Goal: Task Accomplishment & Management: Manage account settings

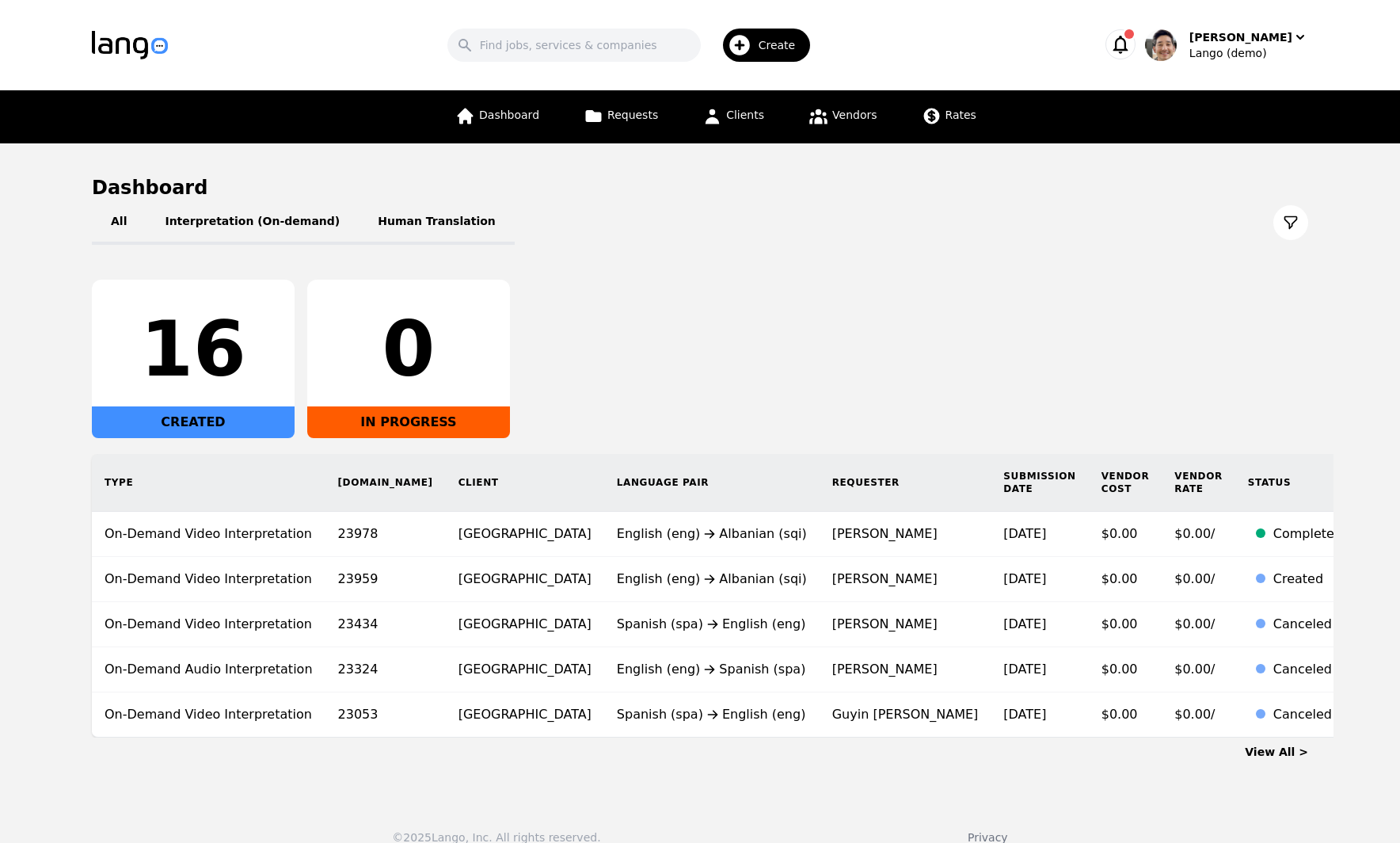
click at [1064, 253] on div "All Interpretation (On-demand) Human Translation 16 CREATED 0 IN PROGRESS Type …" at bounding box center [700, 469] width 1216 height 537
click at [994, 320] on div "16 CREATED 0 IN PROGRESS" at bounding box center [700, 359] width 1216 height 158
click at [957, 118] on span "Rates" at bounding box center [961, 115] width 31 height 12
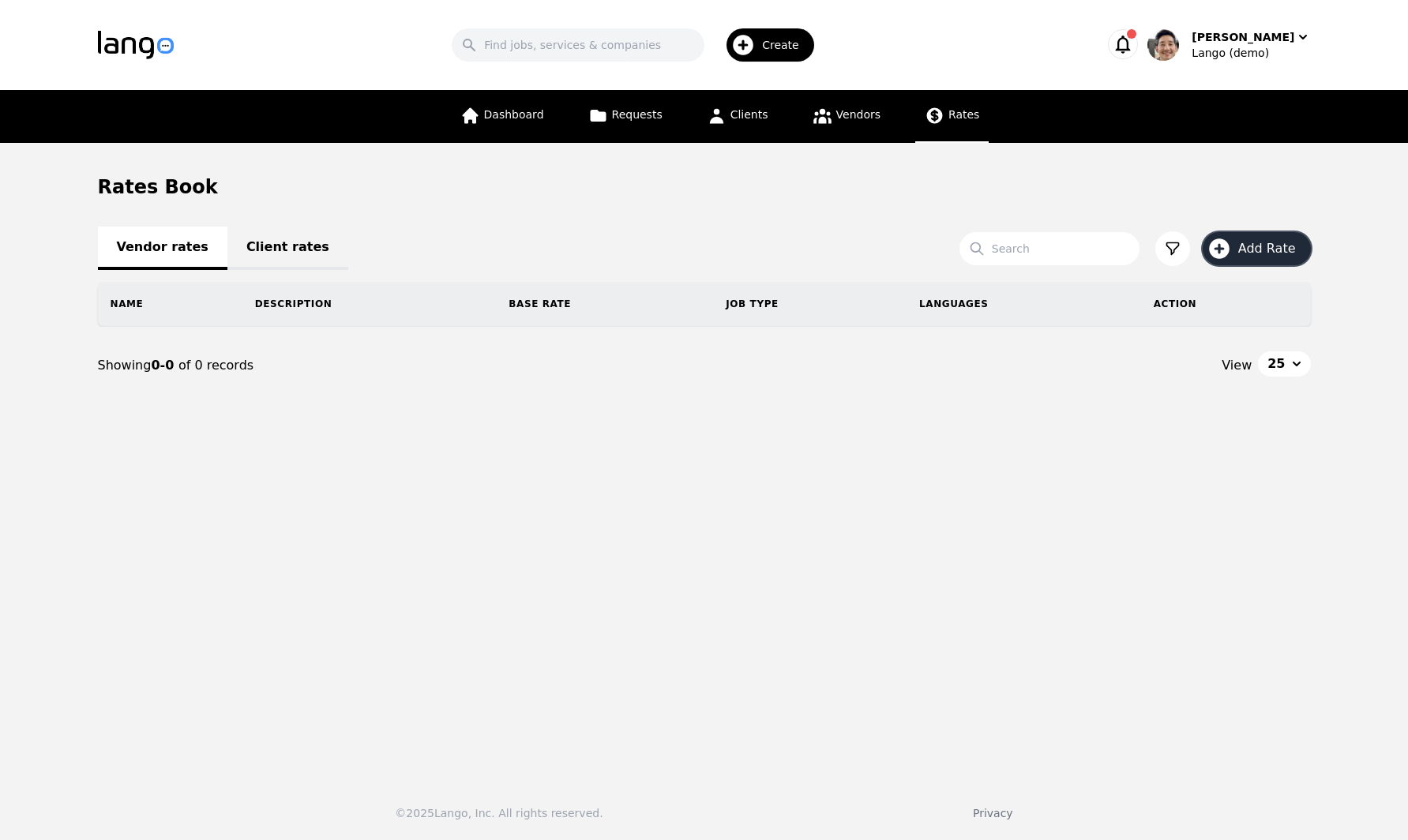
click at [1265, 250] on span "Add Rate" at bounding box center [1272, 249] width 69 height 19
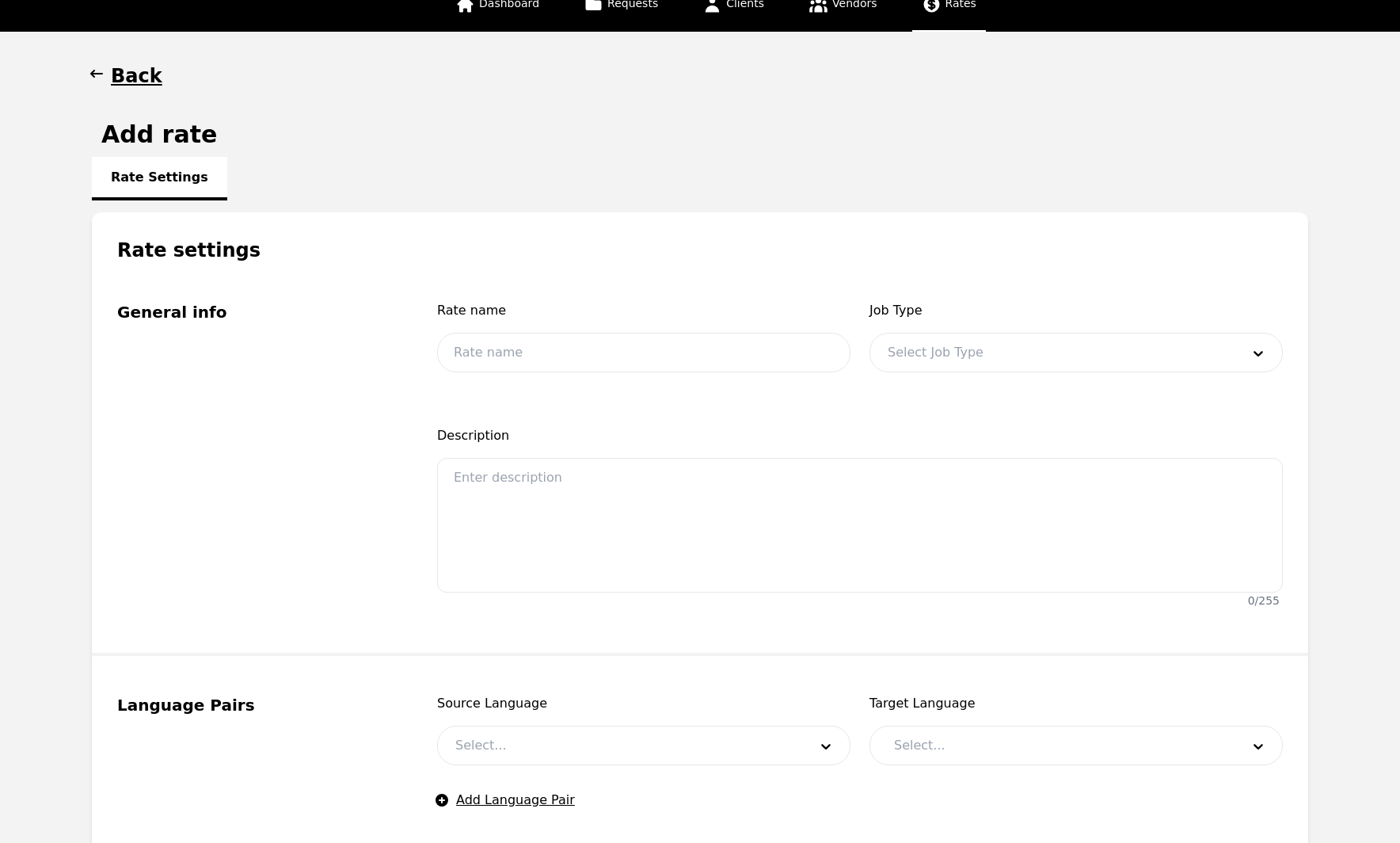
scroll to position [116, 0]
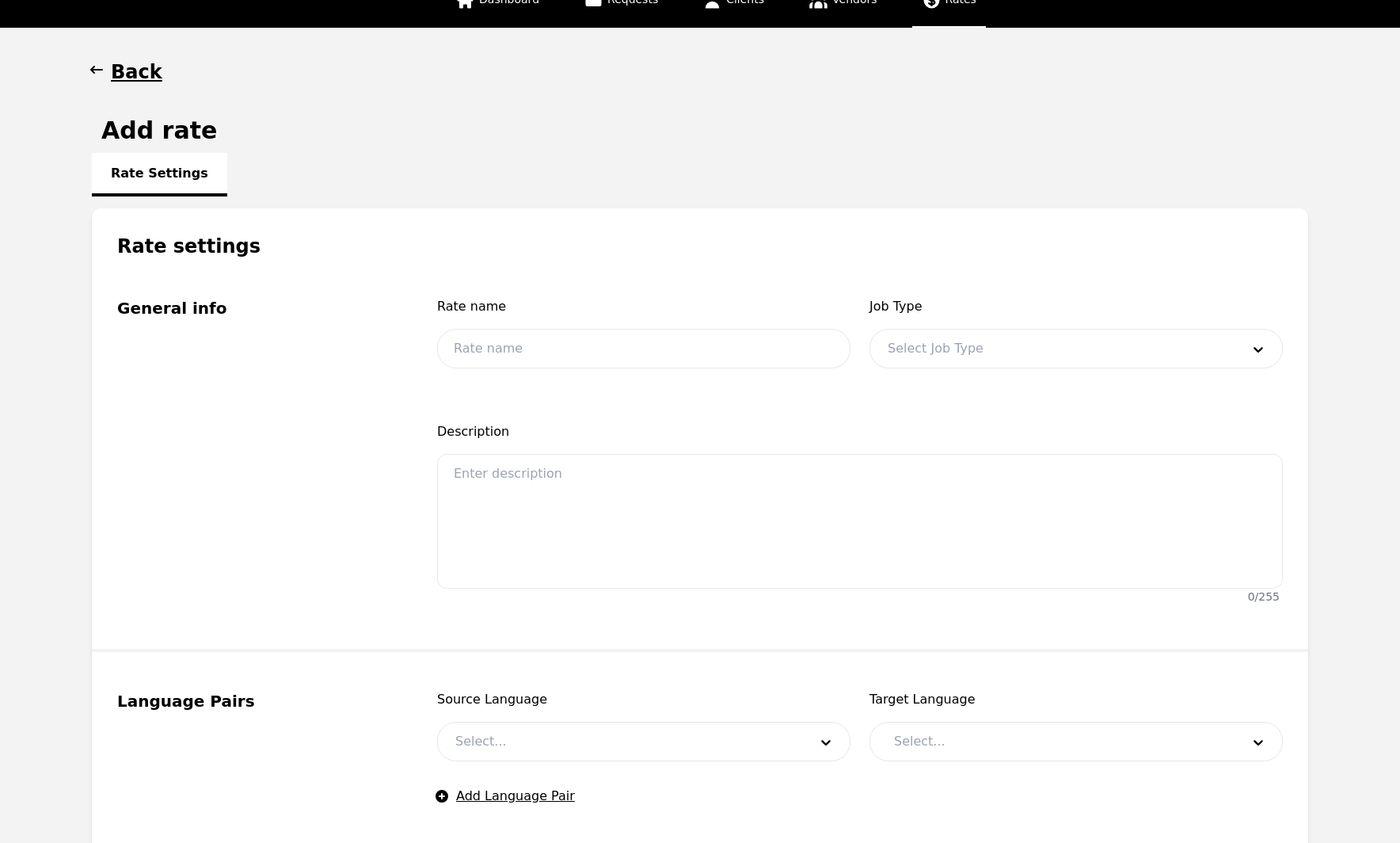
click at [1030, 343] on div at bounding box center [1053, 348] width 364 height 38
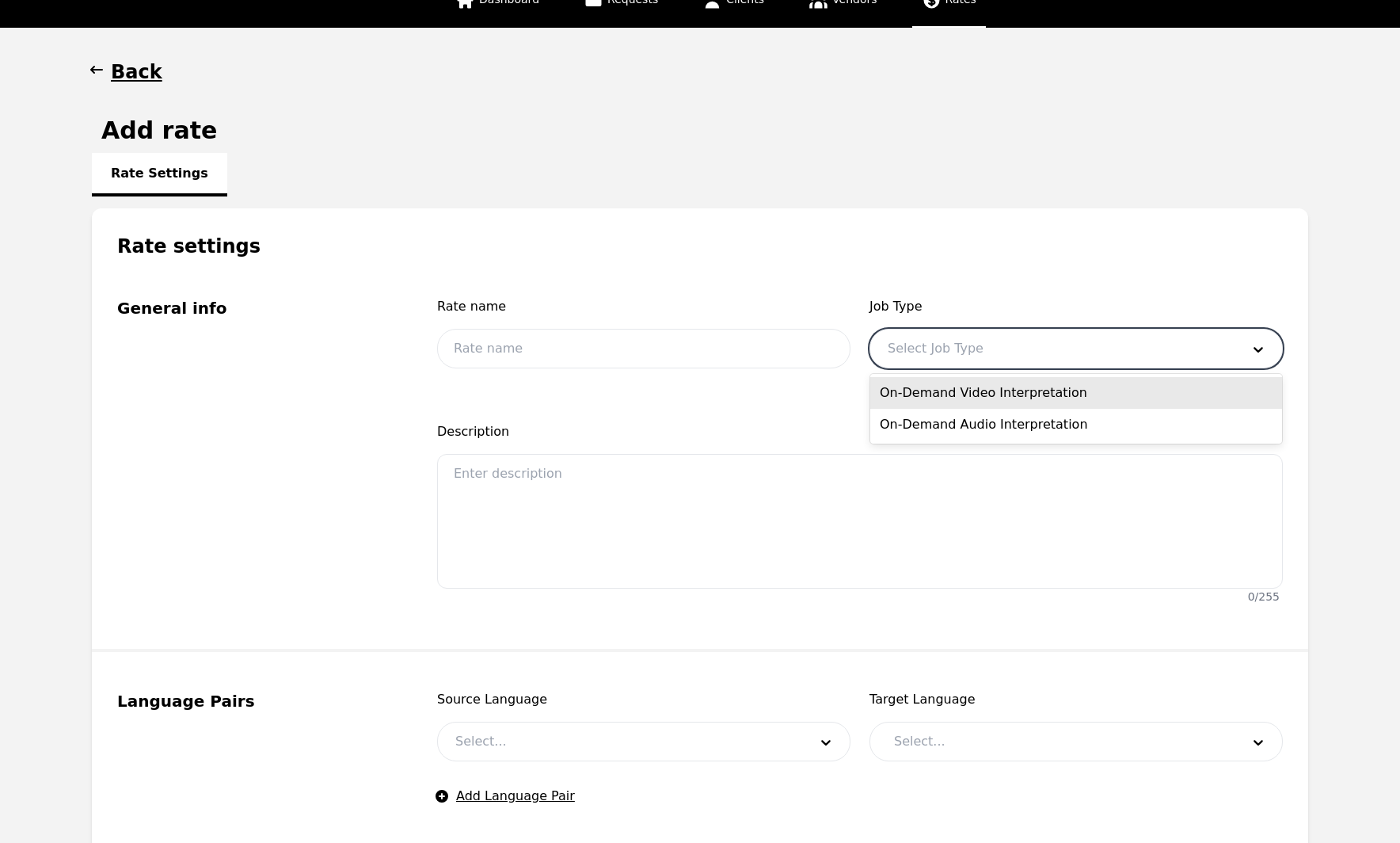
click at [1028, 392] on div "On-Demand Video Interpretation" at bounding box center [1077, 393] width 412 height 32
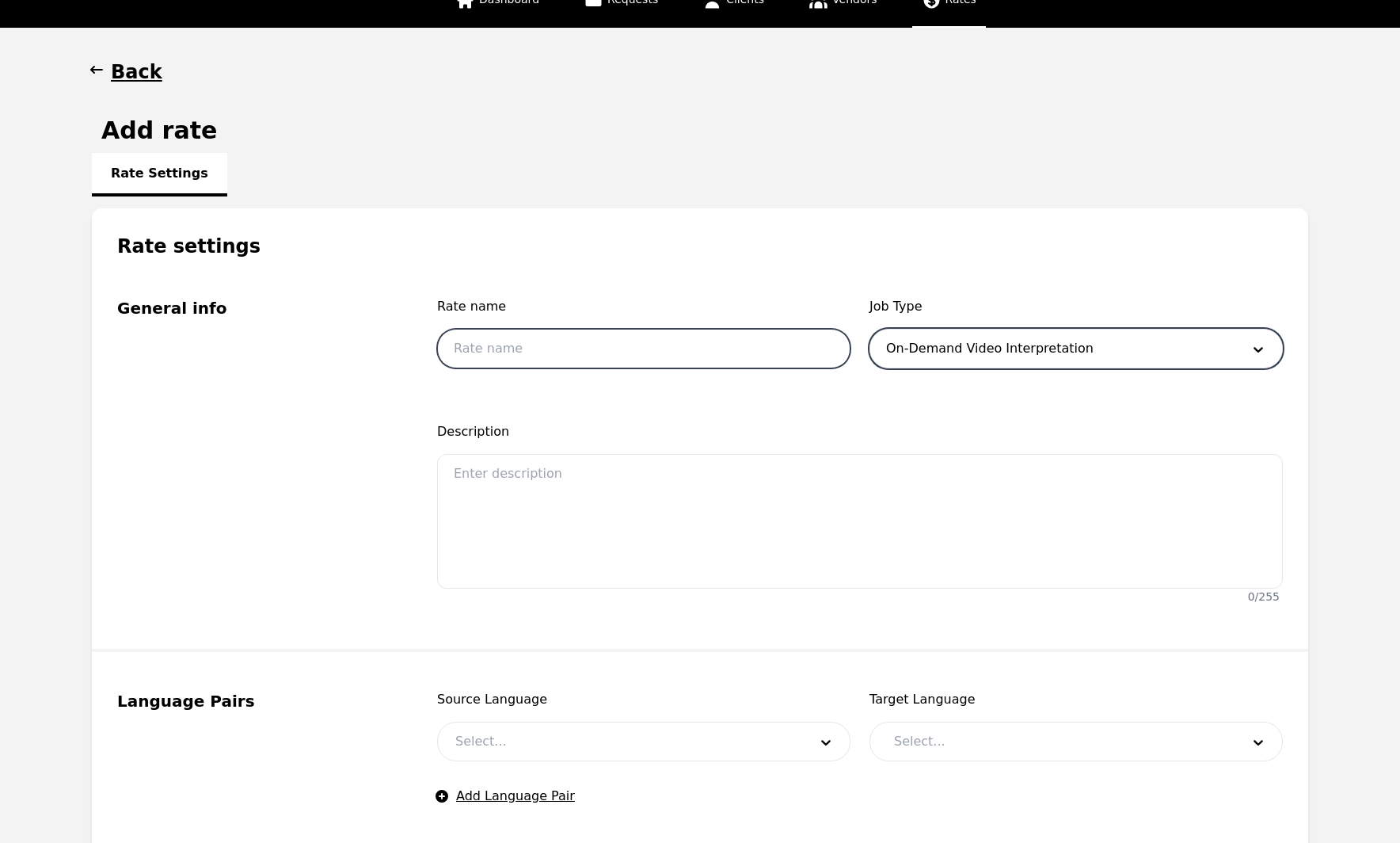
click at [659, 346] on input "text" at bounding box center [644, 348] width 413 height 40
type input "test"
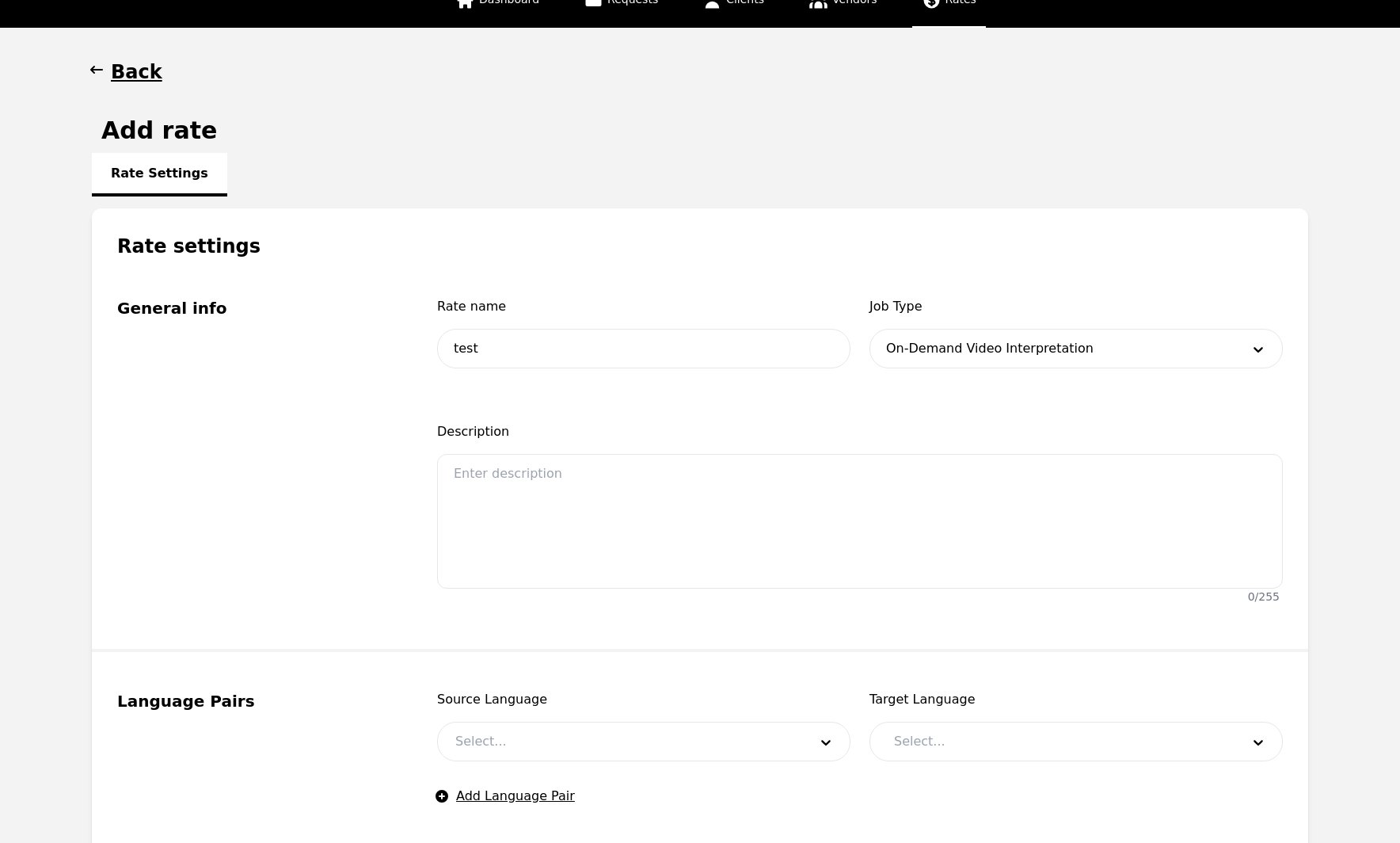
click at [1197, 295] on fieldset "General info Rate name test Job Type On-Demand Video Interpretation Description…" at bounding box center [700, 455] width 1216 height 393
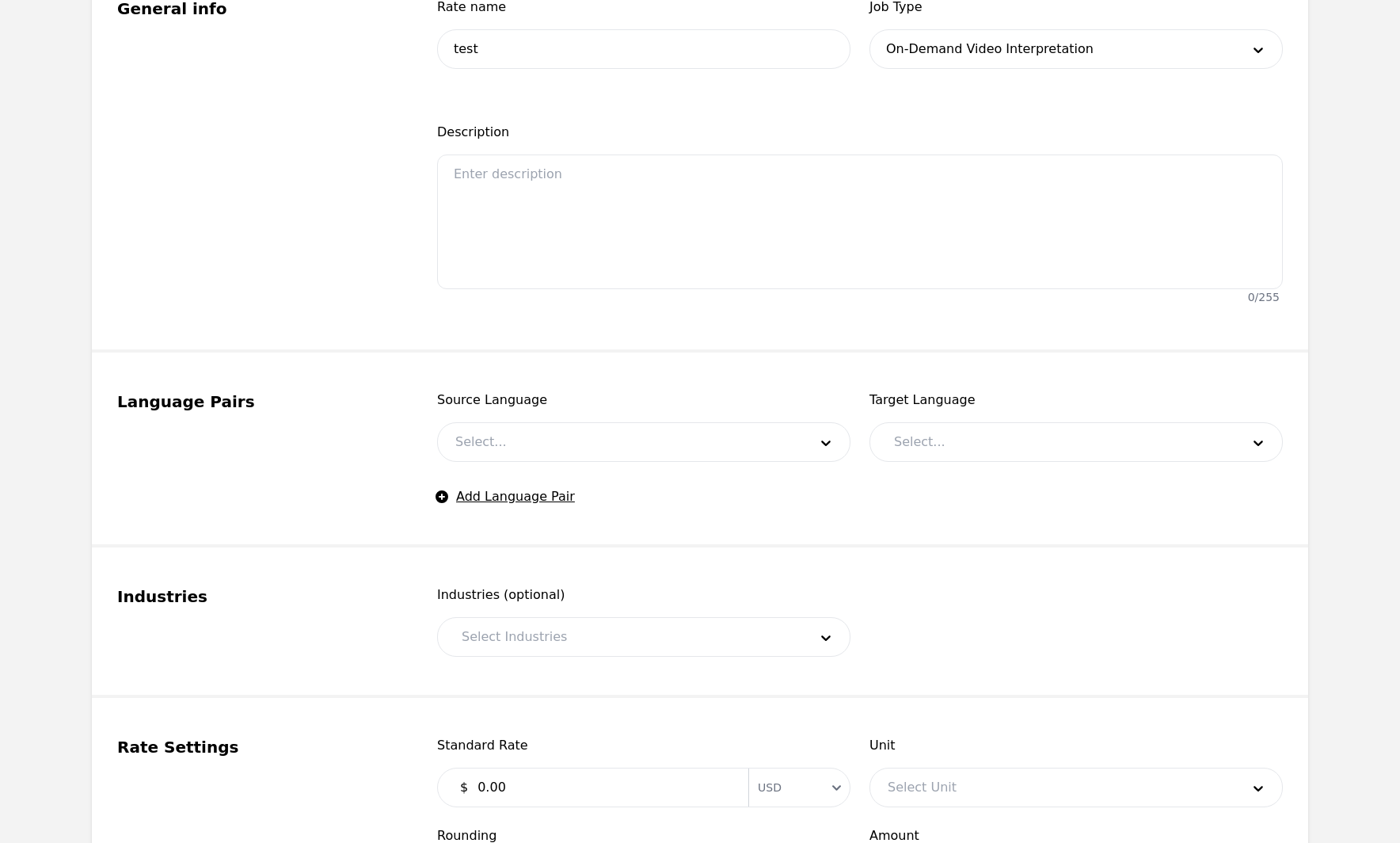
click at [557, 452] on div at bounding box center [620, 442] width 364 height 38
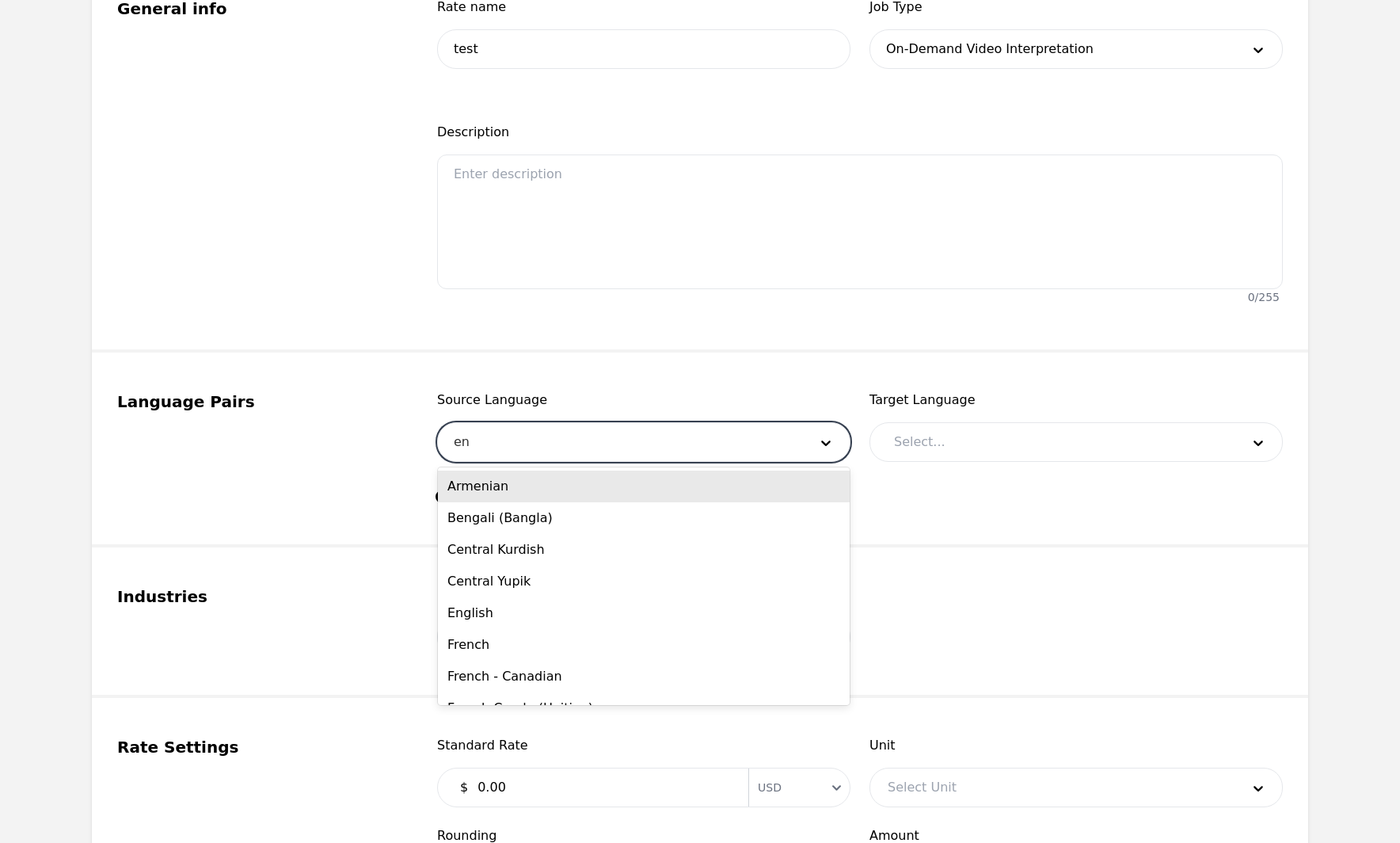
type input "eng"
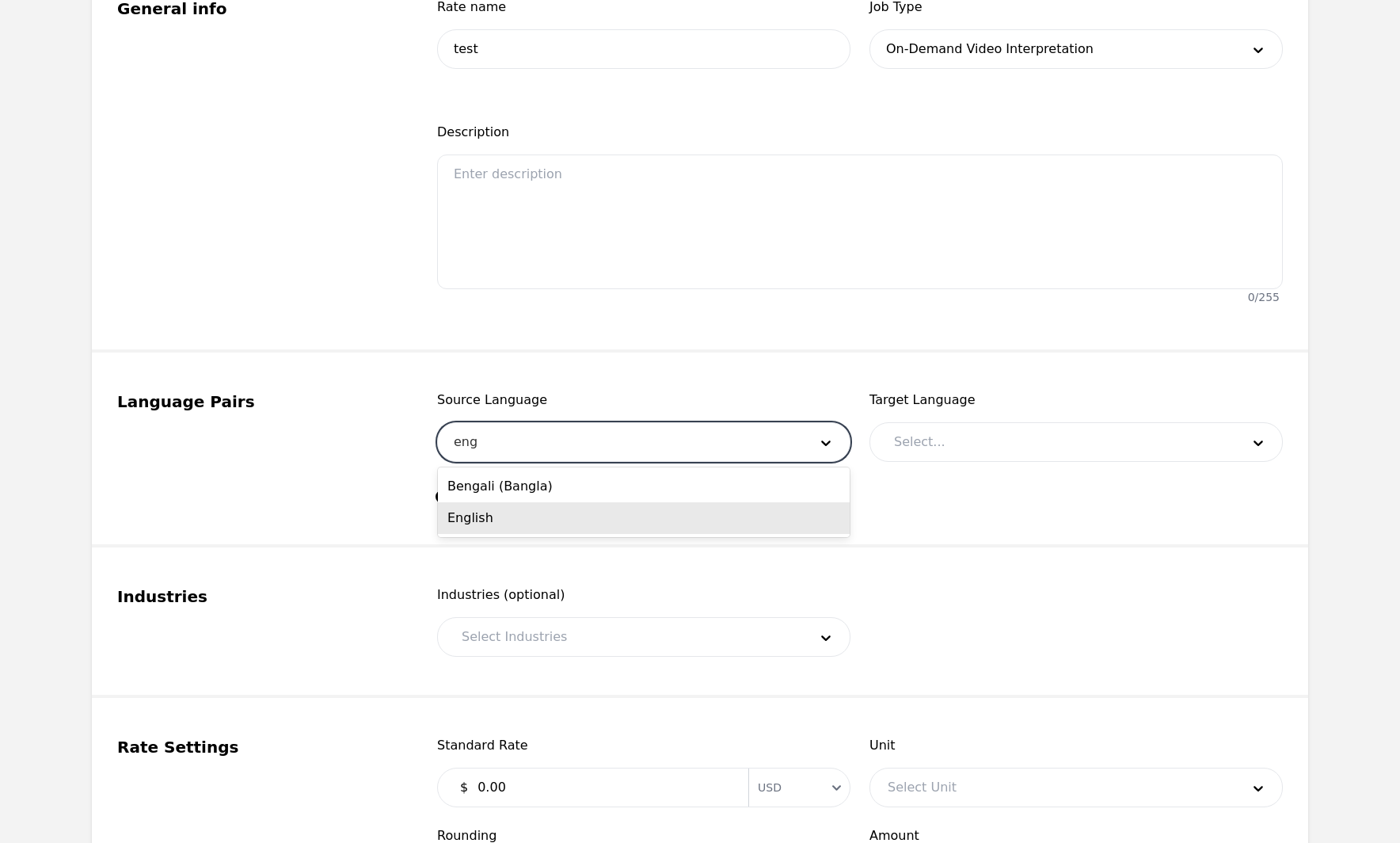
click at [541, 511] on div "English" at bounding box center [644, 519] width 412 height 32
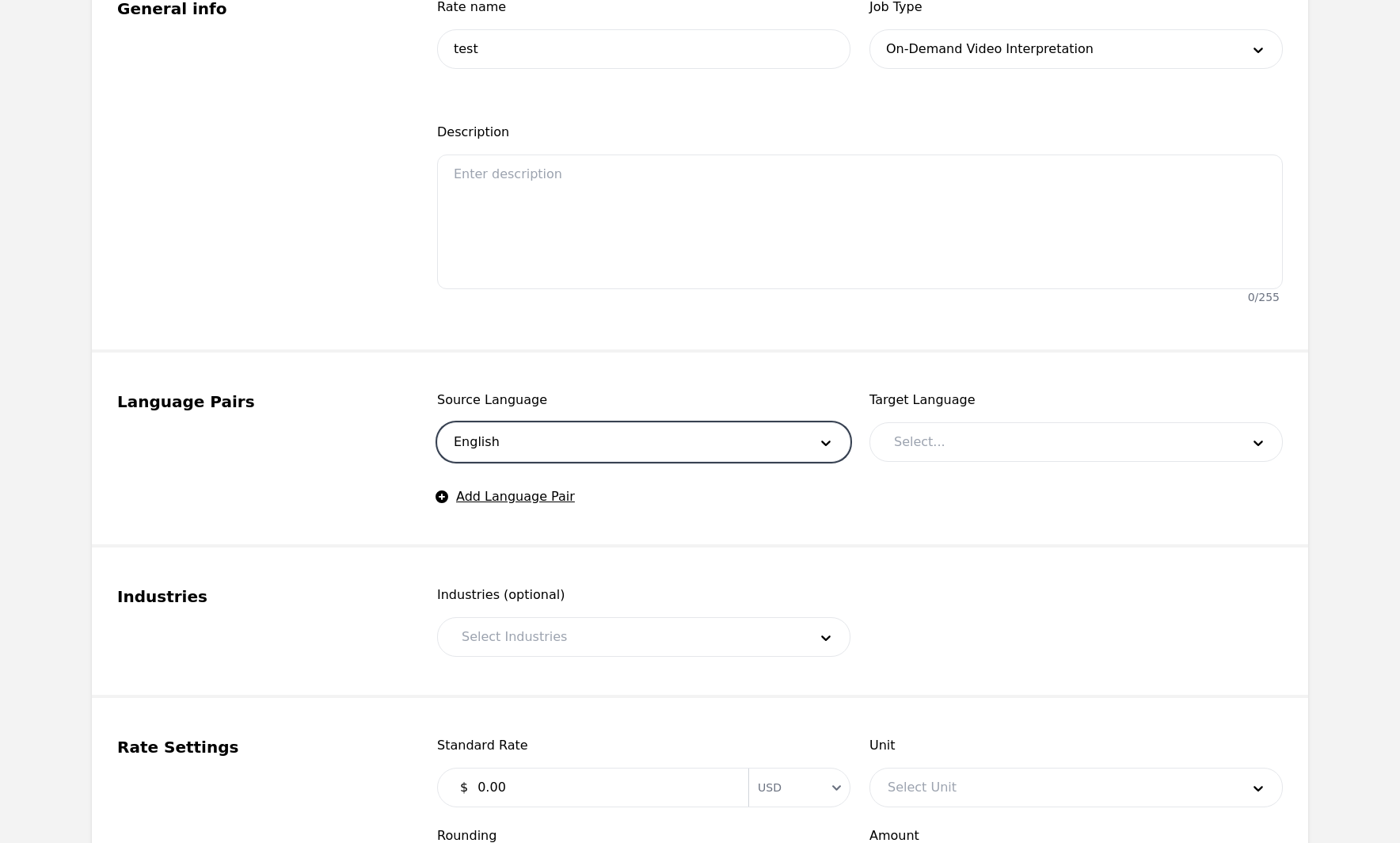
click at [1034, 434] on div at bounding box center [1056, 442] width 358 height 38
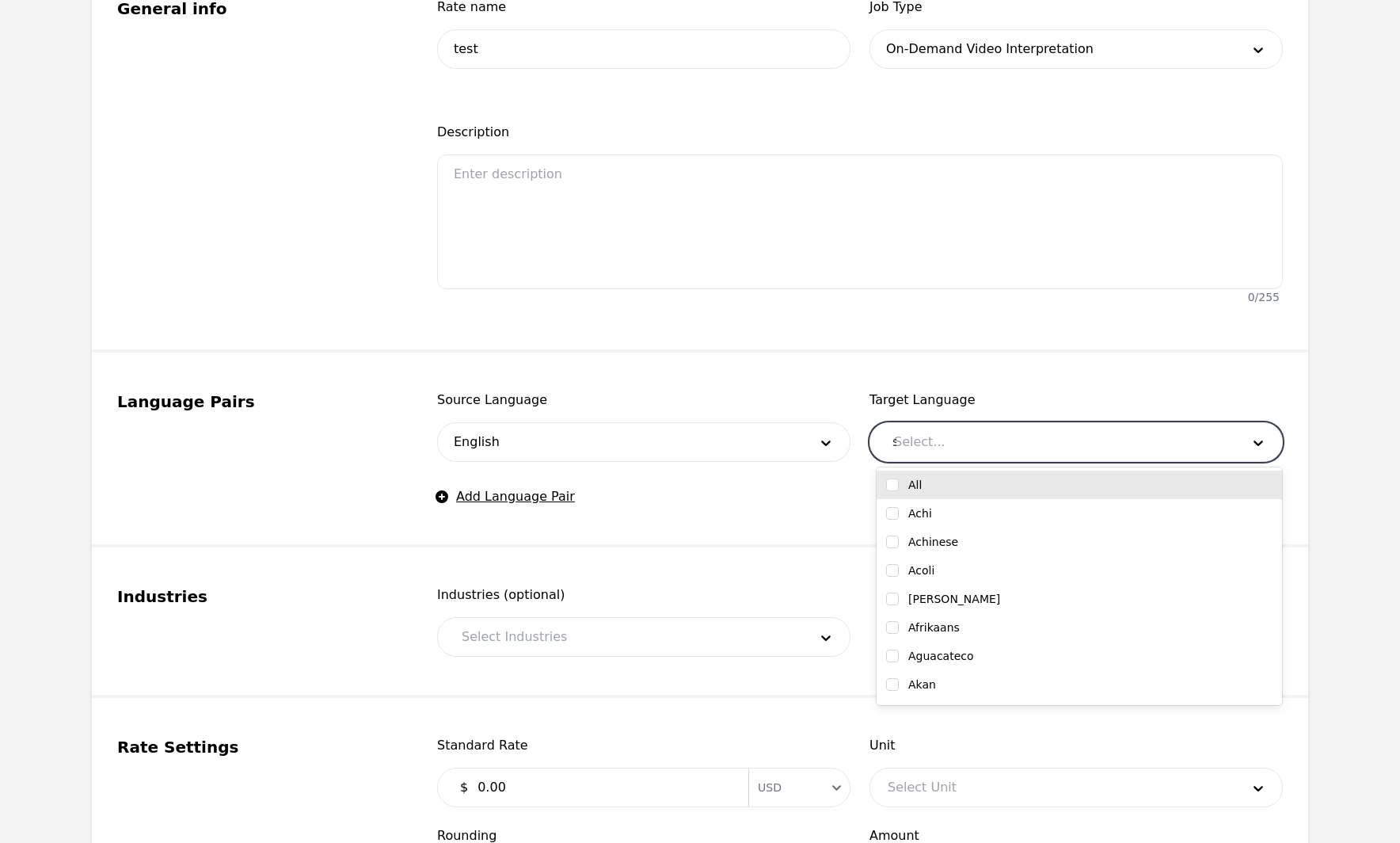
type input "spa"
click at [1007, 488] on div "Spanish" at bounding box center [1079, 485] width 387 height 16
checkbox input "true"
click at [1344, 422] on main "Back Add rate Rate Settings Rate settings General info Rate name test Job Type …" at bounding box center [700, 581] width 1400 height 1708
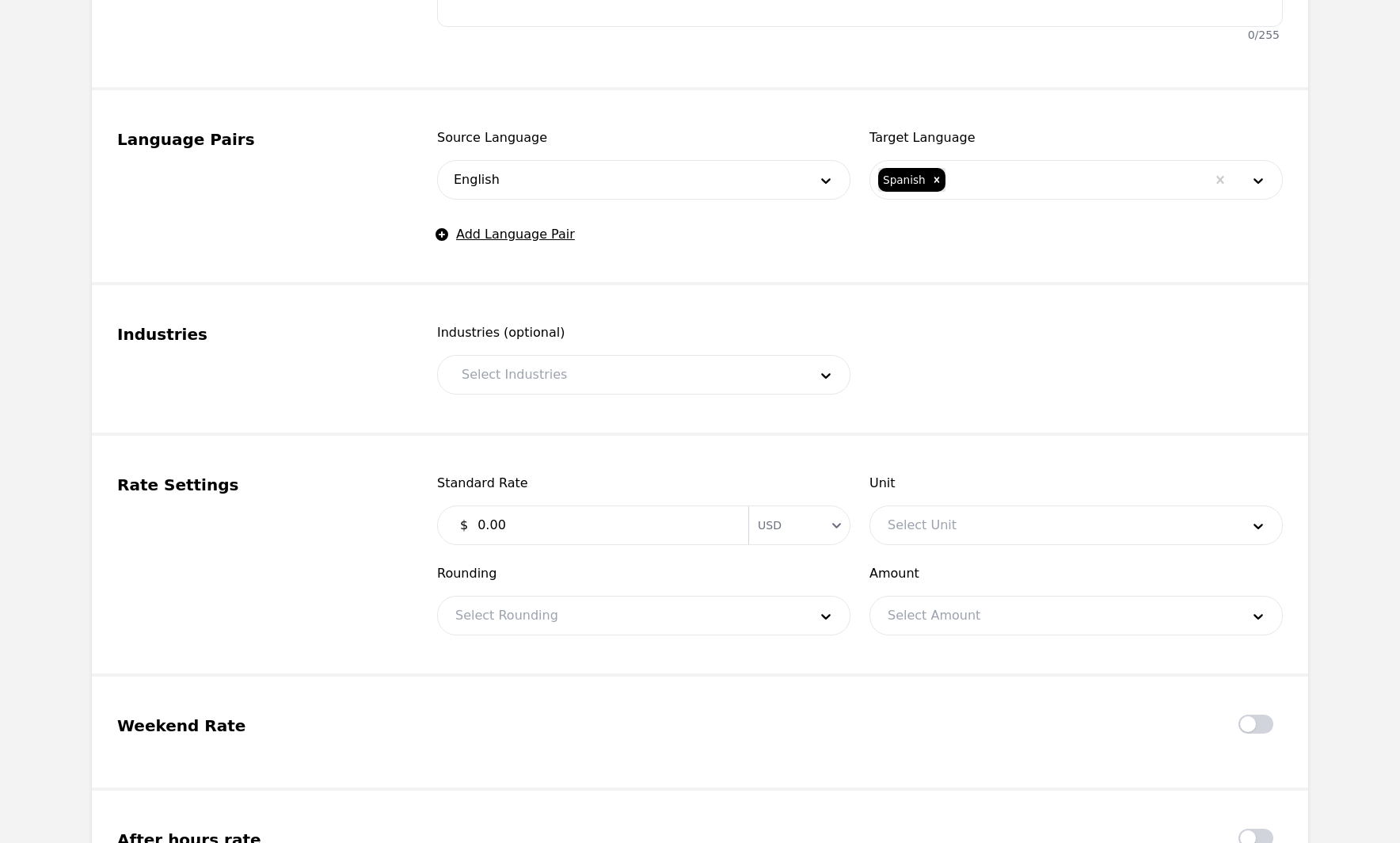
scroll to position [679, 0]
click at [934, 523] on div at bounding box center [1053, 524] width 364 height 38
click at [1348, 443] on main "Back Add rate Rate Settings Rate settings General info Rate name test Job Type …" at bounding box center [700, 319] width 1400 height 1708
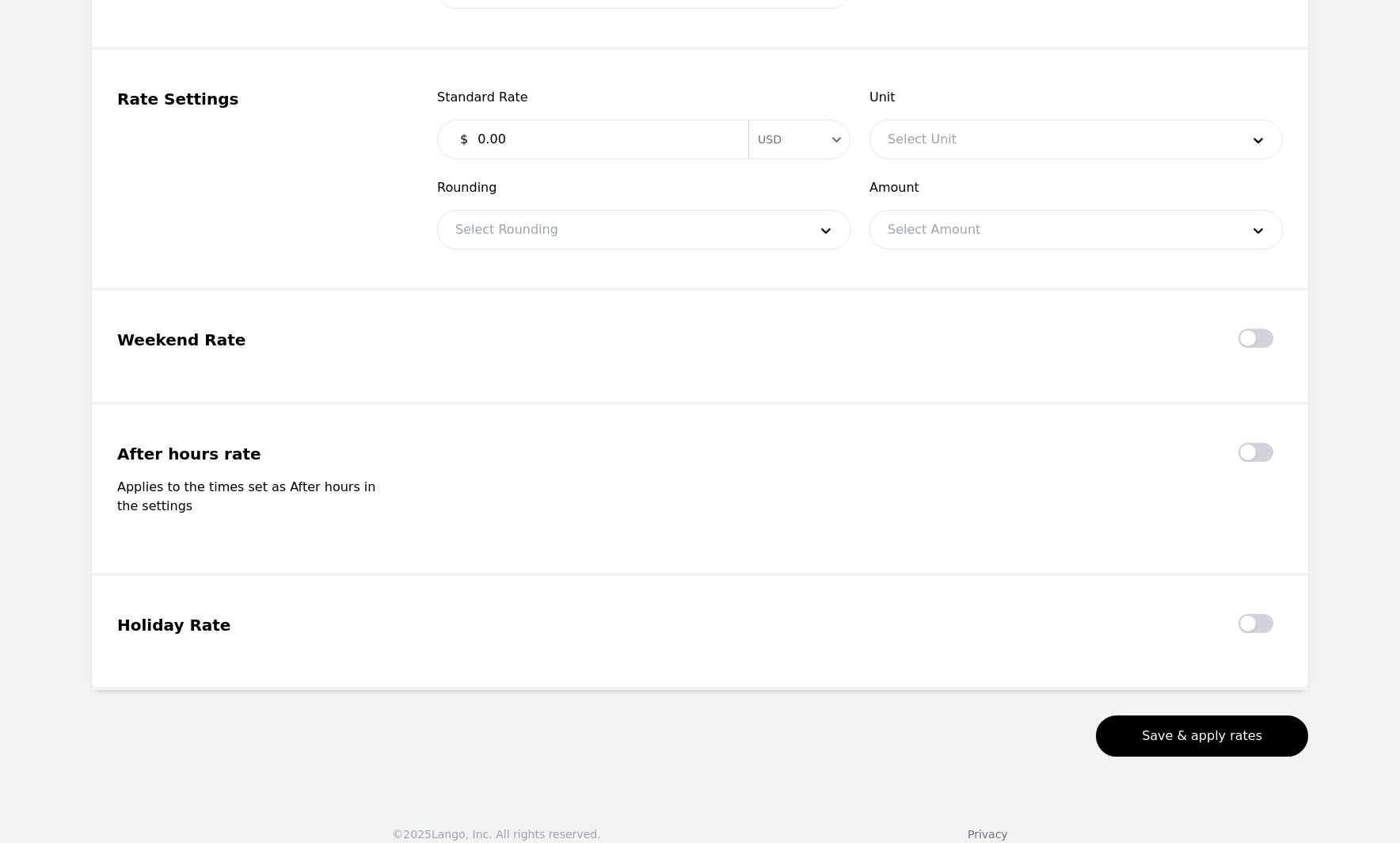
scroll to position [1082, 0]
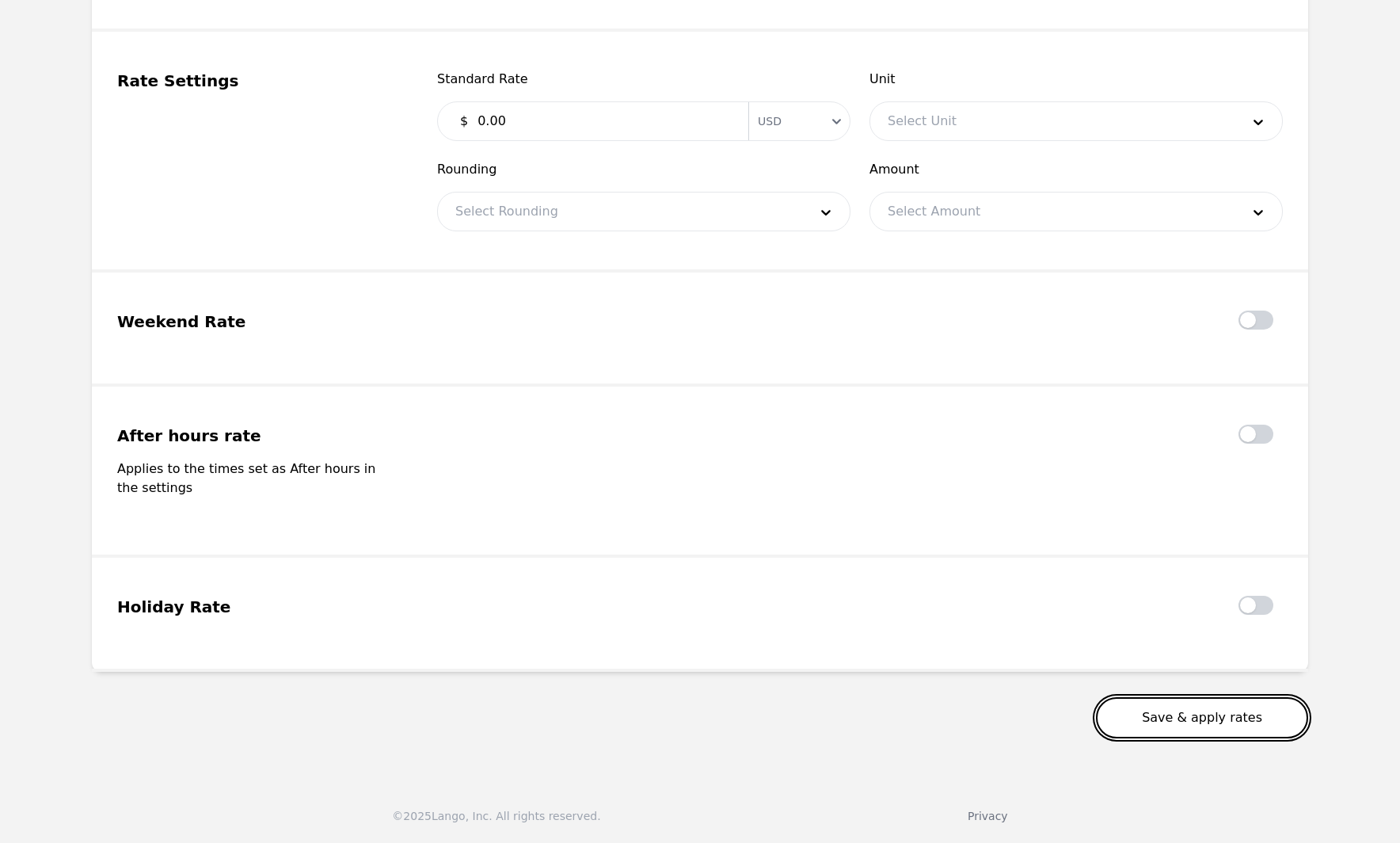
click at [1248, 721] on button "Save & apply rates" at bounding box center [1202, 718] width 212 height 42
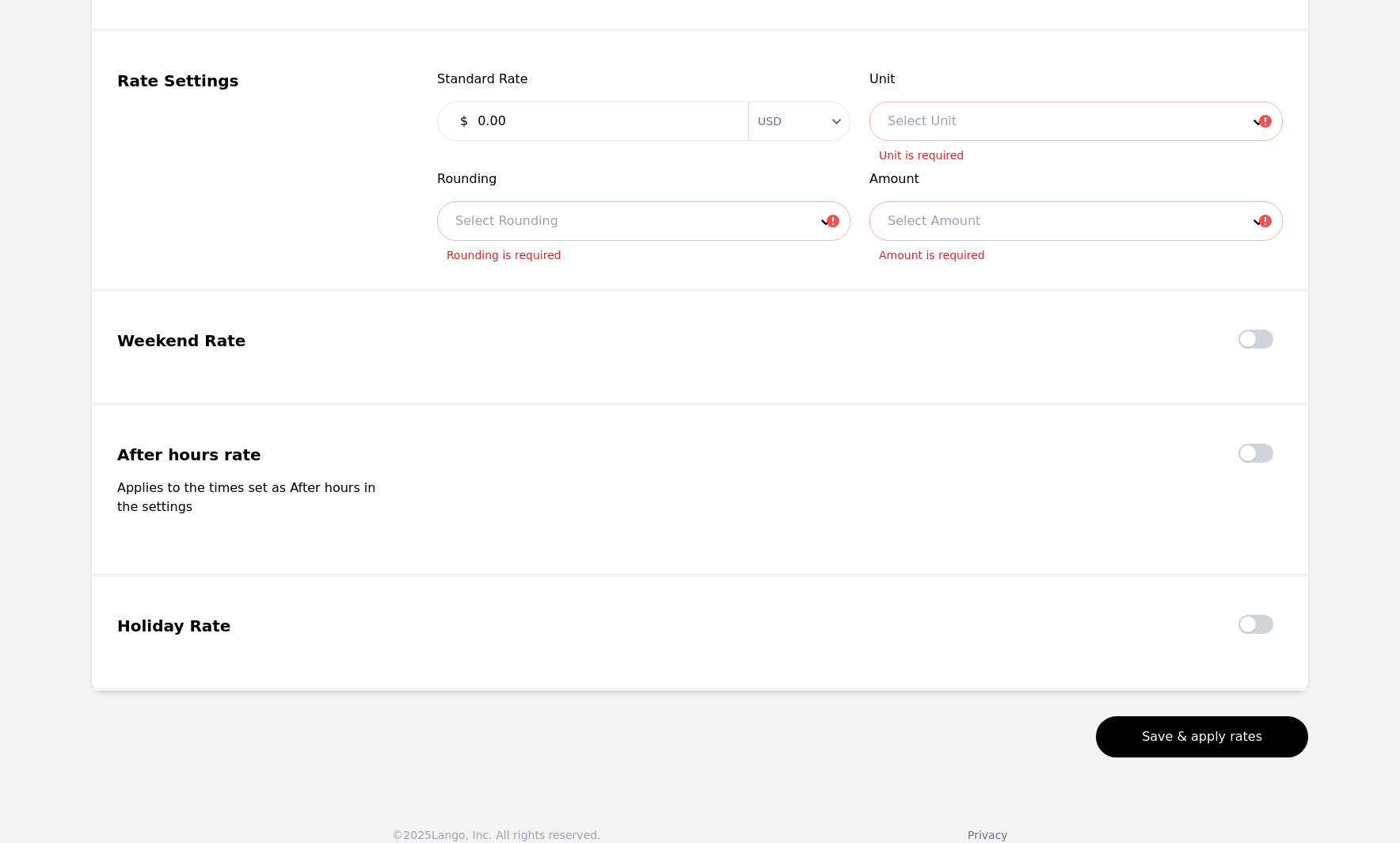
click at [942, 120] on div at bounding box center [1053, 121] width 364 height 38
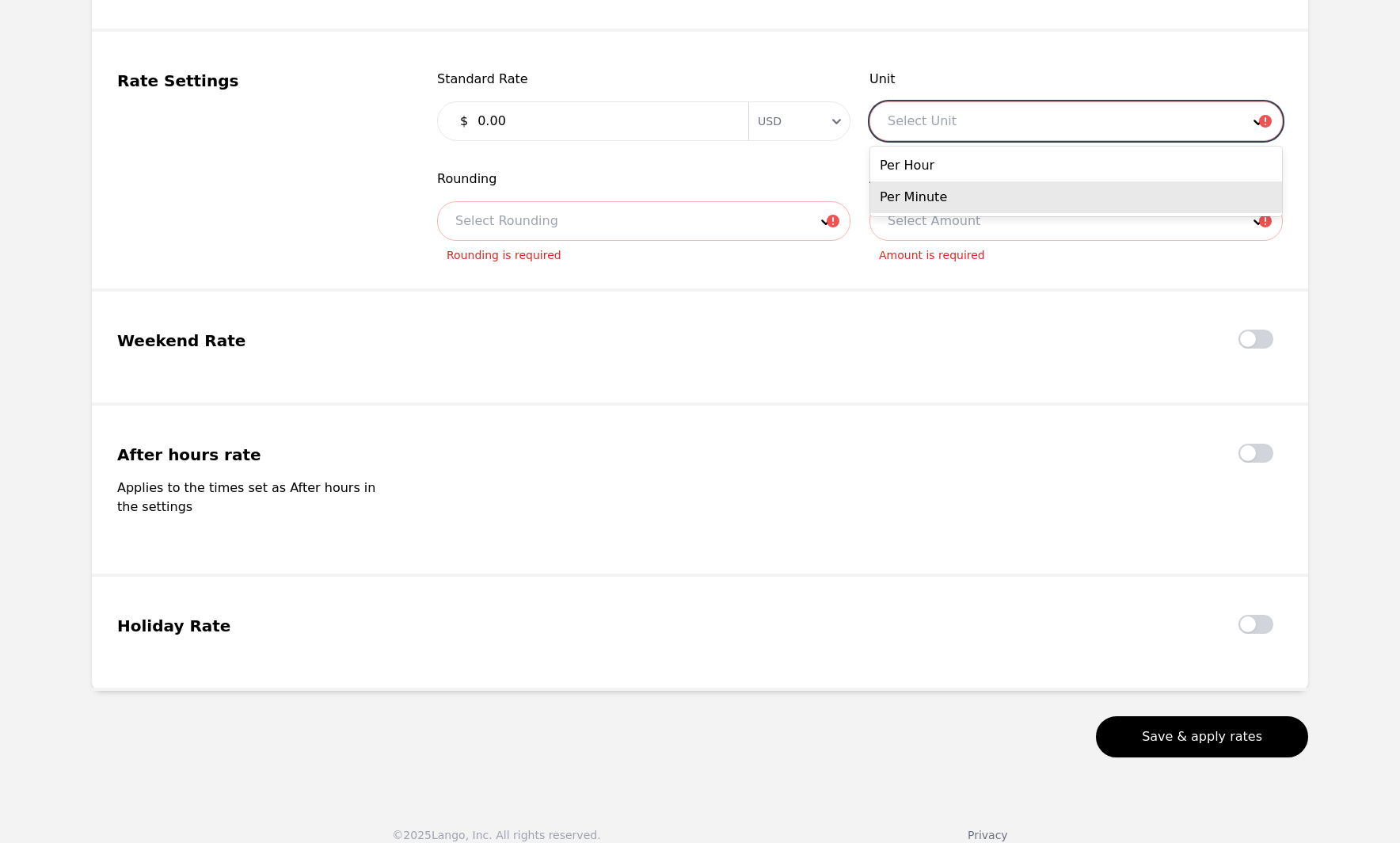
click at [950, 195] on div "Per Minute" at bounding box center [1077, 197] width 412 height 32
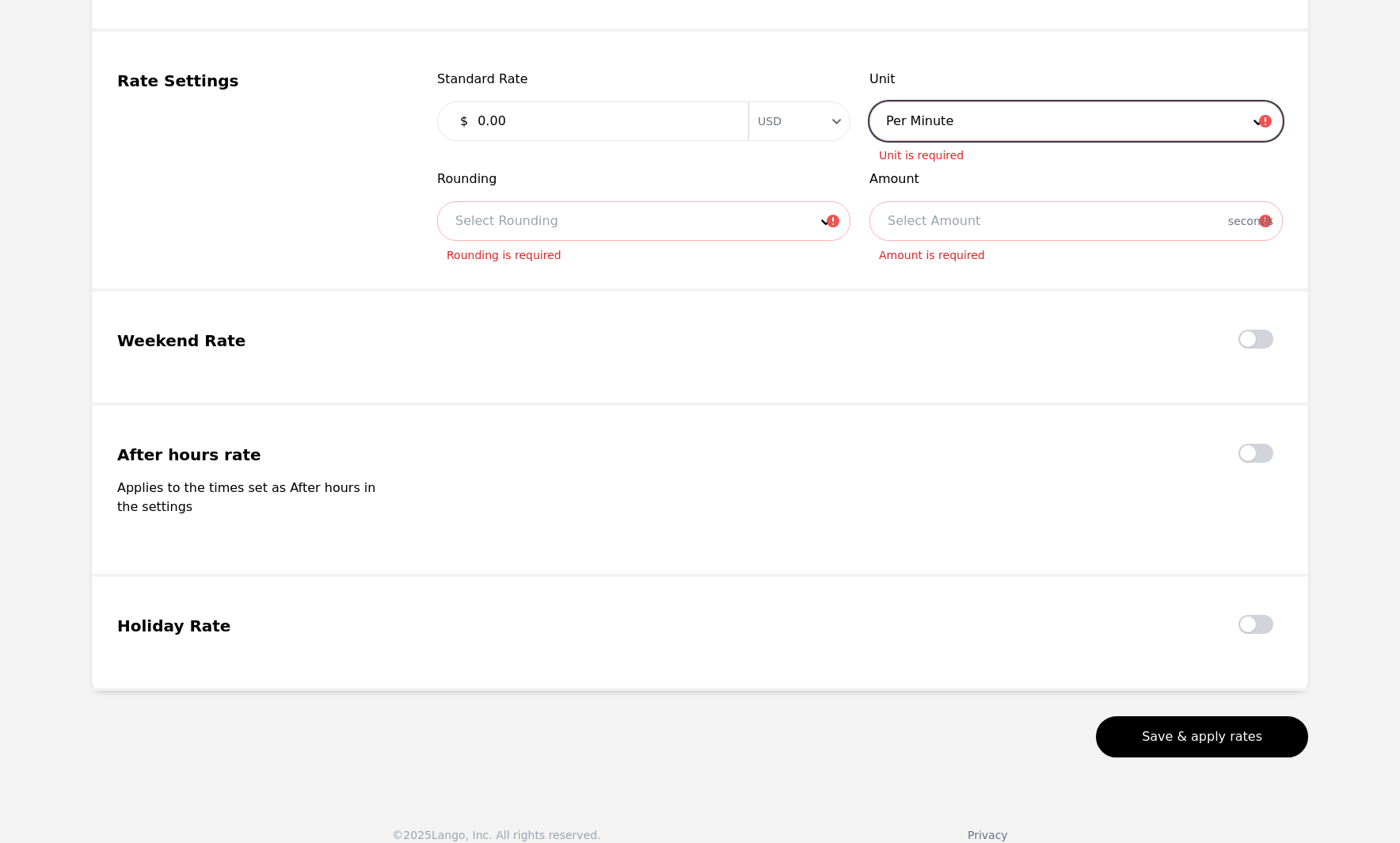
click at [632, 233] on div at bounding box center [620, 221] width 364 height 38
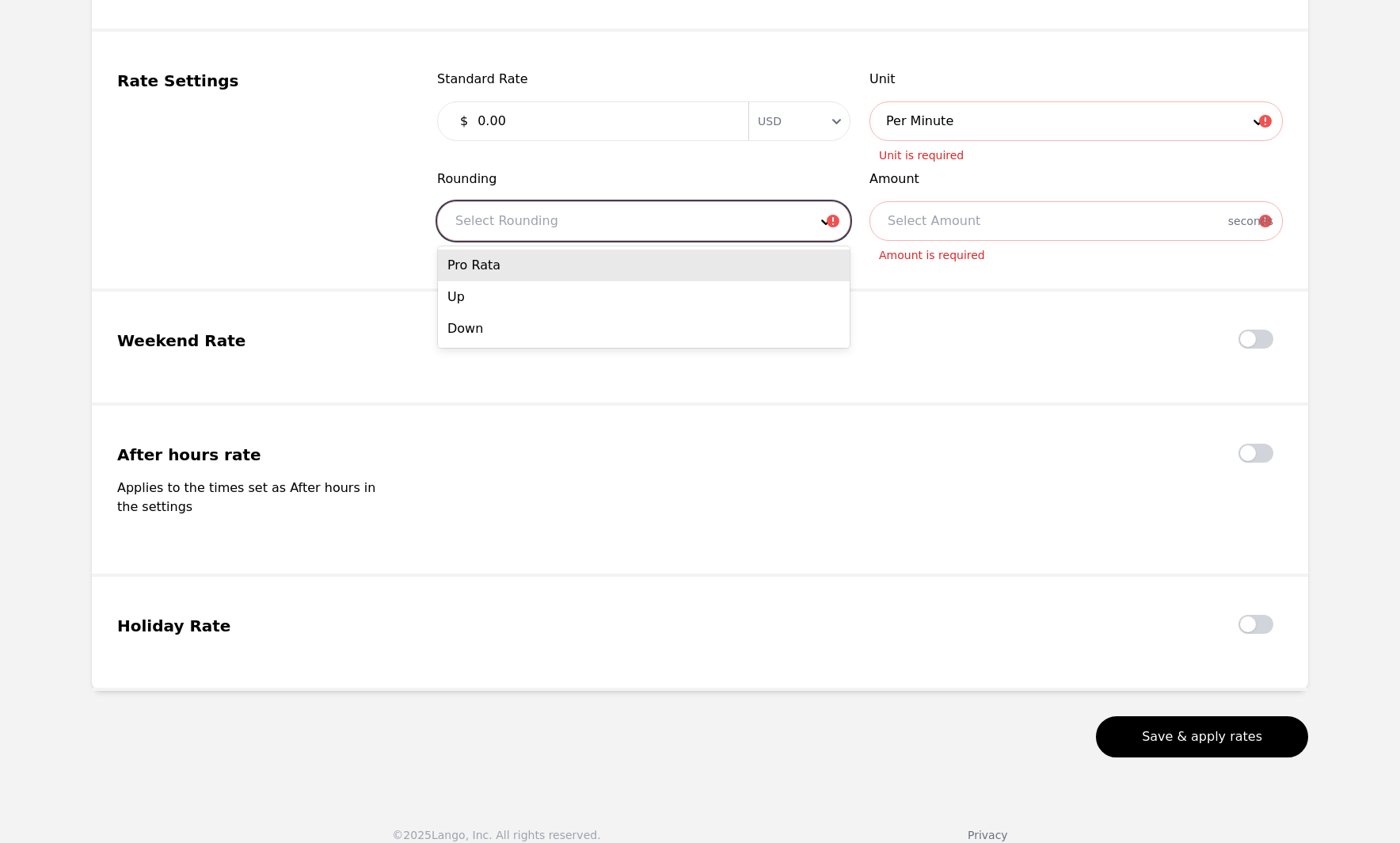
click at [632, 269] on div "Pro Rata" at bounding box center [644, 265] width 412 height 32
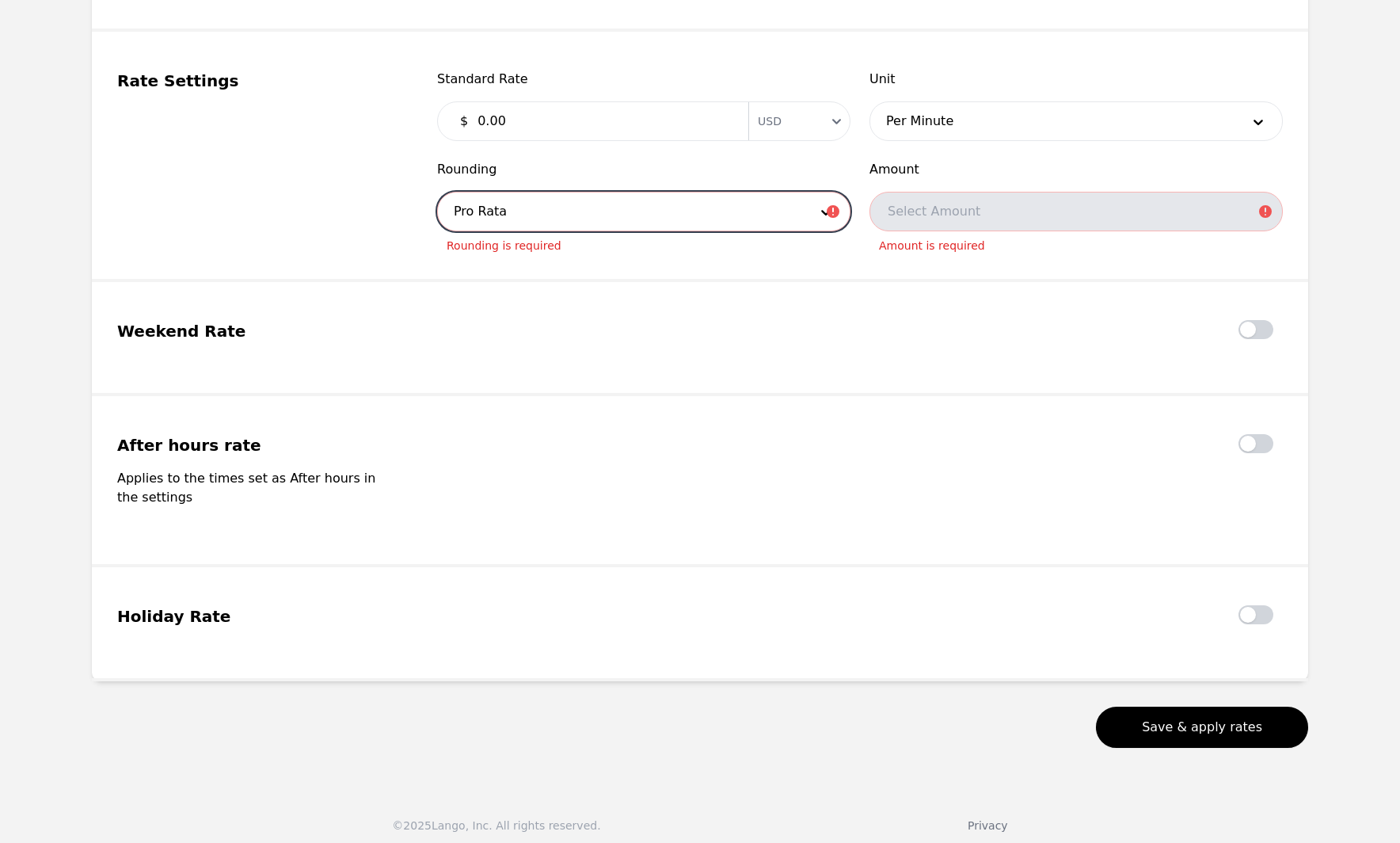
click at [965, 212] on div "Select Amount" at bounding box center [1077, 211] width 413 height 40
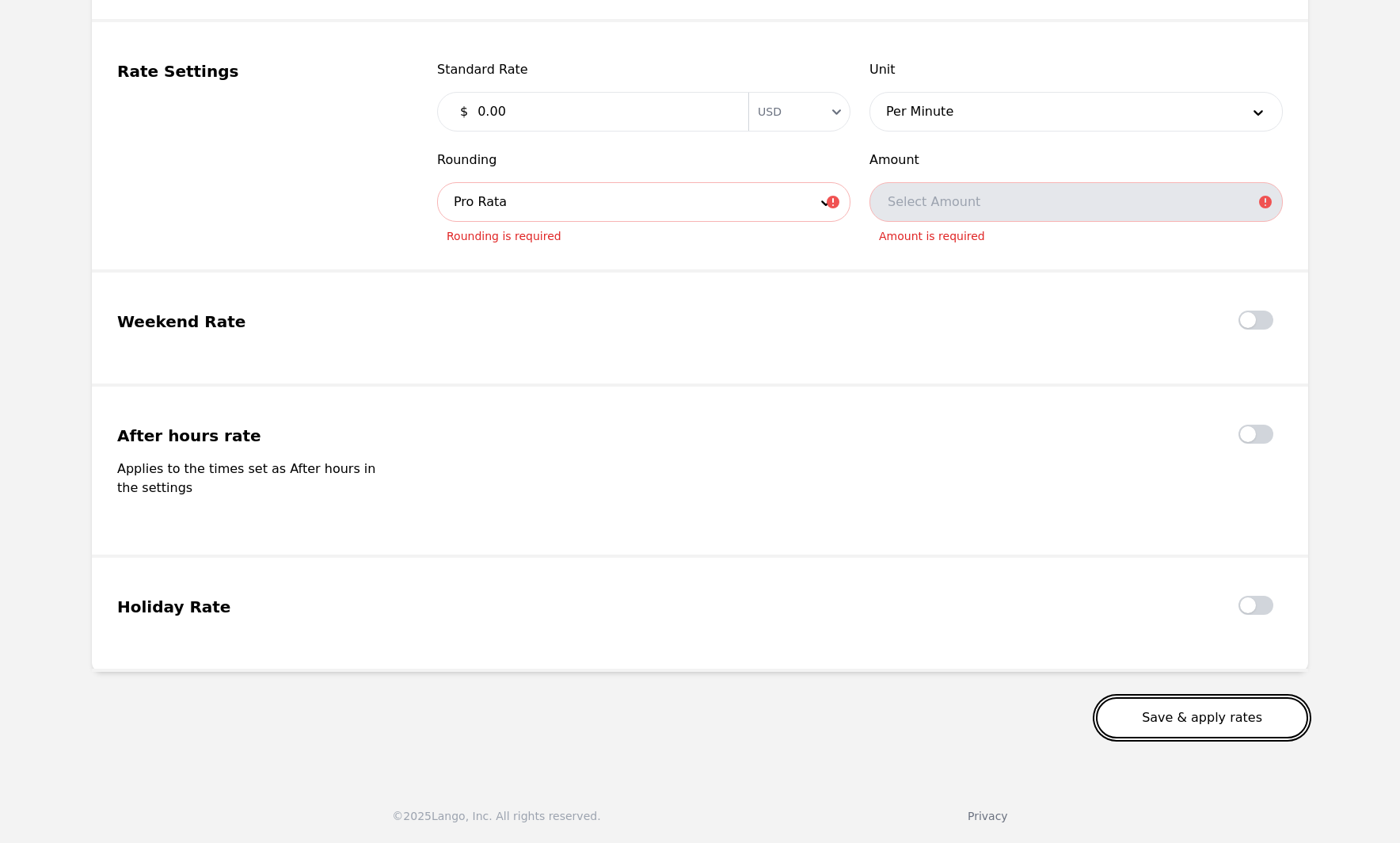
click at [1261, 711] on button "Save & apply rates" at bounding box center [1202, 718] width 212 height 42
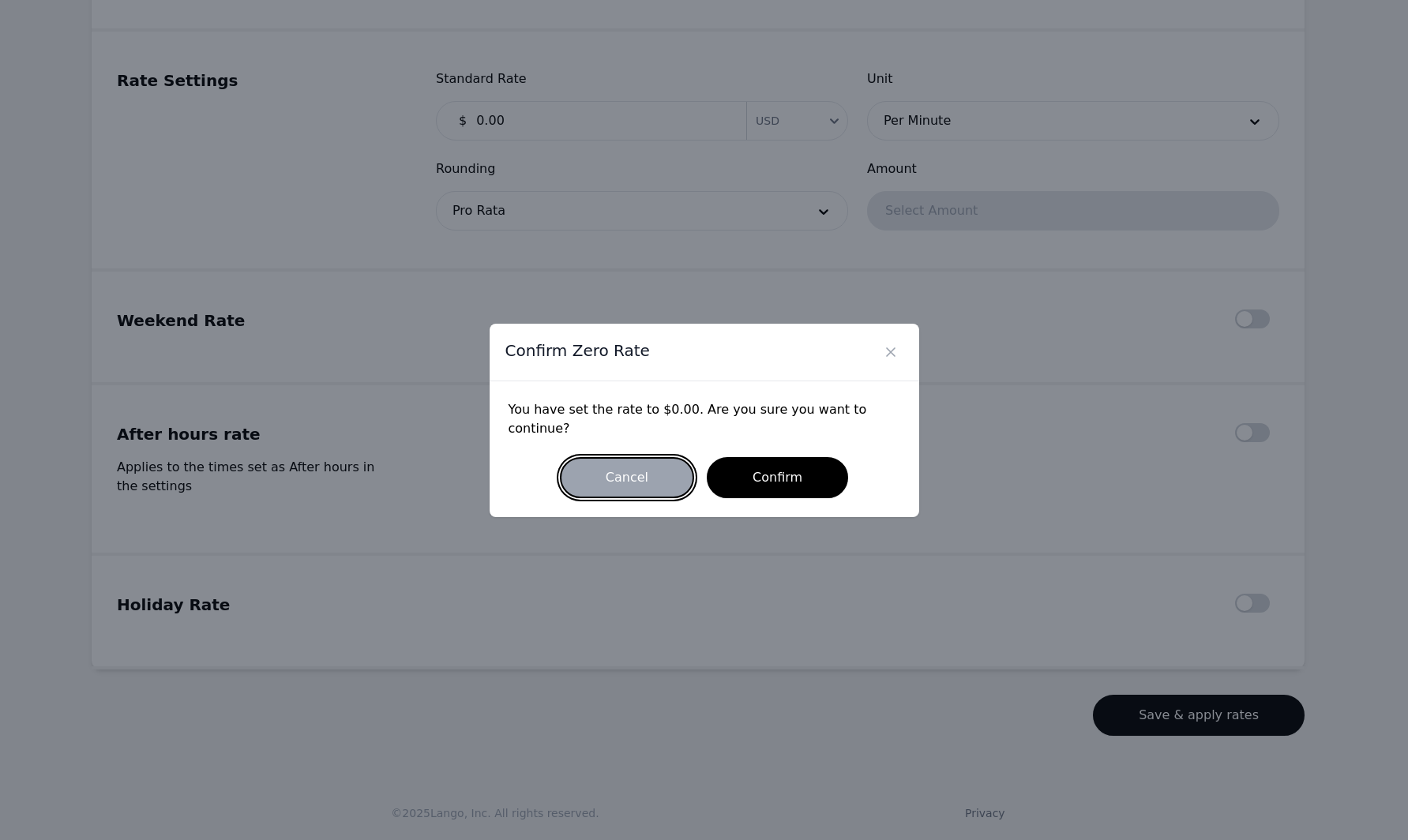
click at [630, 478] on button "Cancel" at bounding box center [627, 477] width 134 height 41
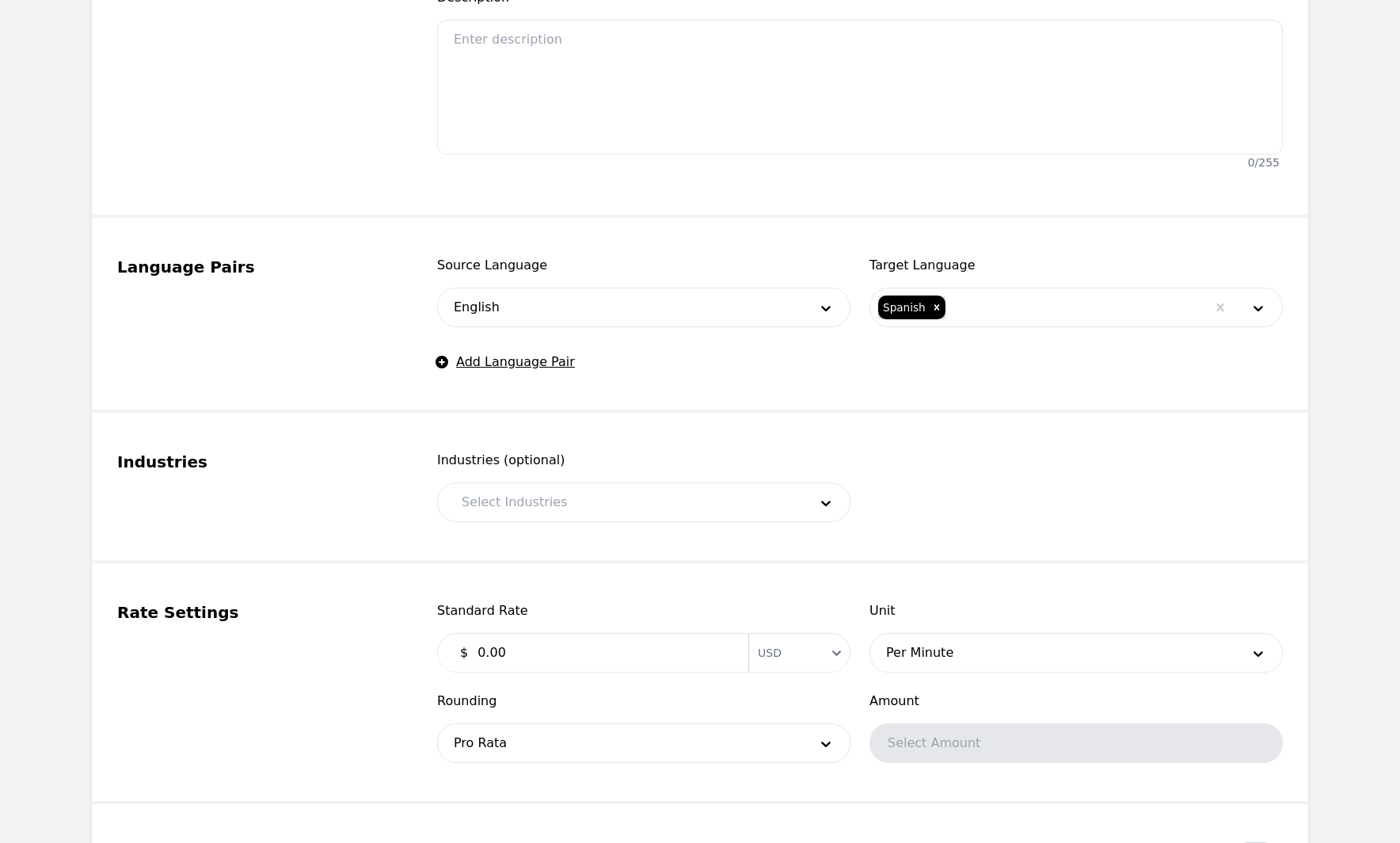
scroll to position [0, 0]
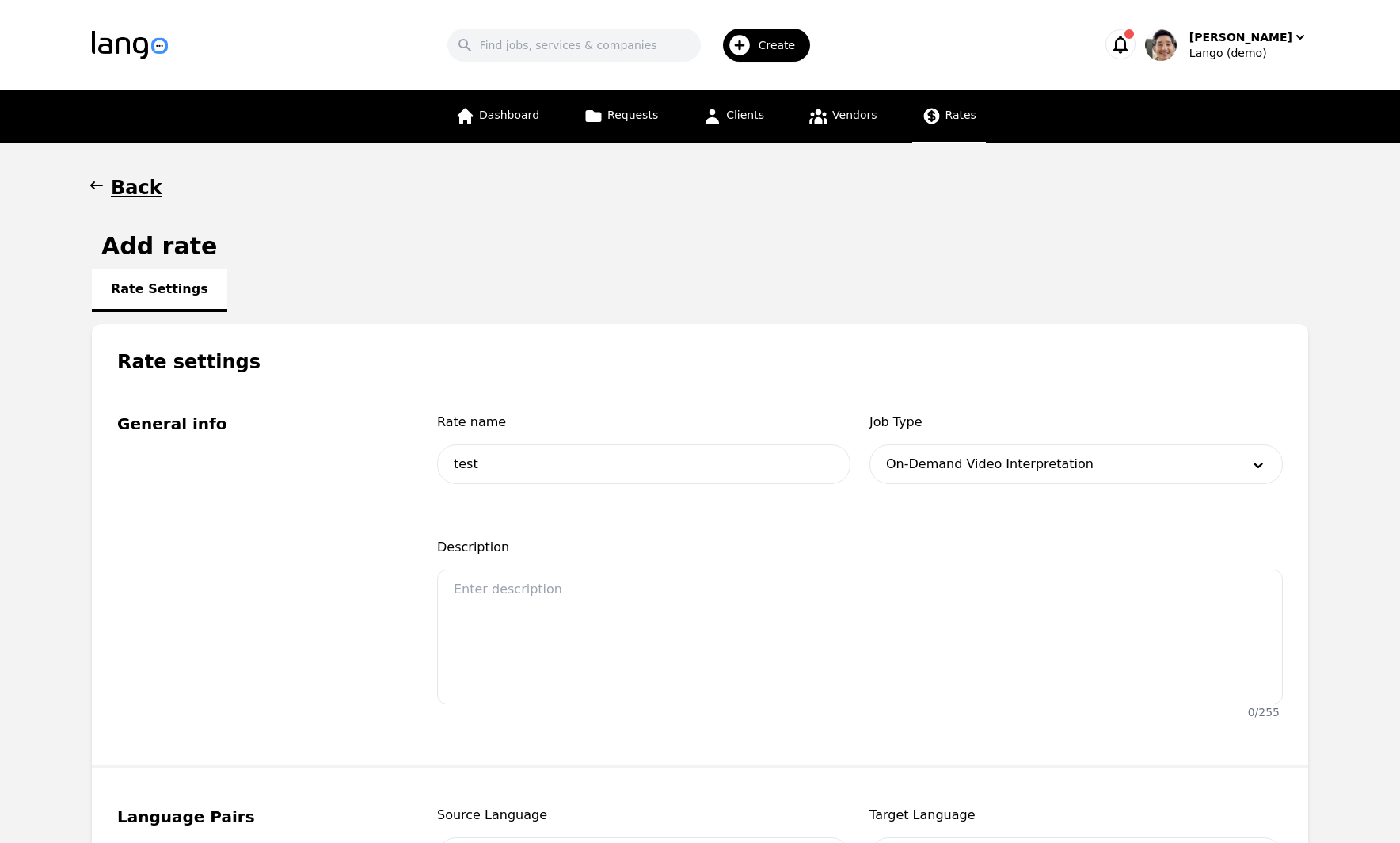
click at [1296, 61] on div "Search Create [PERSON_NAME] (demo)" at bounding box center [700, 45] width 1216 height 46
click at [1261, 57] on div "Lango (demo)" at bounding box center [1249, 53] width 119 height 16
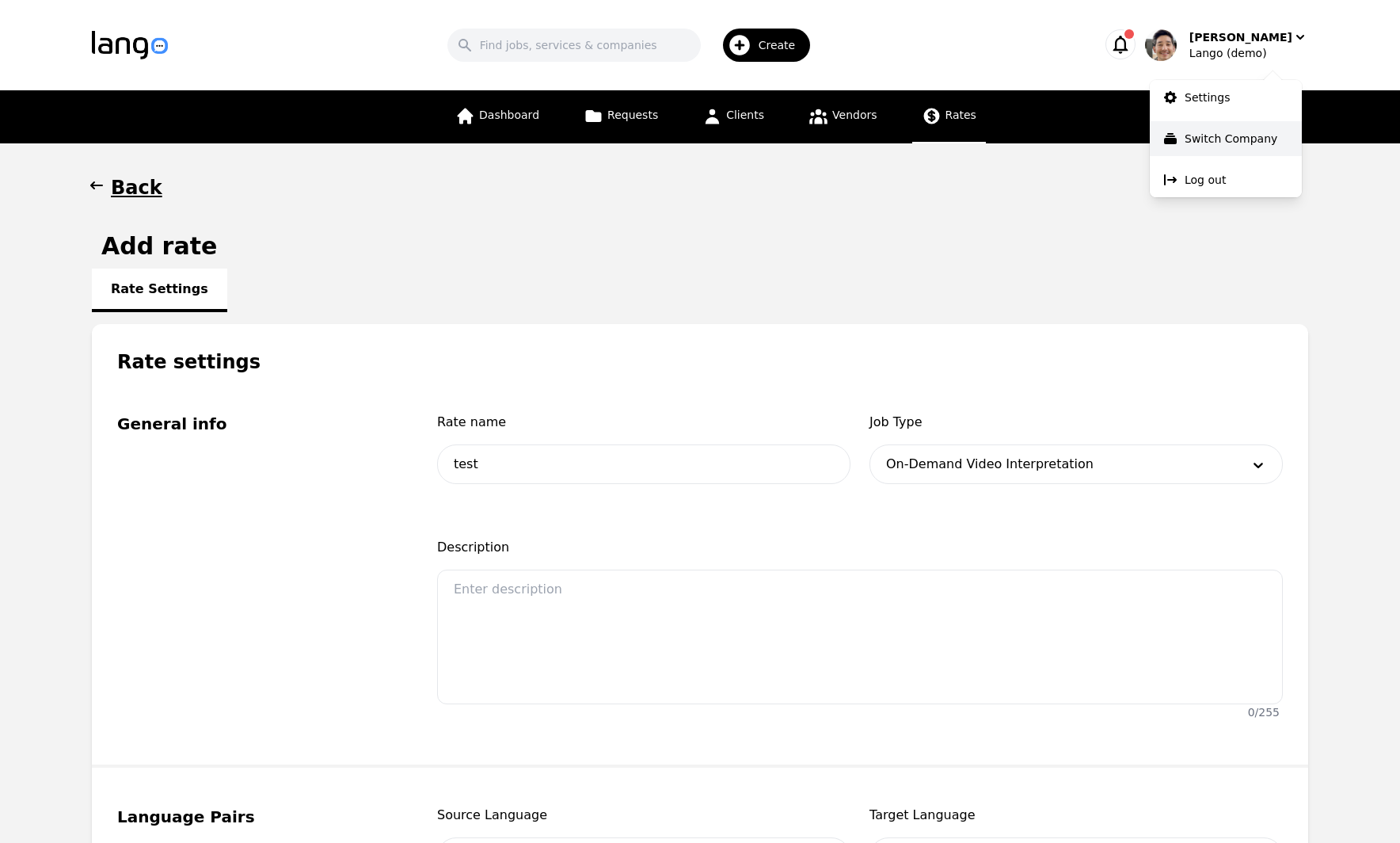
click at [1249, 142] on p "Switch Company" at bounding box center [1231, 139] width 93 height 16
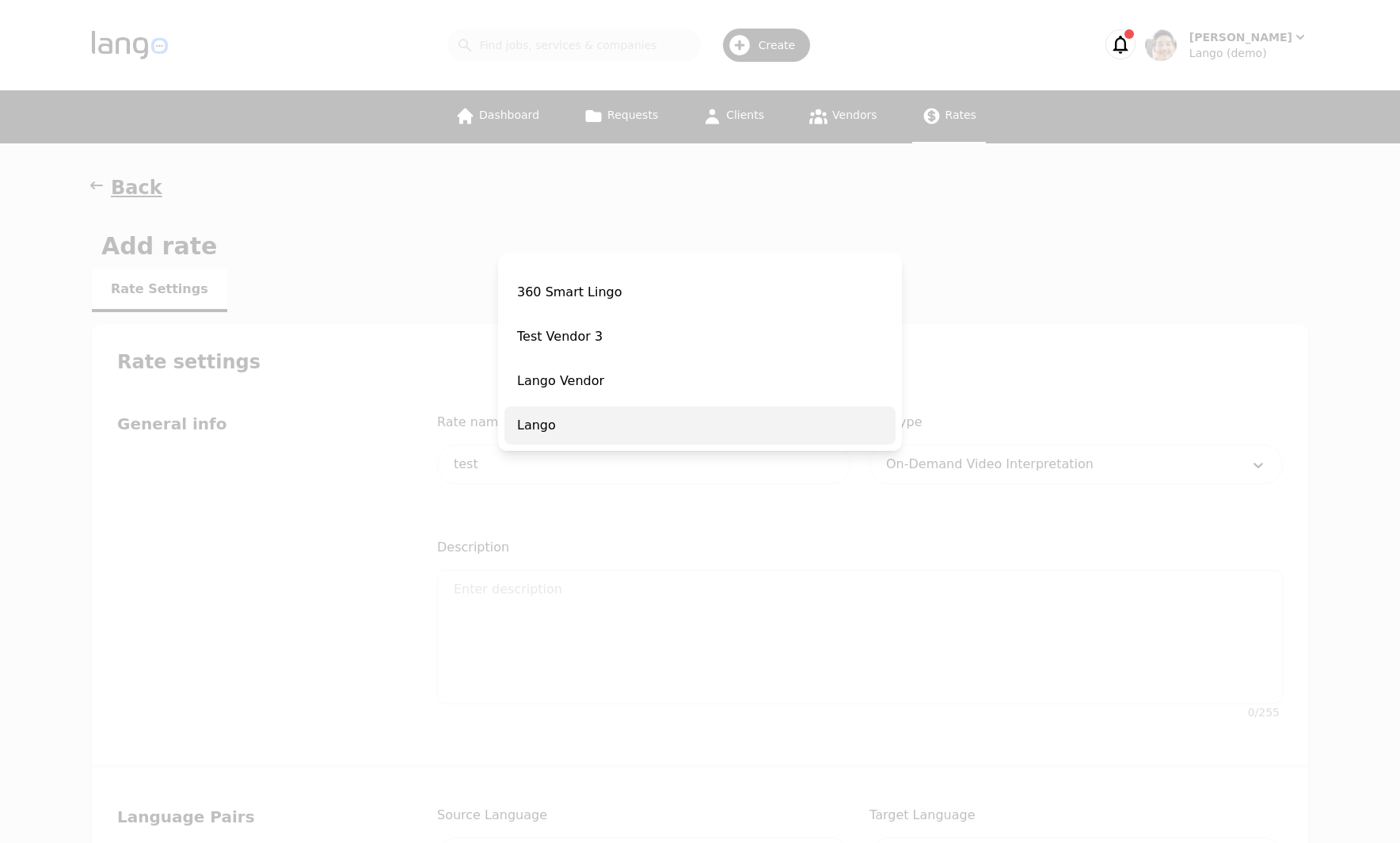
click at [577, 422] on span "Lango" at bounding box center [700, 425] width 391 height 38
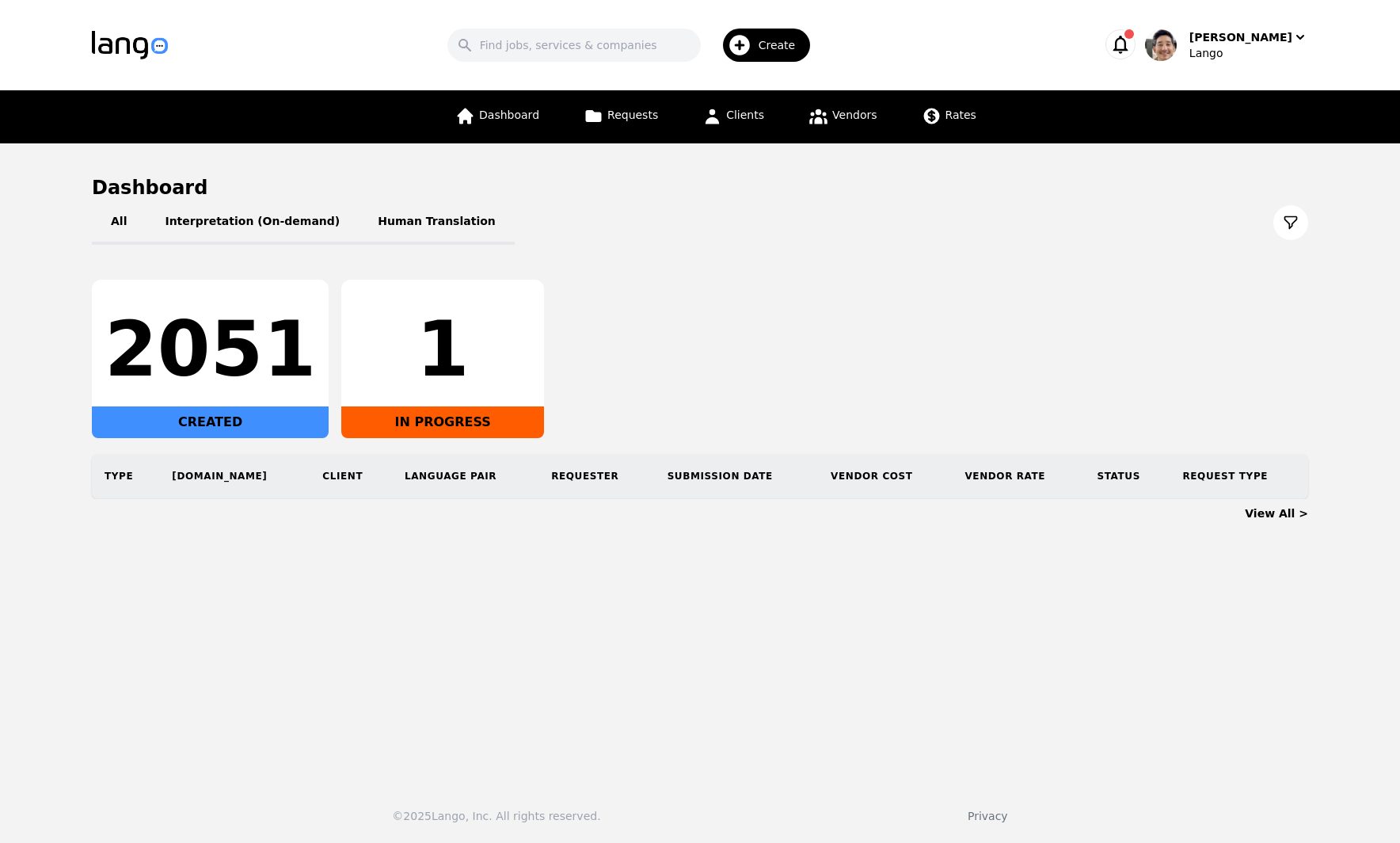
click at [855, 266] on div "All Interpretation (On-demand) Human Translation 2051 CREATED 1 IN PROGRESS Typ…" at bounding box center [700, 350] width 1216 height 299
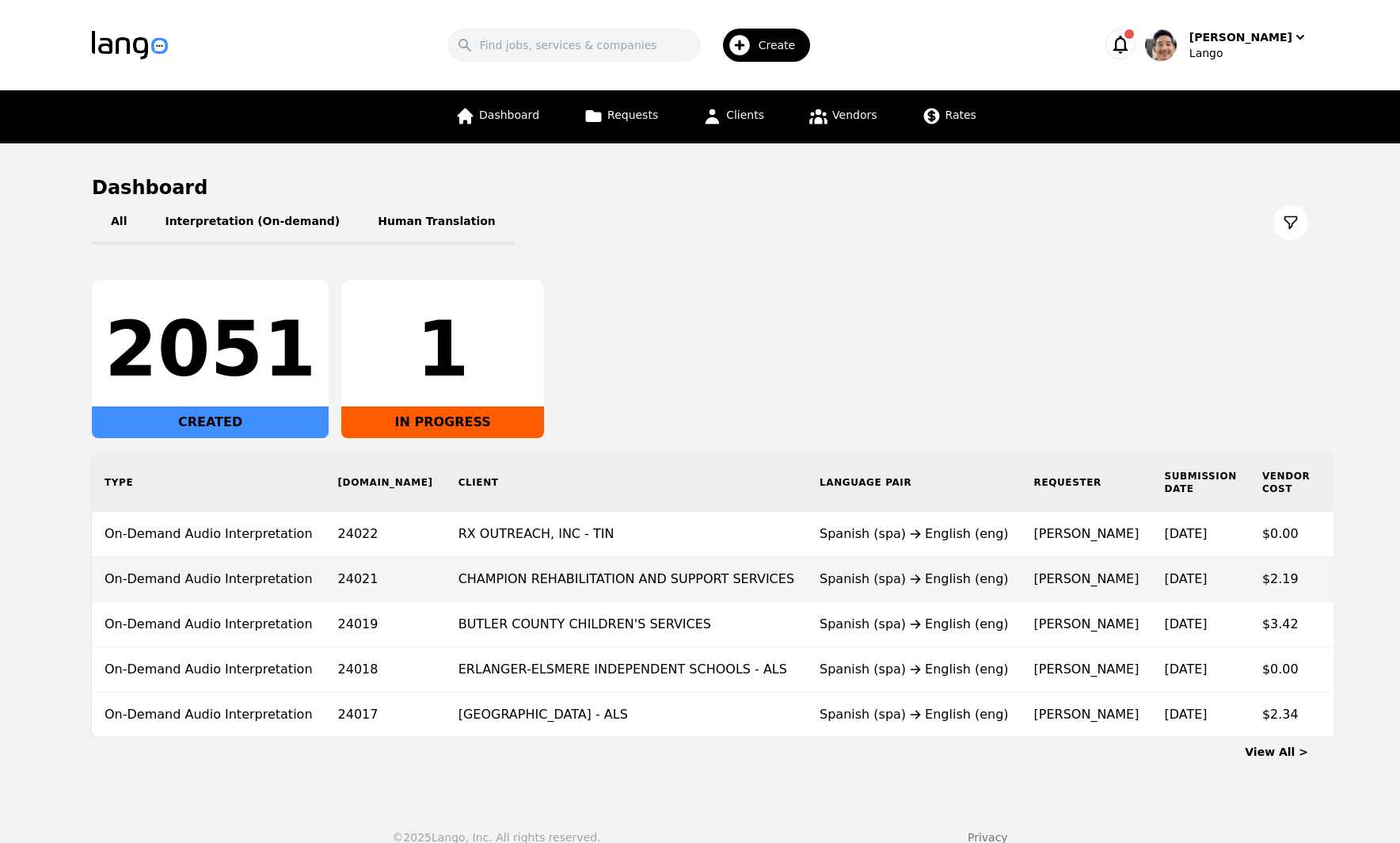
click at [1250, 587] on td "$2.19" at bounding box center [1286, 579] width 73 height 45
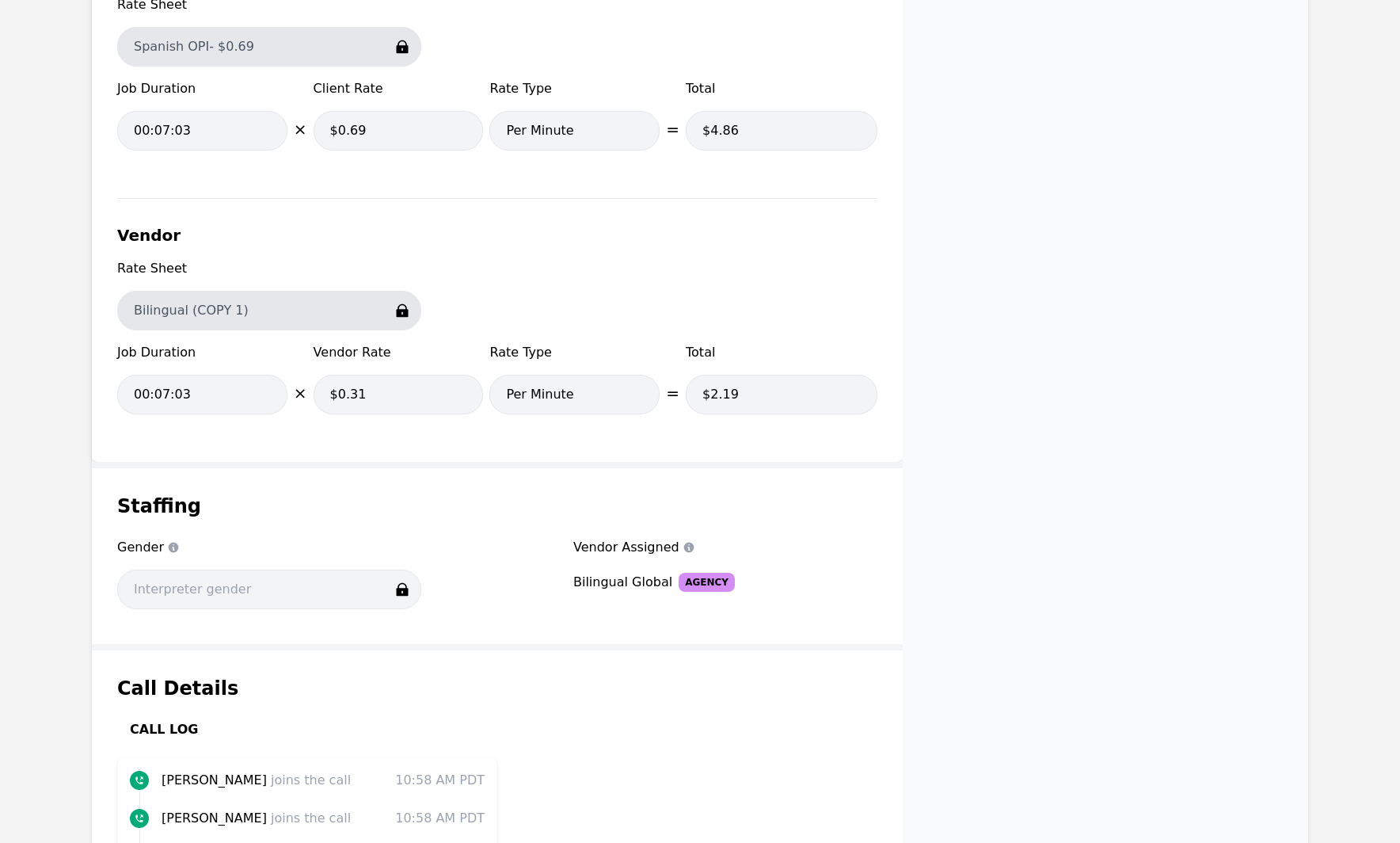
scroll to position [1393, 0]
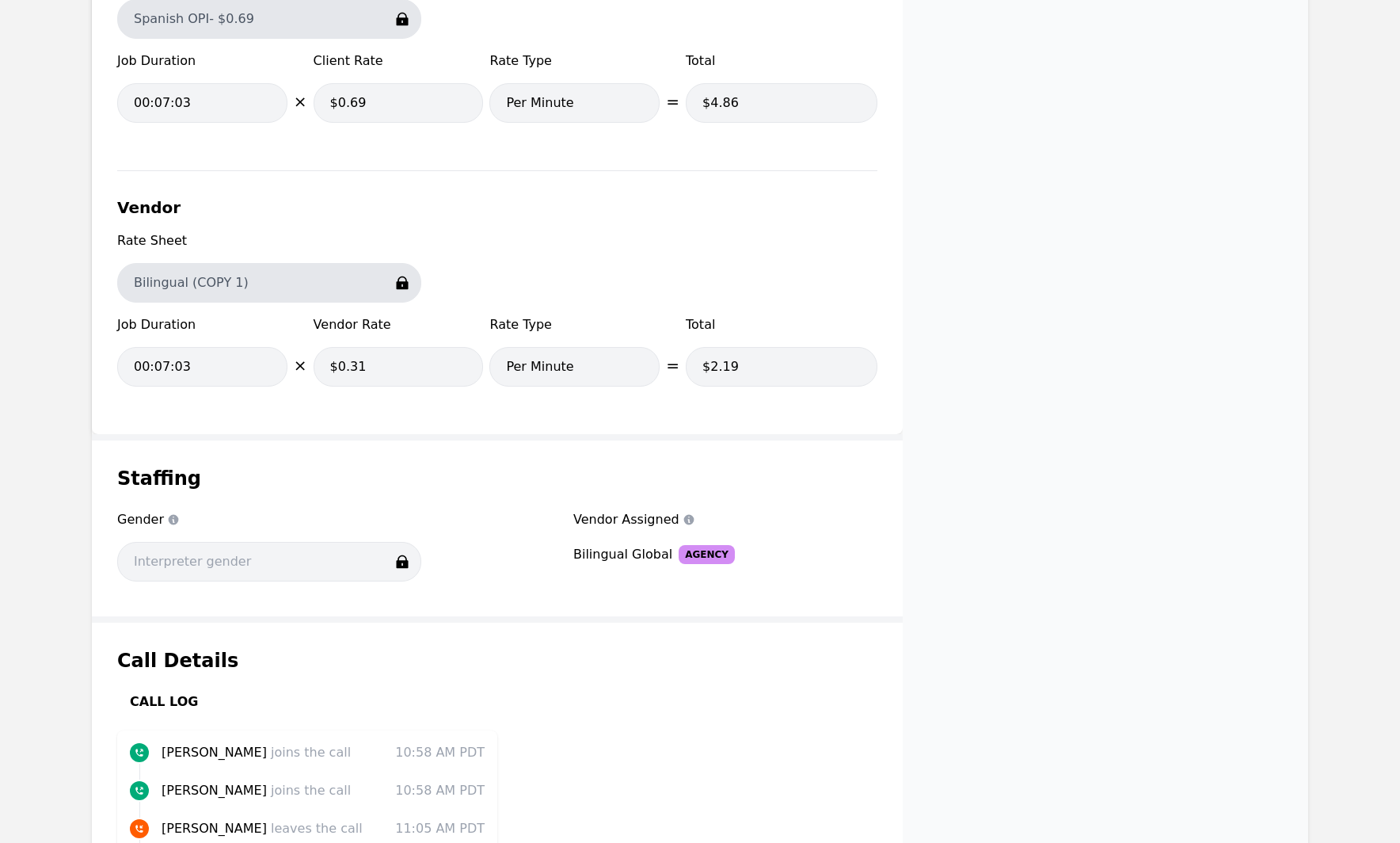
scroll to position [1592, 0]
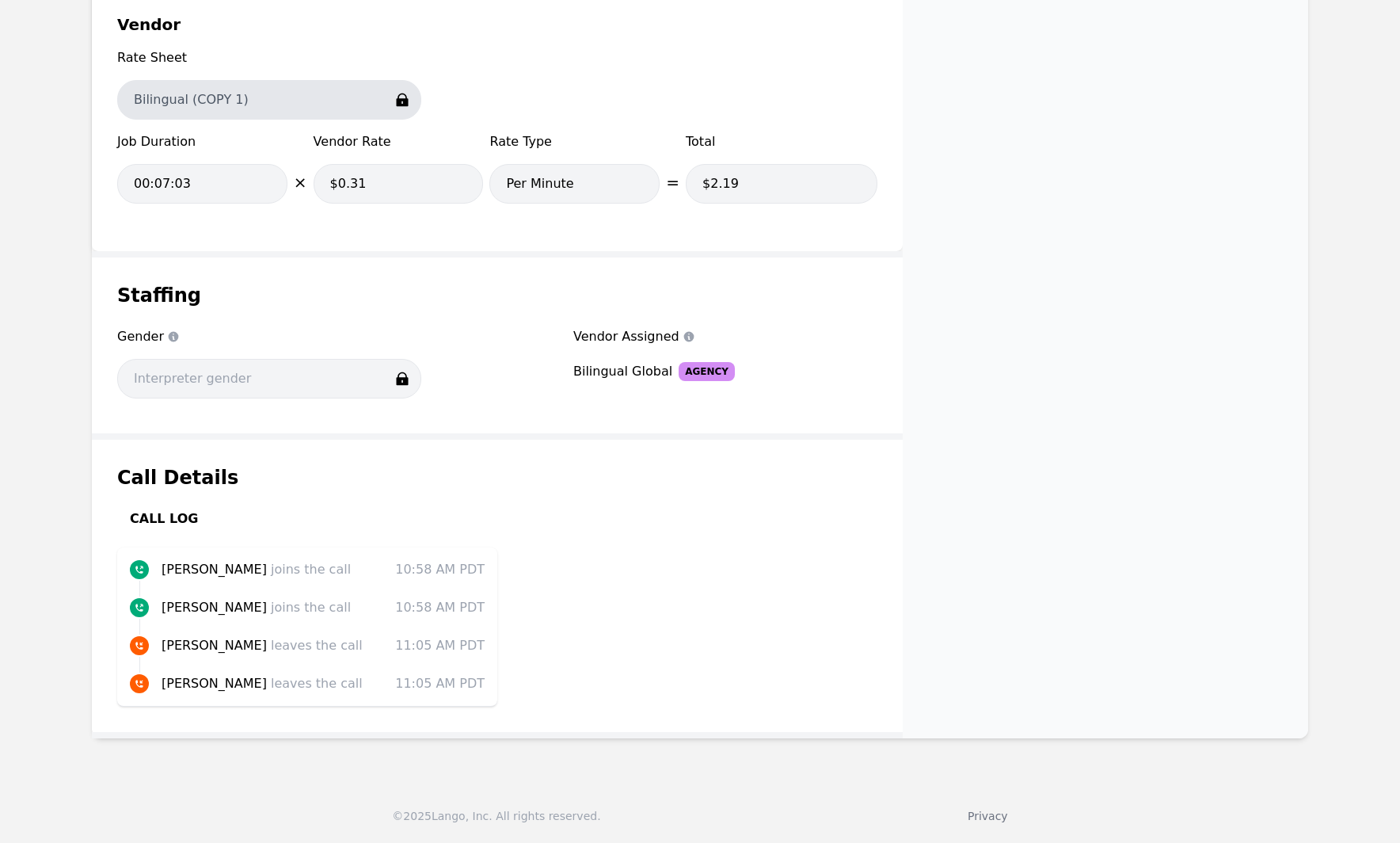
click at [617, 400] on div "Vendor Assigned Vendor Assigned Bilingual Global Agency" at bounding box center [725, 367] width 304 height 80
drag, startPoint x: 579, startPoint y: 399, endPoint x: 761, endPoint y: 398, distance: 182.0
click at [761, 398] on div "Vendor Assigned Vendor Assigned Bilingual Global Agency" at bounding box center [725, 367] width 304 height 80
click at [602, 393] on div "Vendor Assigned Vendor Assigned Bilingual Global Agency" at bounding box center [725, 367] width 304 height 80
drag, startPoint x: 570, startPoint y: 355, endPoint x: 808, endPoint y: 391, distance: 240.7
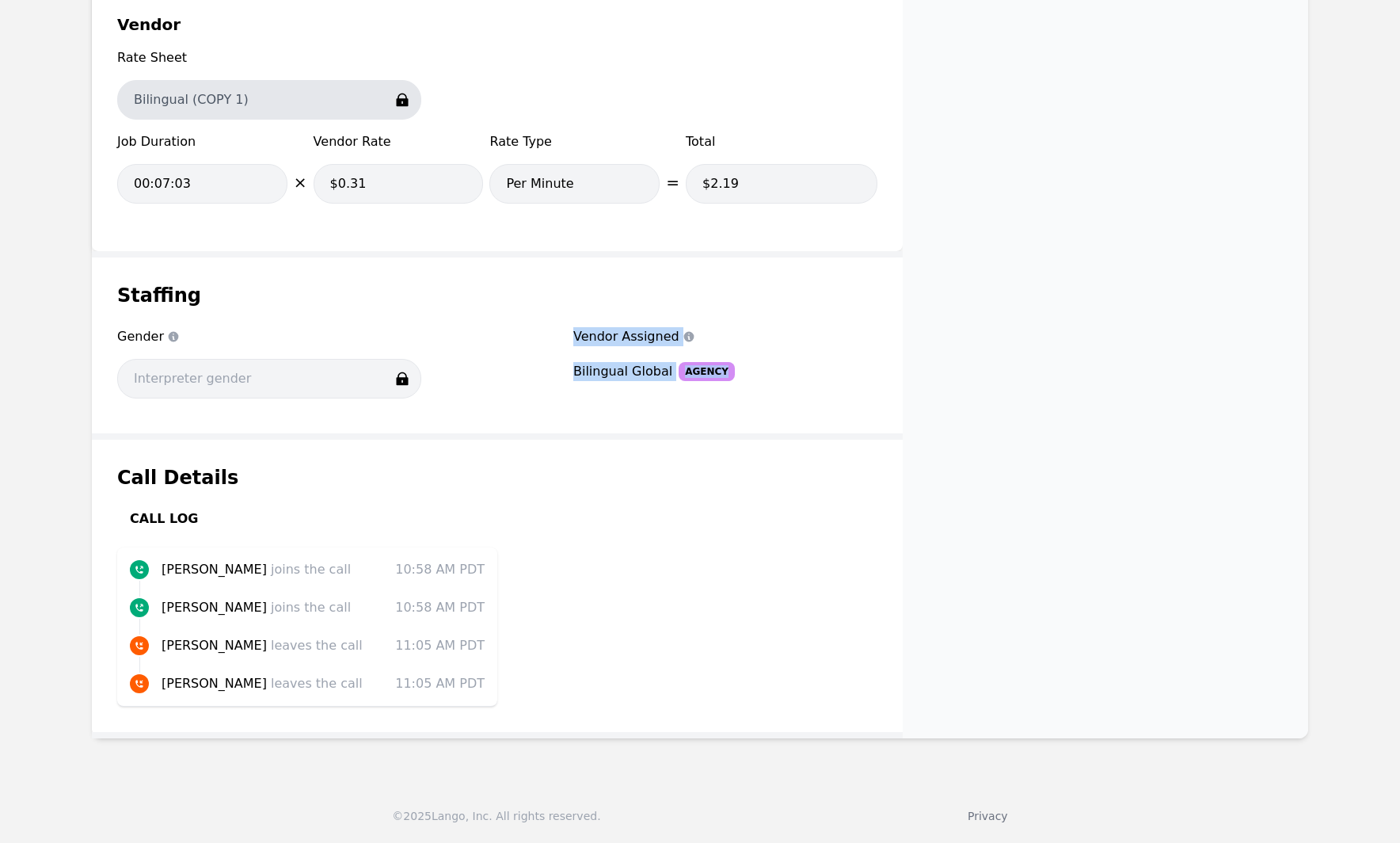
click at [808, 391] on div "Gender Gender Vendor Assigned Vendor Assigned Bilingual Global Agency" at bounding box center [497, 367] width 761 height 80
click at [751, 402] on div "Vendor Assigned Vendor Assigned Bilingual Global Agency" at bounding box center [725, 367] width 304 height 80
drag, startPoint x: 571, startPoint y: 364, endPoint x: 861, endPoint y: 384, distance: 290.7
click at [861, 384] on div "Gender Gender Vendor Assigned Vendor Assigned Bilingual Global Agency" at bounding box center [497, 367] width 761 height 80
click at [811, 379] on div "Bilingual Global Agency" at bounding box center [725, 372] width 304 height 19
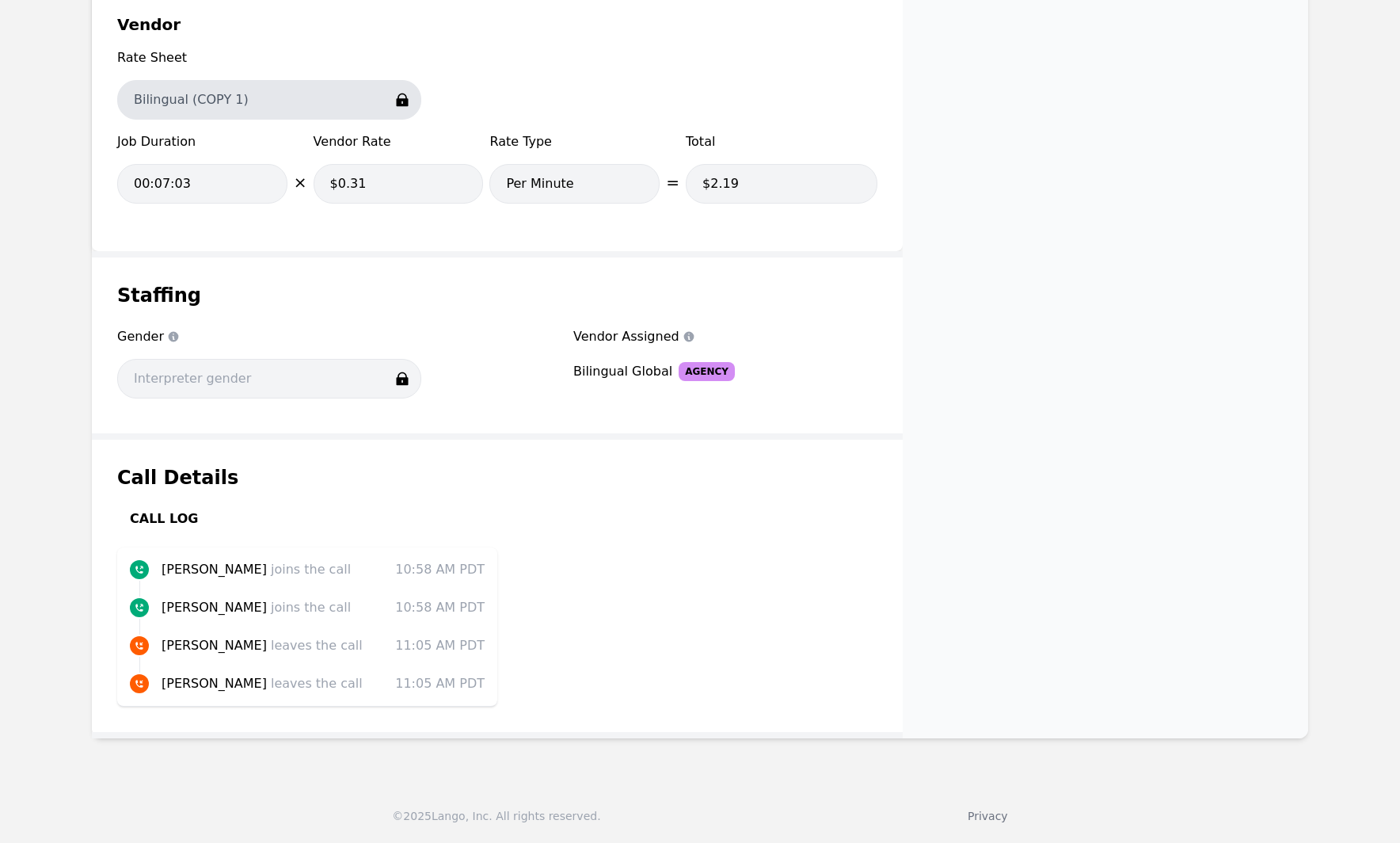
click at [608, 411] on div "Staffing Gender Gender Vendor Assigned Vendor Assigned Bilingual Global Agency" at bounding box center [497, 345] width 811 height 176
drag, startPoint x: 579, startPoint y: 402, endPoint x: 789, endPoint y: 405, distance: 210.0
click at [789, 405] on div "Vendor Assigned Vendor Assigned Bilingual Global Agency" at bounding box center [725, 367] width 304 height 80
click at [678, 413] on div "Staffing Gender Gender Vendor Assigned Vendor Assigned Bilingual Global Agency" at bounding box center [497, 345] width 811 height 176
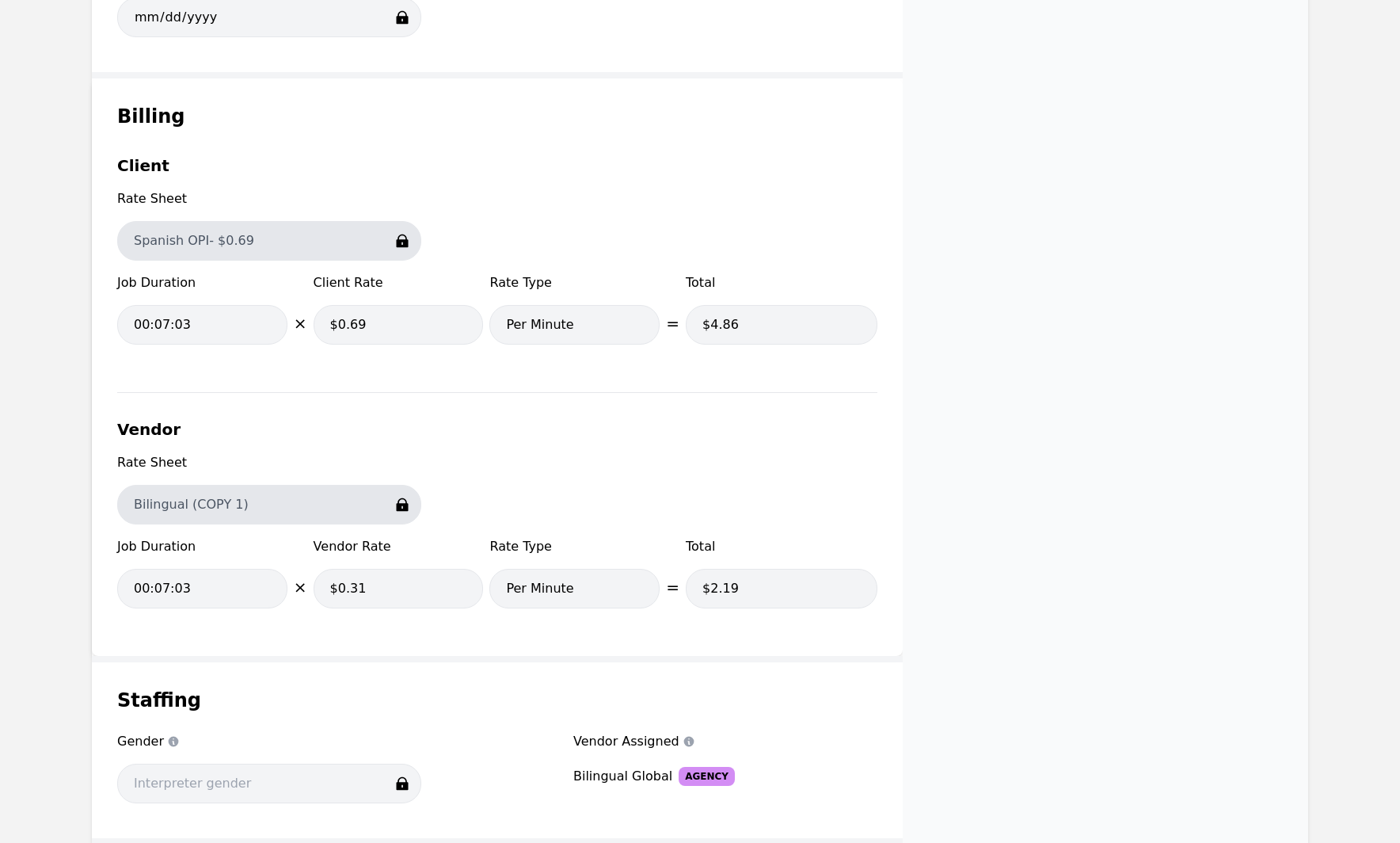
scroll to position [1326, 0]
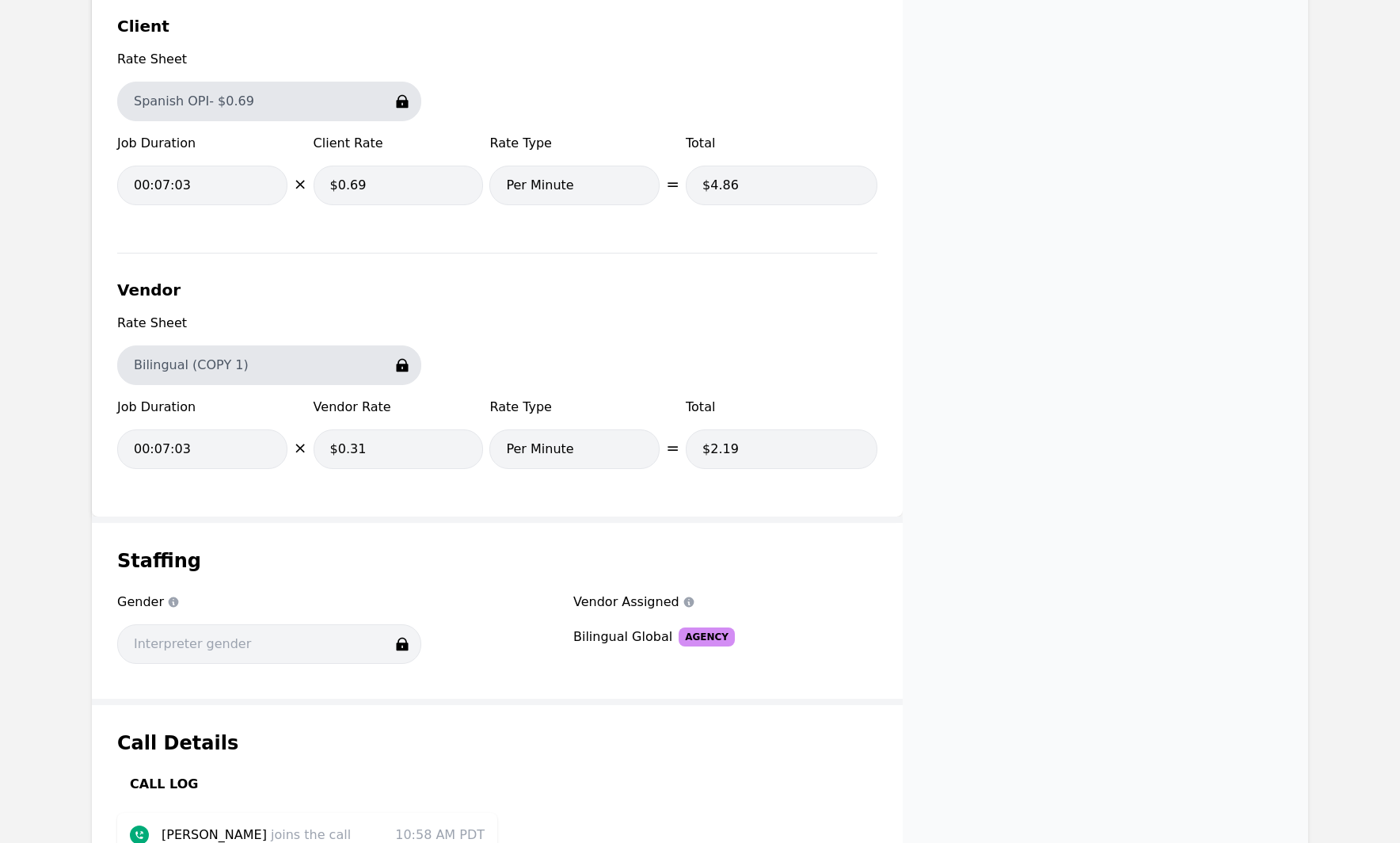
click at [894, 573] on div "Staffing Gender Gender Vendor Assigned Vendor Assigned Bilingual Global Agency" at bounding box center [497, 611] width 811 height 176
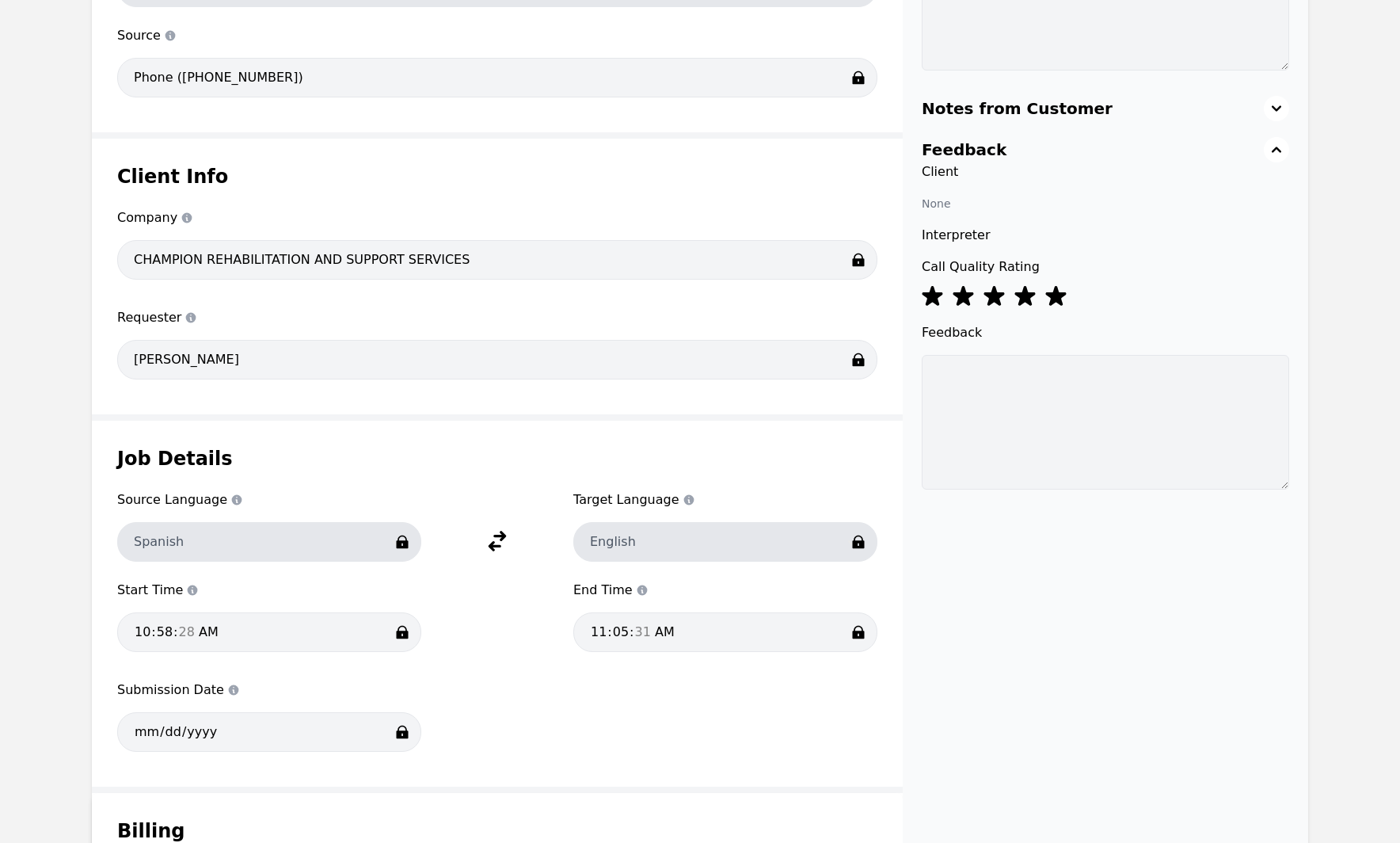
scroll to position [457, 0]
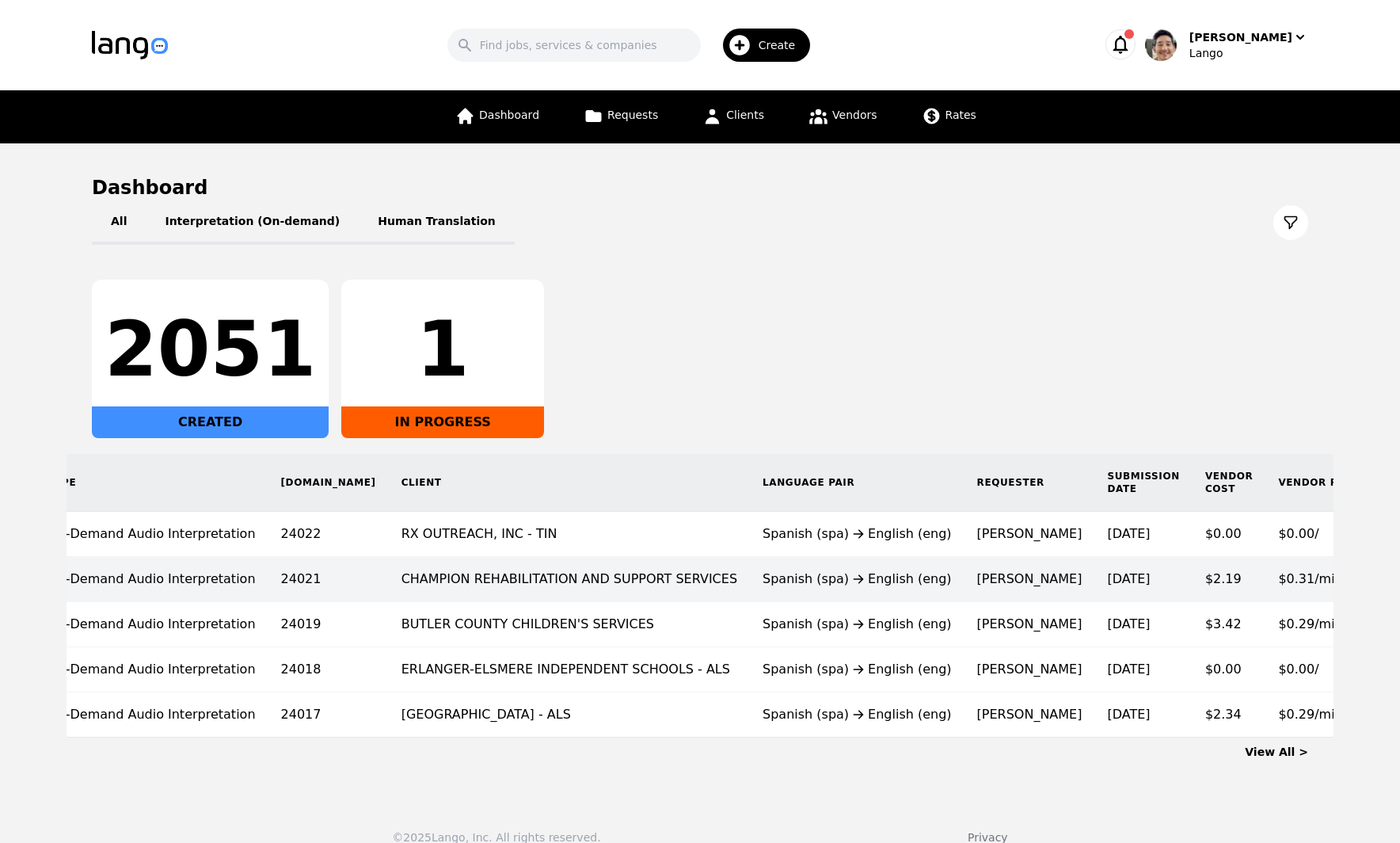
scroll to position [0, 201]
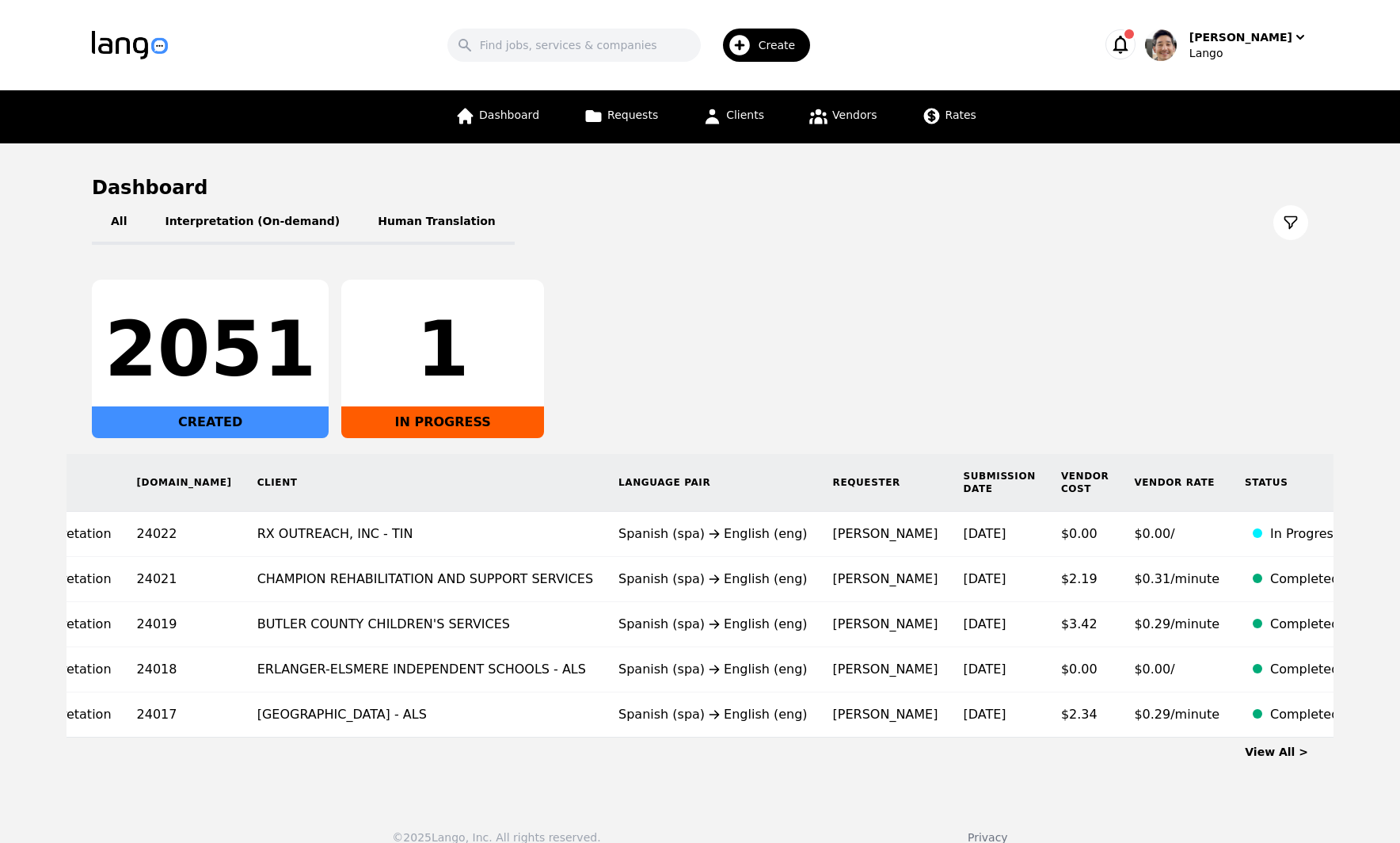
click at [840, 216] on div "All Interpretation (On-demand) Human Translation" at bounding box center [700, 223] width 1216 height 44
click at [632, 117] on span "Requests" at bounding box center [632, 115] width 50 height 12
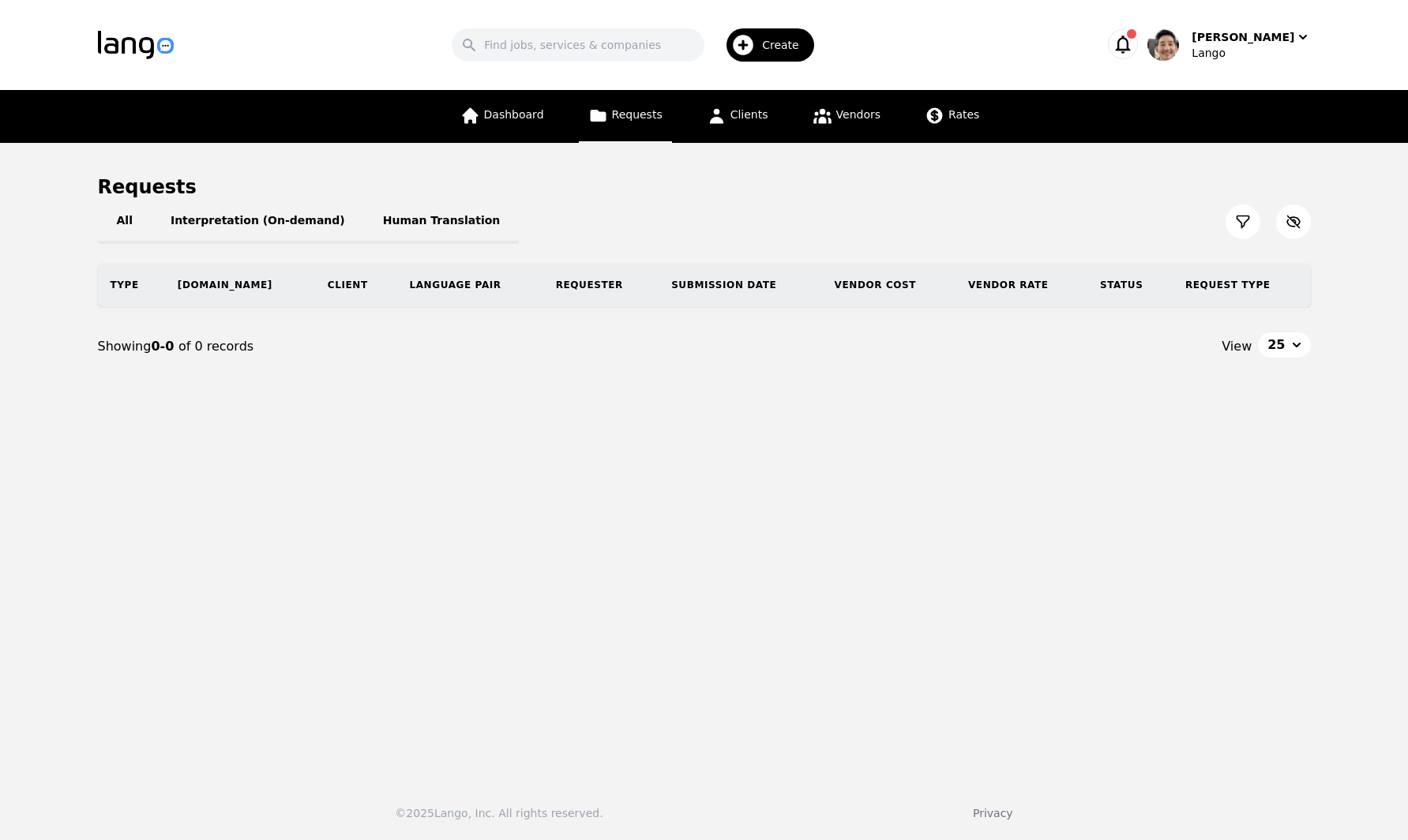
click at [1242, 219] on icon at bounding box center [1242, 222] width 16 height 16
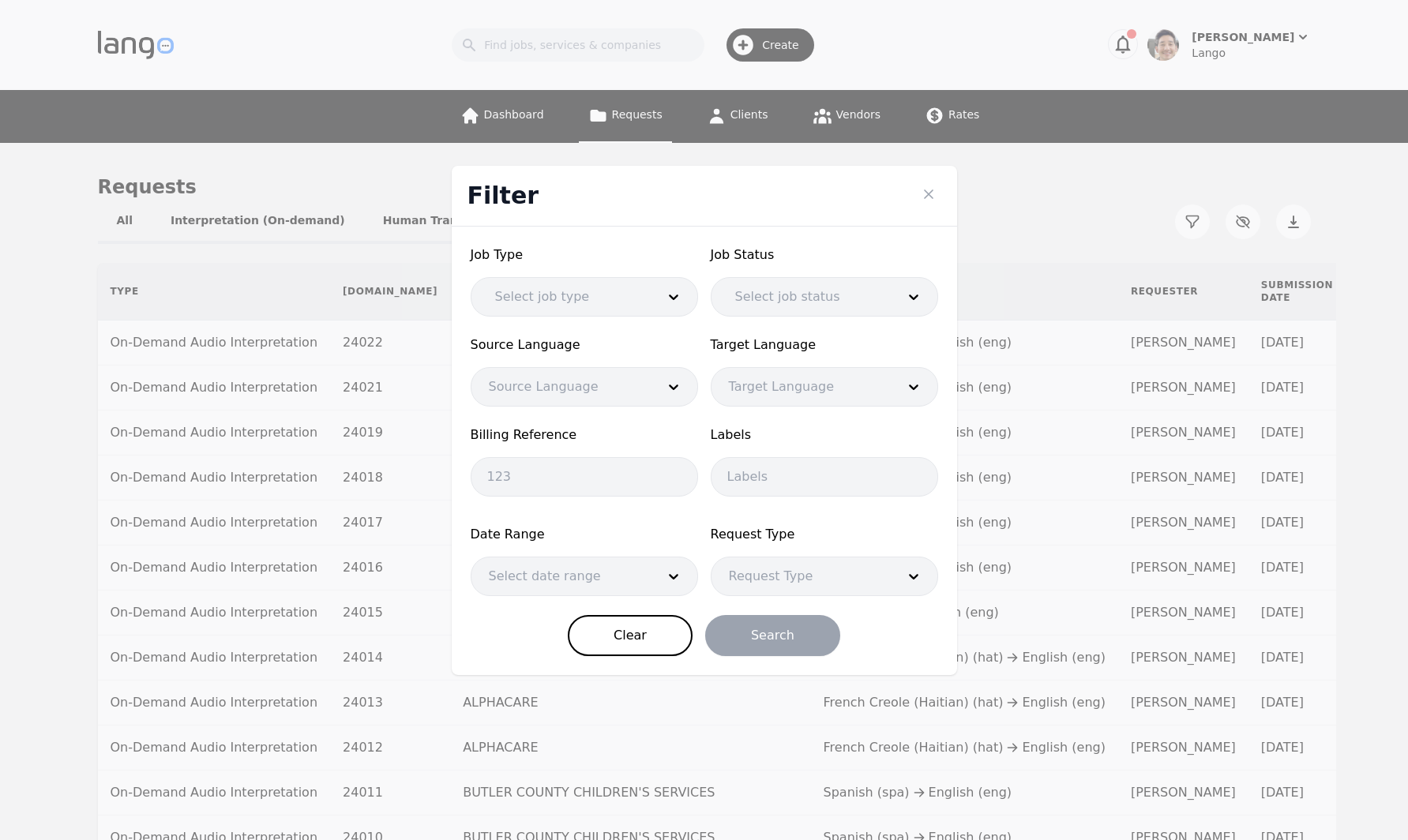
drag, startPoint x: 923, startPoint y: 190, endPoint x: 910, endPoint y: 182, distance: 15.3
click at [923, 190] on icon "Close" at bounding box center [929, 195] width 16 height 16
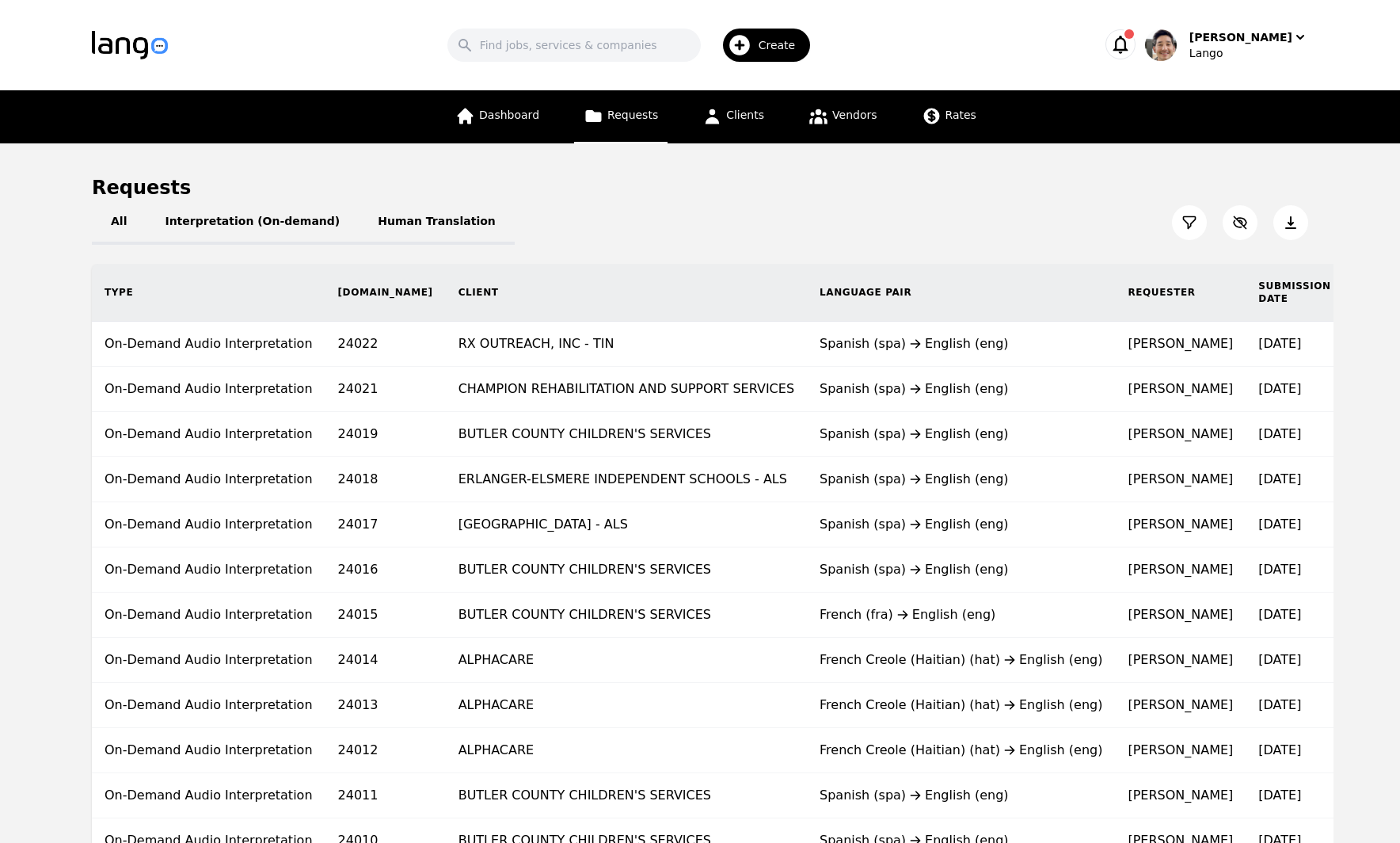
click at [761, 204] on div "All Interpretation (On-demand) Human Translation" at bounding box center [700, 223] width 1216 height 44
click at [1253, 50] on div "Lango" at bounding box center [1249, 53] width 119 height 16
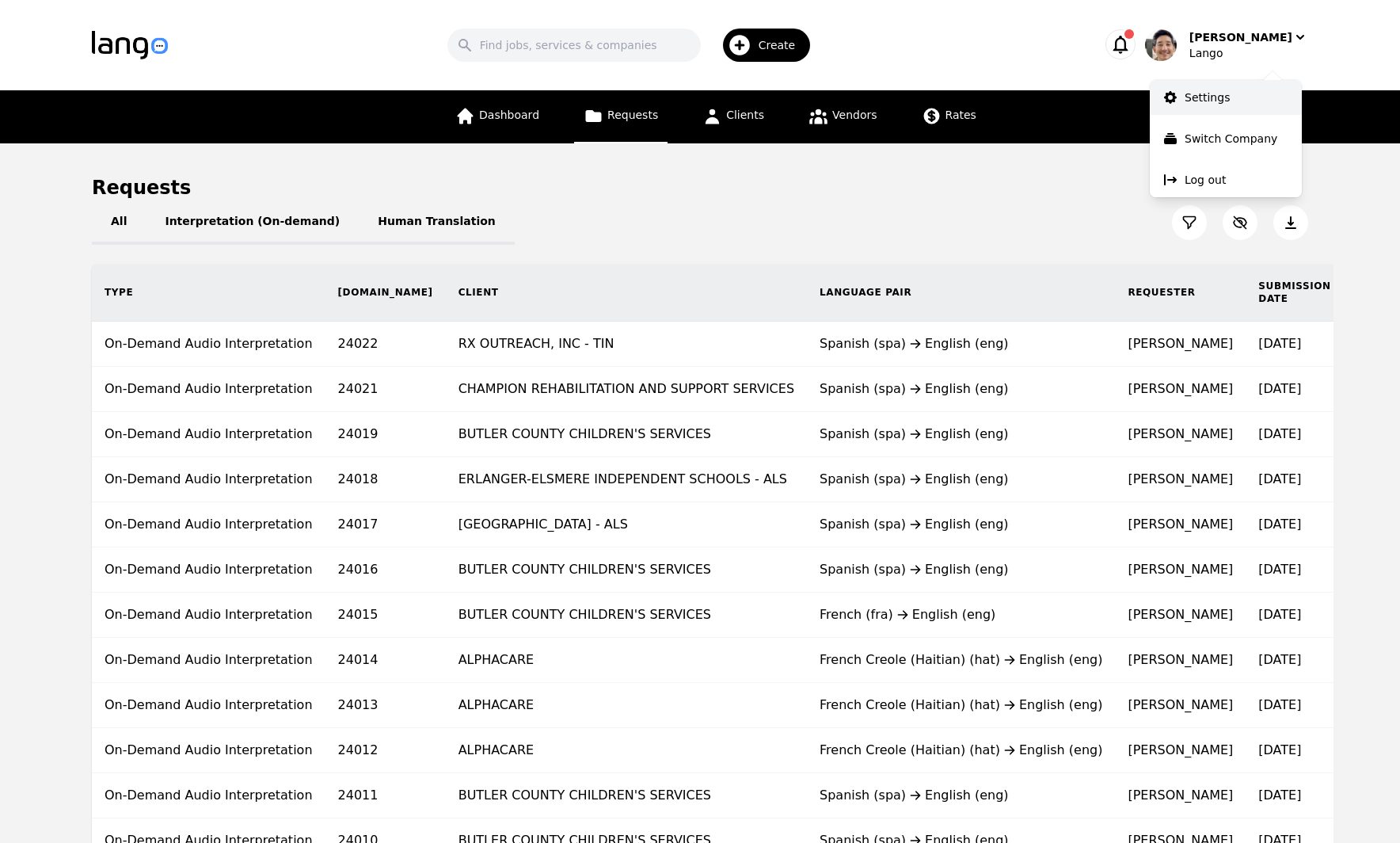
click at [1251, 109] on link "Settings" at bounding box center [1226, 97] width 152 height 34
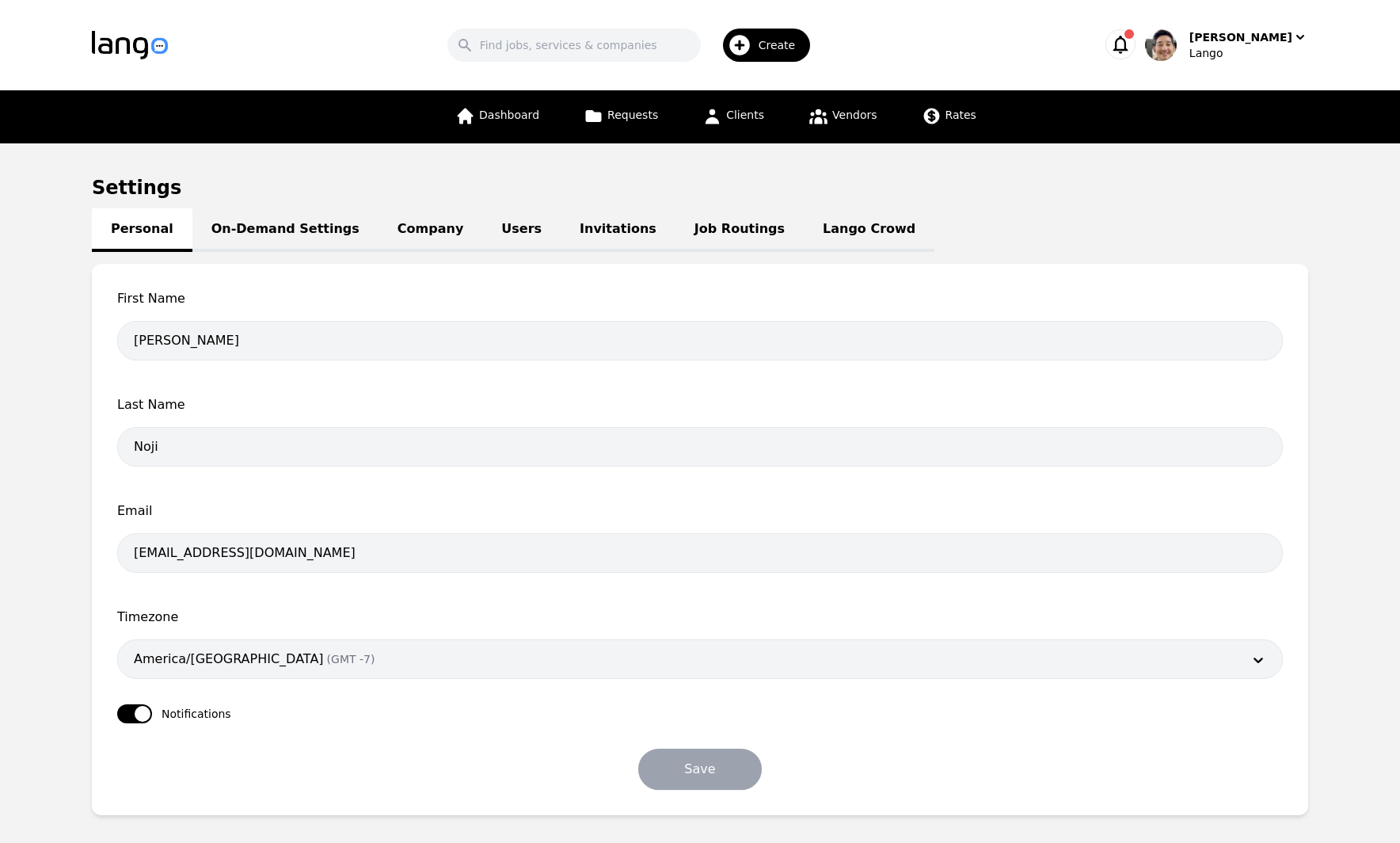
click at [393, 232] on link "Company" at bounding box center [430, 230] width 103 height 43
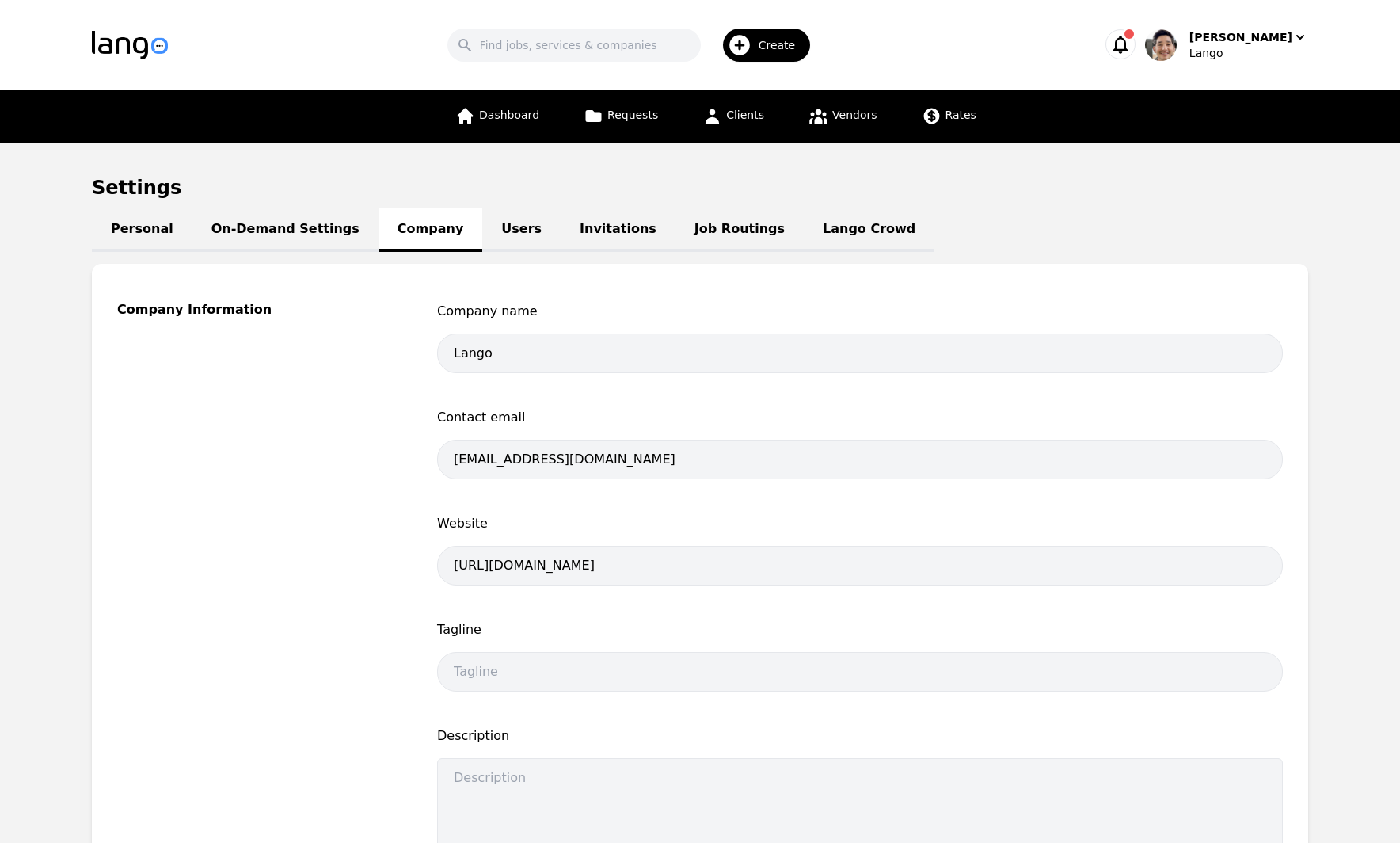
click at [1245, 41] on div "[PERSON_NAME]" at bounding box center [1241, 37] width 103 height 16
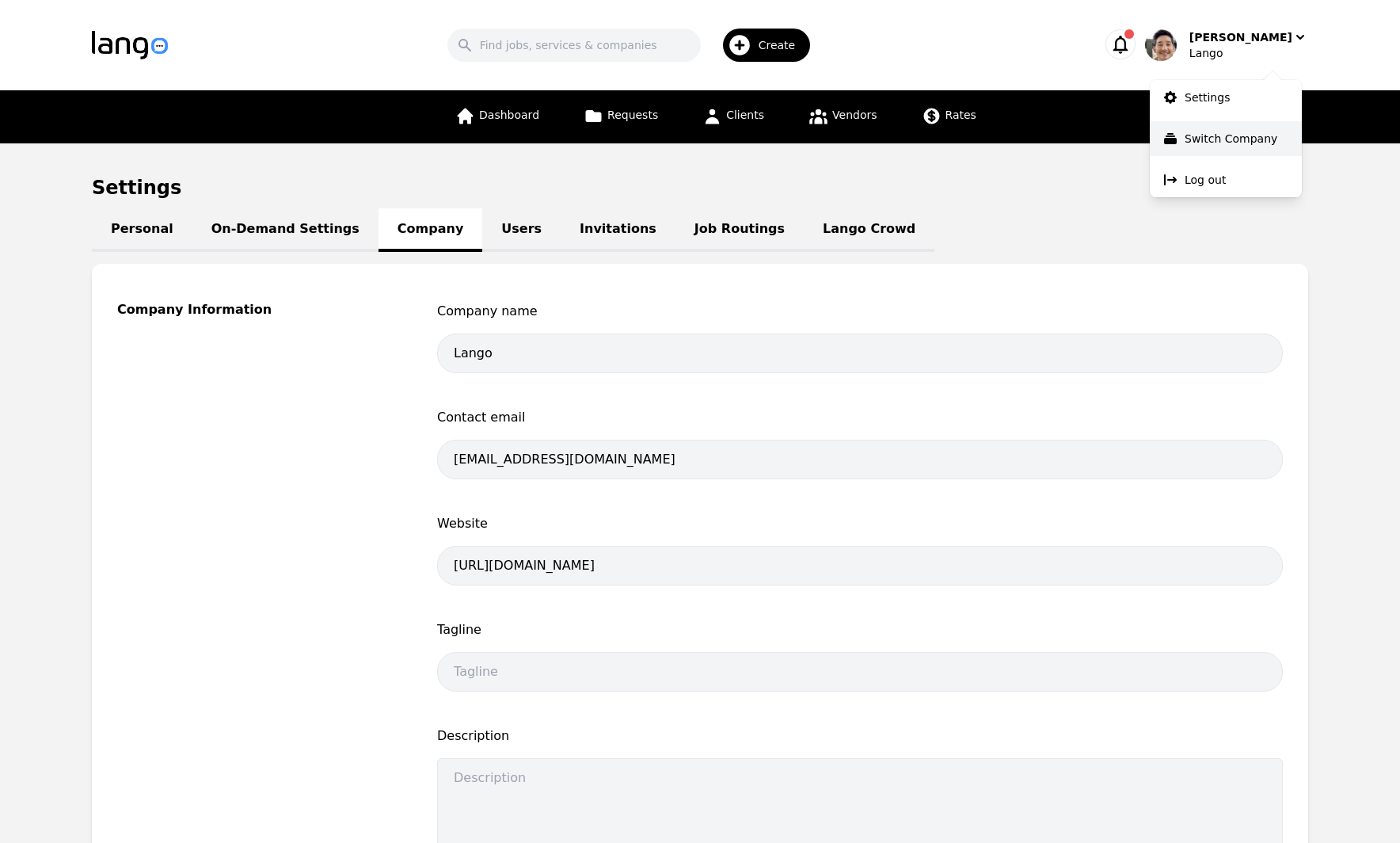
click at [1243, 138] on p "Switch Company" at bounding box center [1231, 139] width 93 height 16
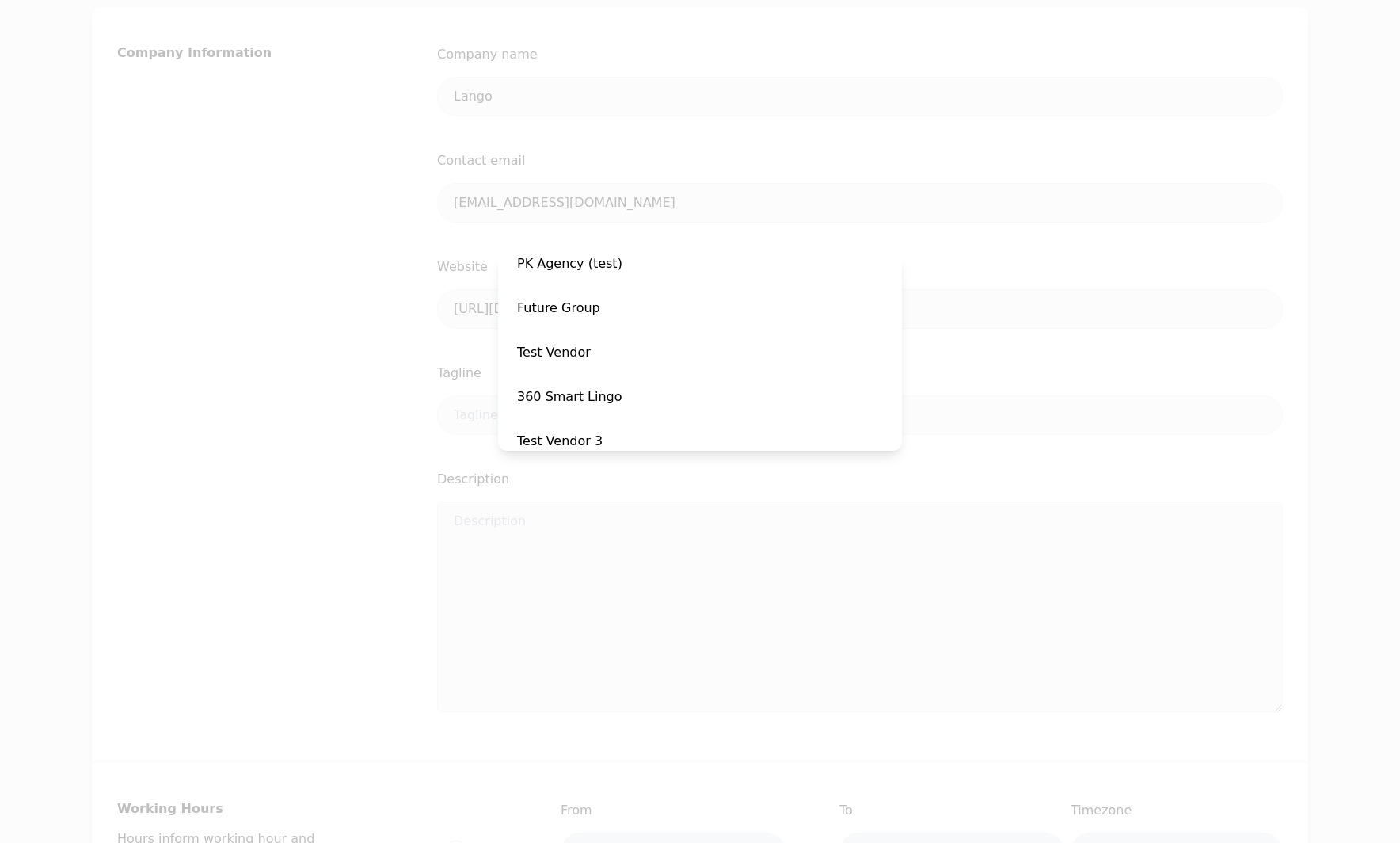
scroll to position [192, 0]
click at [684, 363] on span "Test Vendor" at bounding box center [700, 349] width 391 height 38
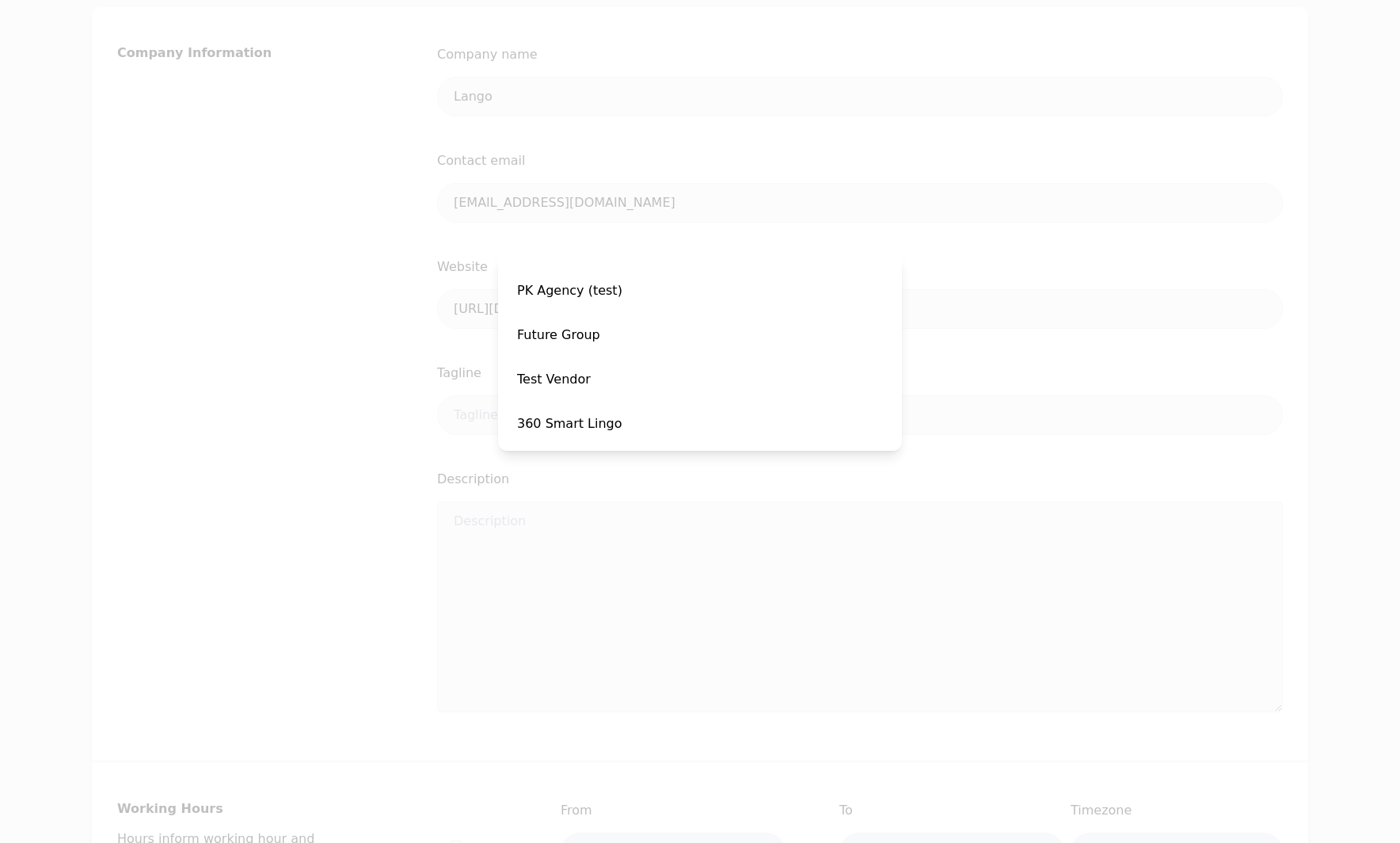
scroll to position [222, 0]
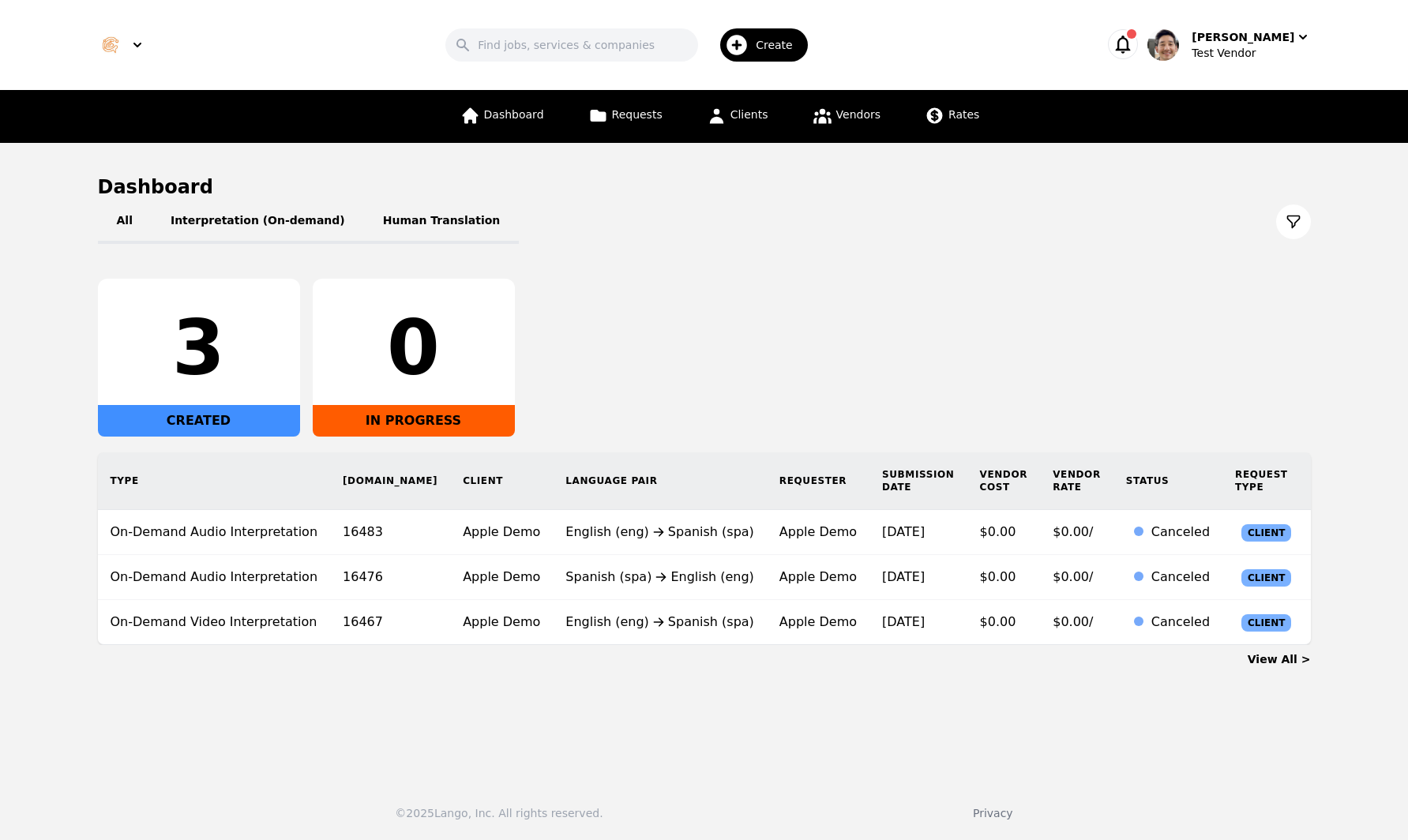
click at [1009, 304] on div "3 CREATED 0 IN PROGRESS" at bounding box center [704, 357] width 1213 height 158
click at [1089, 273] on div "All Interpretation (On-demand) Human Translation 3 CREATED 0 IN PROGRESS Type R…" at bounding box center [704, 423] width 1213 height 446
click at [1273, 45] on div "Test Vendor" at bounding box center [1250, 53] width 119 height 16
click at [991, 187] on h1 "Dashboard" at bounding box center [704, 187] width 1213 height 26
click at [956, 122] on link "Rates" at bounding box center [951, 116] width 73 height 53
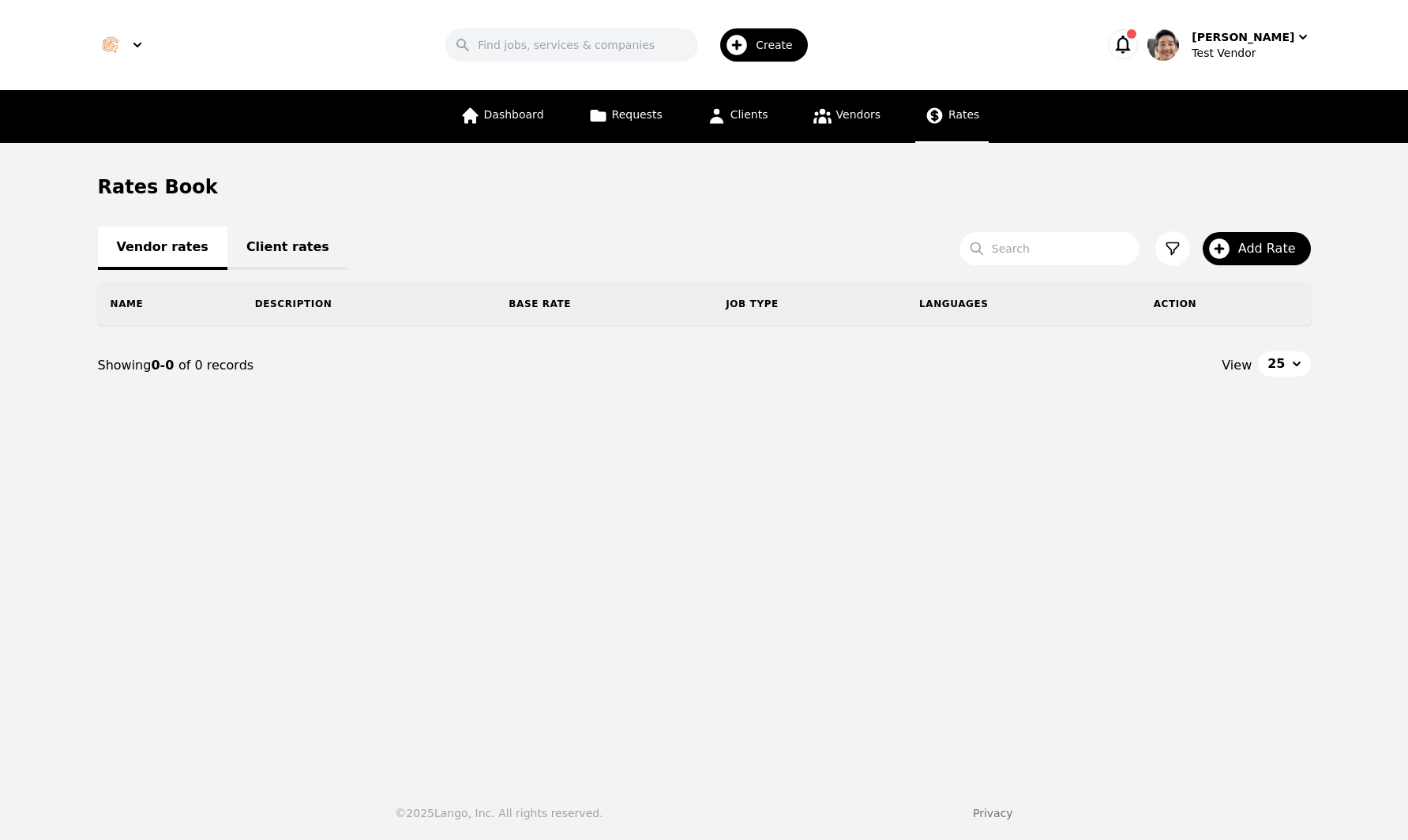
click at [248, 233] on link "Client rates" at bounding box center [287, 247] width 121 height 43
click at [1065, 202] on section "Rates Book Vendor rates Client rates Search Add Rate Name Description Base Rate…" at bounding box center [704, 304] width 1213 height 260
click at [1289, 257] on span "Add Rate" at bounding box center [1272, 249] width 69 height 19
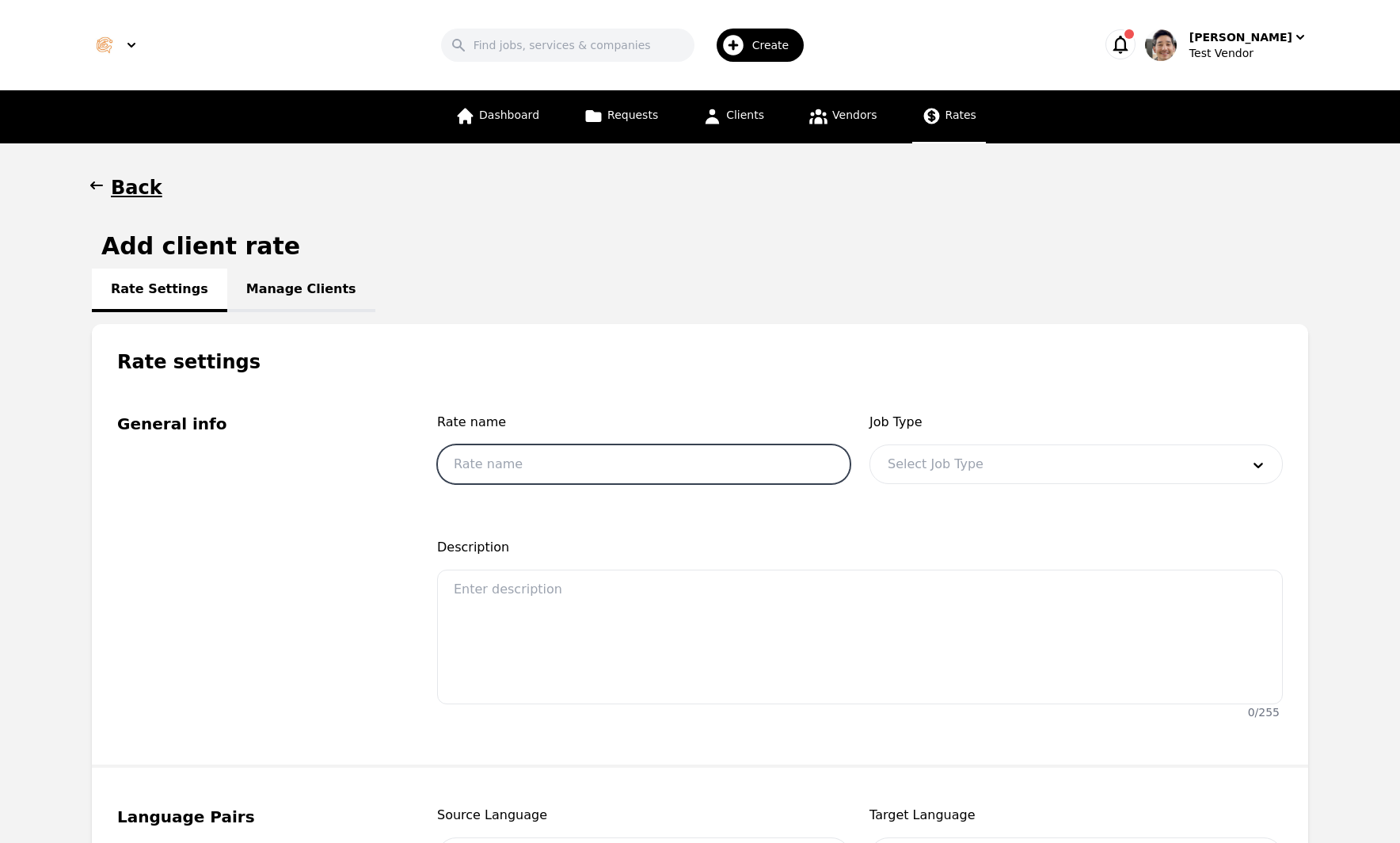
click at [703, 463] on input "text" at bounding box center [644, 464] width 413 height 40
type input "test"
click at [1051, 285] on div "Rate Settings Manage Clients" at bounding box center [700, 290] width 1216 height 19
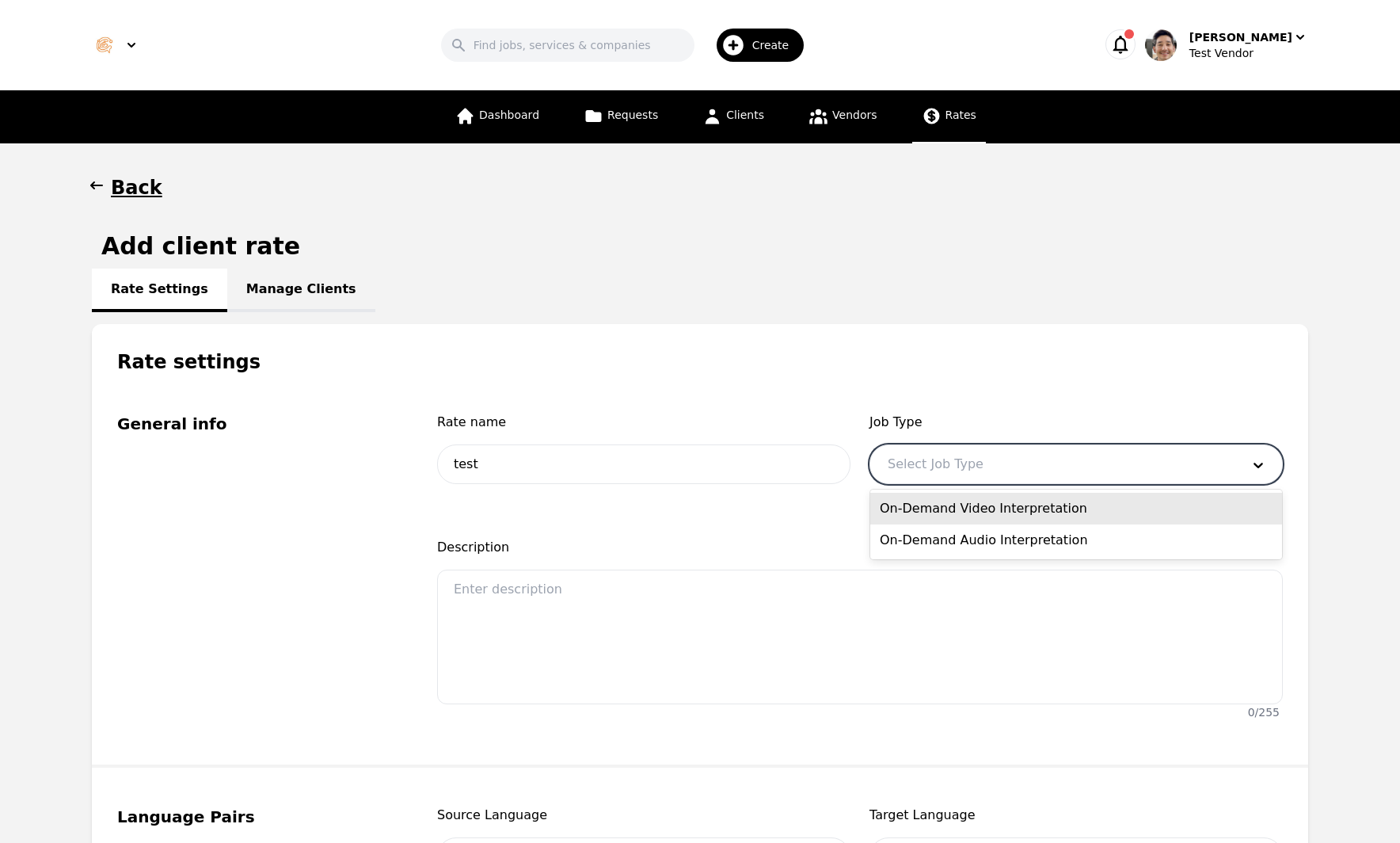
click at [1003, 464] on div at bounding box center [1053, 464] width 364 height 38
click at [995, 510] on div "On-Demand Video Interpretation" at bounding box center [1077, 509] width 412 height 32
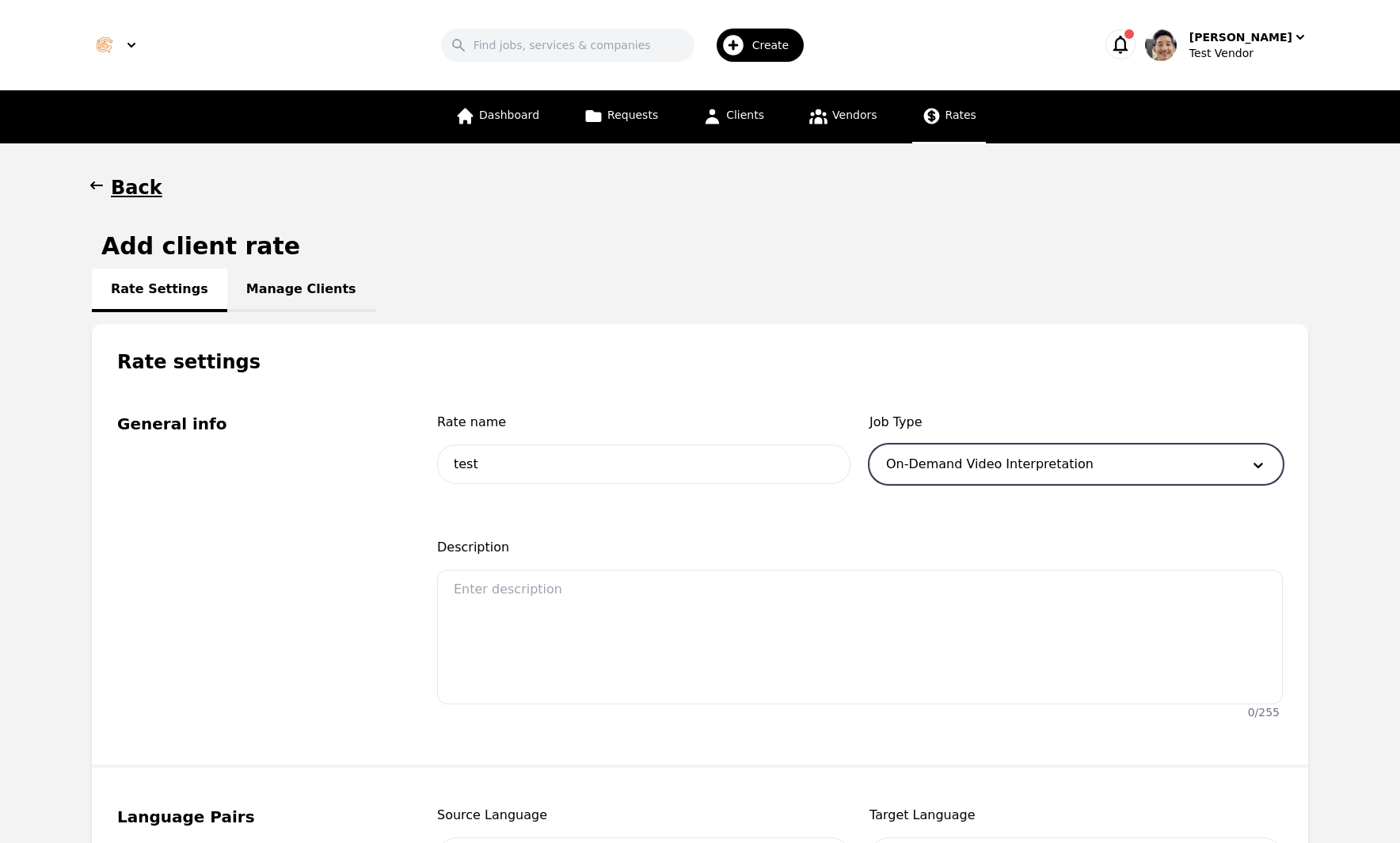
click at [1070, 296] on div "Rate Settings Manage Clients" at bounding box center [700, 290] width 1216 height 19
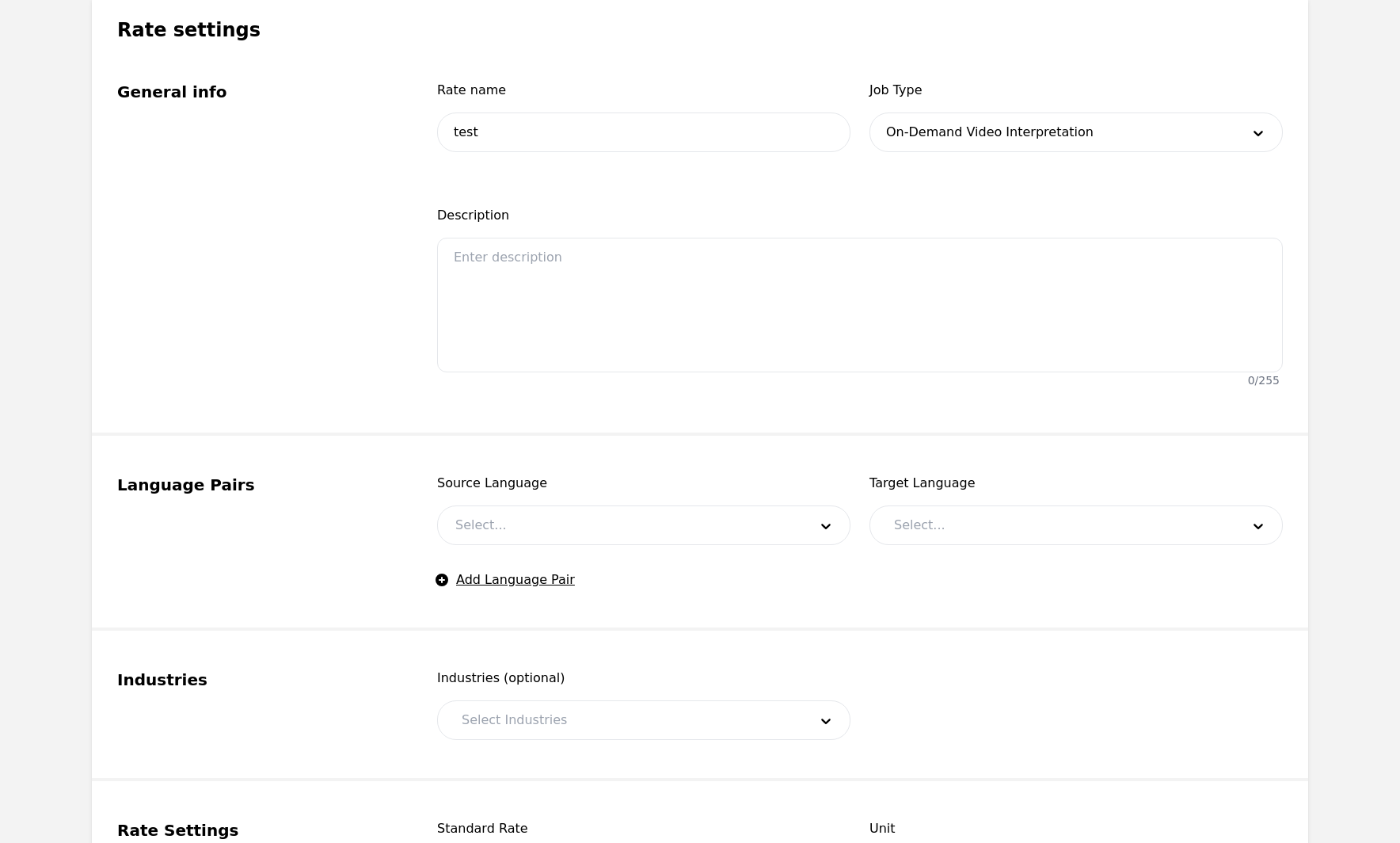
click at [636, 538] on div at bounding box center [620, 525] width 364 height 38
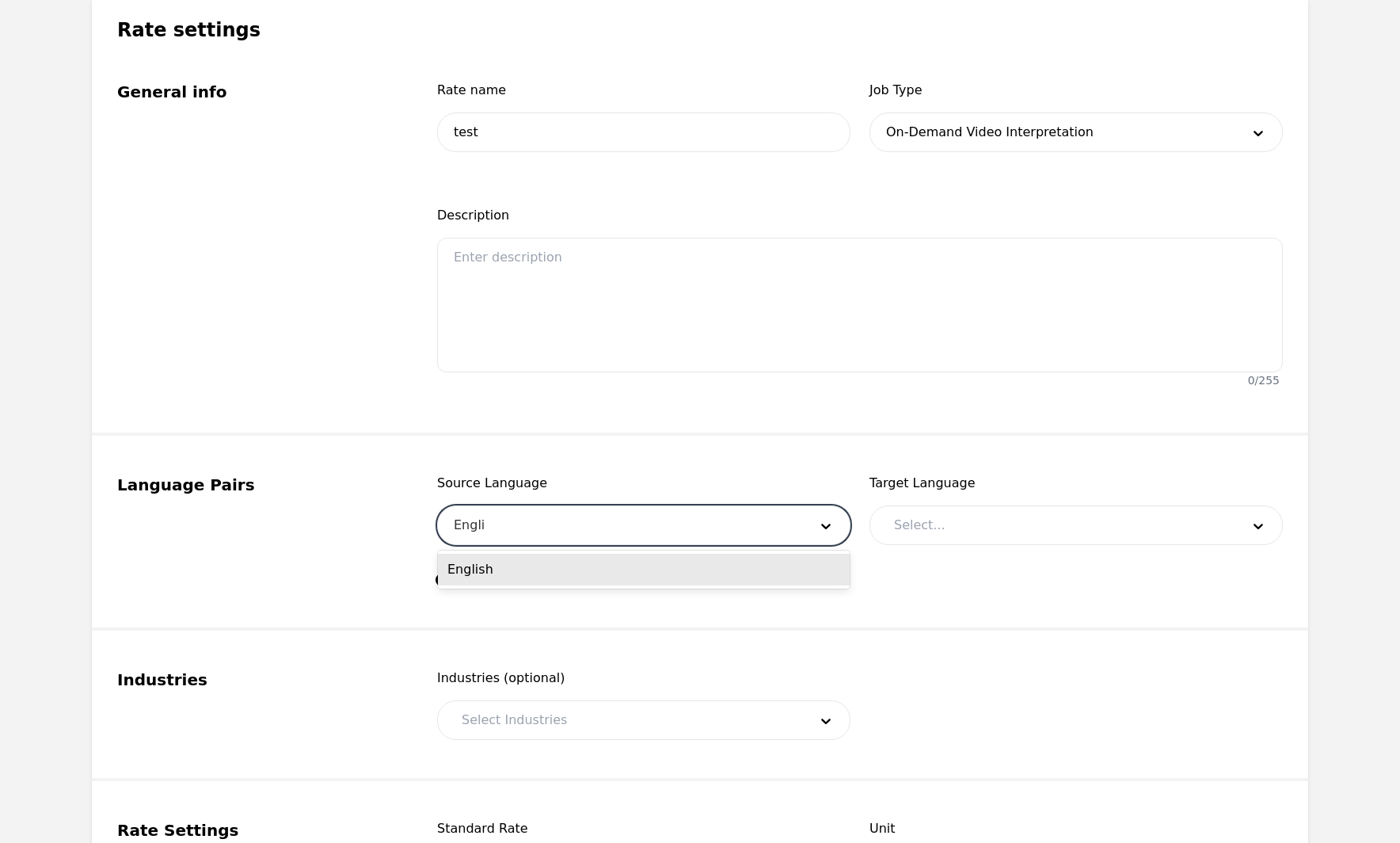
type input "English"
click at [1051, 517] on div at bounding box center [1056, 525] width 358 height 38
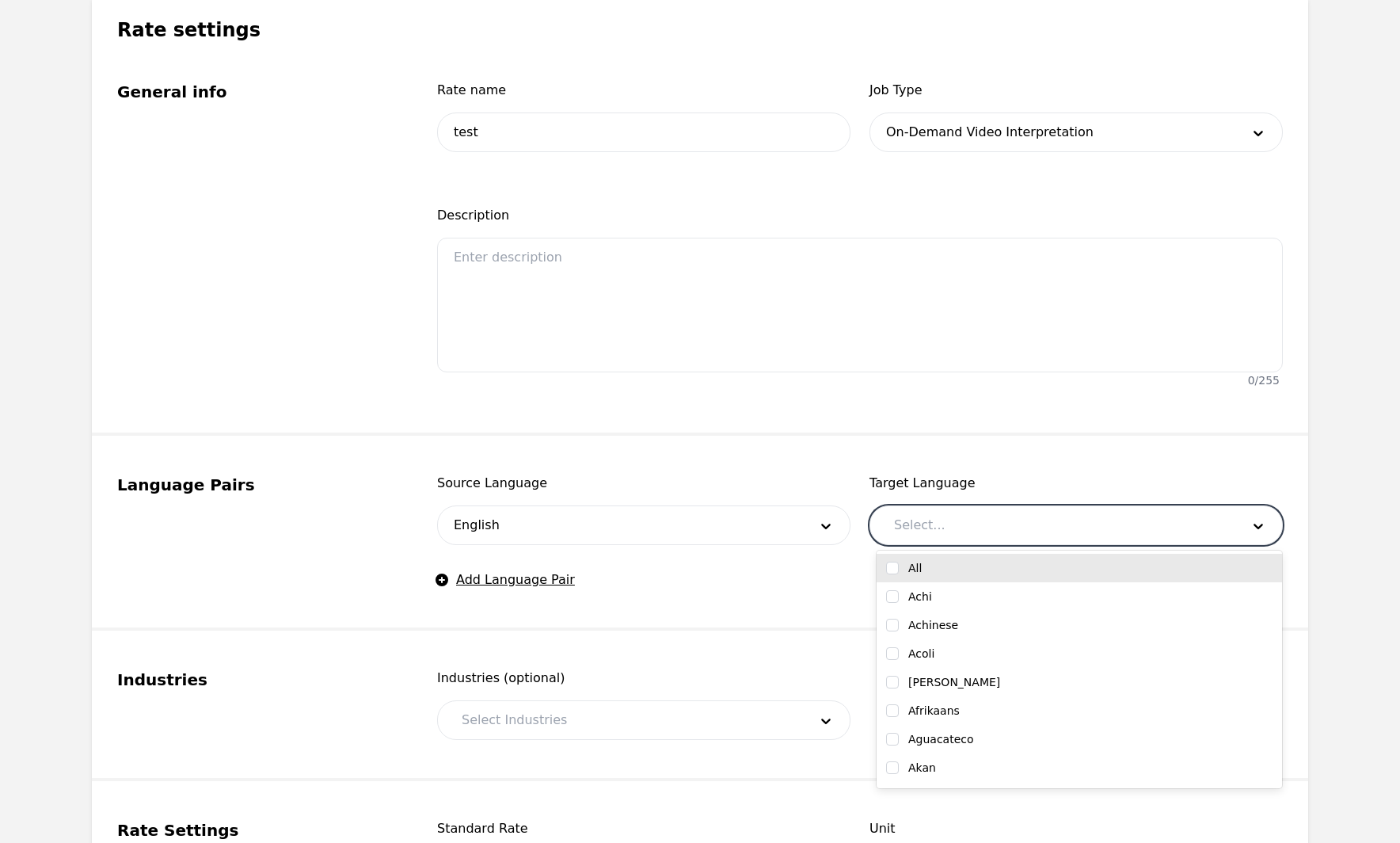
click at [895, 568] on input "checkbox" at bounding box center [892, 568] width 12 height 12
checkbox input "true"
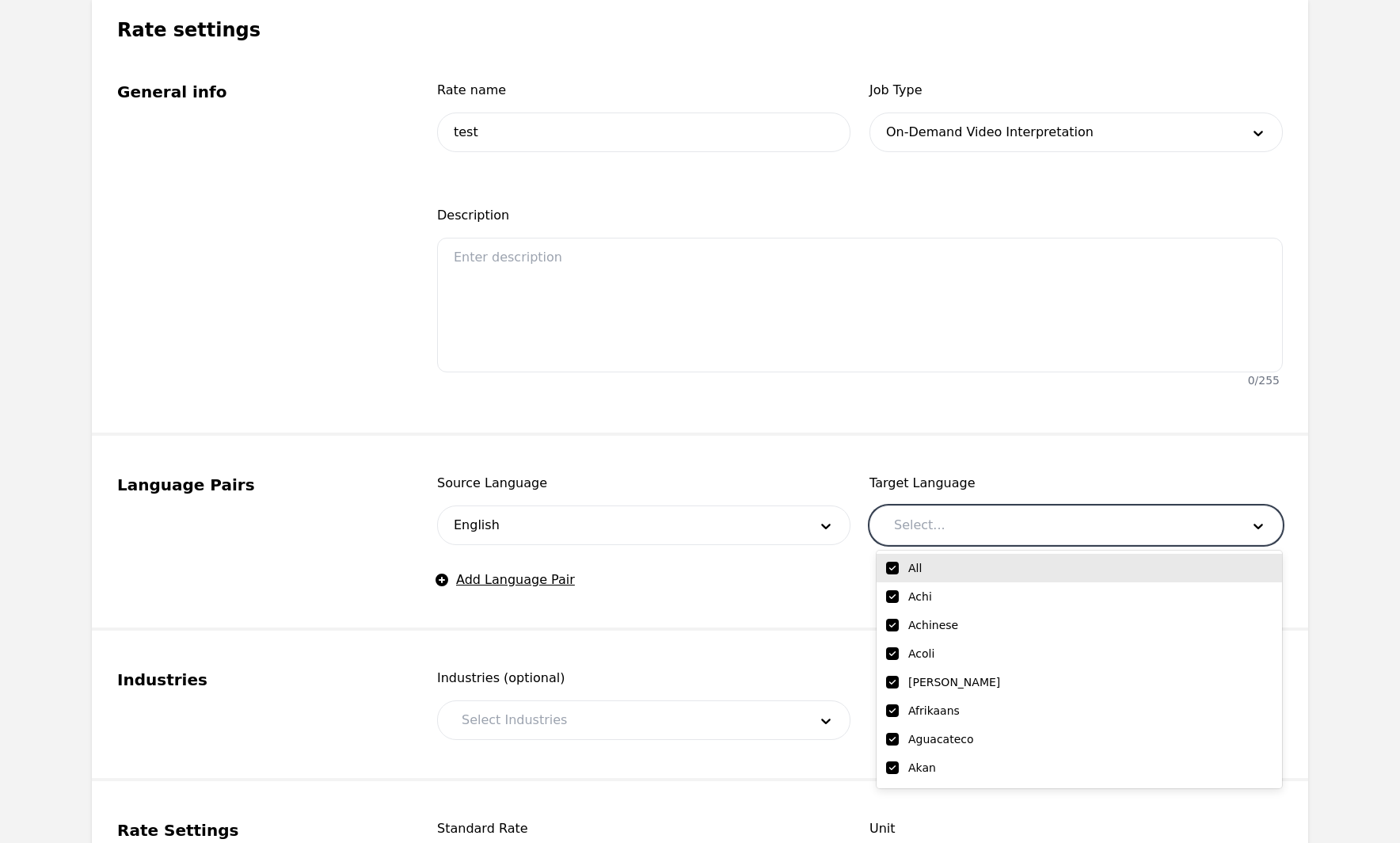
checkbox input "true"
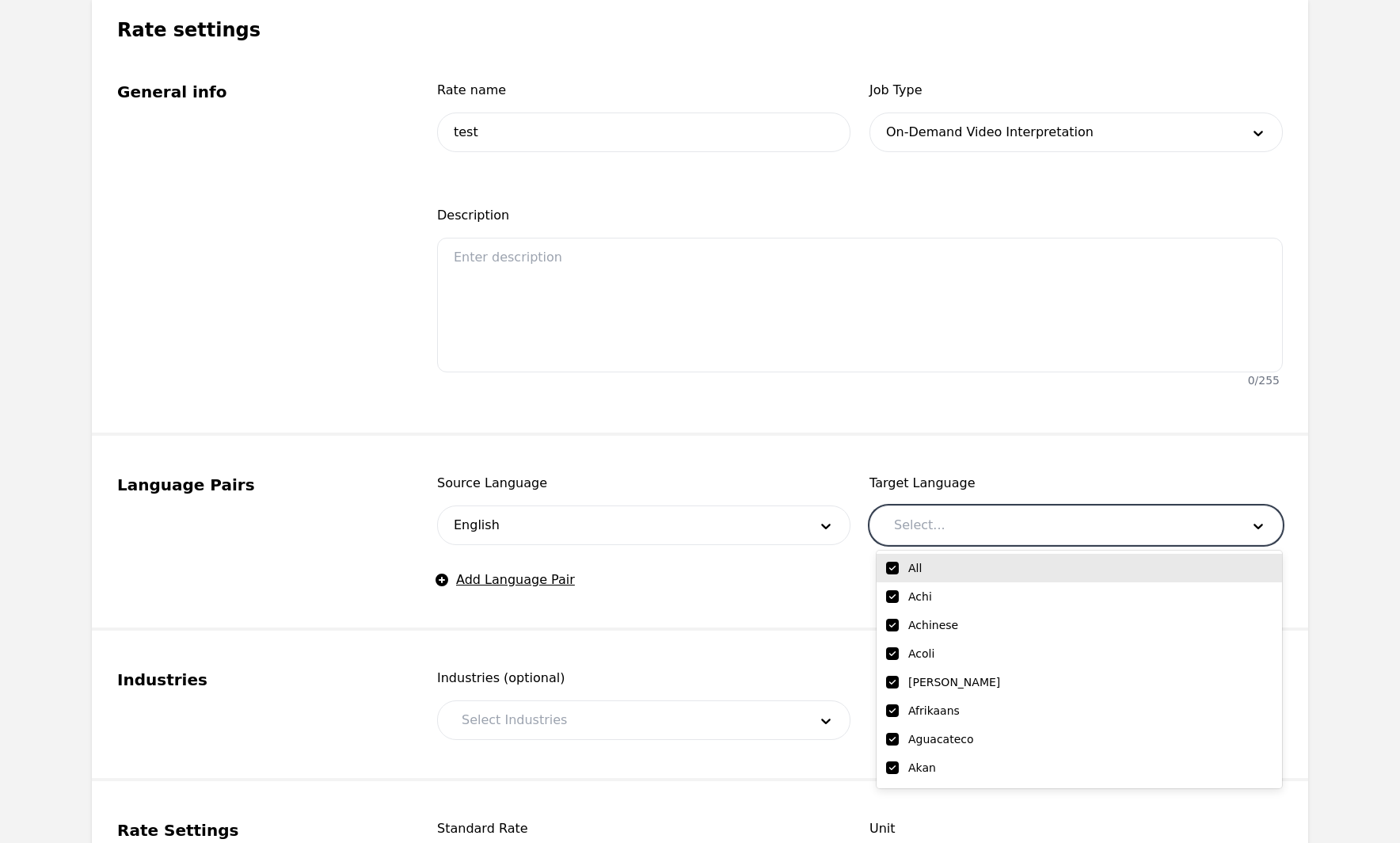
checkbox input "true"
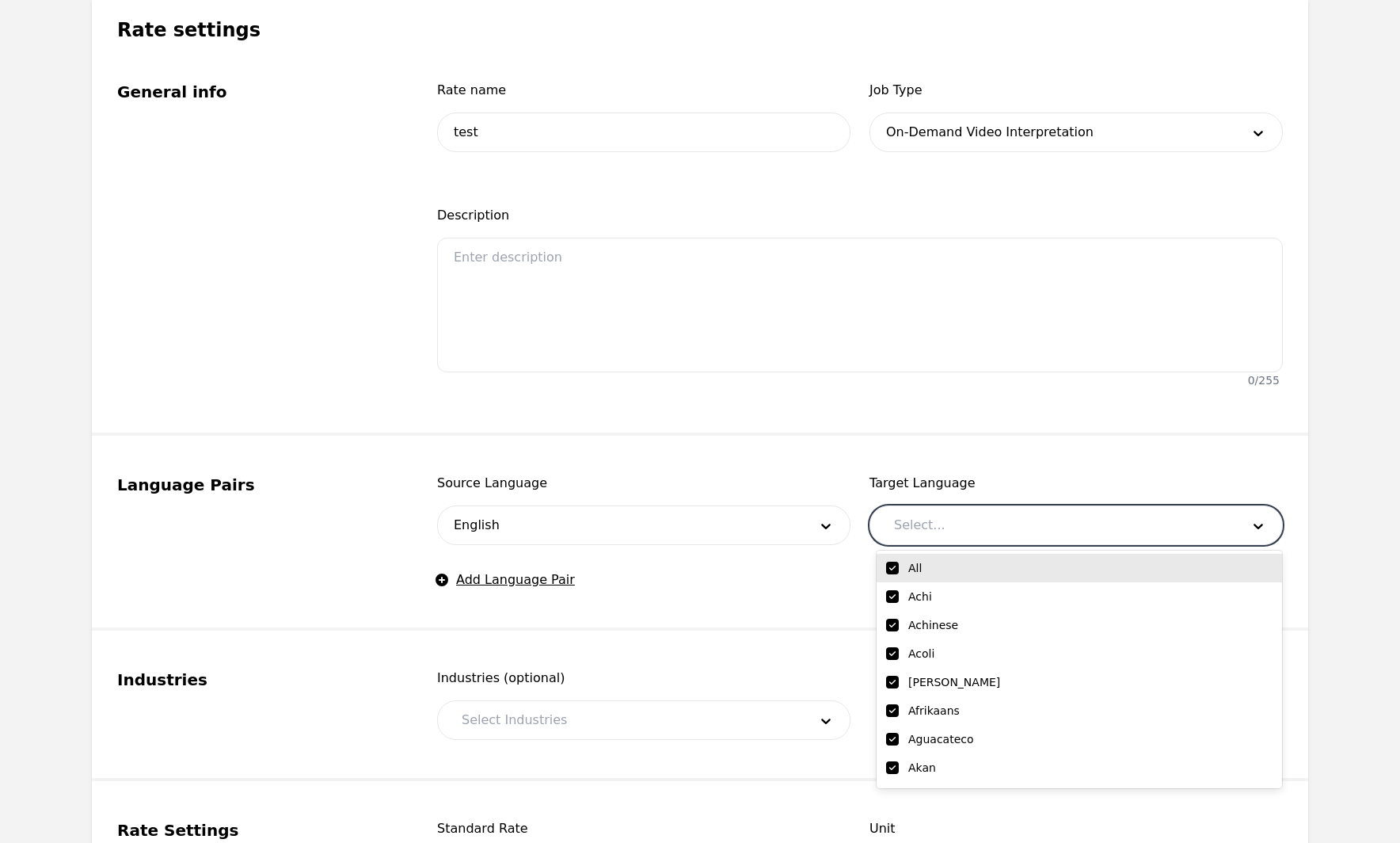
checkbox input "true"
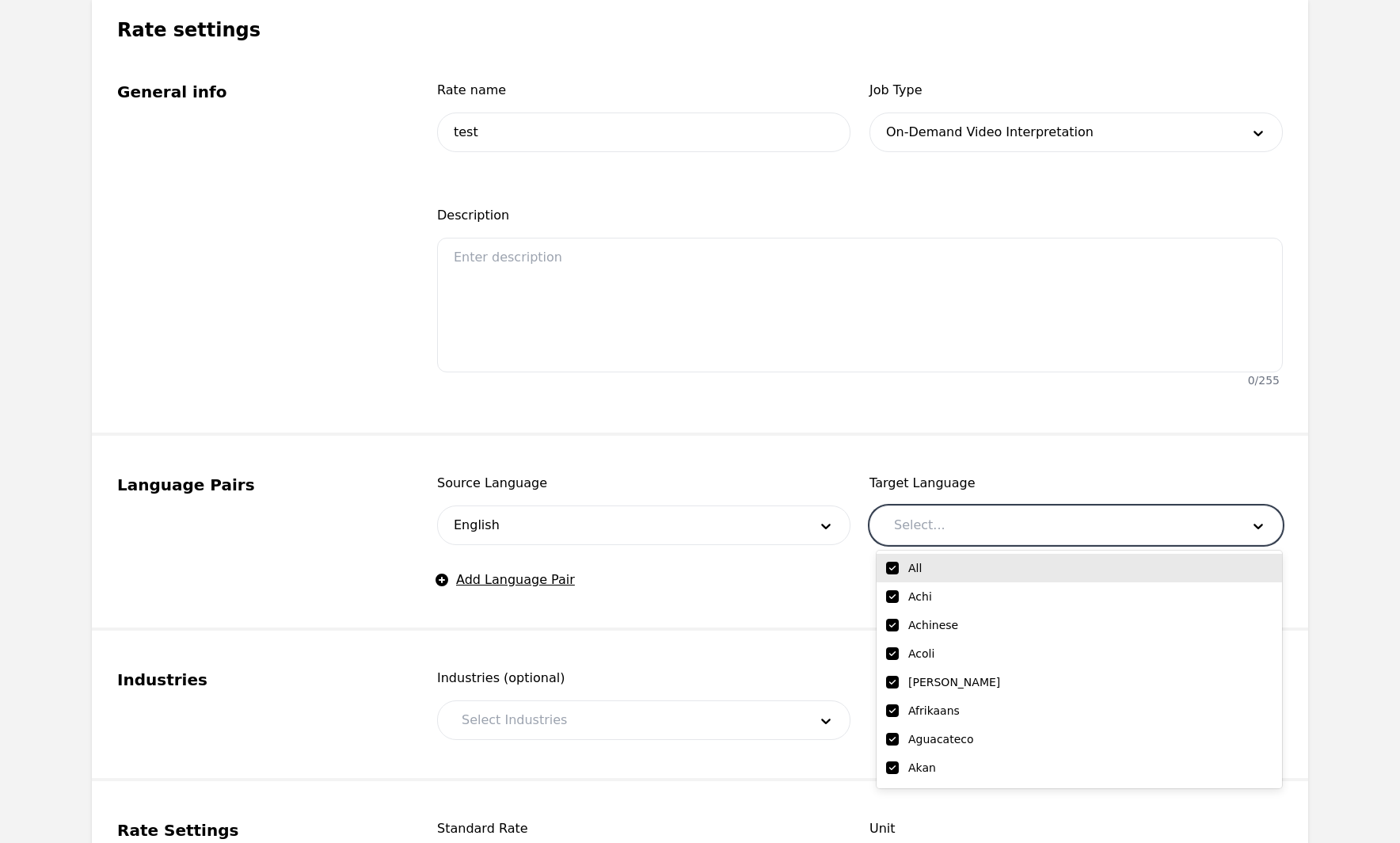
checkbox input "true"
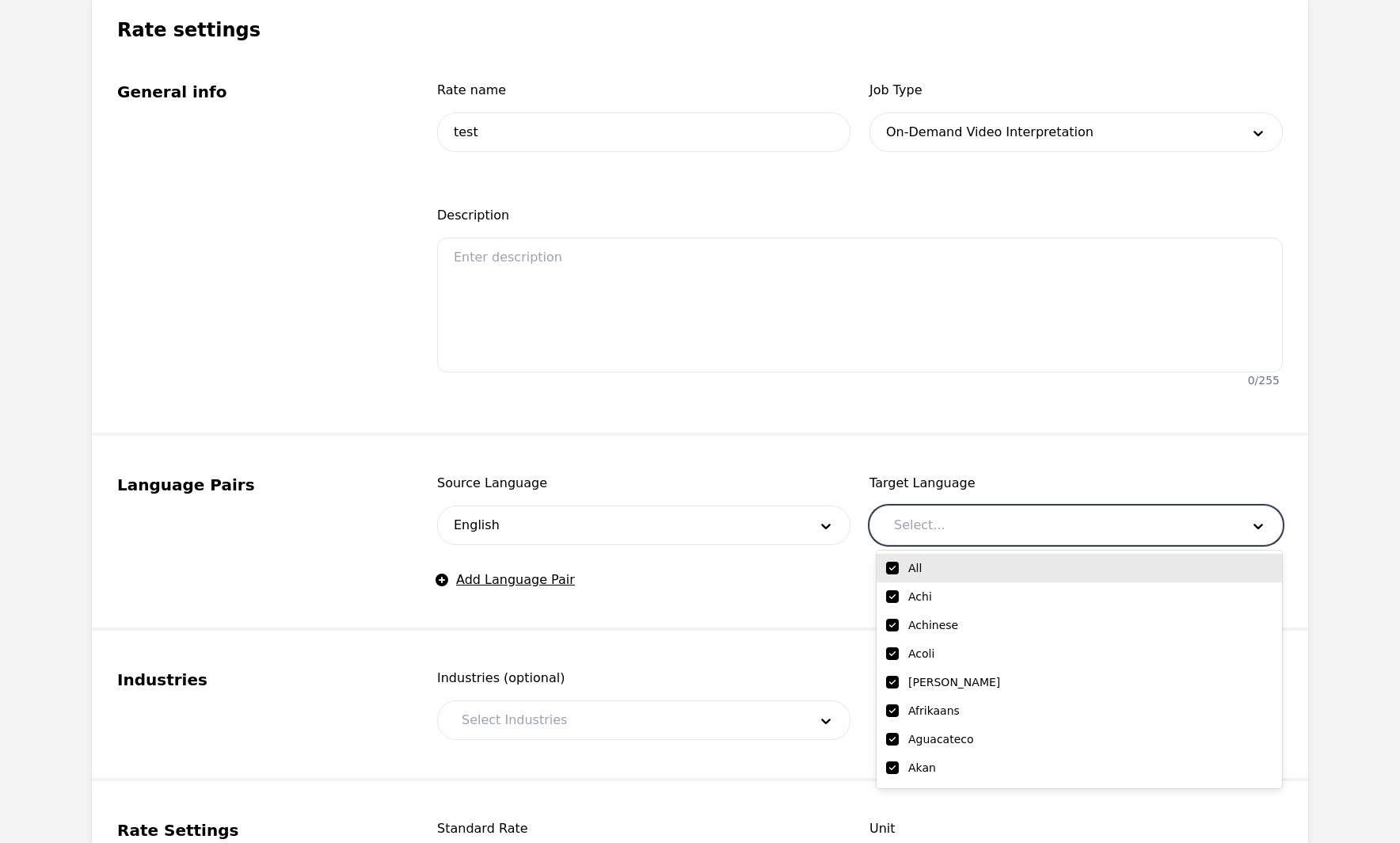
checkbox input "true"
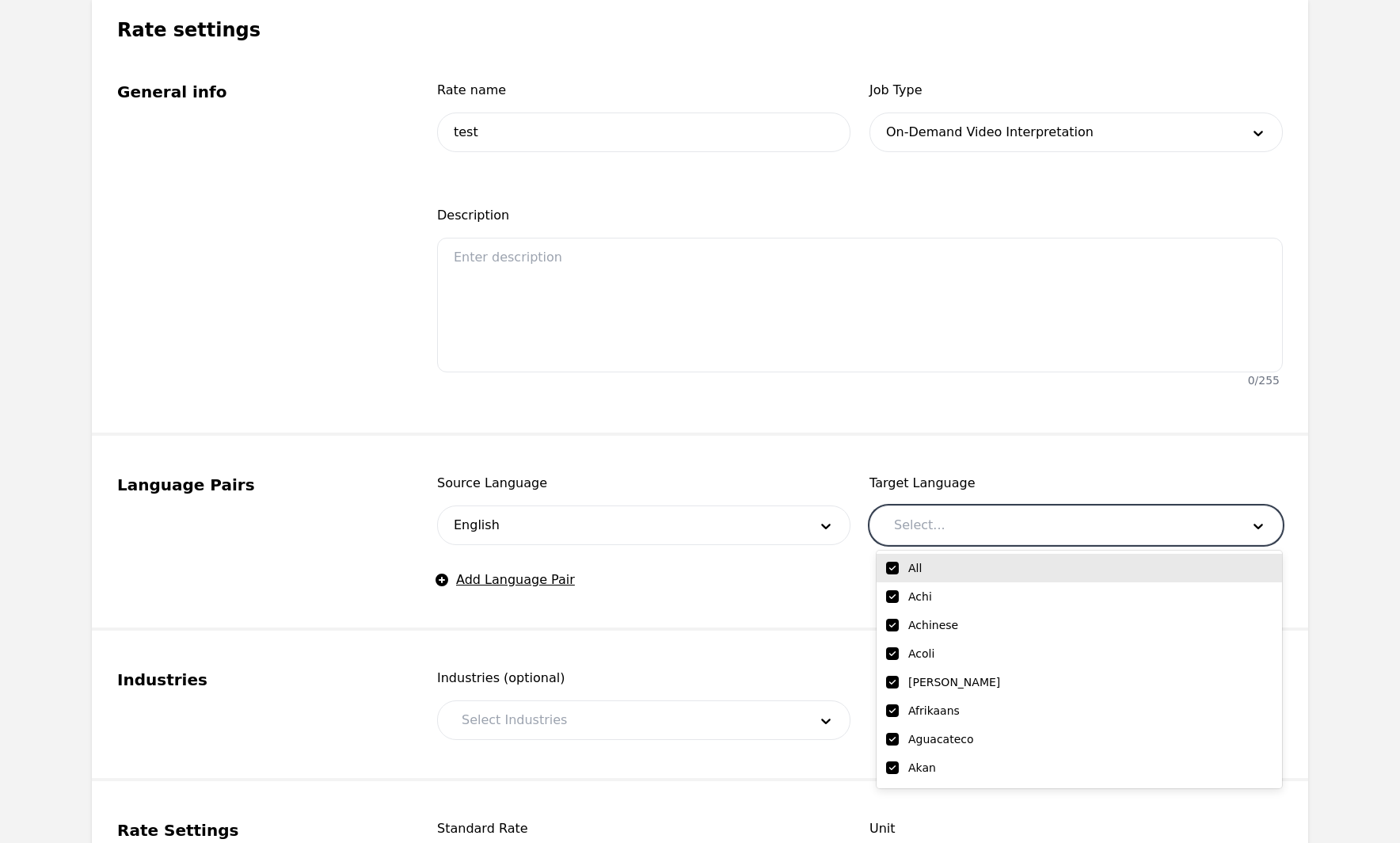
checkbox input "true"
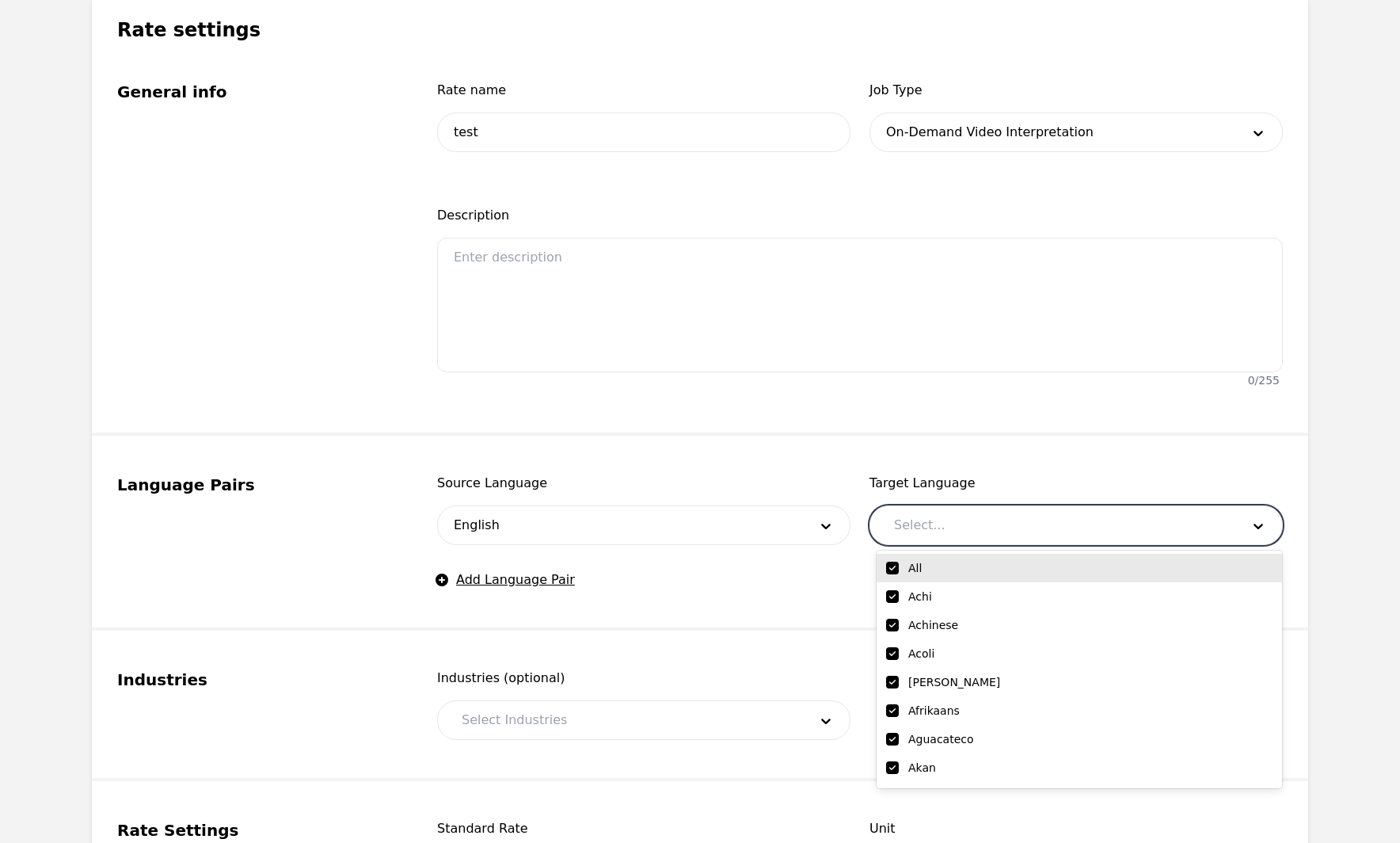
checkbox input "true"
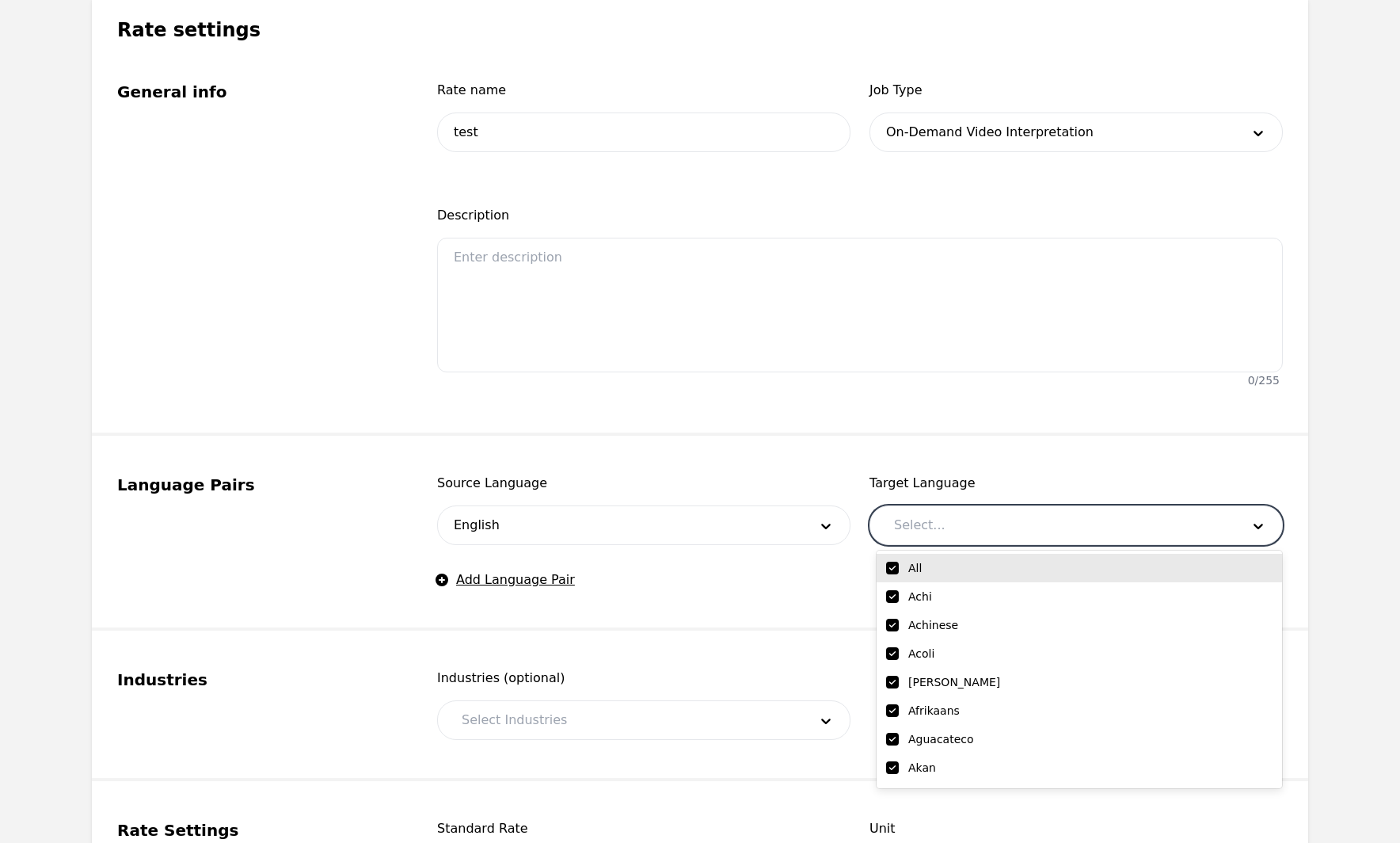
checkbox input "true"
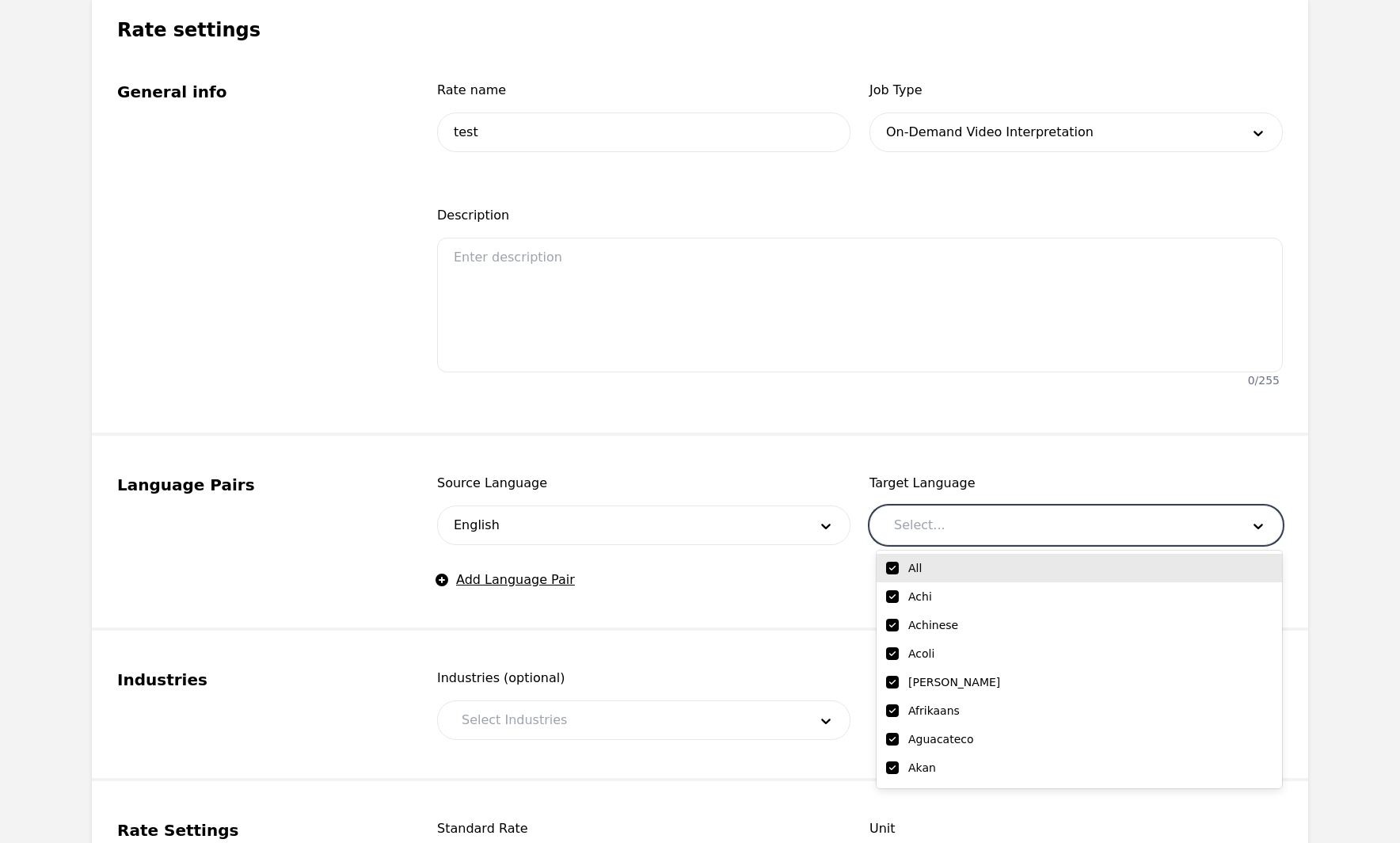
checkbox input "true"
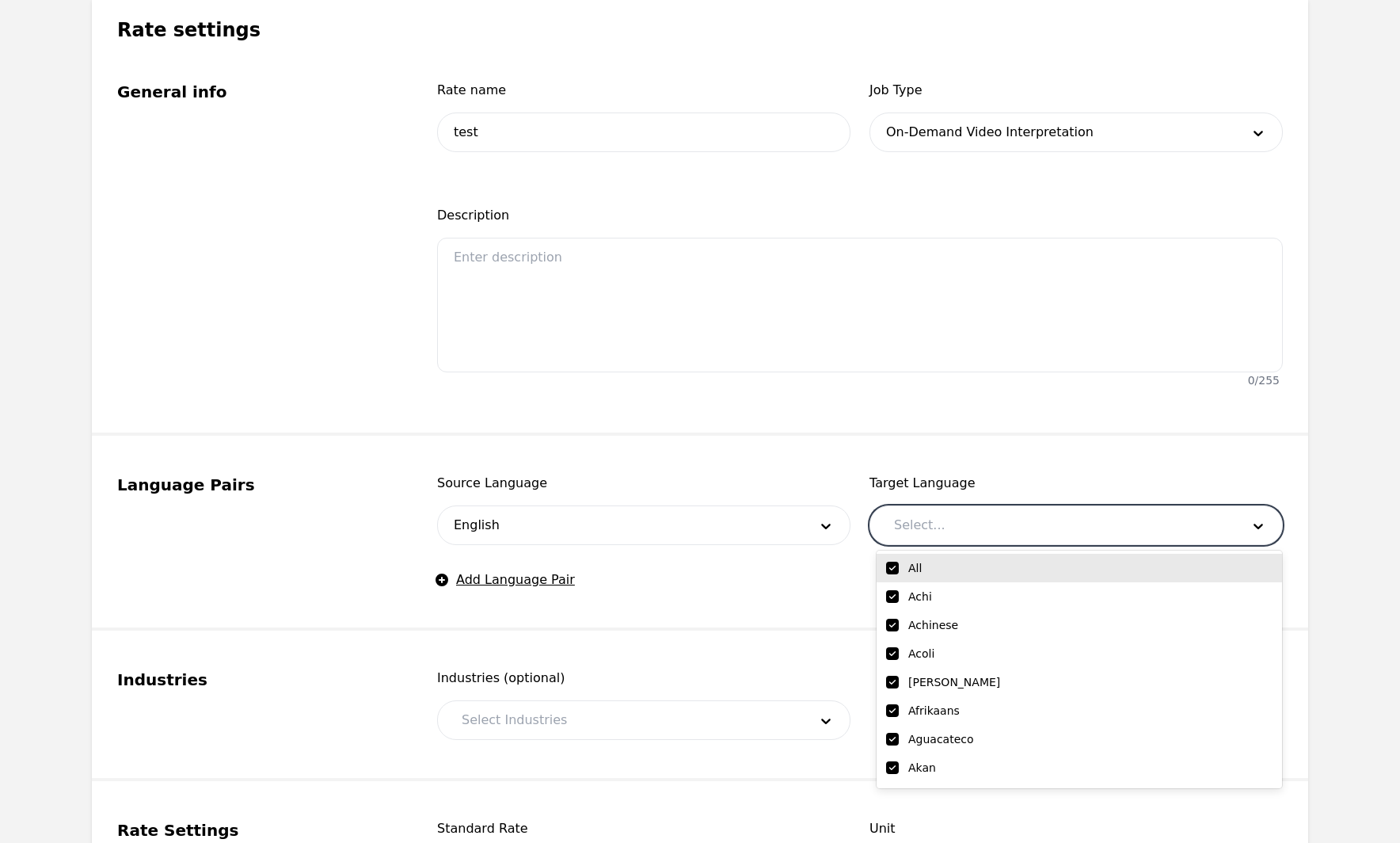
checkbox input "true"
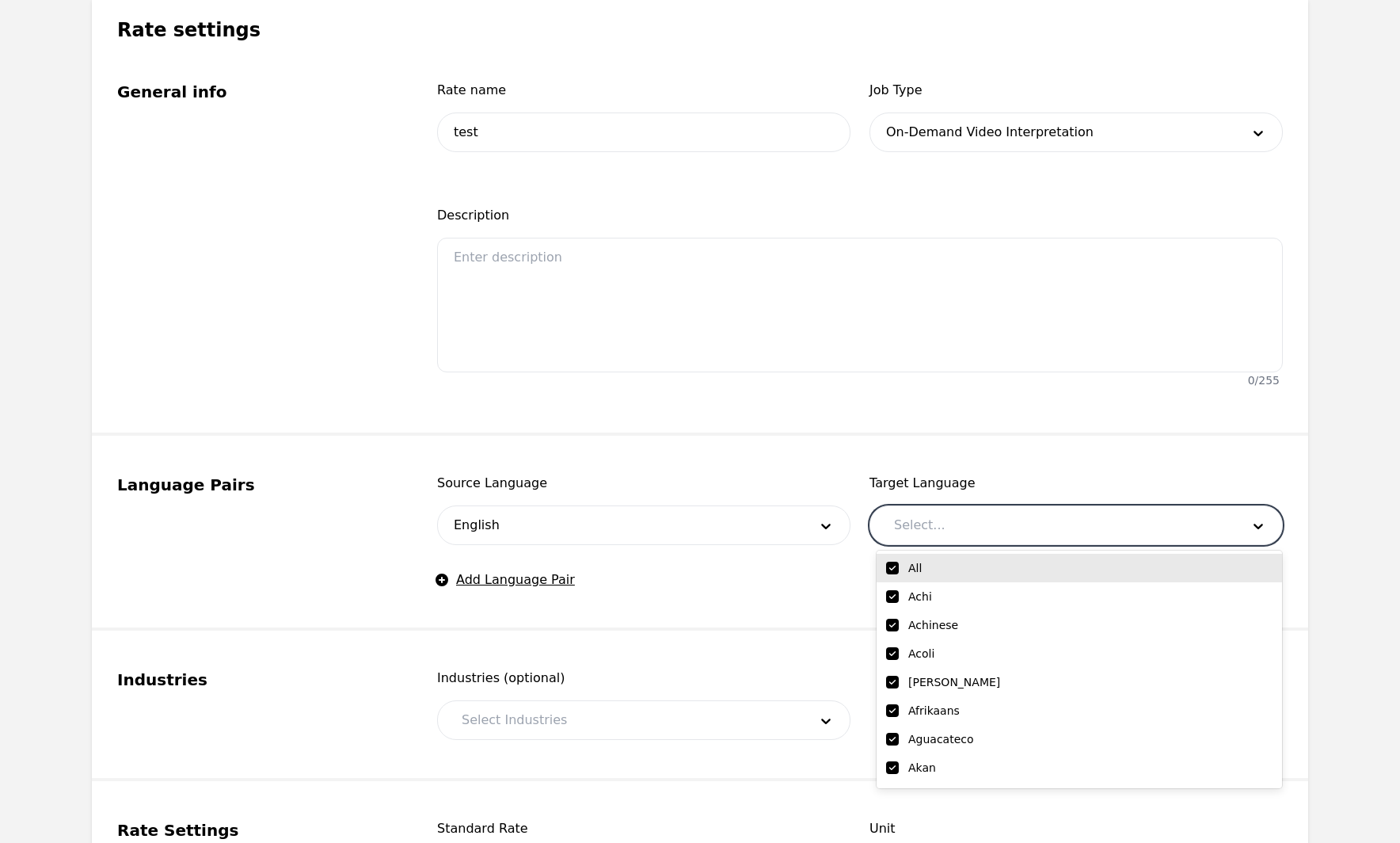
checkbox input "true"
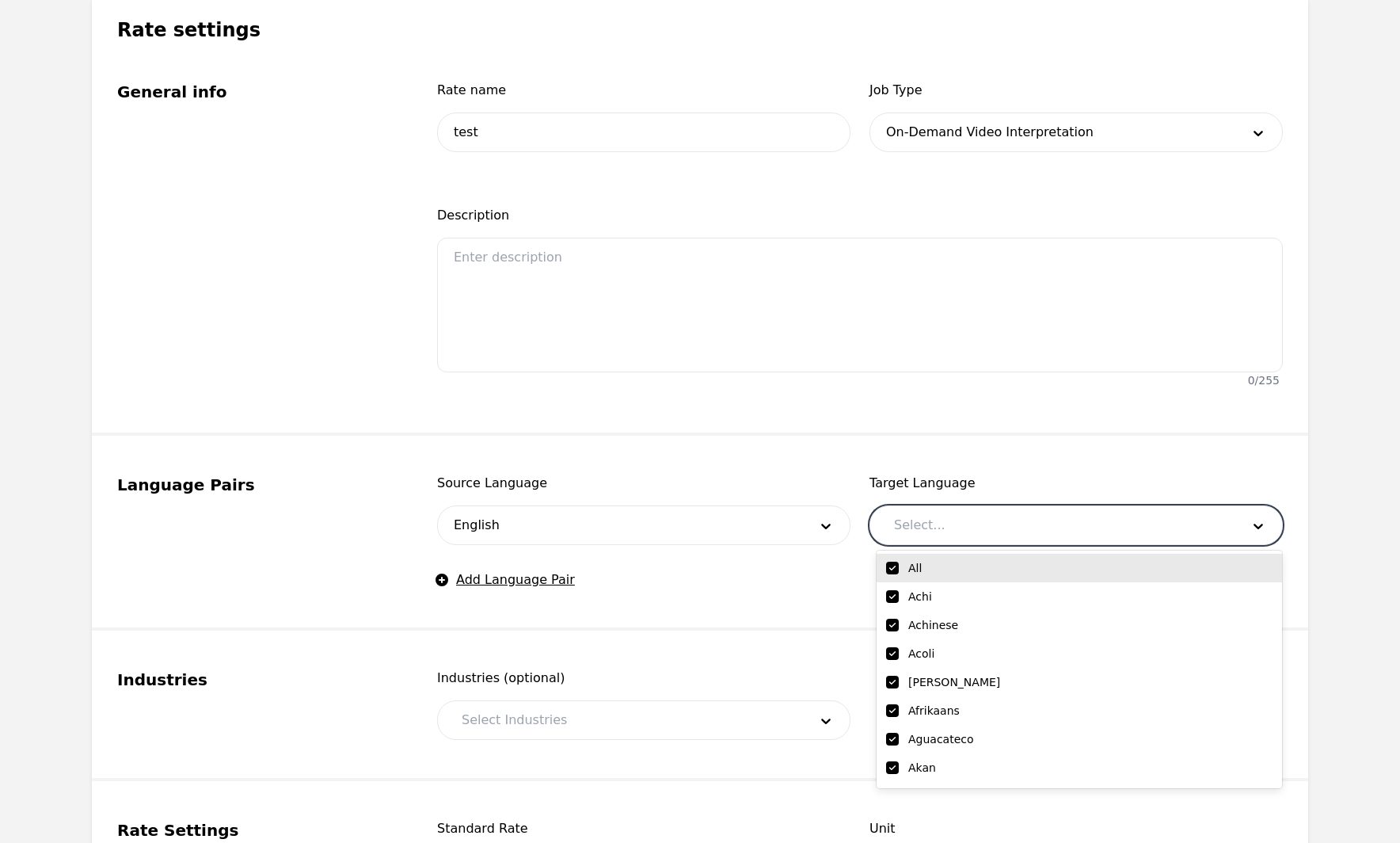
checkbox input "true"
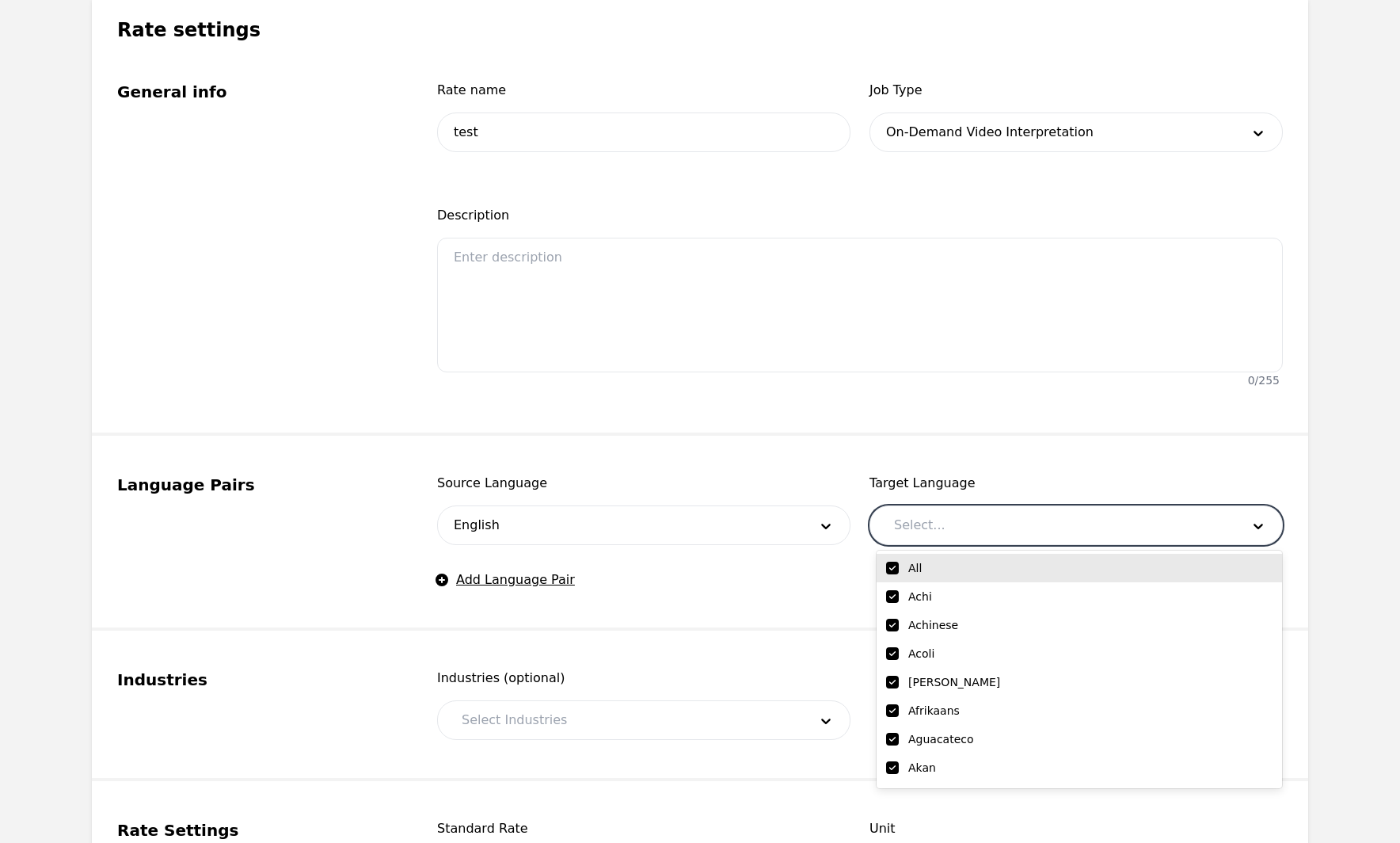
checkbox input "true"
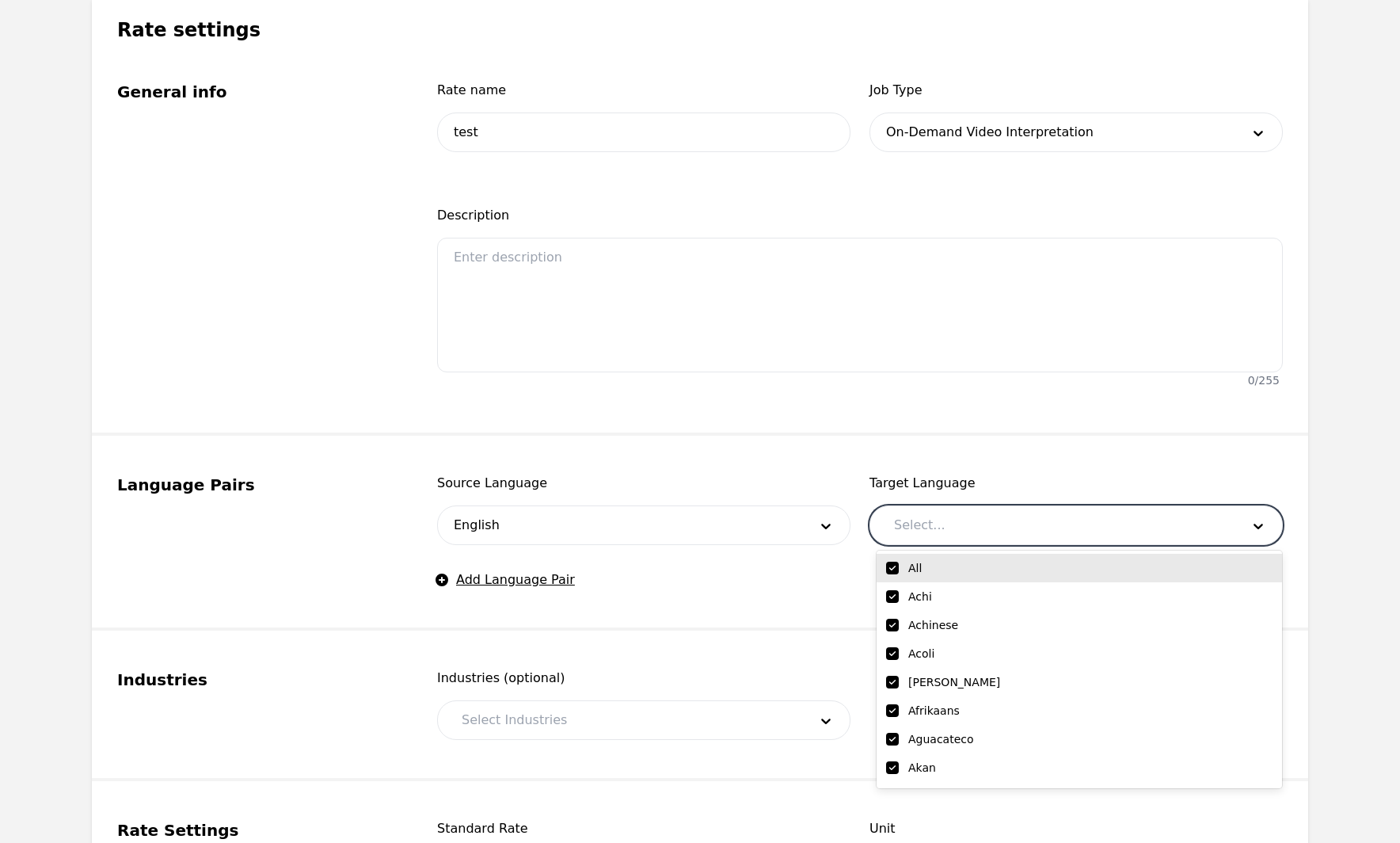
checkbox input "true"
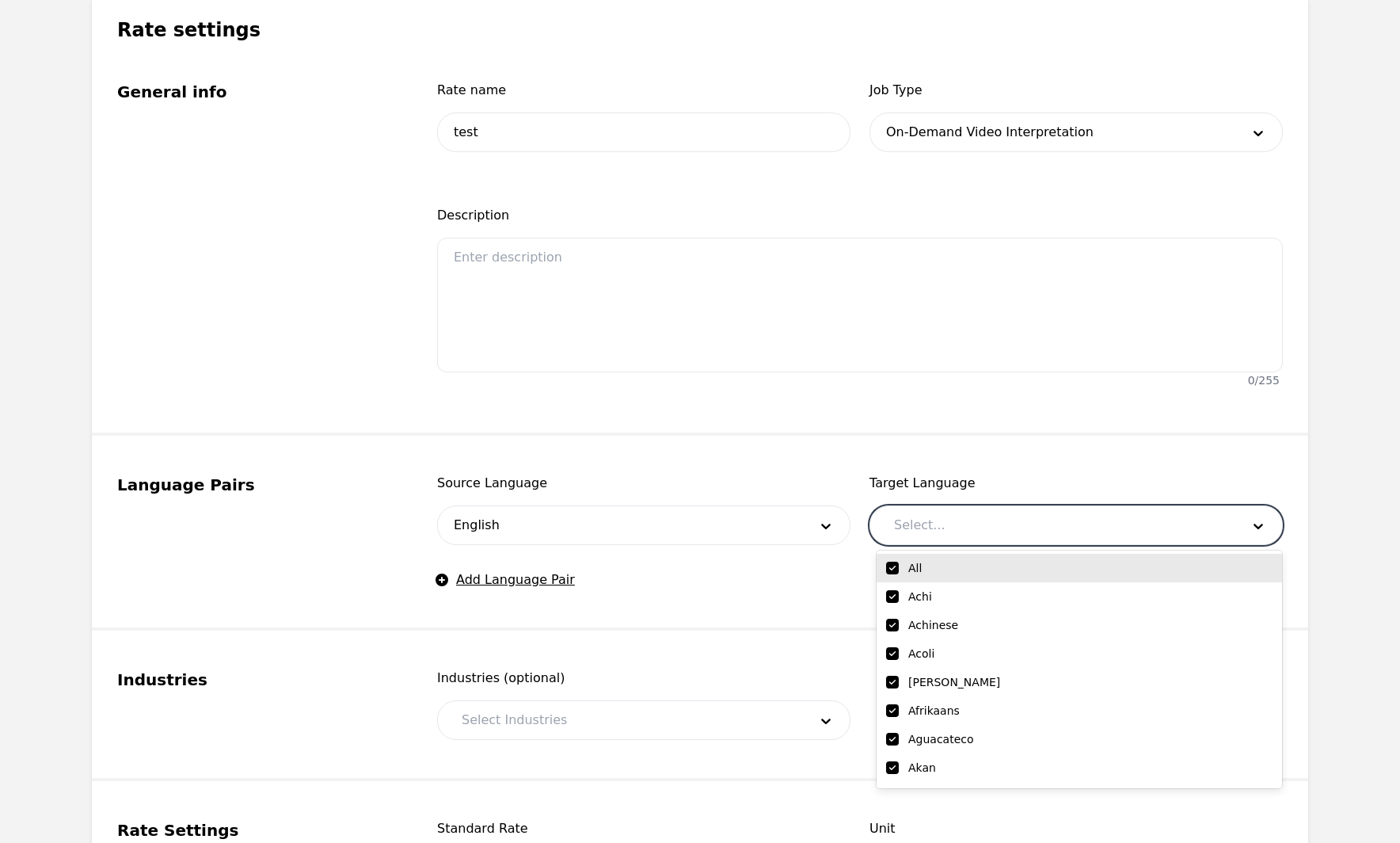
checkbox input "true"
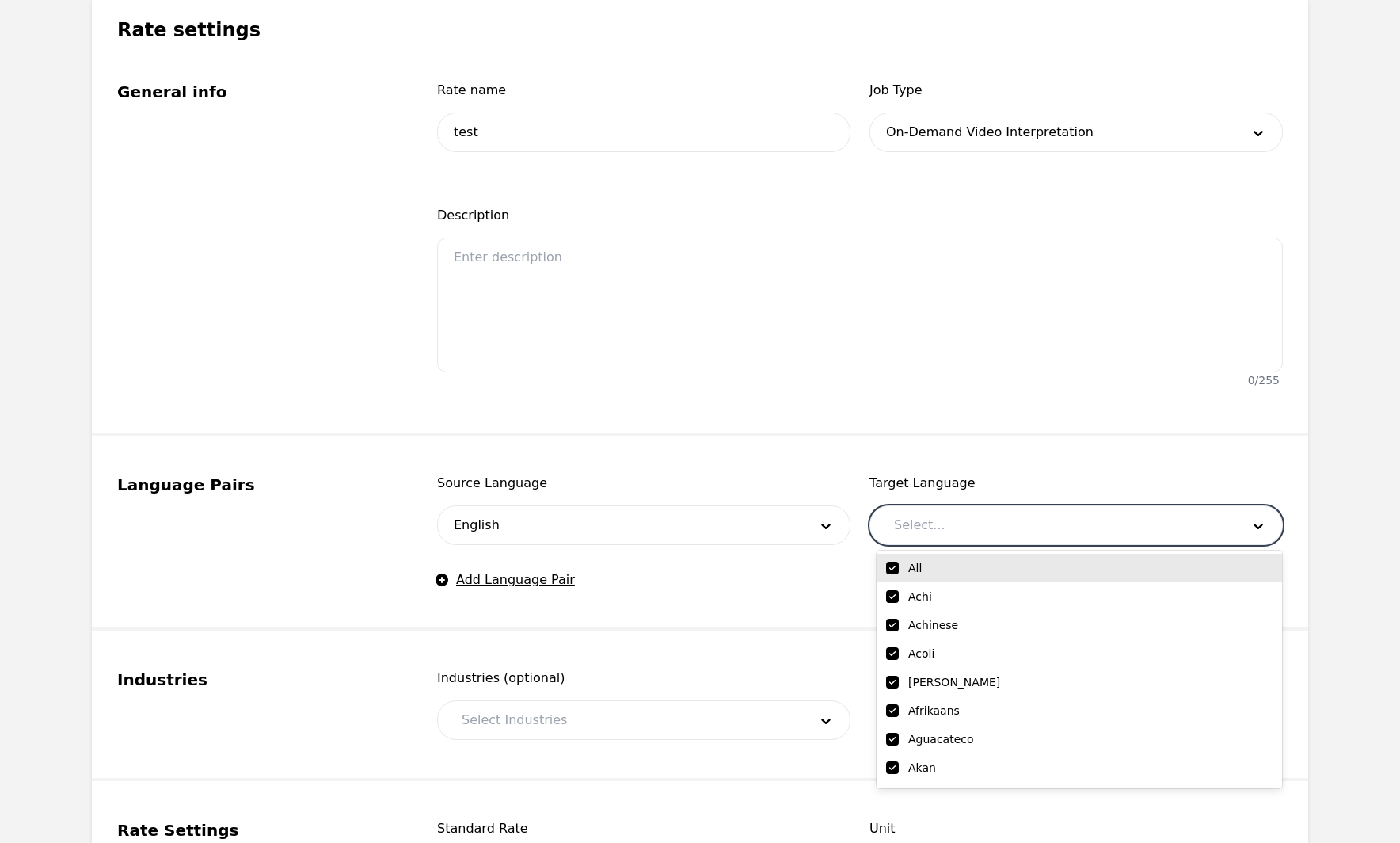
checkbox input "true"
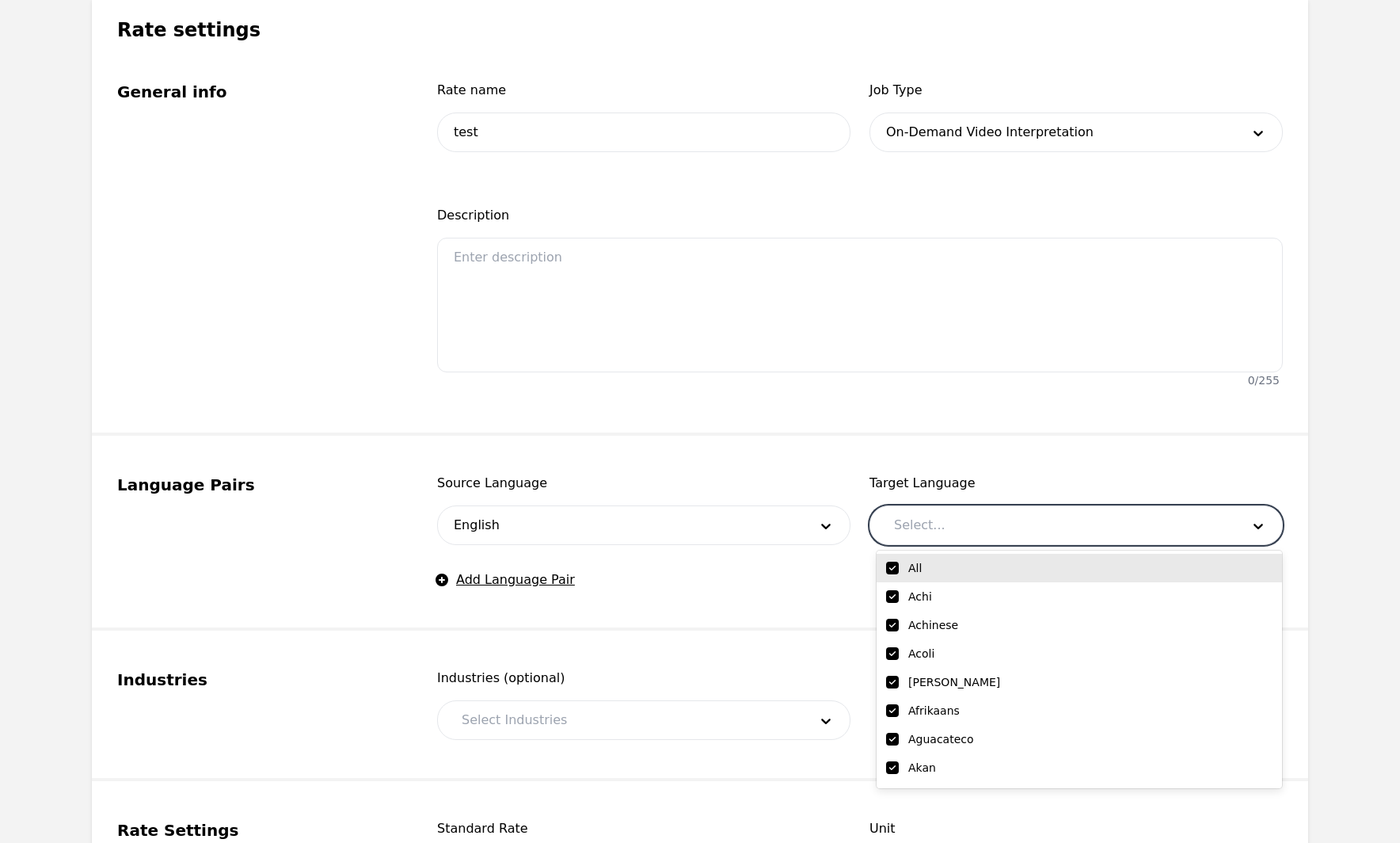
checkbox input "true"
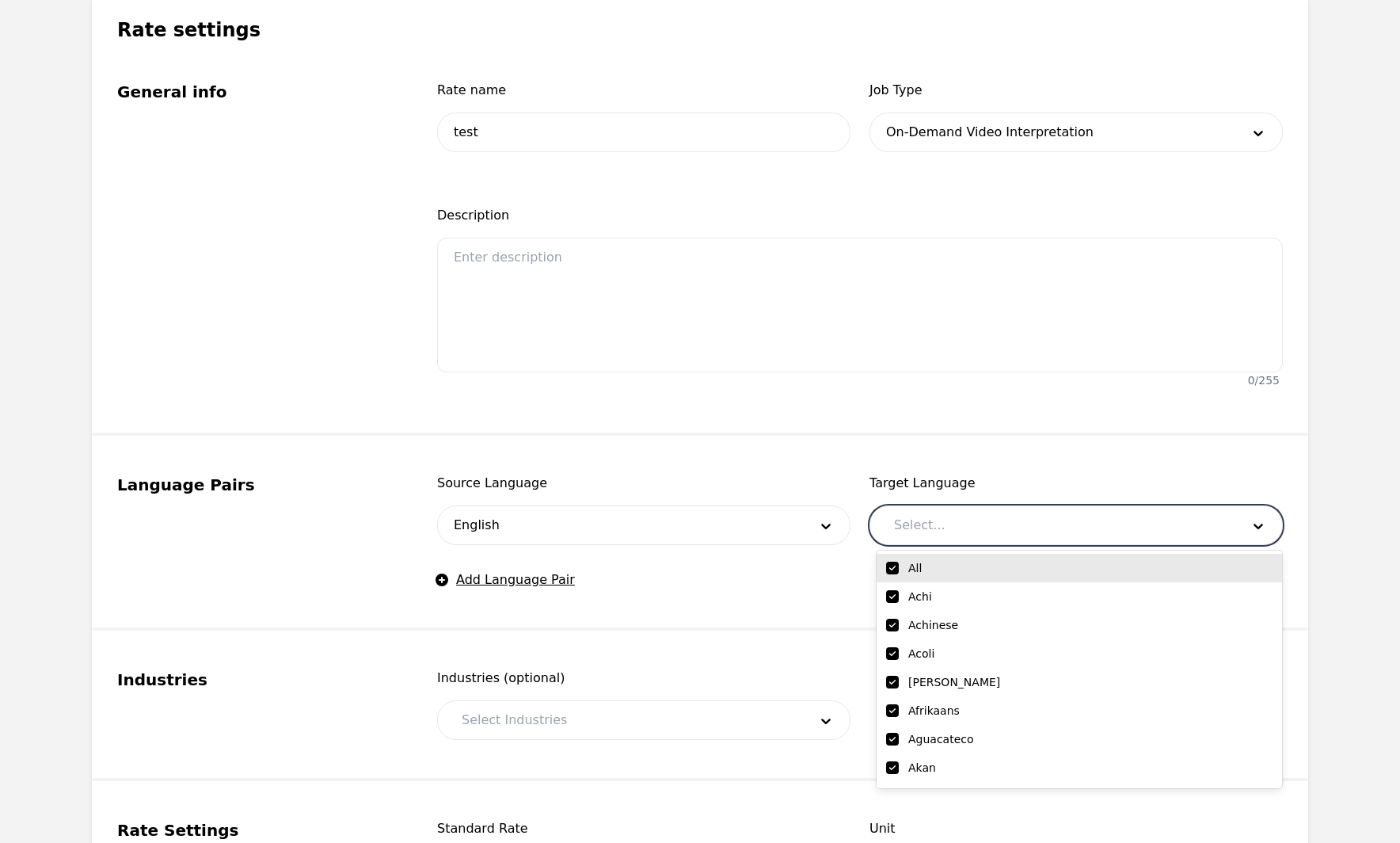
checkbox input "true"
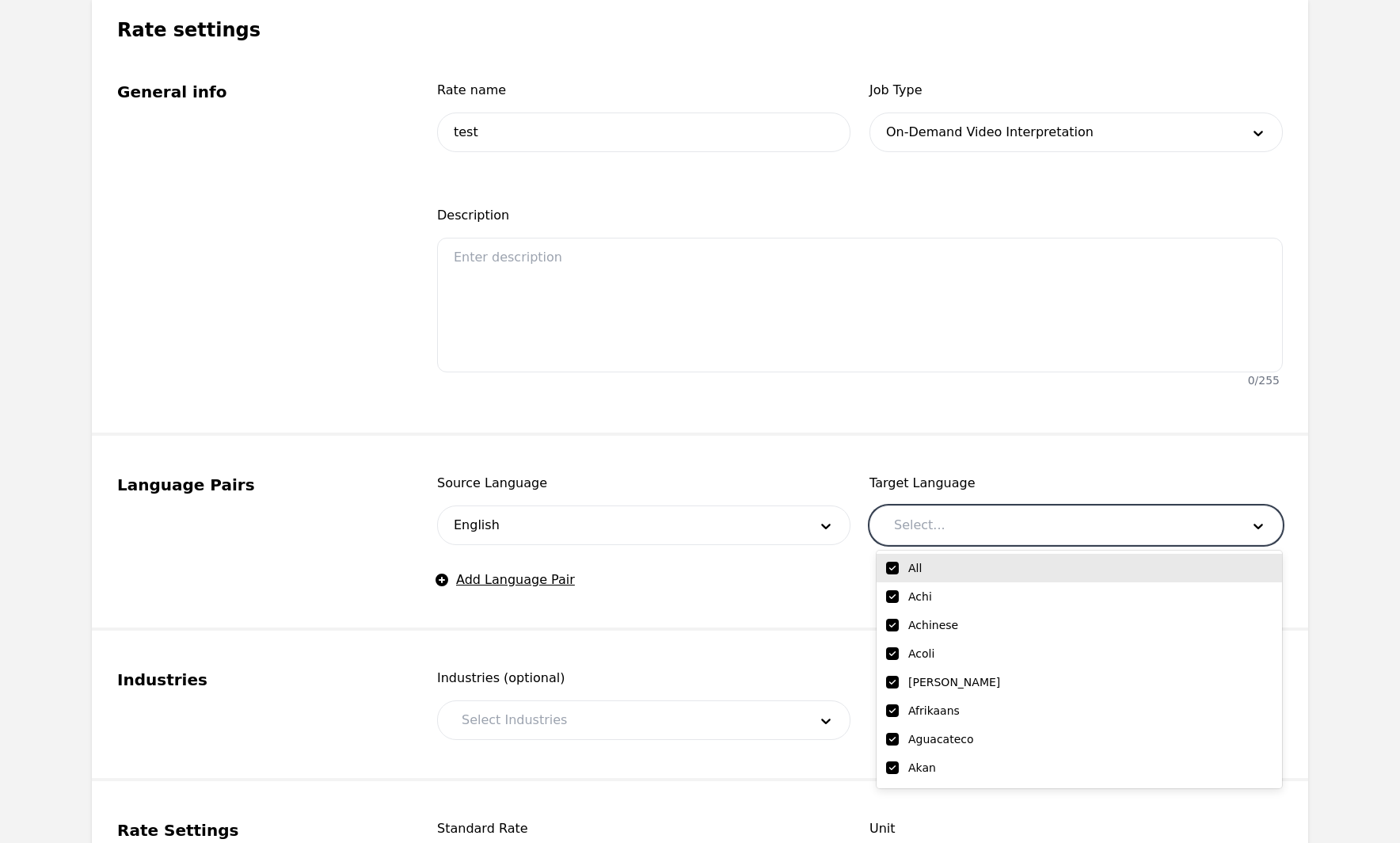
checkbox input "true"
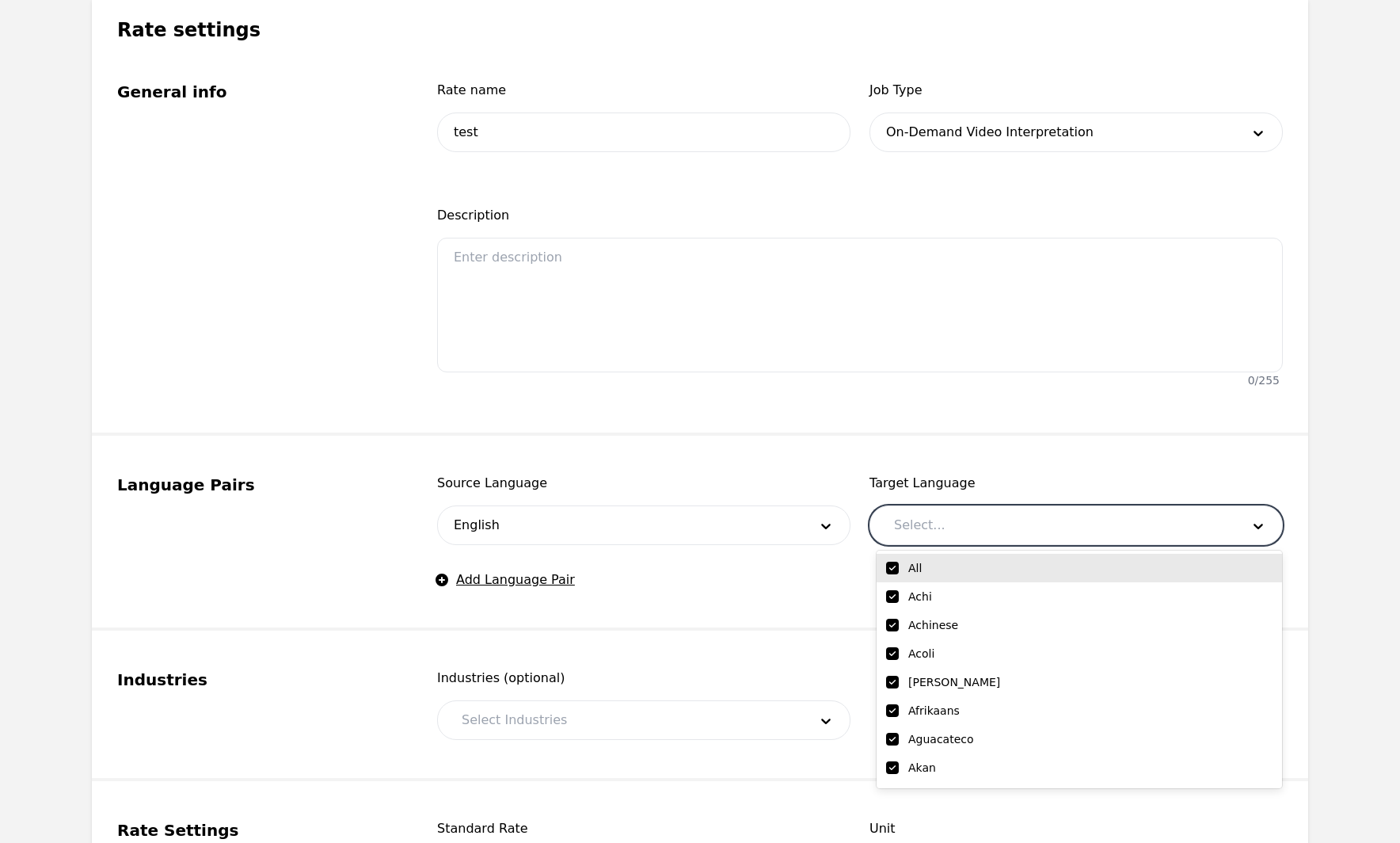
checkbox input "true"
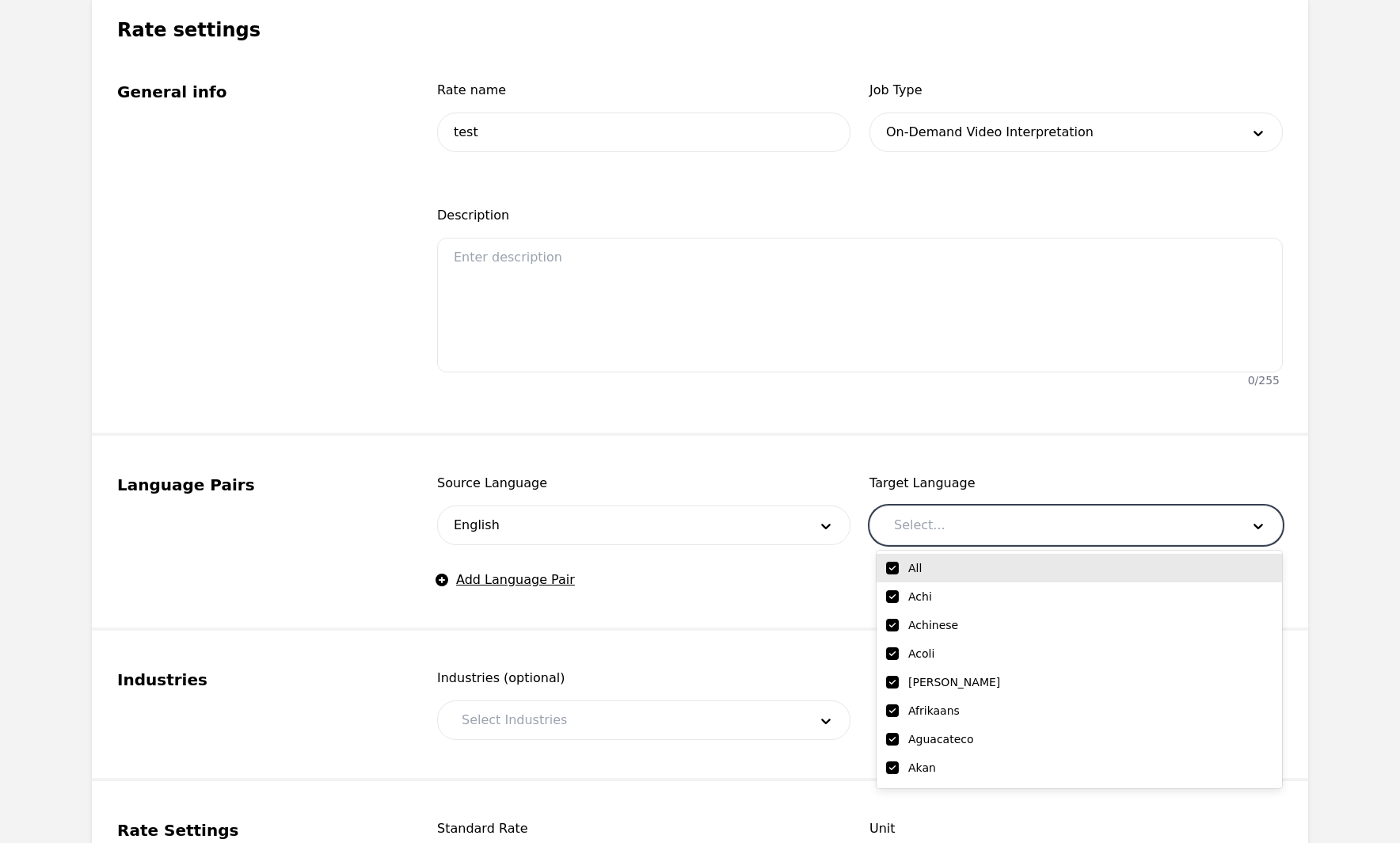
checkbox input "true"
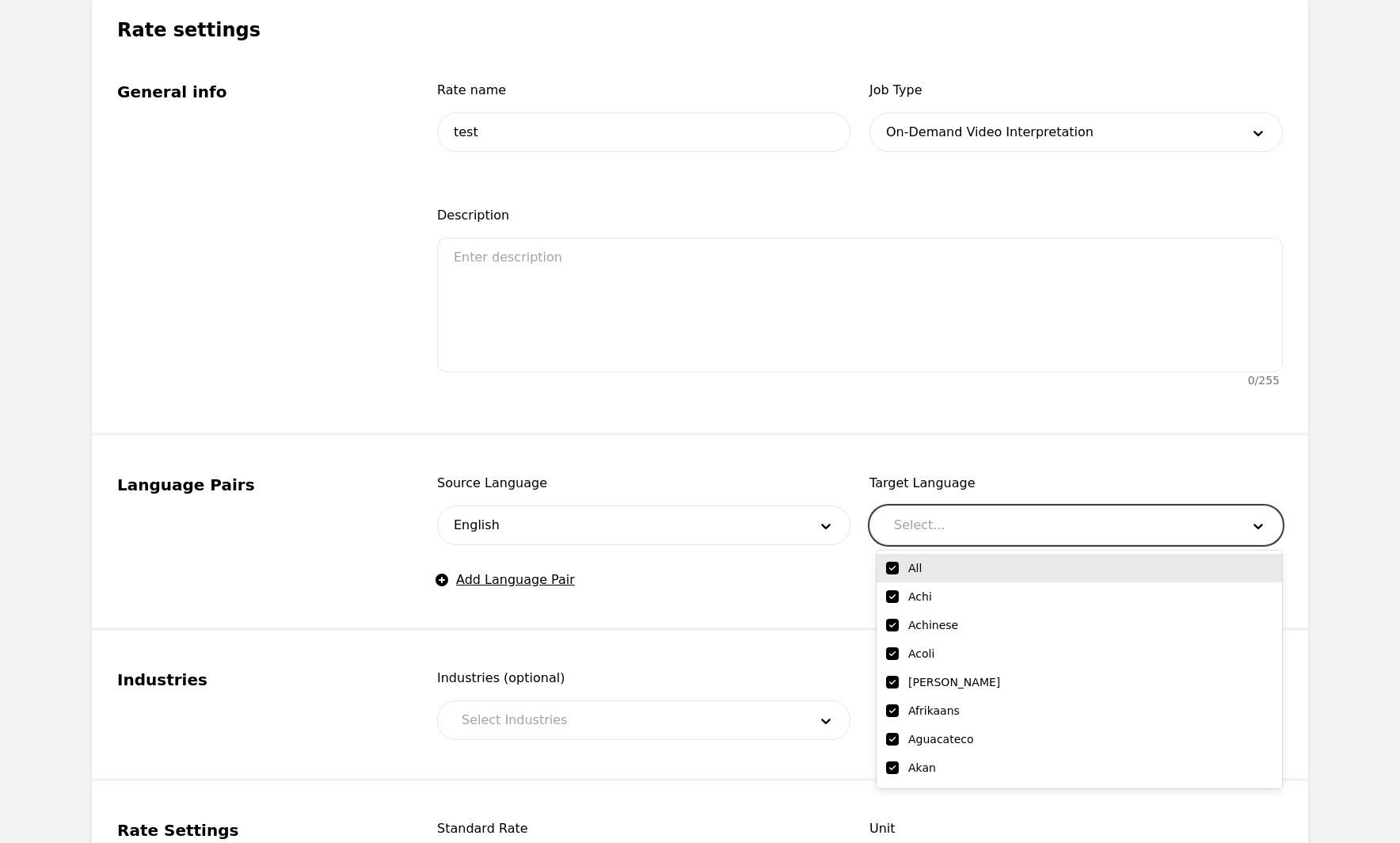
checkbox input "true"
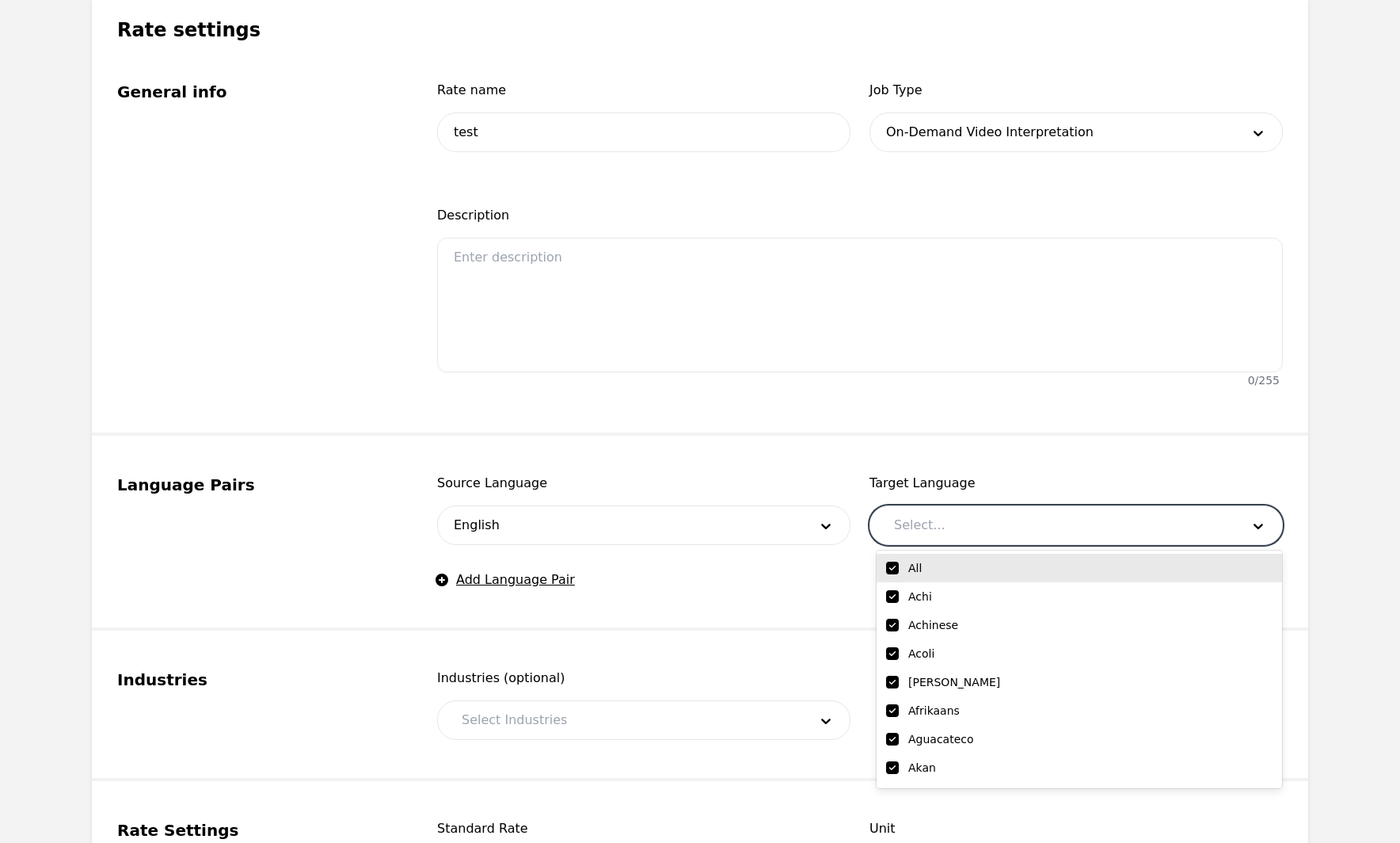
checkbox input "true"
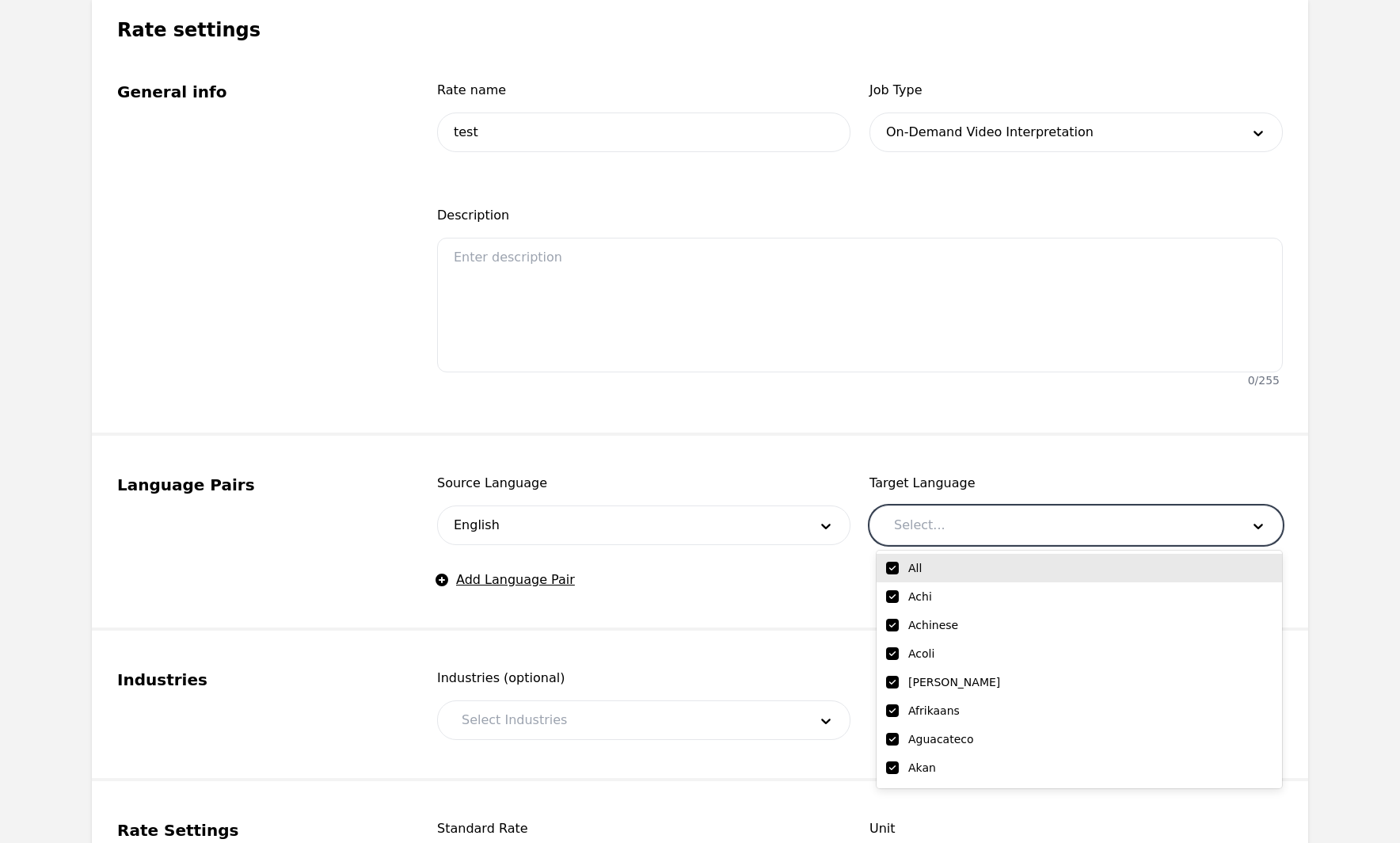
checkbox input "true"
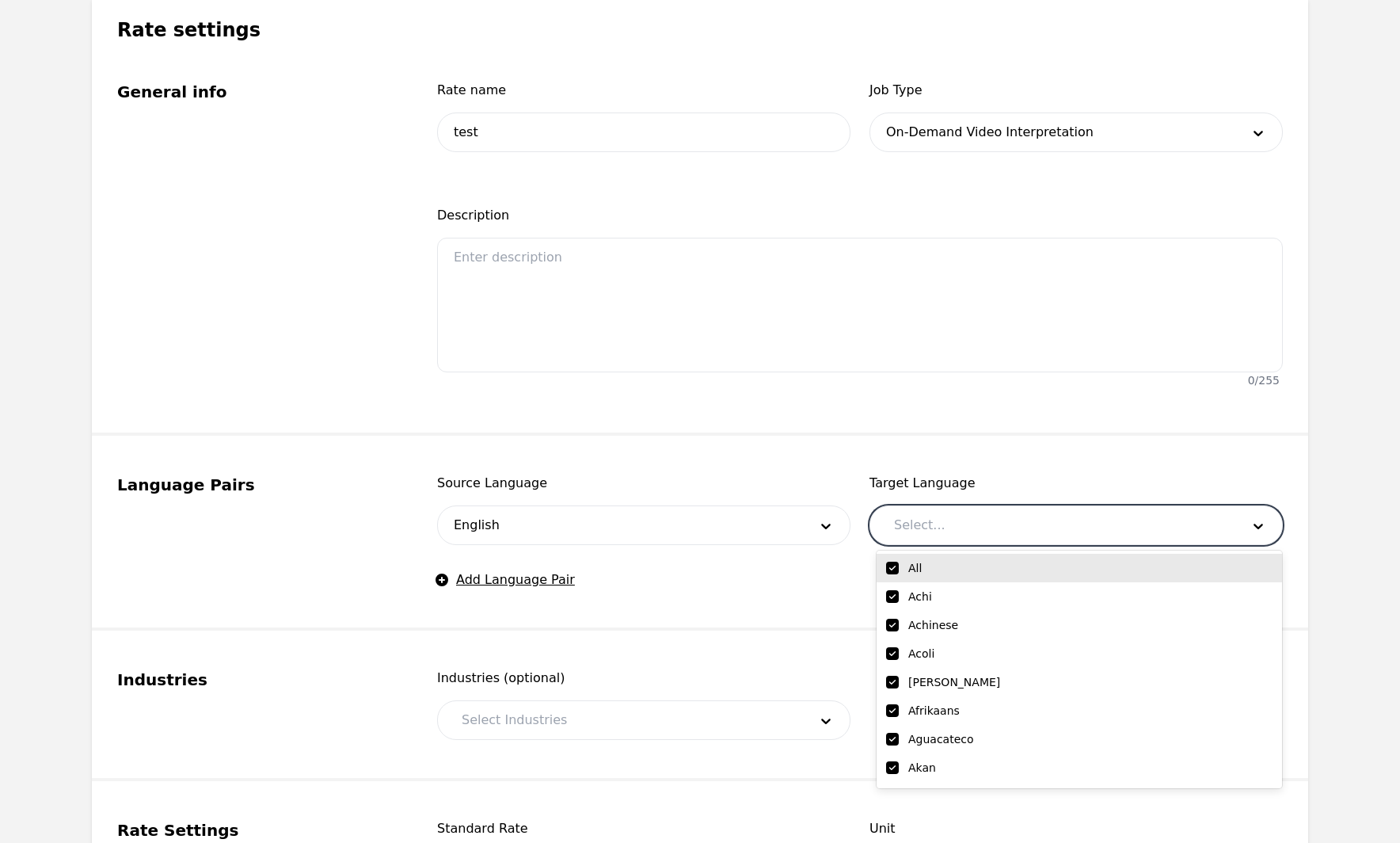
checkbox input "true"
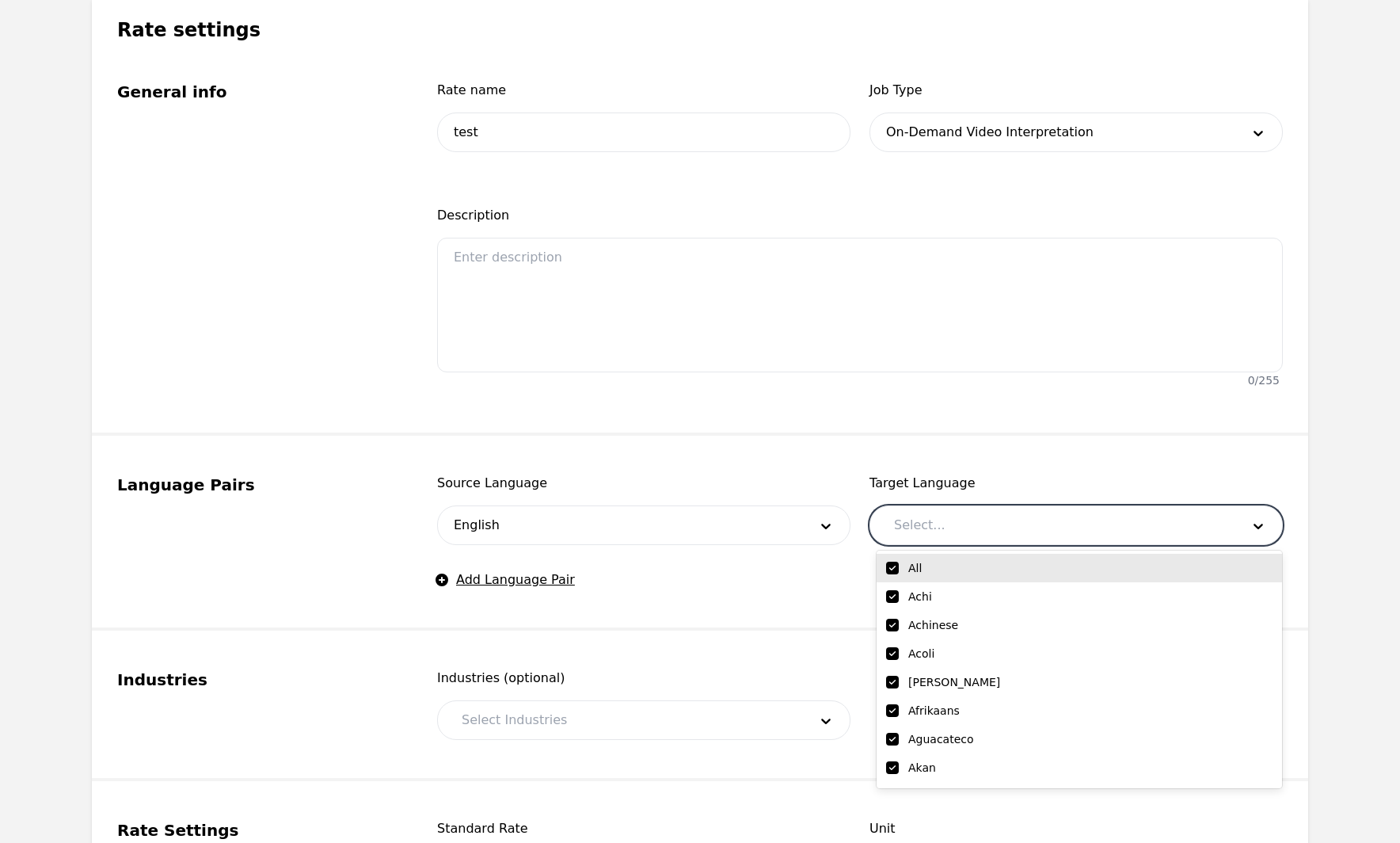
checkbox input "true"
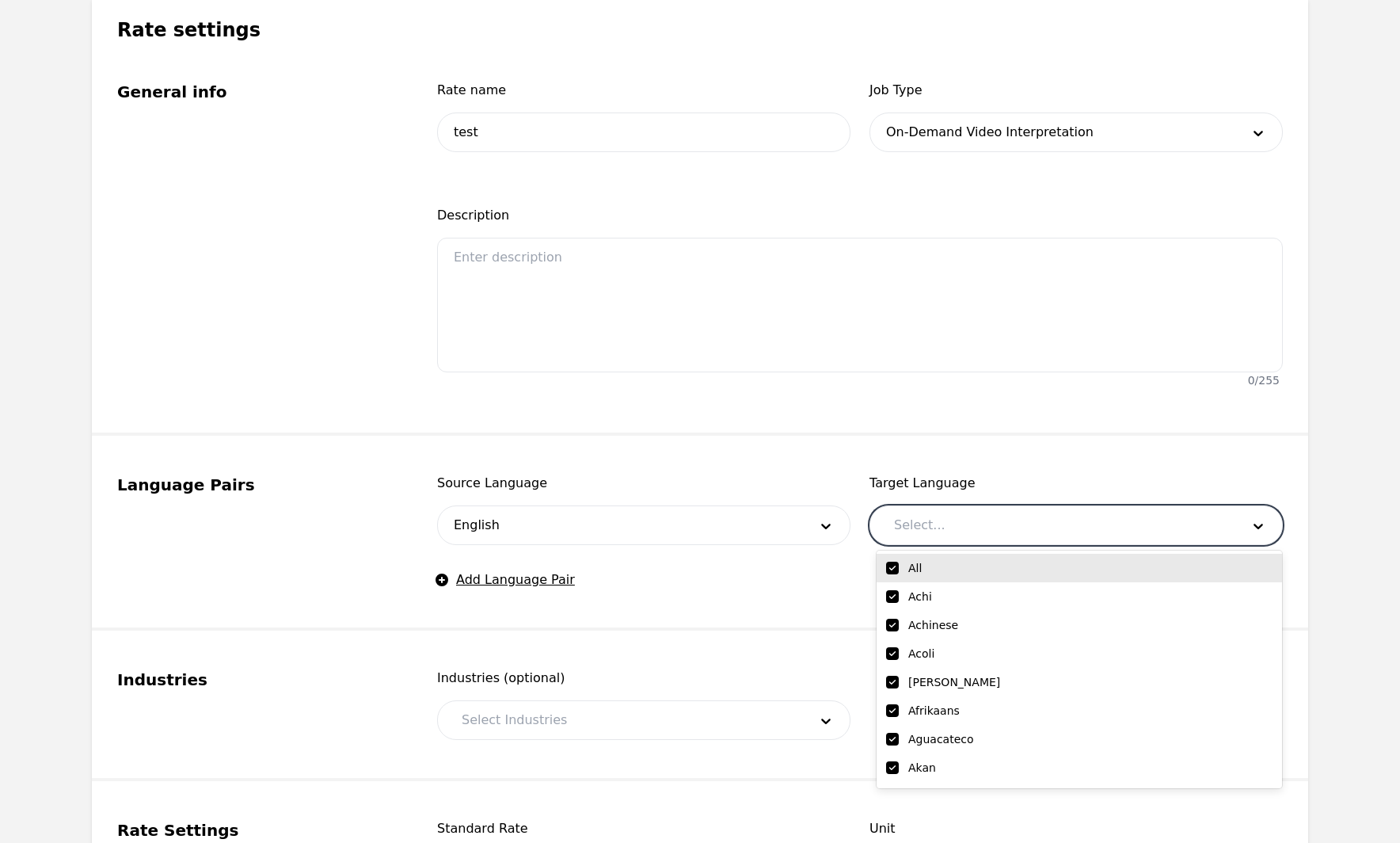
checkbox input "true"
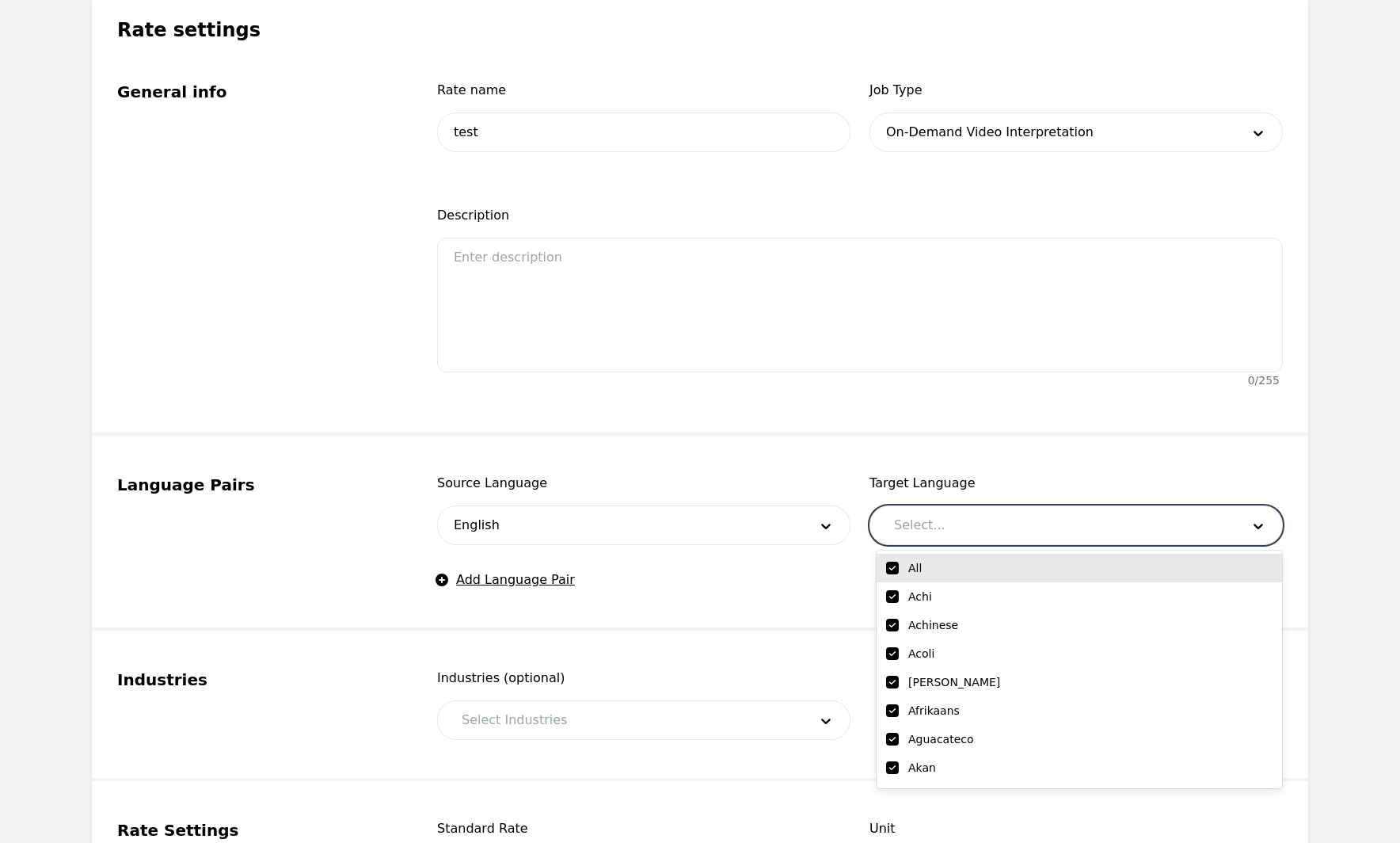
checkbox input "true"
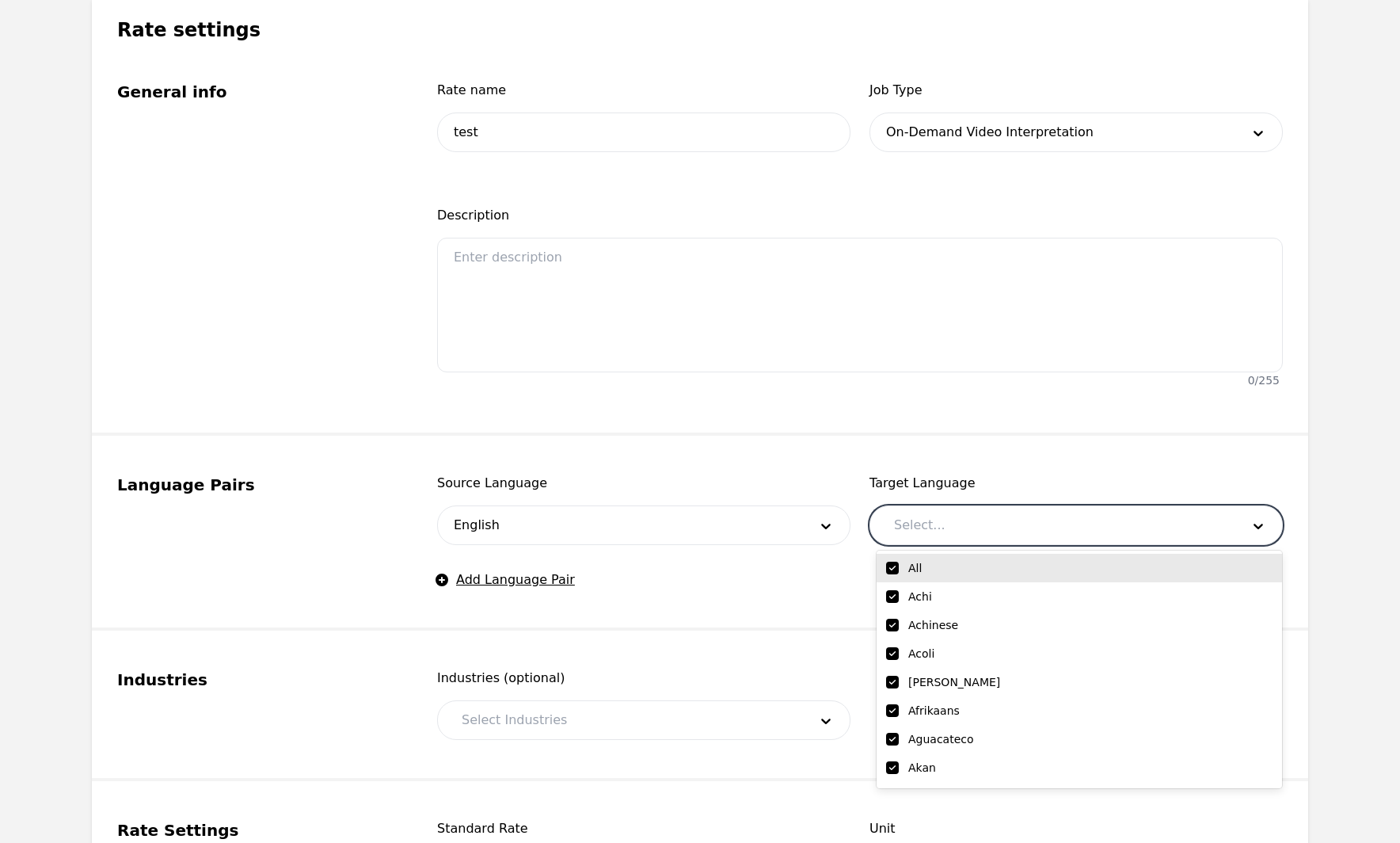
checkbox input "true"
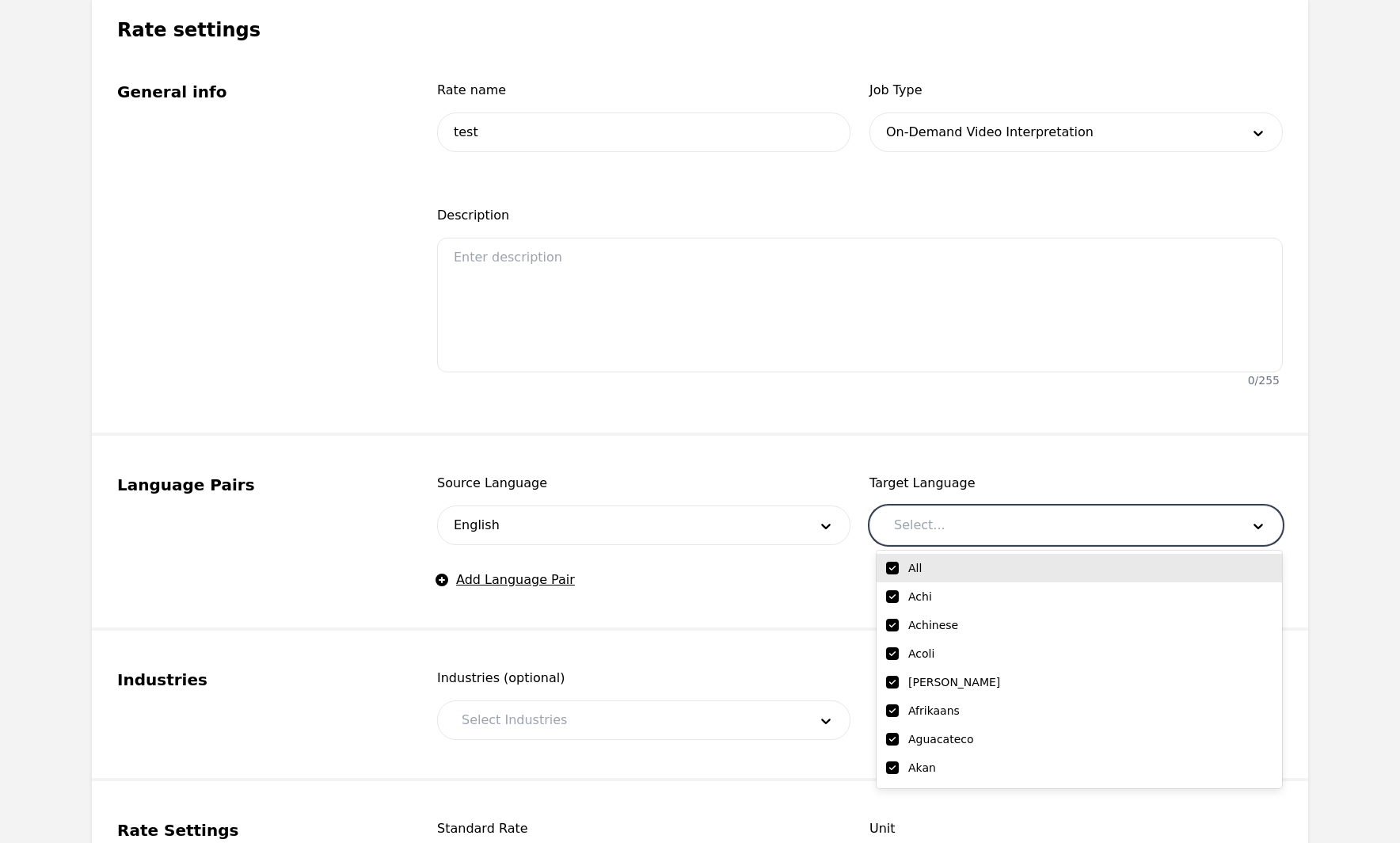
checkbox input "true"
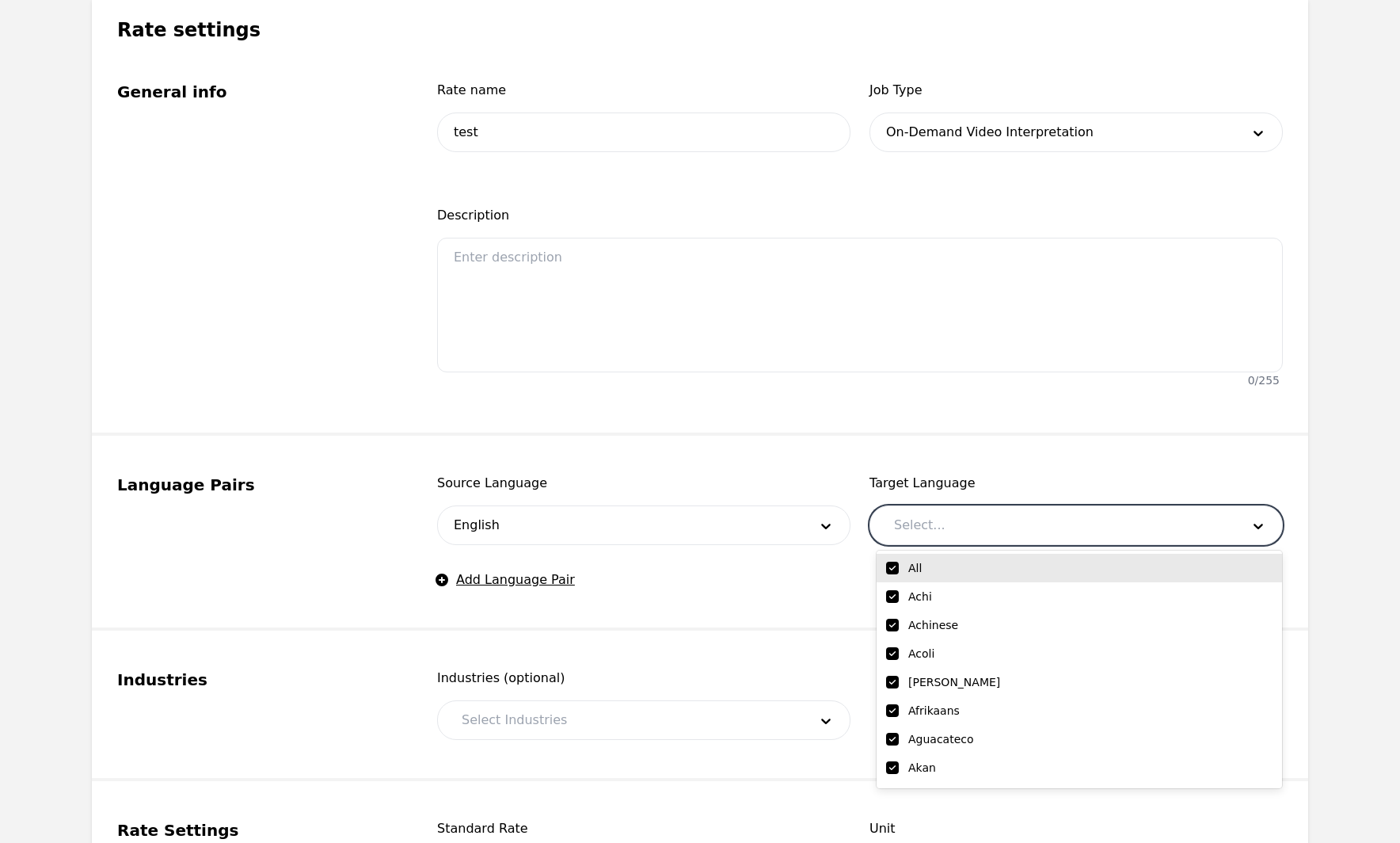
checkbox input "true"
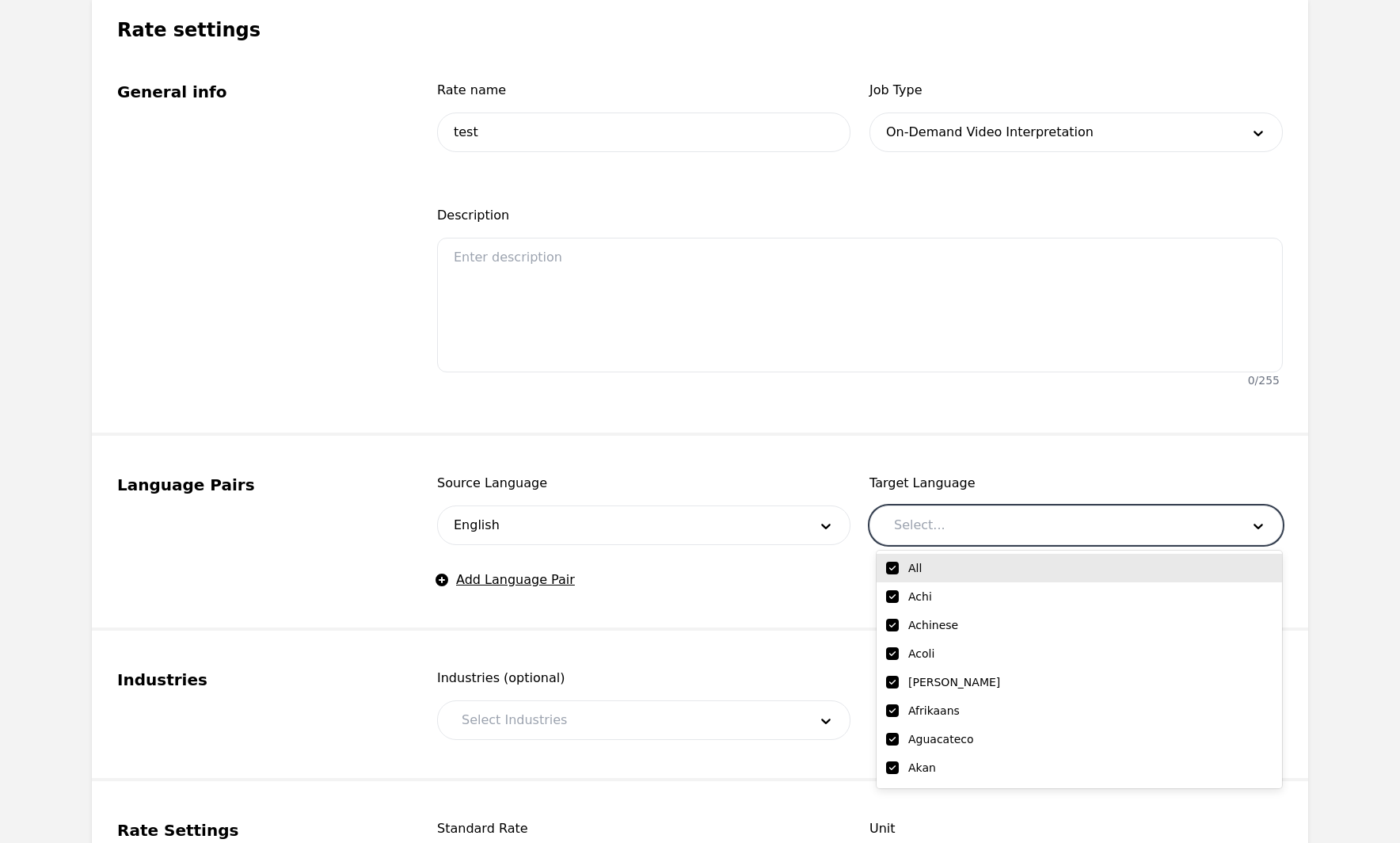
checkbox input "true"
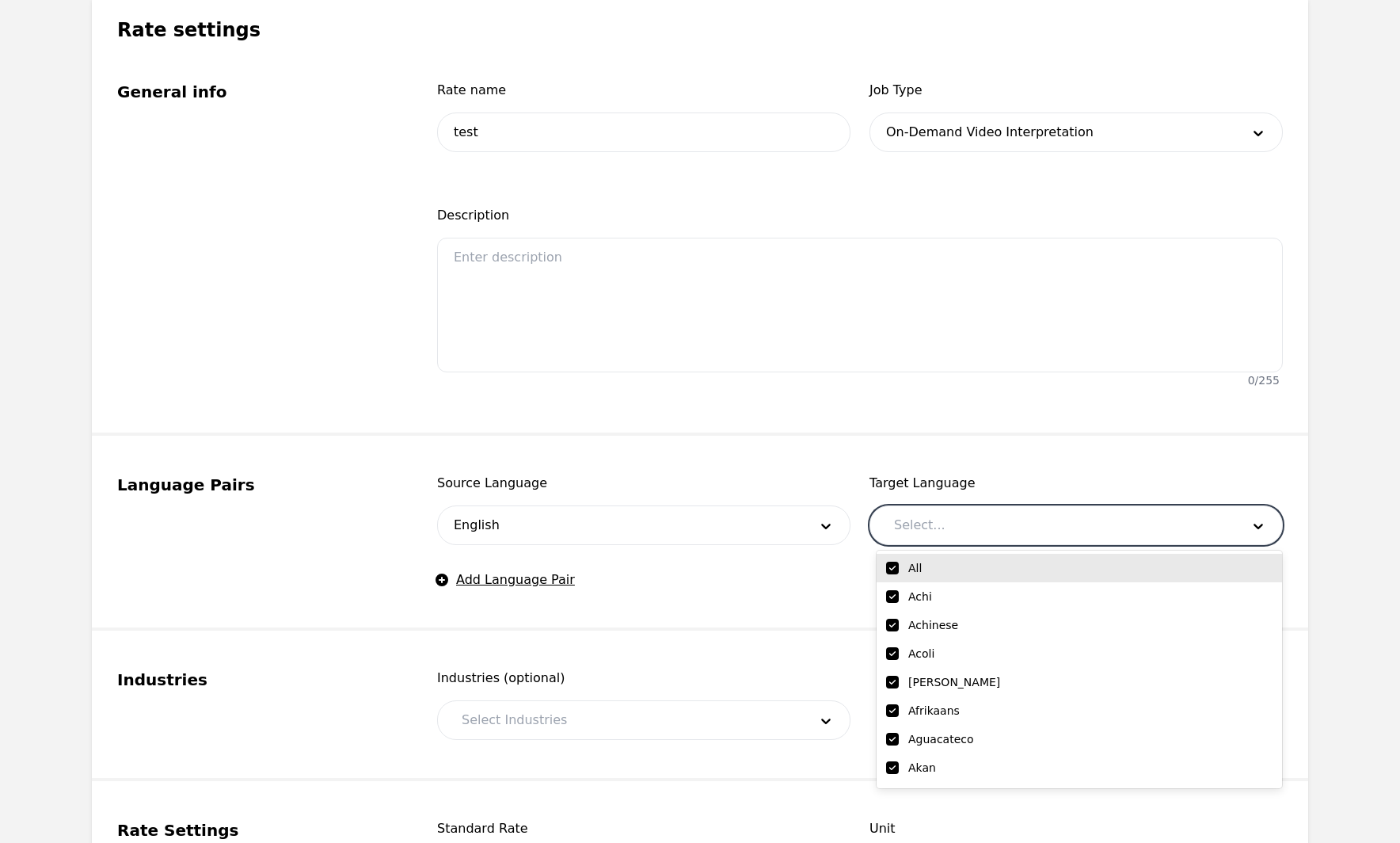
checkbox input "true"
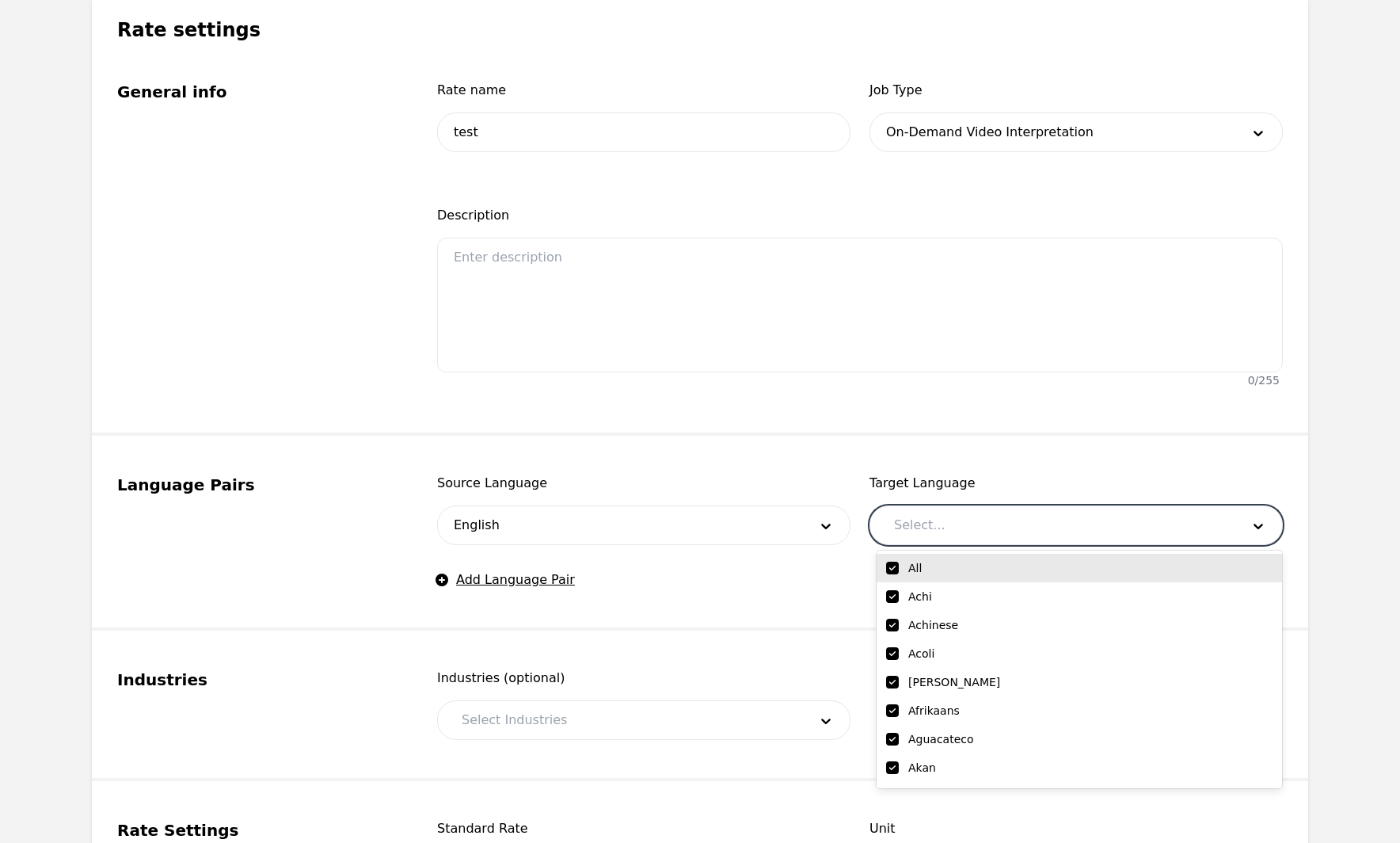
checkbox input "true"
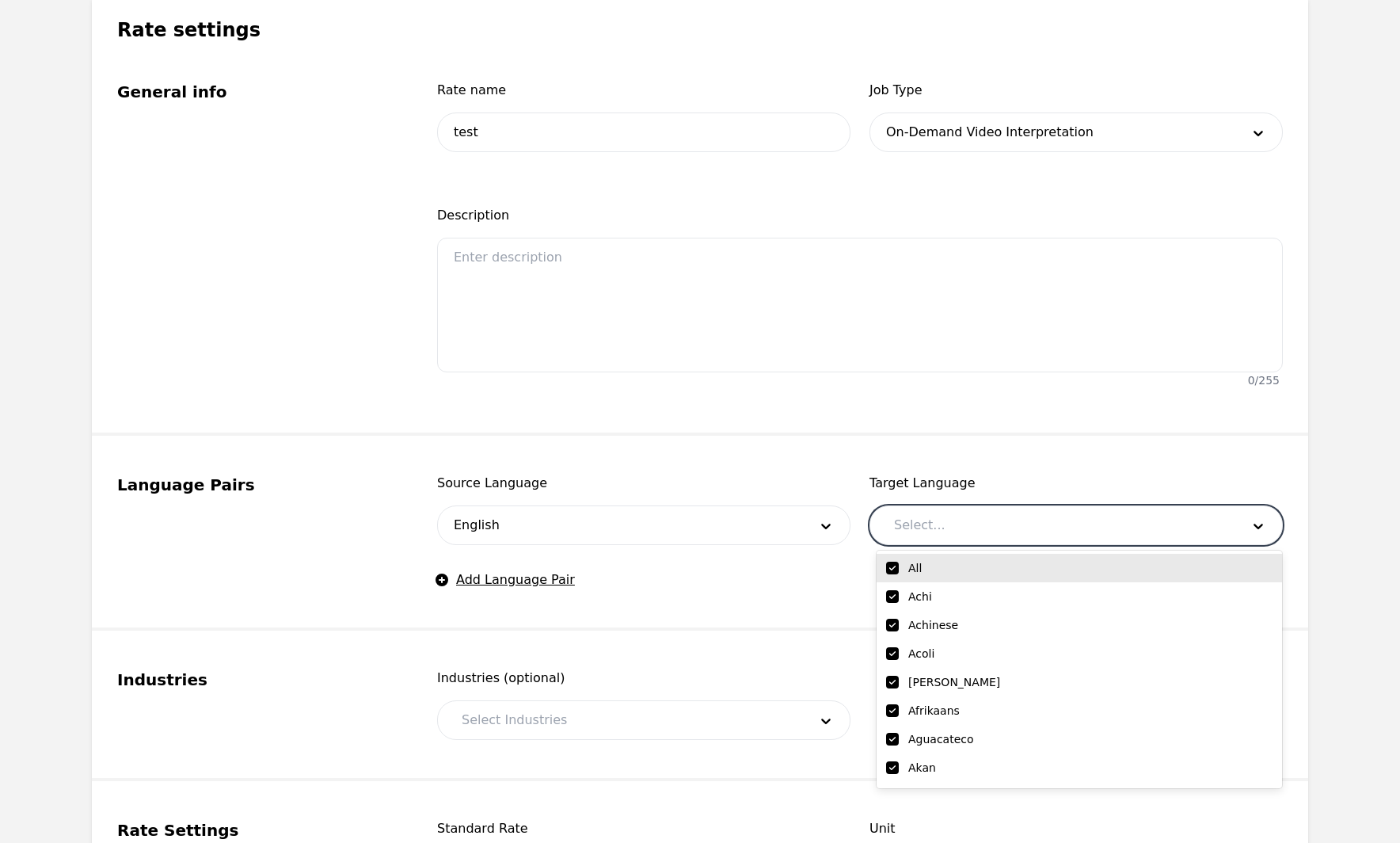
checkbox input "true"
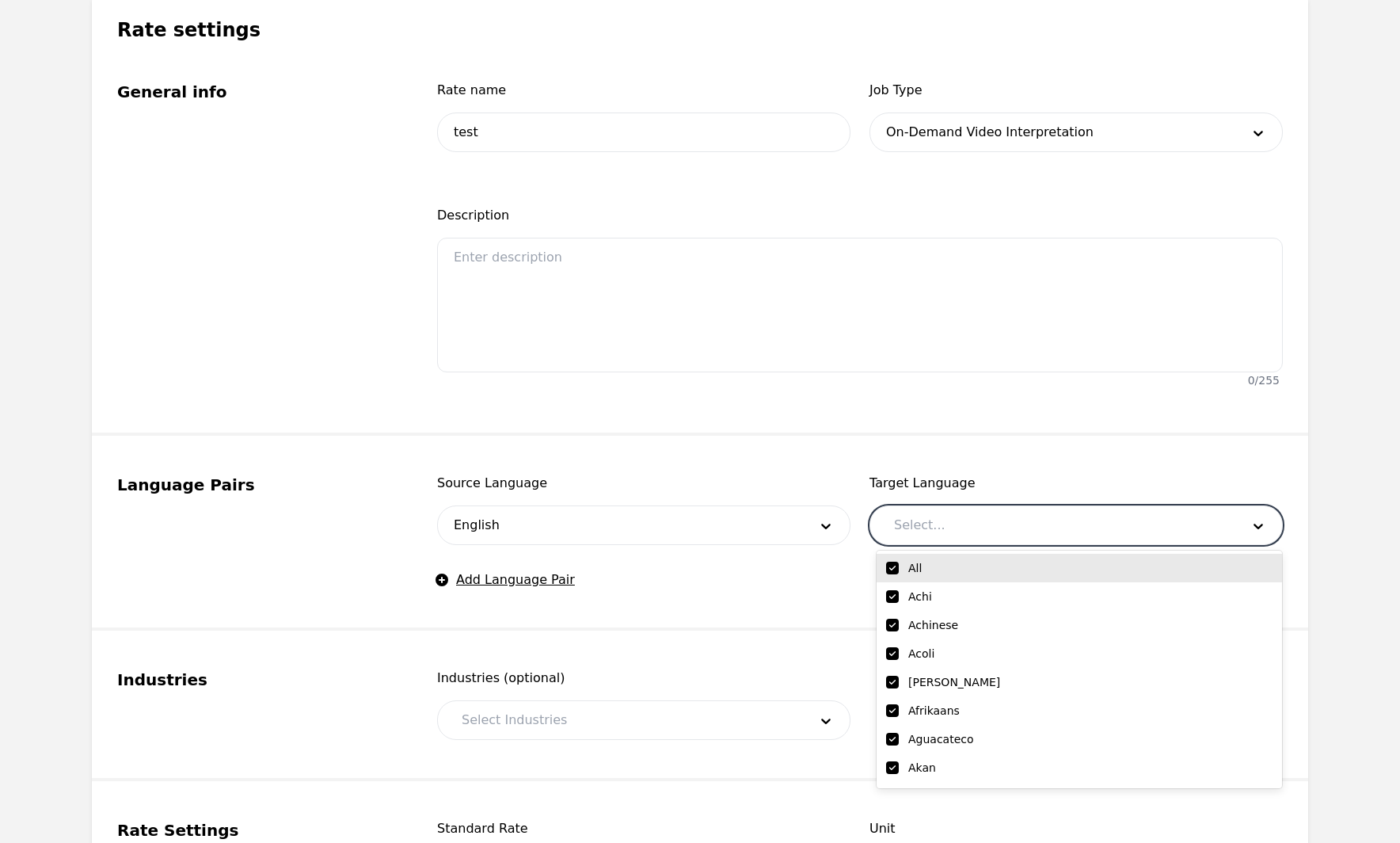
checkbox input "true"
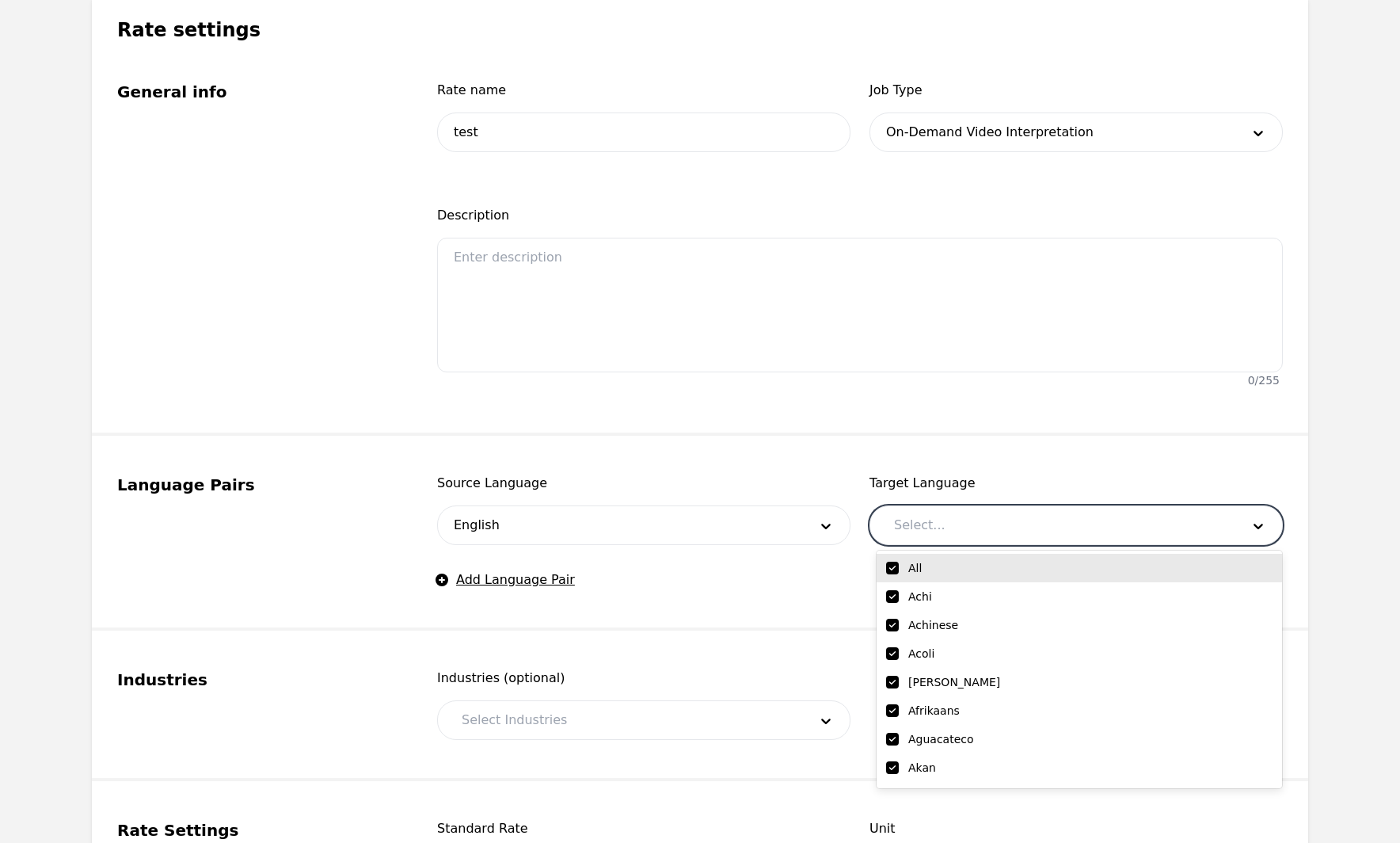
checkbox input "true"
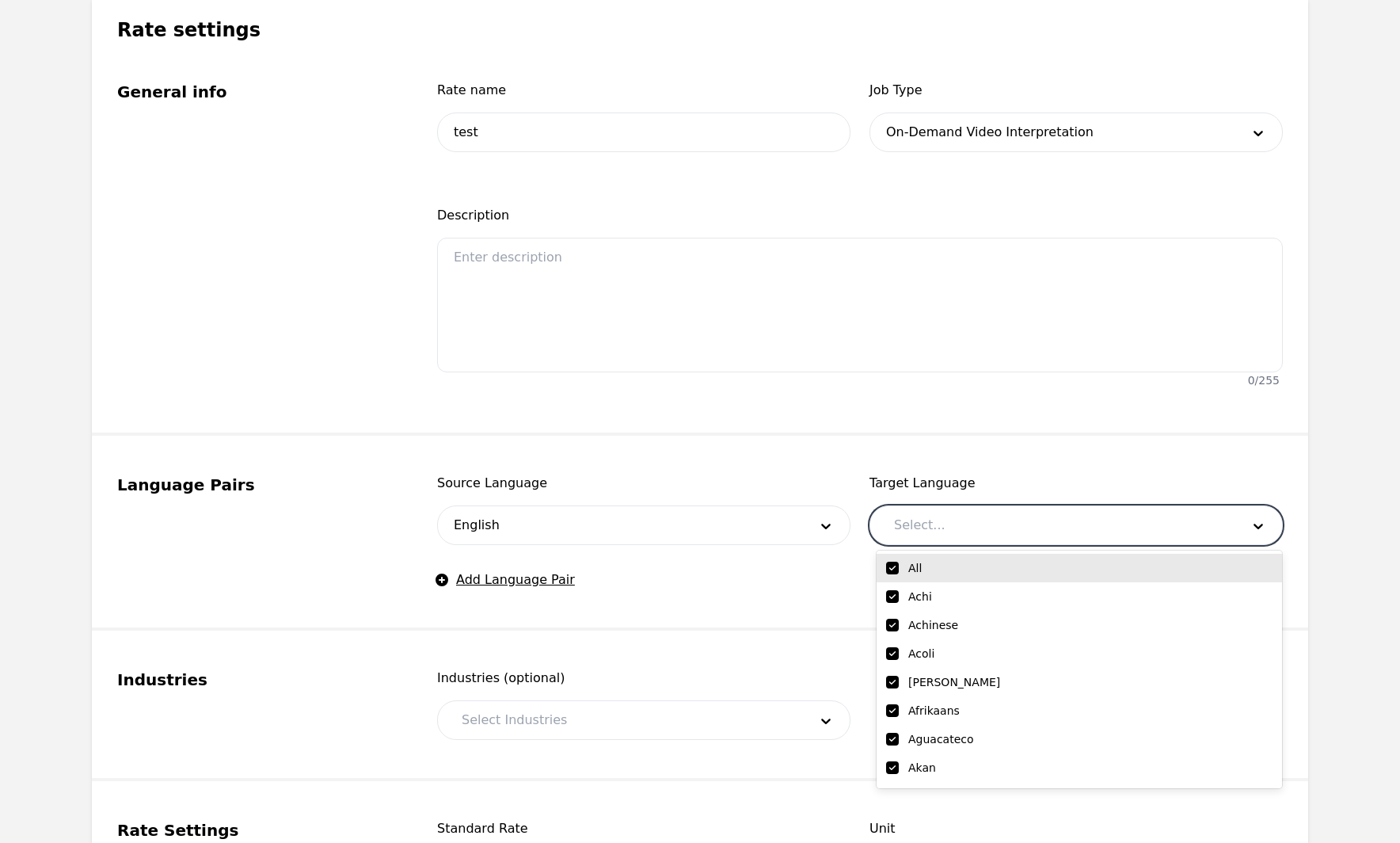
checkbox input "true"
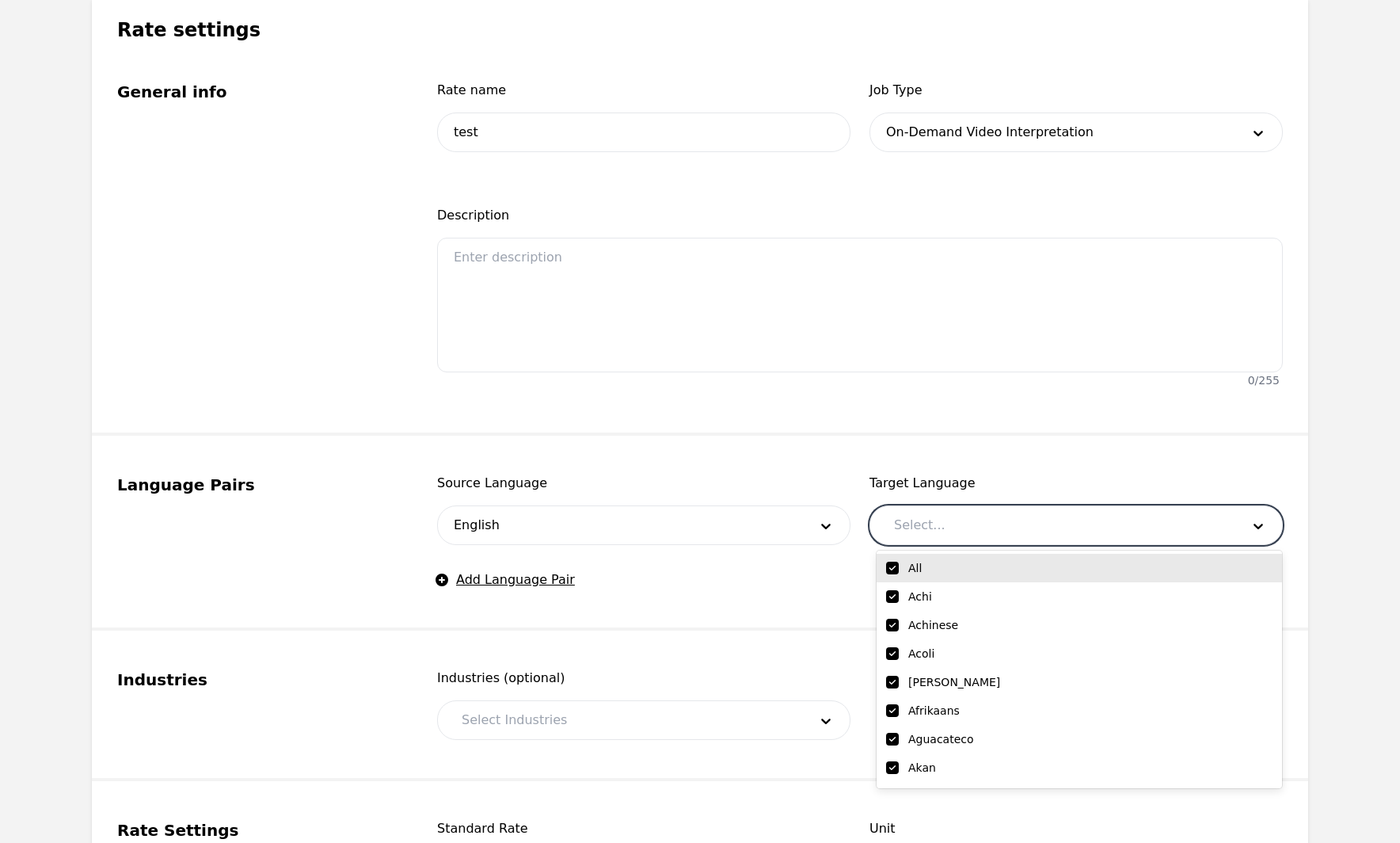
checkbox input "true"
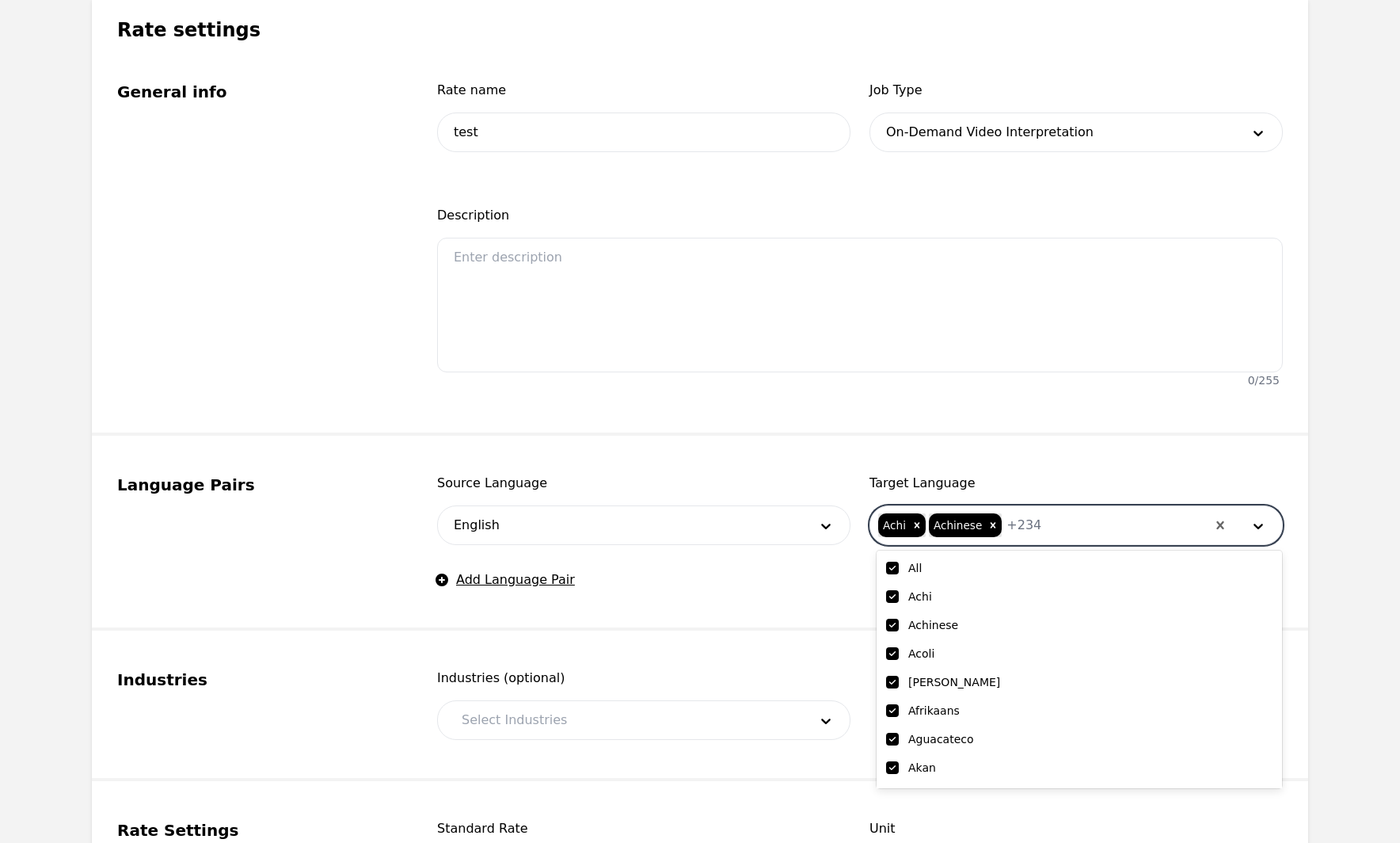
click at [1064, 532] on div at bounding box center [1124, 525] width 165 height 38
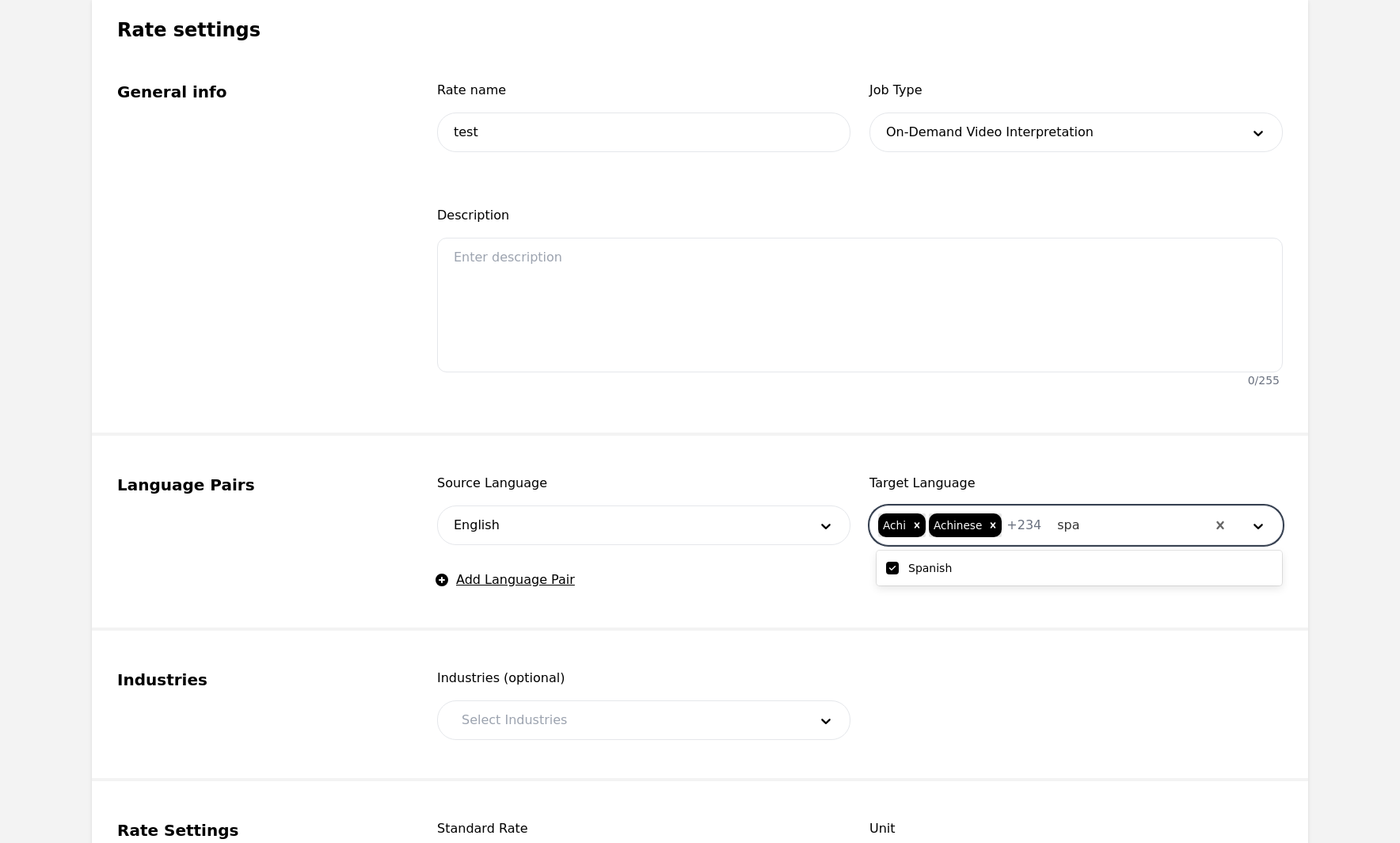
click at [892, 572] on input "checkbox" at bounding box center [892, 568] width 12 height 12
click at [1323, 480] on main "Back Add client rate Rate Settings Manage Clients Rate settings General info Ra…" at bounding box center [700, 466] width 1400 height 1309
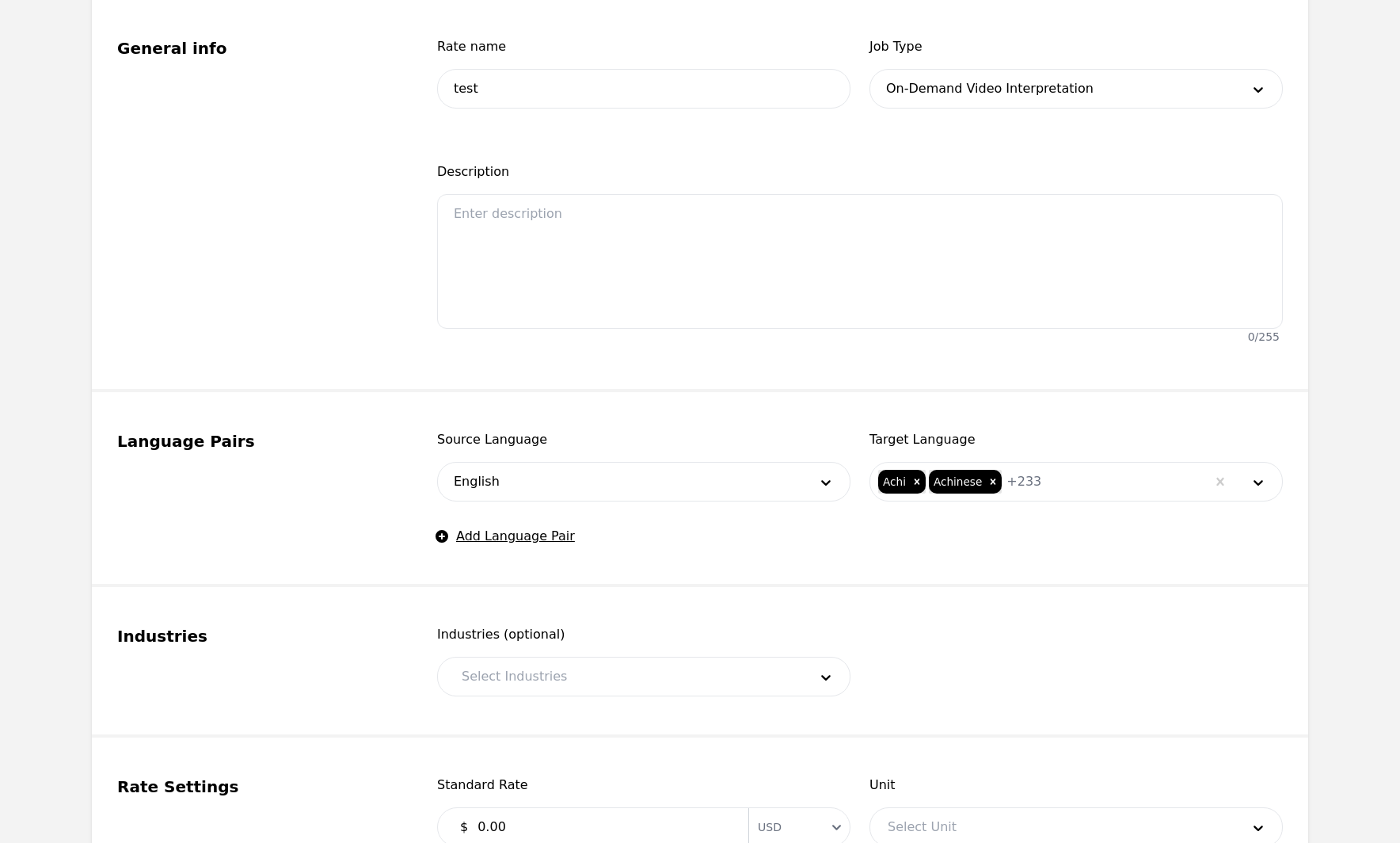
scroll to position [400, 0]
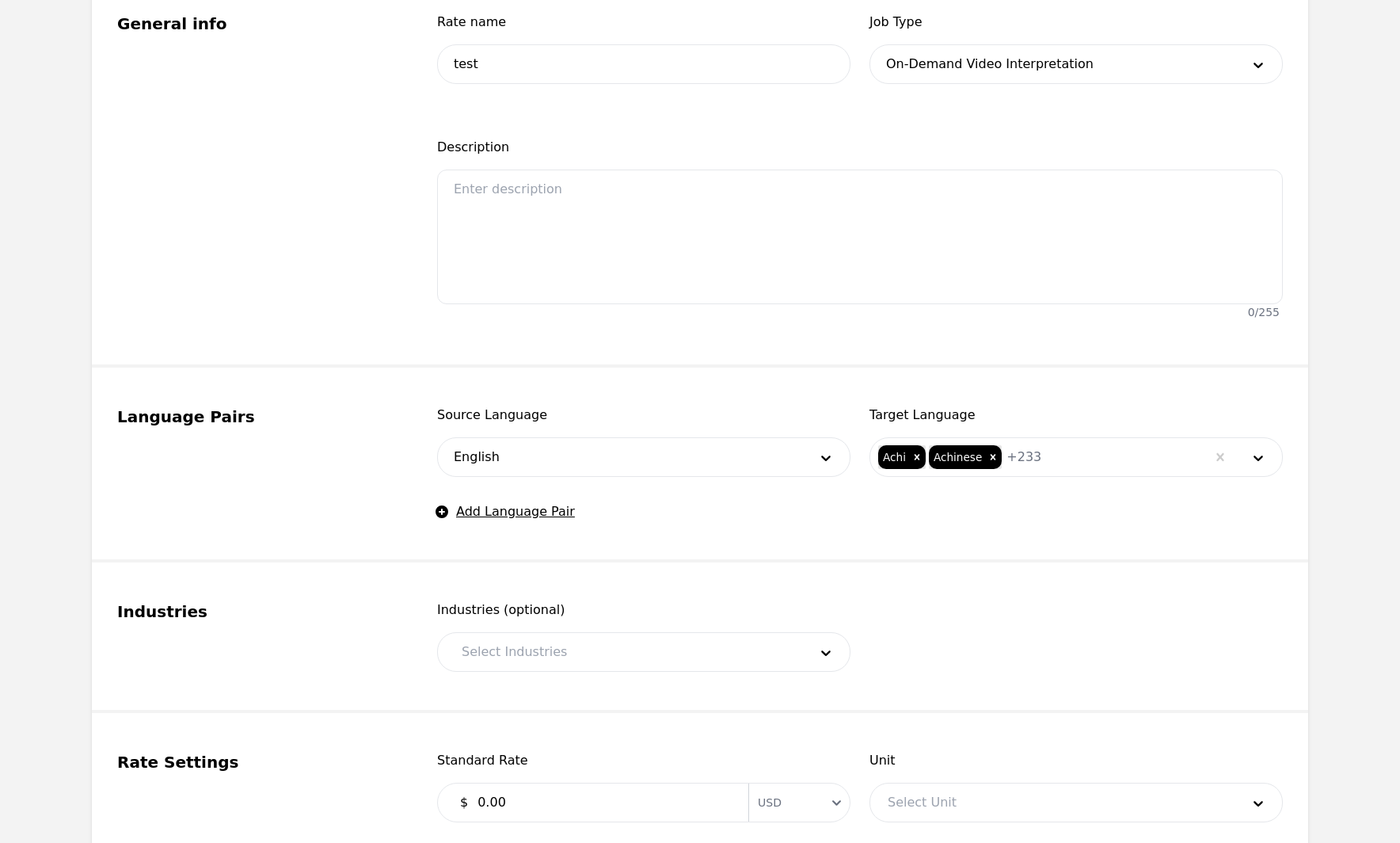
click at [1087, 462] on div at bounding box center [1124, 457] width 165 height 38
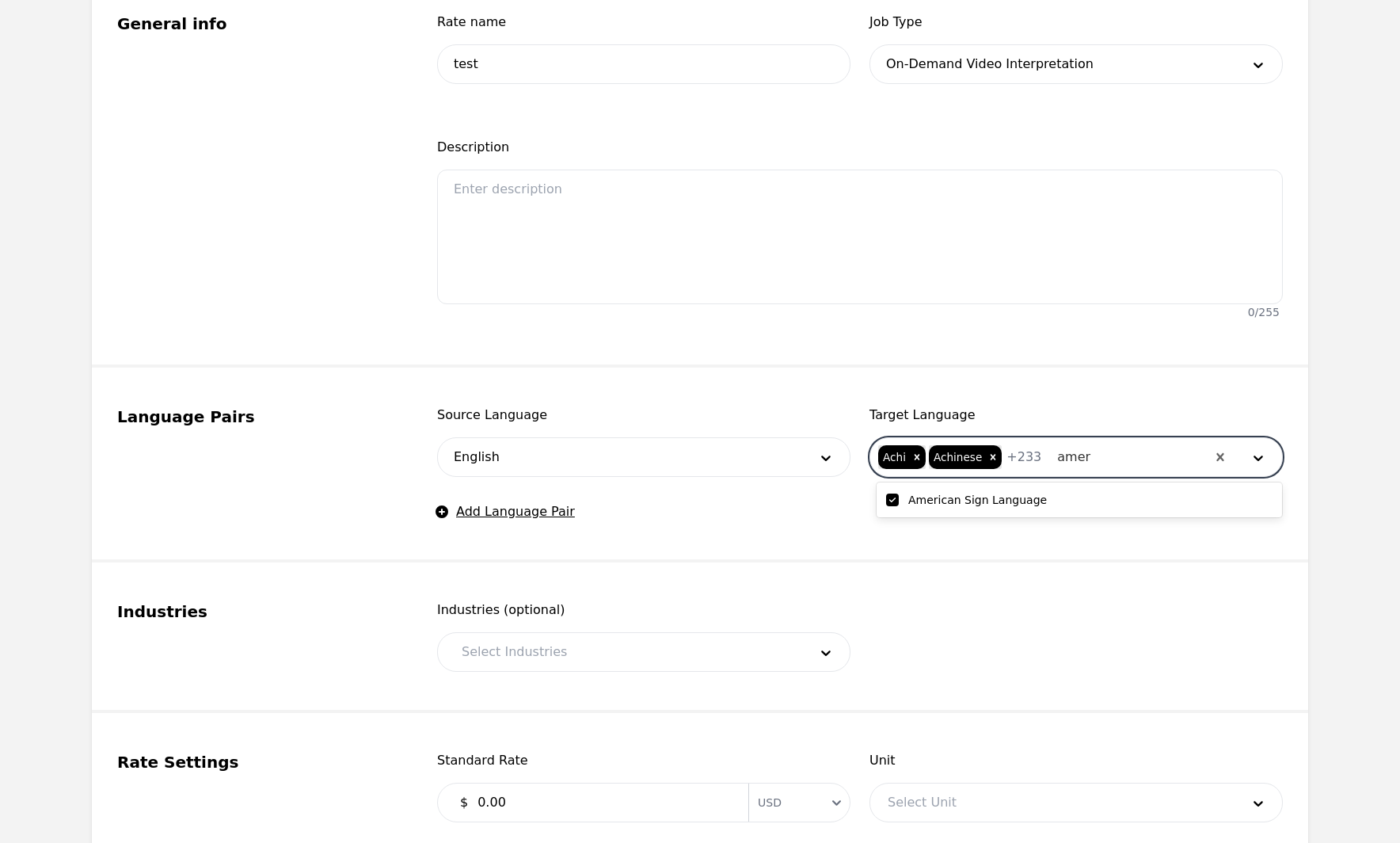
click at [1012, 510] on div "American Sign Language" at bounding box center [1079, 500] width 405 height 28
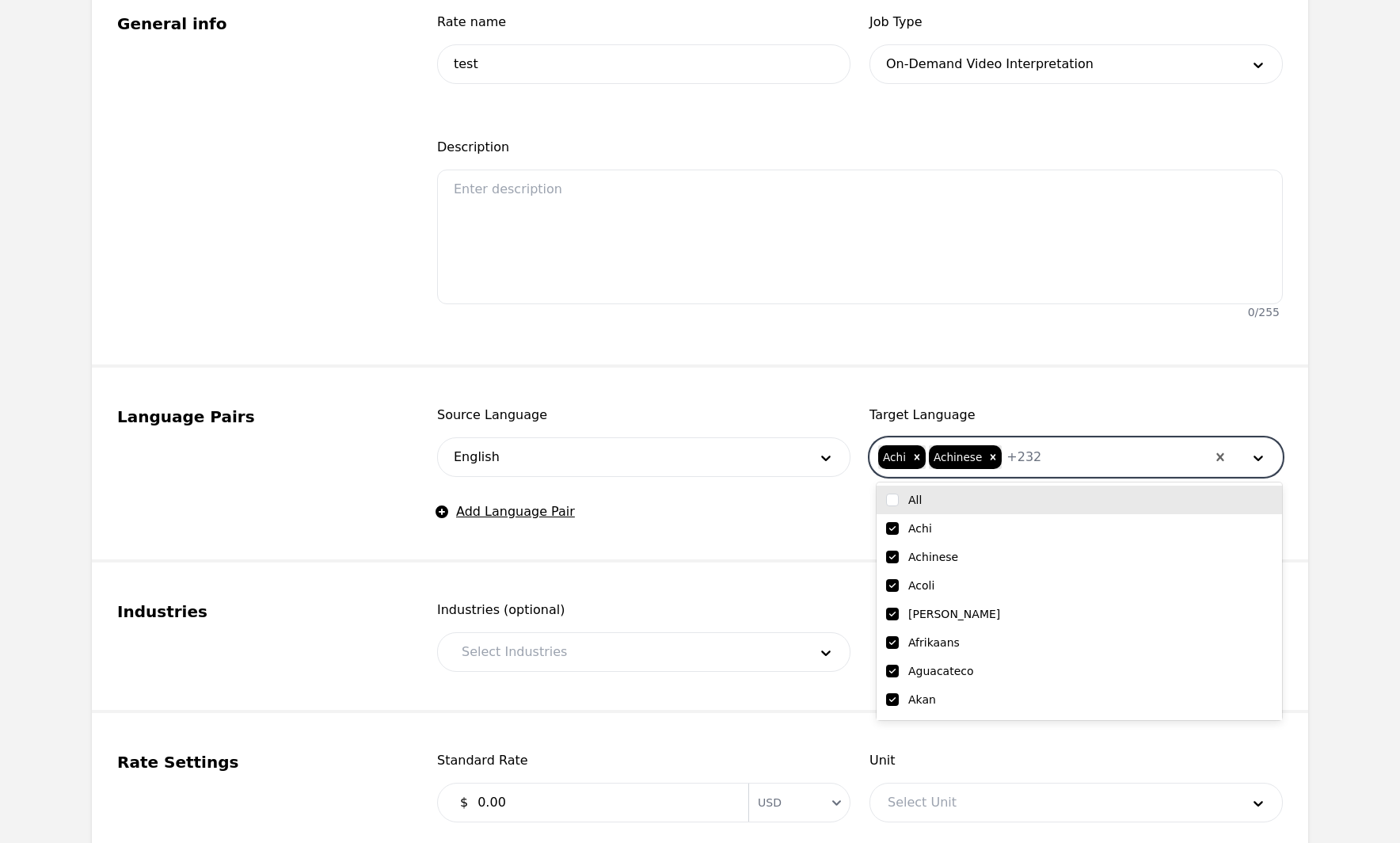
click at [1336, 423] on main "Back Add client rate Rate Settings Manage Clients Rate settings General info Ra…" at bounding box center [700, 397] width 1400 height 1309
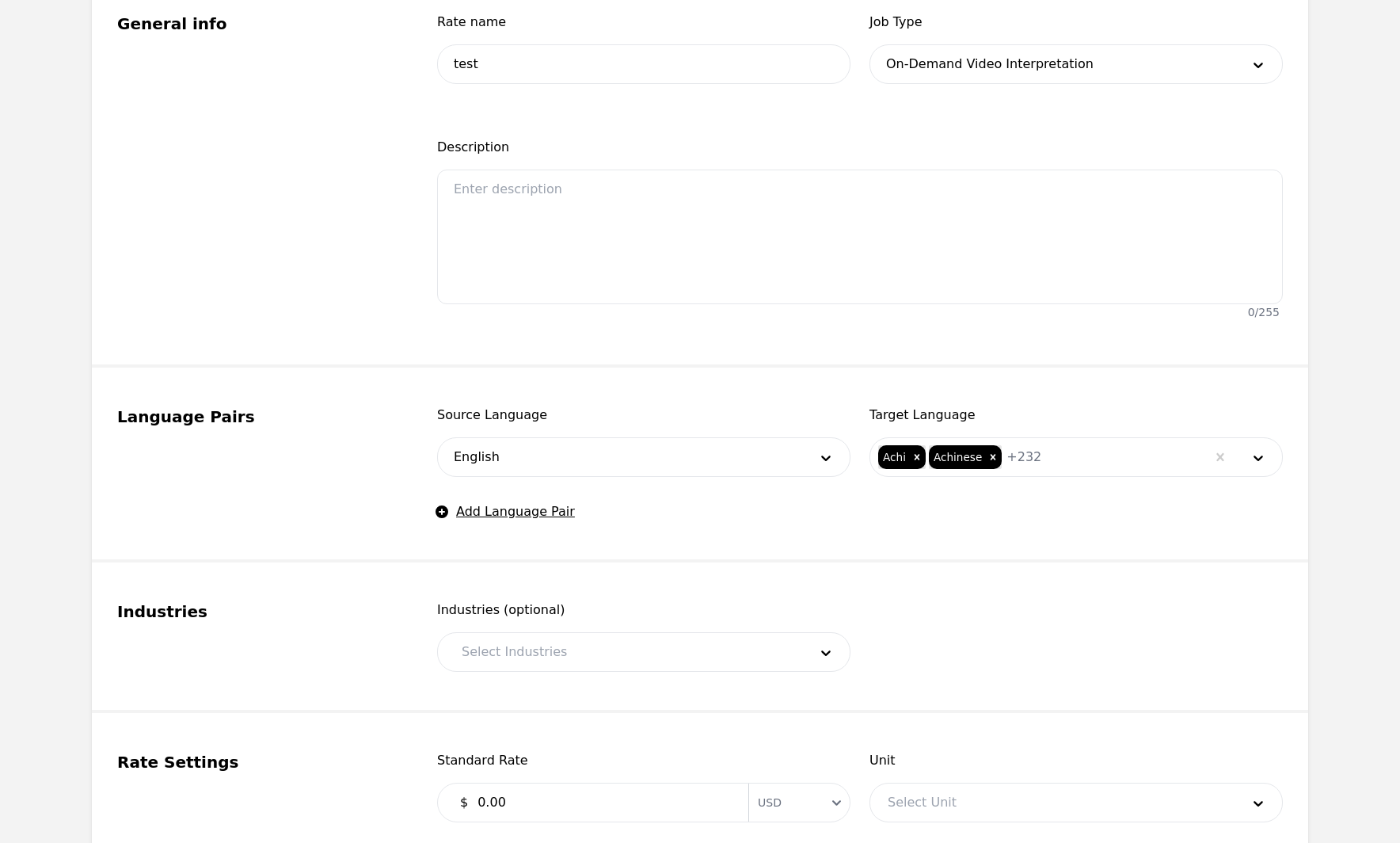
click at [613, 523] on fieldset "Language Pairs Source Language English Target Language Achi Achinese + 232 Add …" at bounding box center [700, 465] width 1216 height 195
click at [616, 517] on div "Source Language English Target Language Achi Achinese + 232 Add Language Pair" at bounding box center [860, 463] width 846 height 116
click at [517, 512] on button "Add Language Pair" at bounding box center [506, 513] width 138 height 19
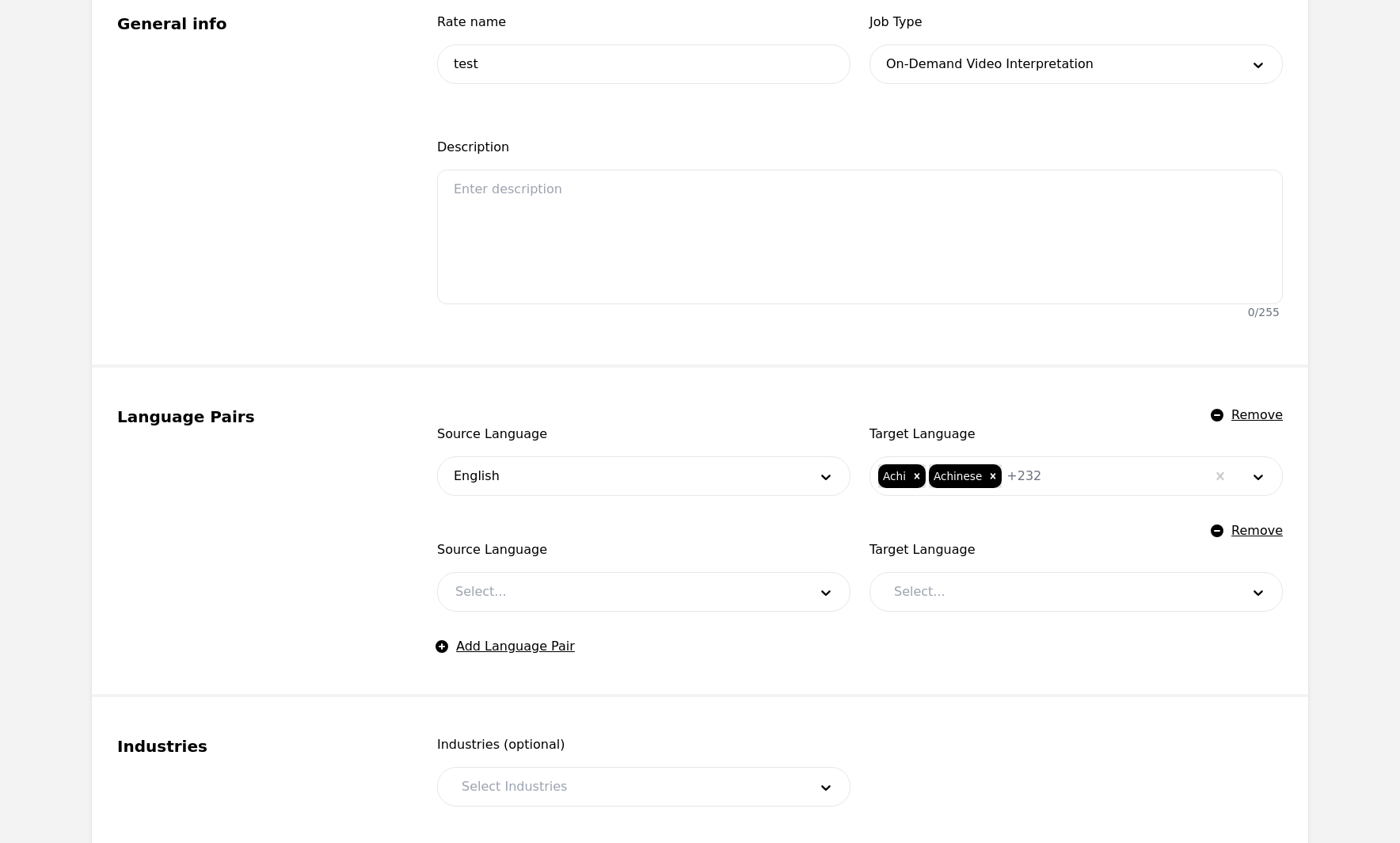
click at [630, 603] on div at bounding box center [620, 591] width 364 height 38
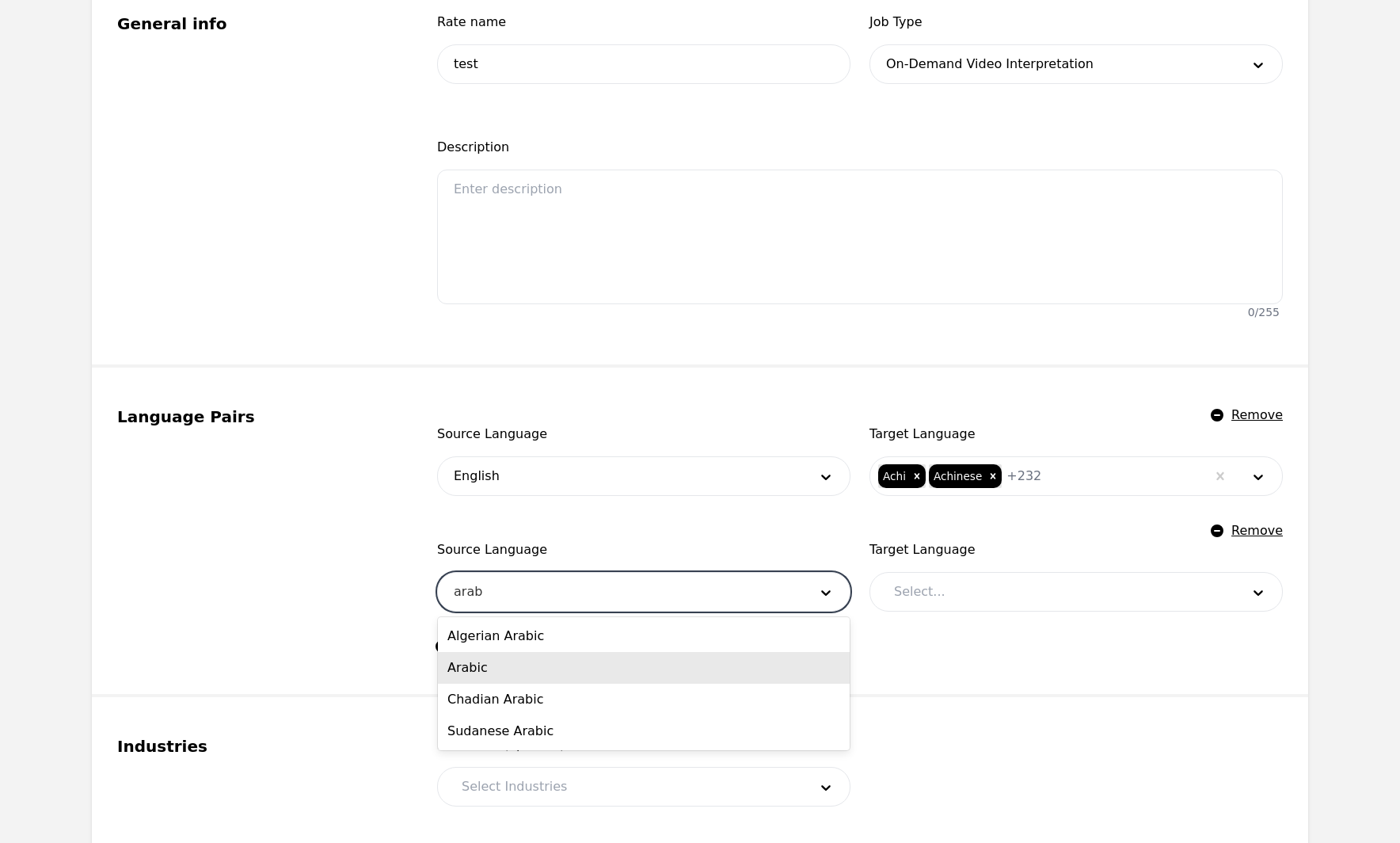
click at [553, 666] on div "Arabic" at bounding box center [644, 668] width 412 height 32
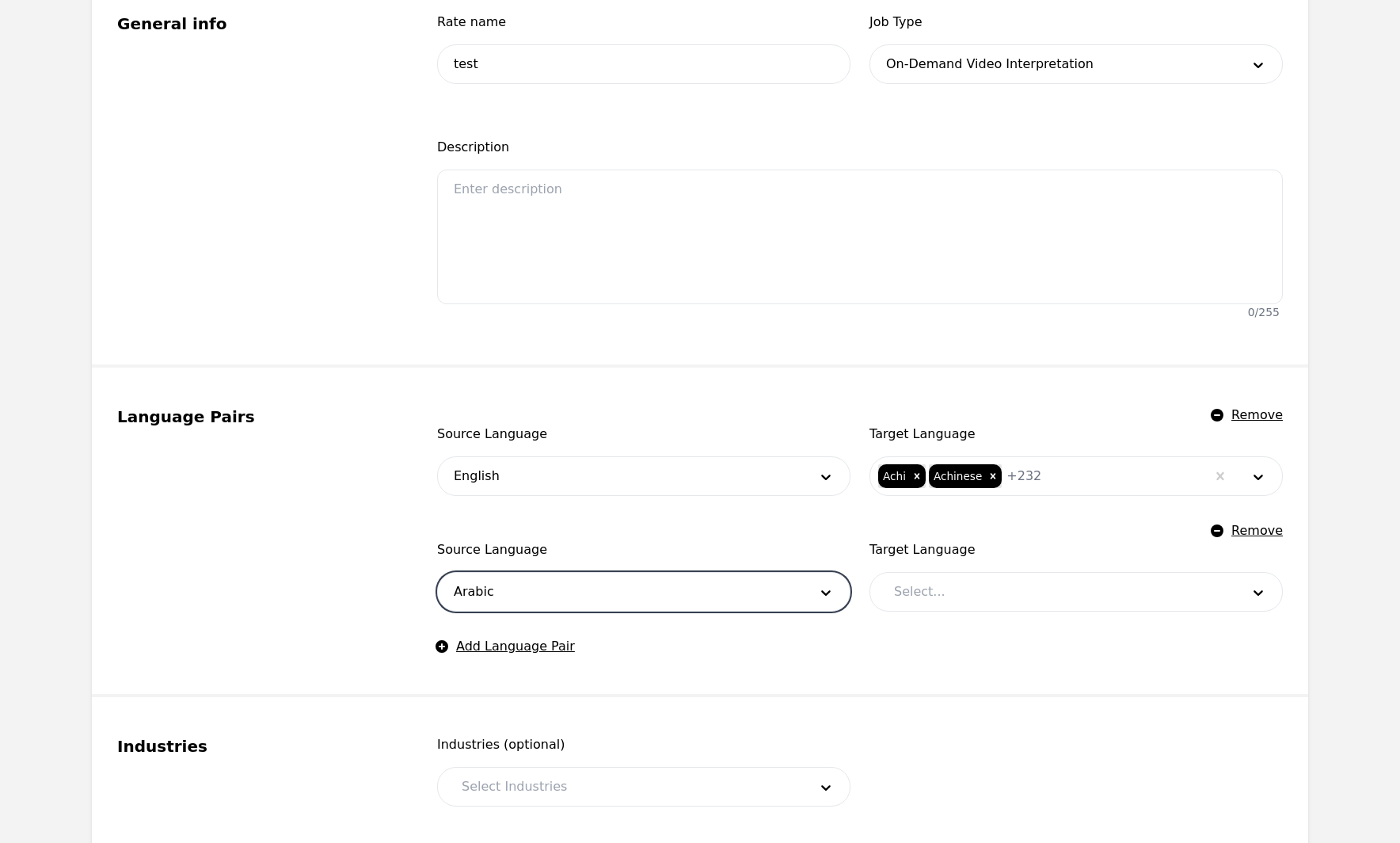
click at [960, 594] on div at bounding box center [1056, 591] width 358 height 38
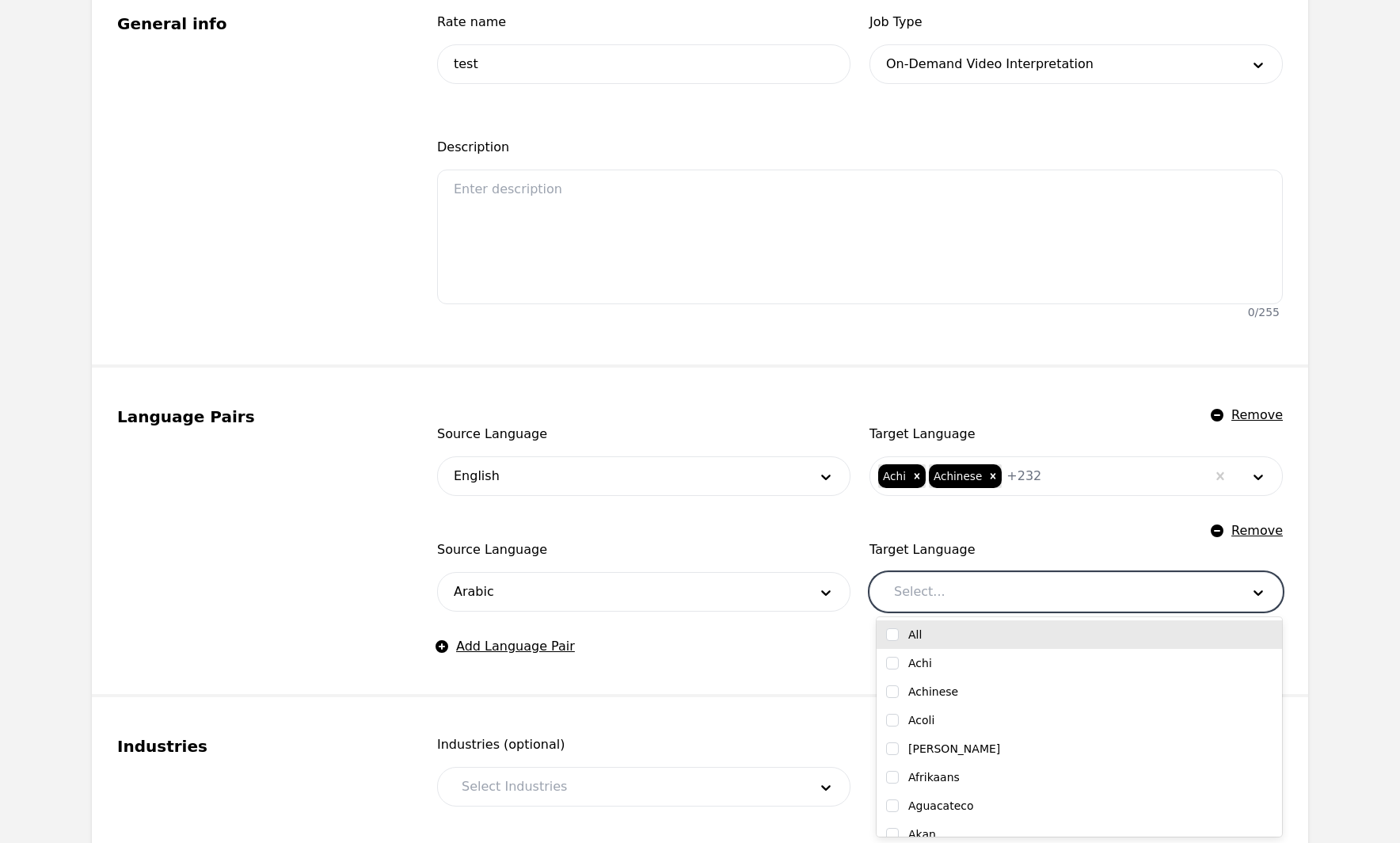
click at [1342, 480] on main "Back Add client rate Rate Settings Manage Clients Rate settings General info Ra…" at bounding box center [700, 465] width 1400 height 1444
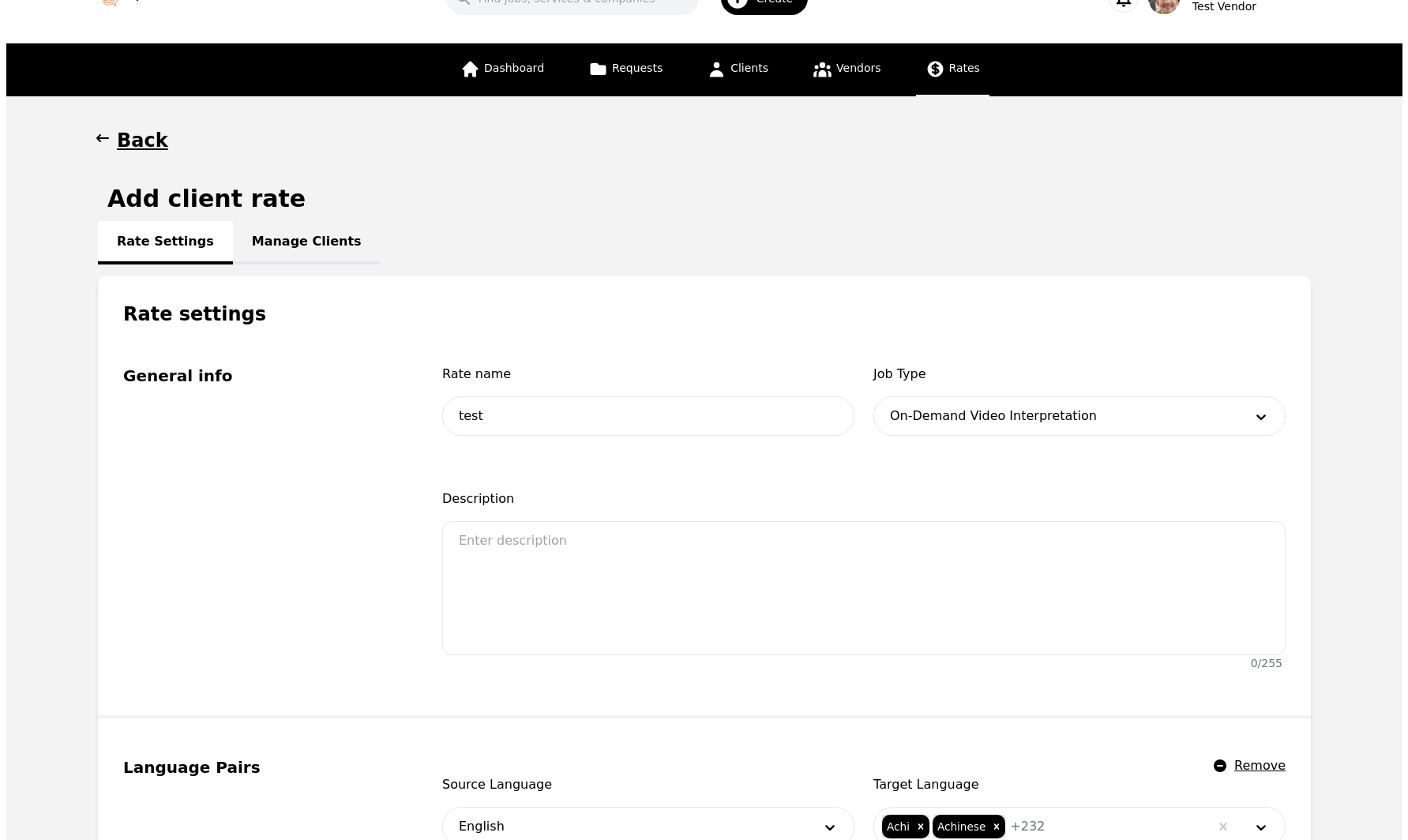
scroll to position [0, 0]
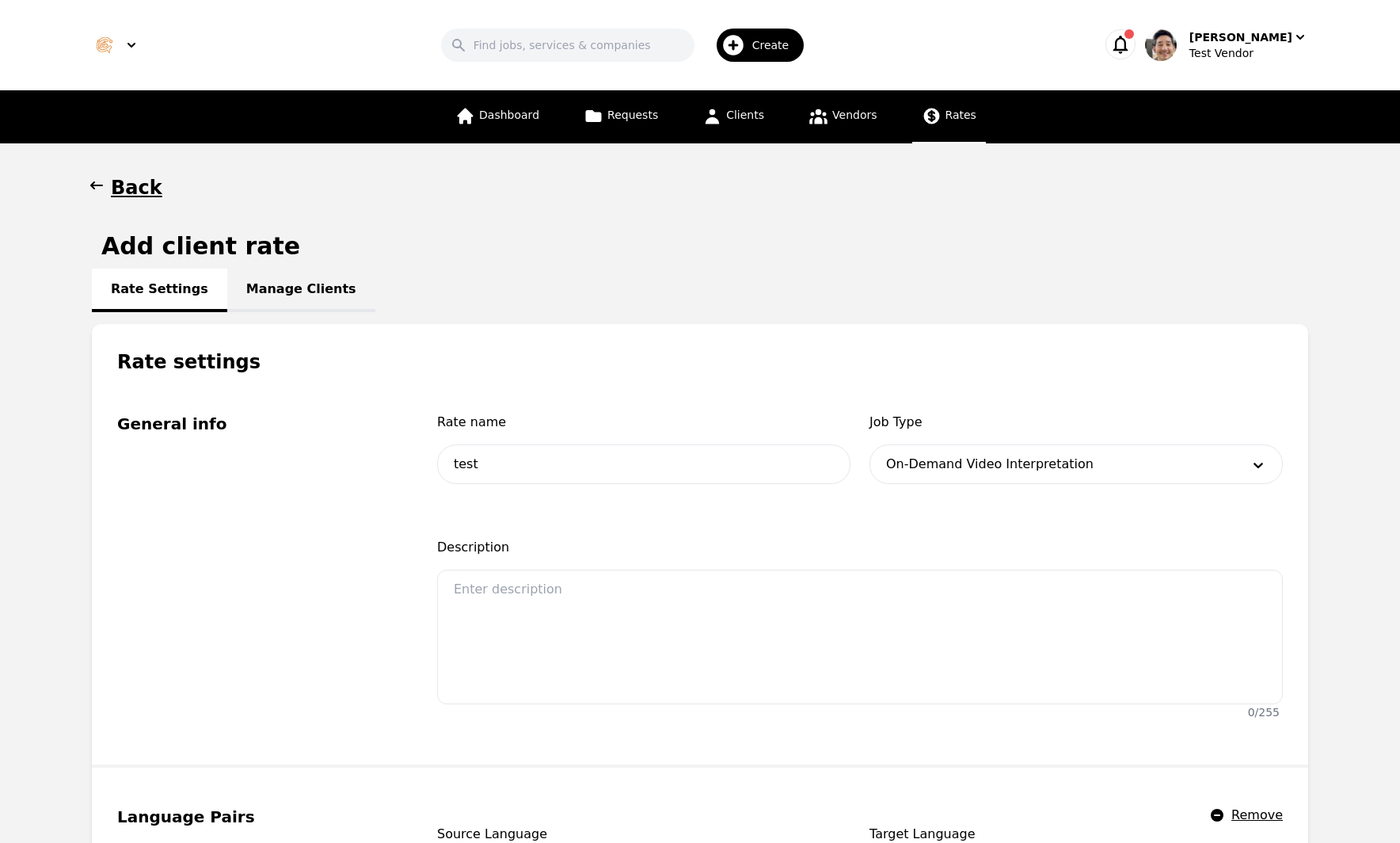
click at [1062, 289] on div "Rate Settings Manage Clients" at bounding box center [700, 290] width 1216 height 19
click at [1240, 58] on div "Test Vendor" at bounding box center [1249, 53] width 119 height 16
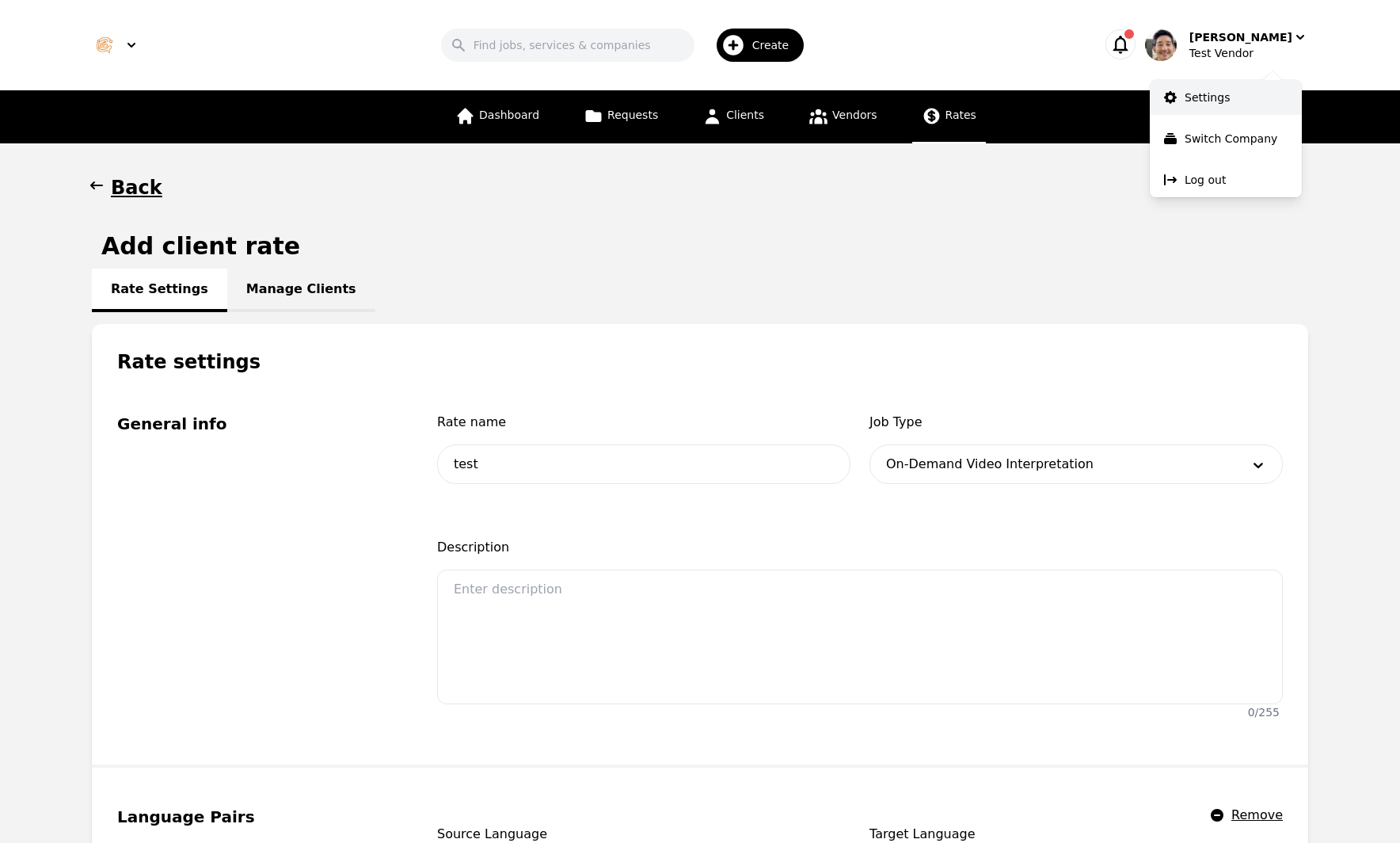
click at [1239, 103] on link "Settings" at bounding box center [1226, 97] width 152 height 34
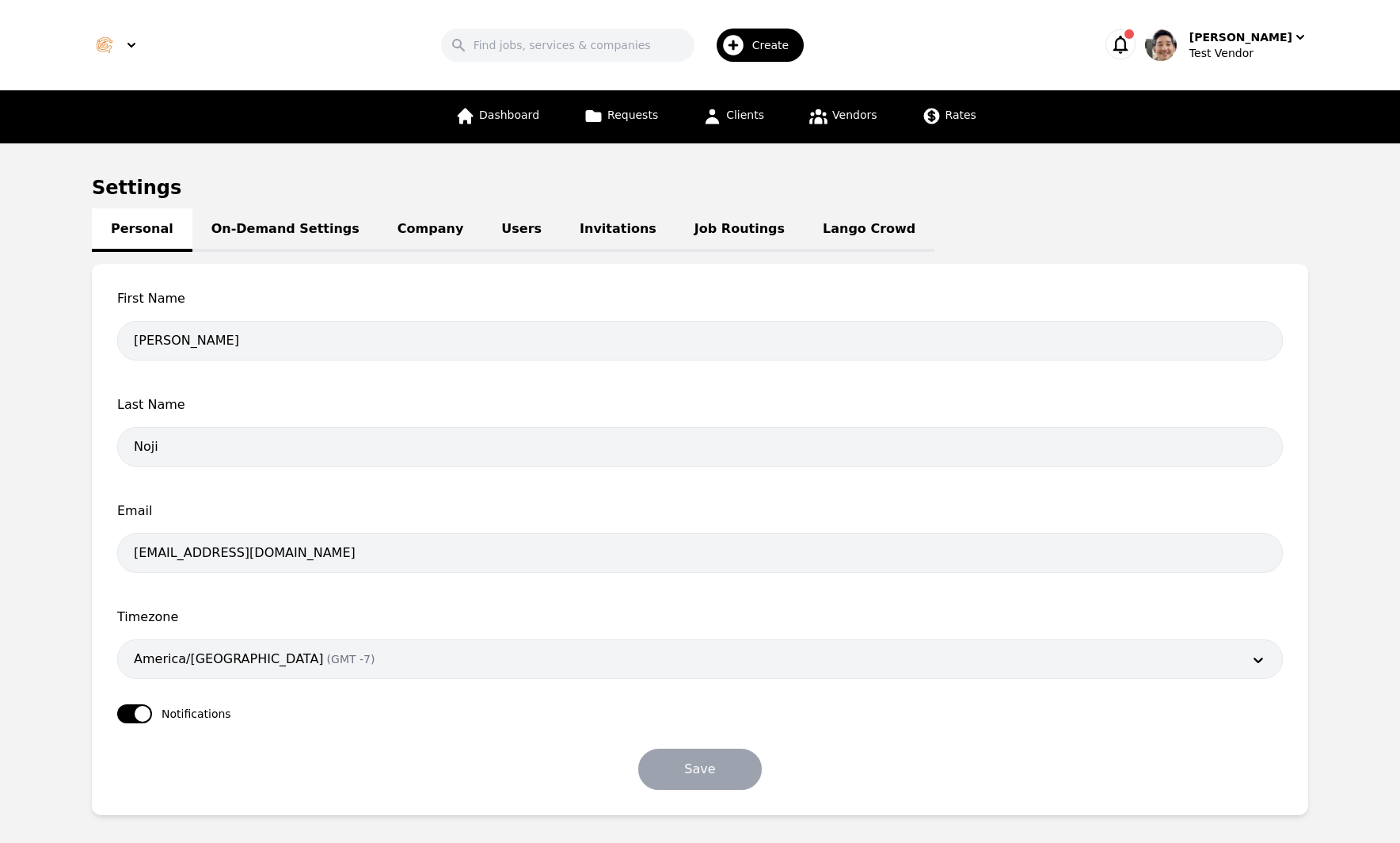
click at [807, 226] on link "Lango Crowd" at bounding box center [869, 230] width 131 height 43
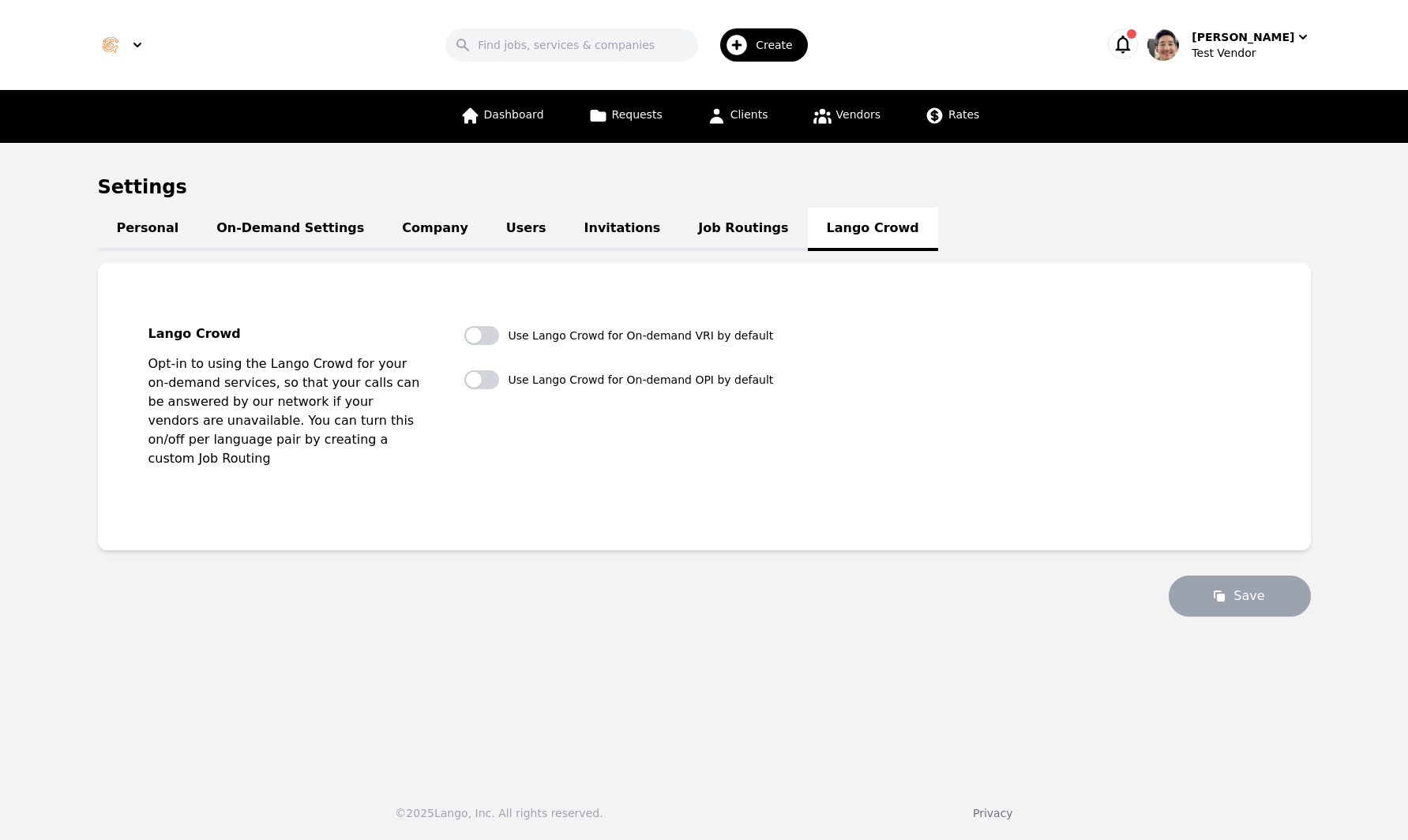
click at [679, 229] on link "Job Routings" at bounding box center [742, 229] width 128 height 43
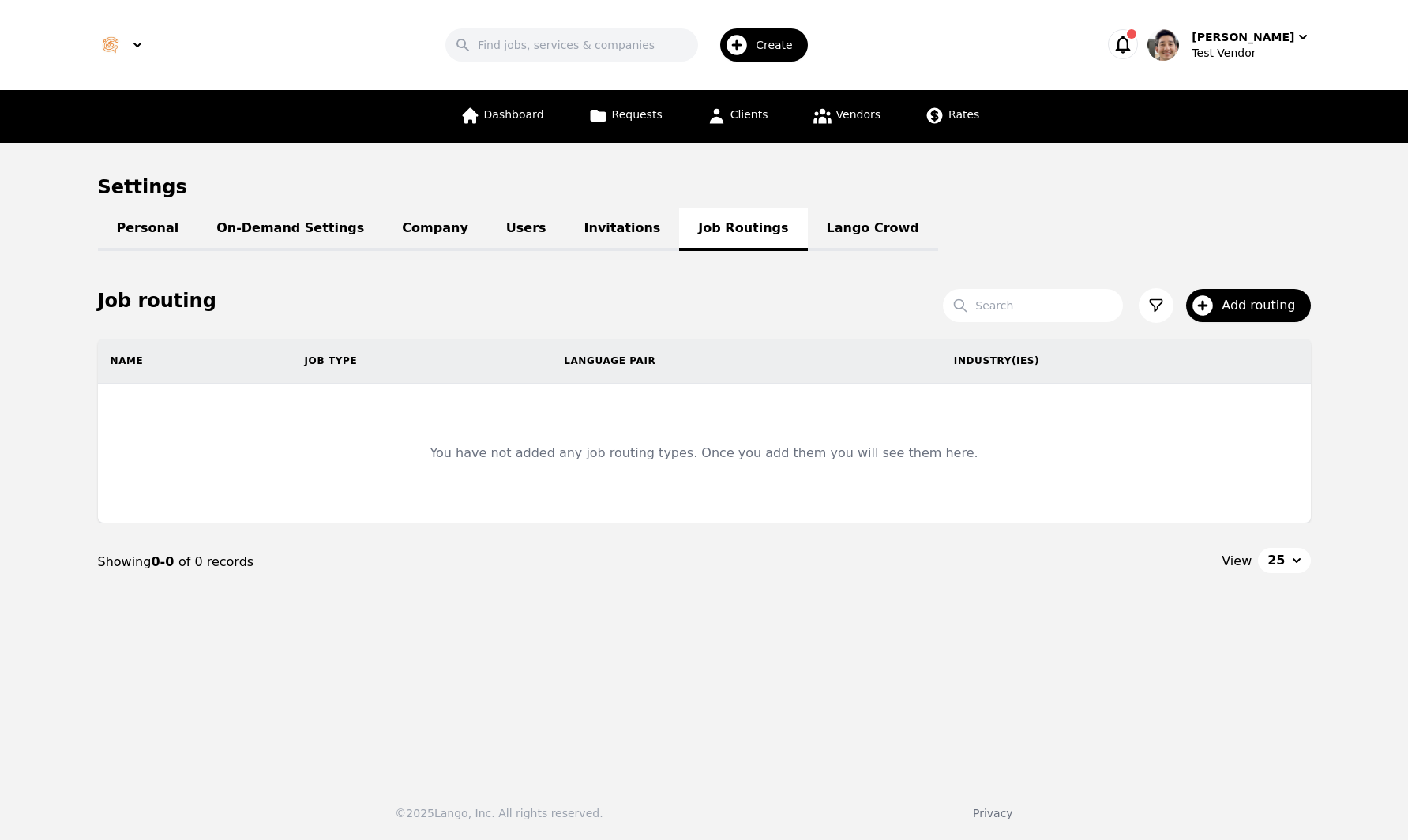
click at [1123, 210] on div "Settings Personal On-Demand Settings Company Users Invitations Job Routings Lan…" at bounding box center [704, 387] width 1213 height 426
click at [1242, 311] on span "Add routing" at bounding box center [1264, 306] width 85 height 19
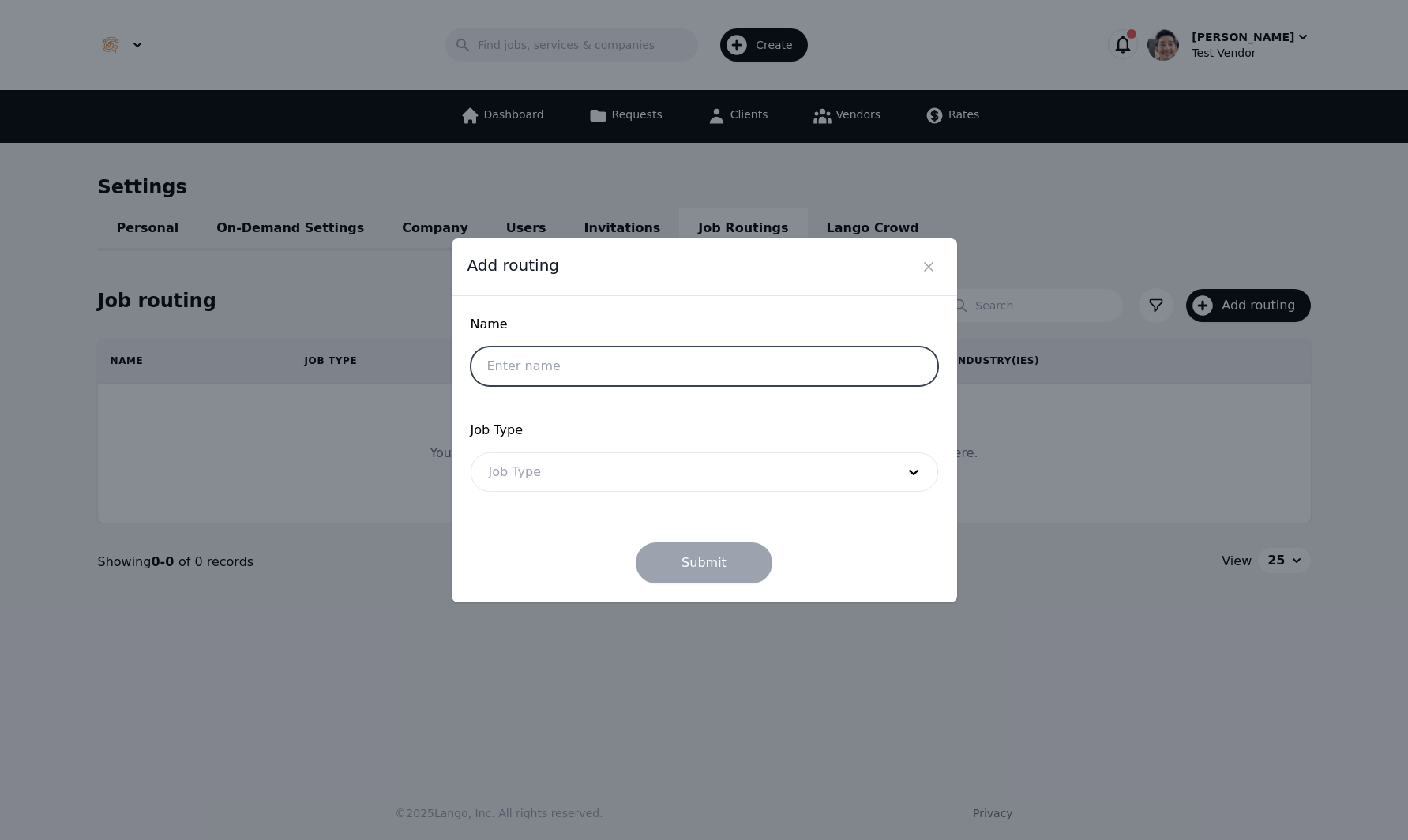
click at [552, 363] on input "text" at bounding box center [704, 366] width 468 height 40
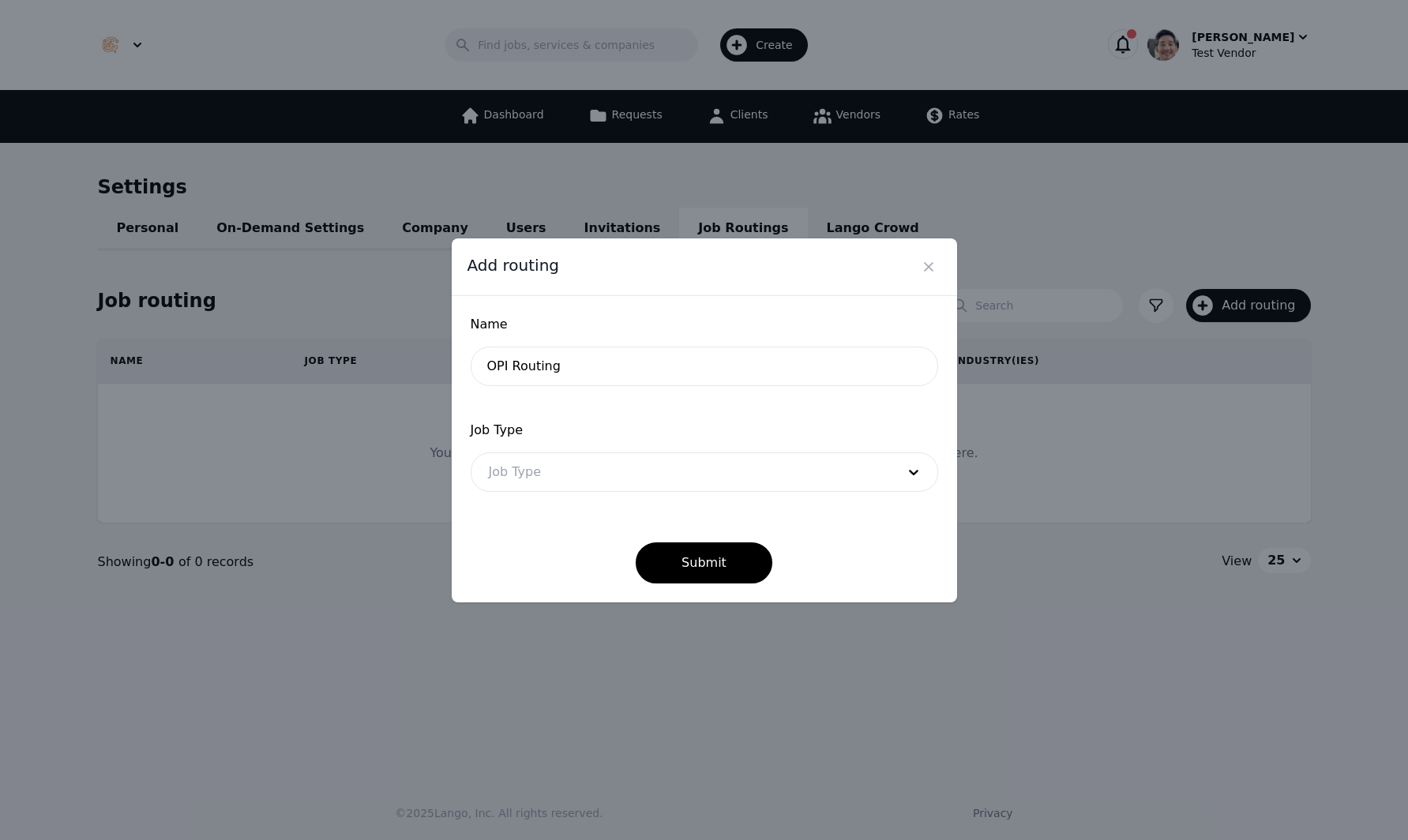
click at [540, 469] on div at bounding box center [680, 472] width 418 height 38
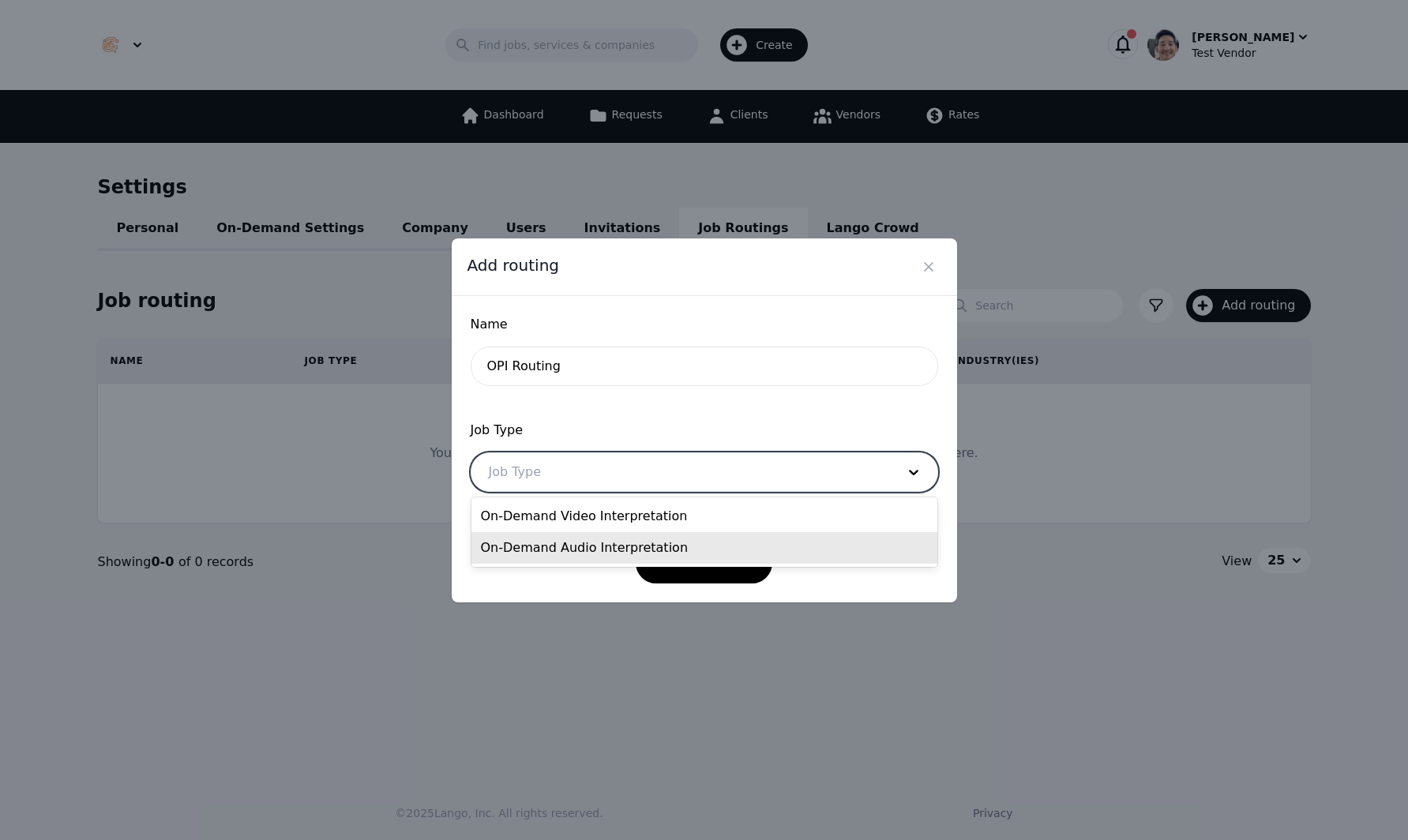
click at [607, 543] on div "On-Demand Audio Interpretation" at bounding box center [704, 548] width 466 height 32
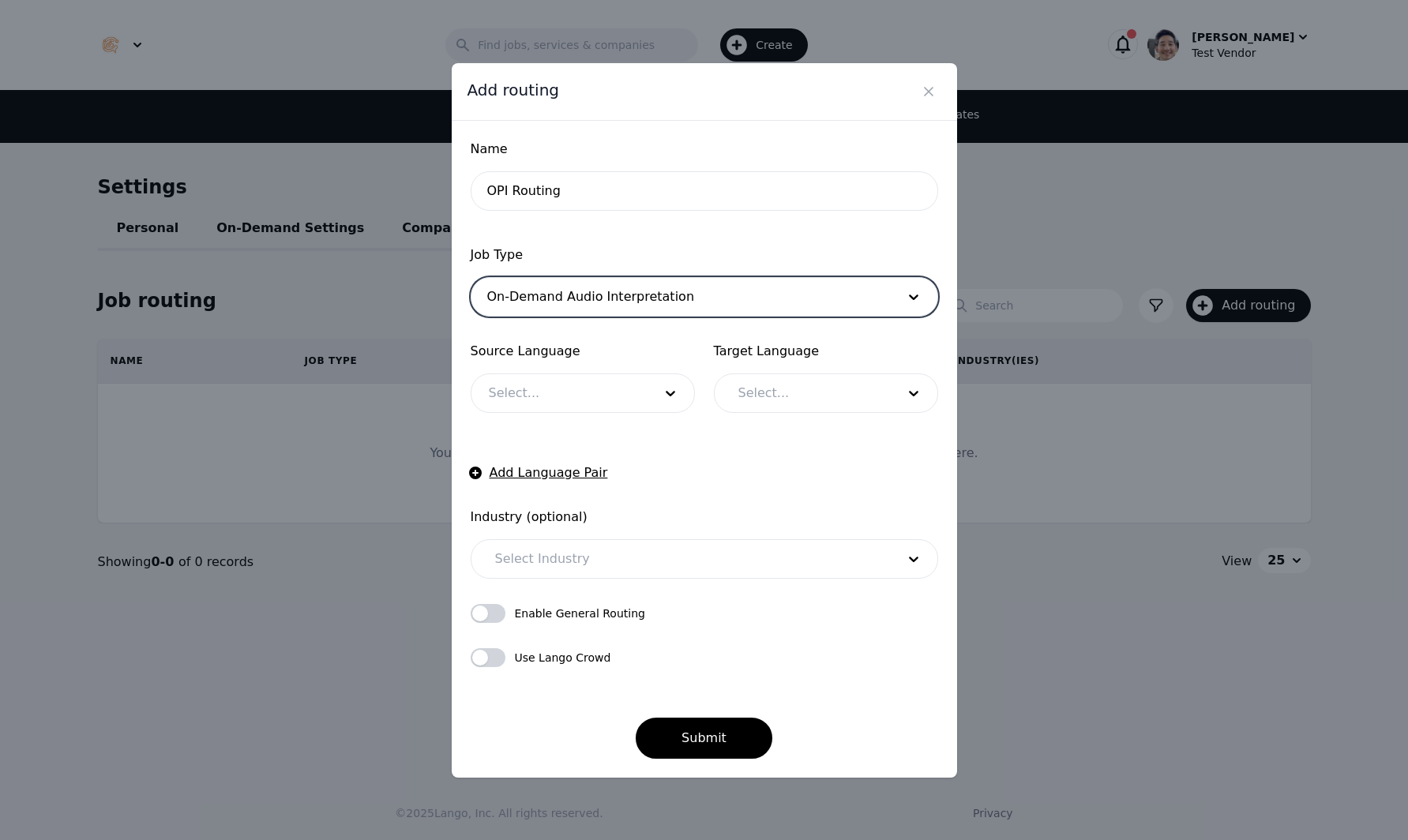
click at [578, 402] on div at bounding box center [558, 393] width 175 height 38
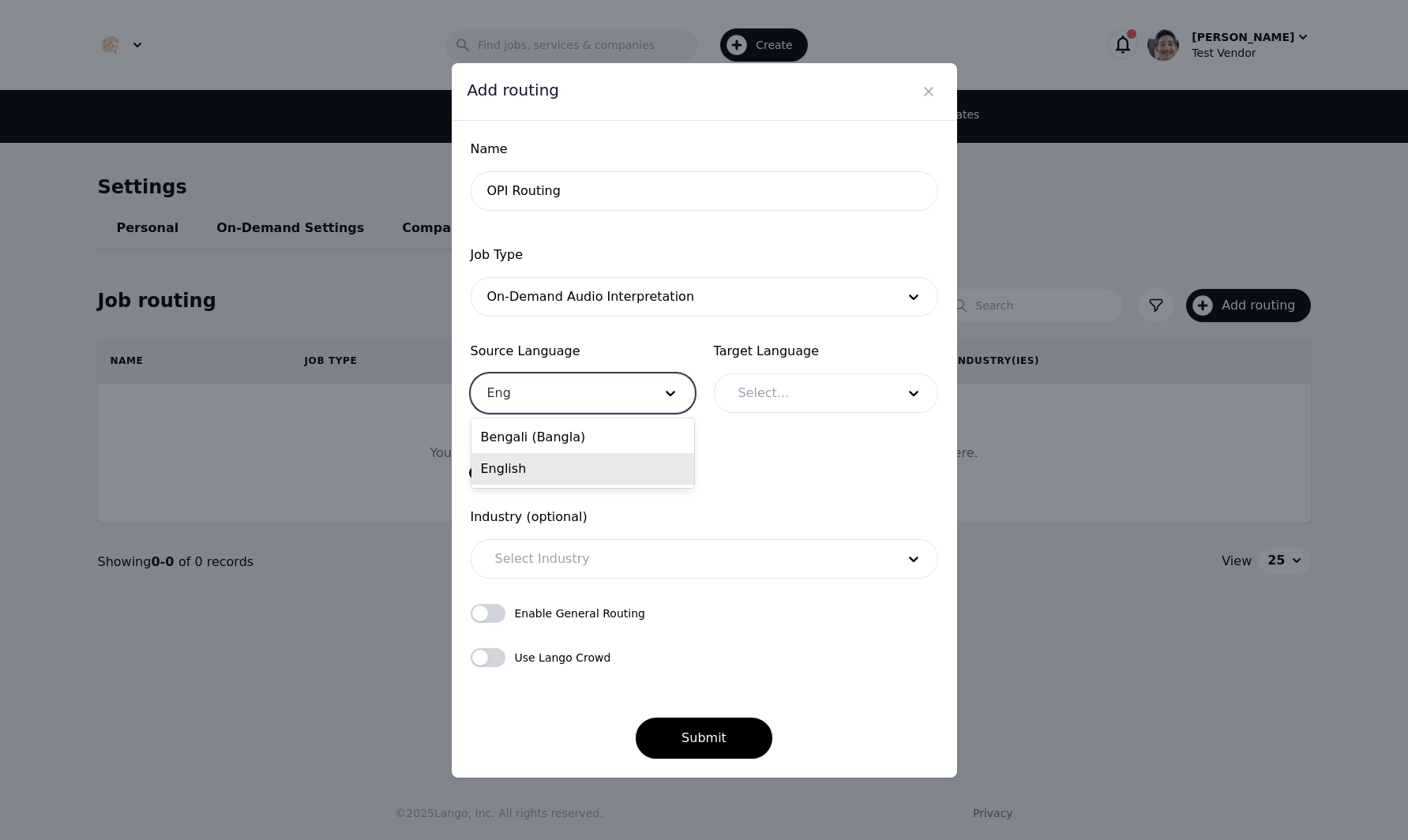
click at [573, 470] on div "English" at bounding box center [582, 469] width 223 height 32
click at [770, 402] on div at bounding box center [806, 393] width 169 height 38
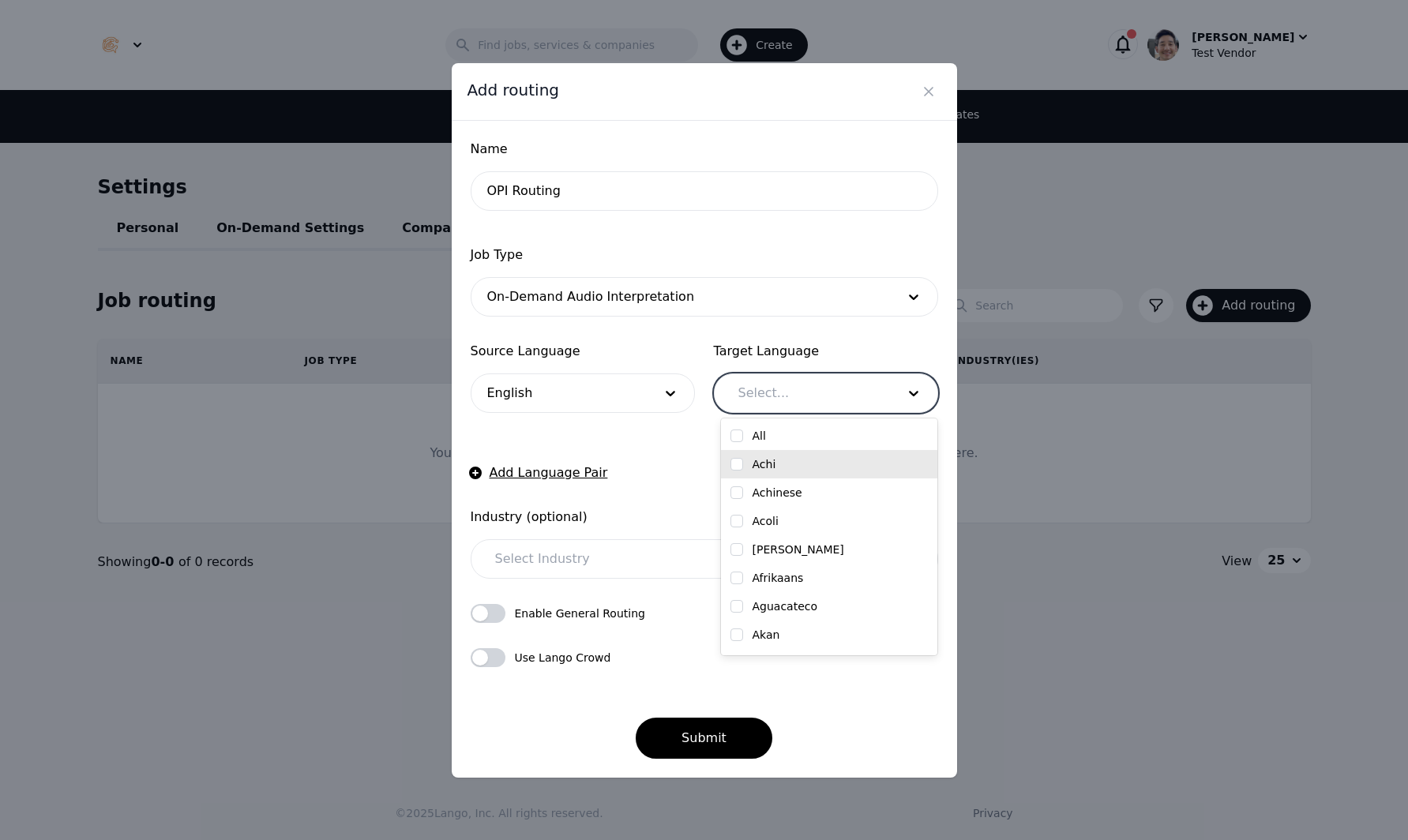
click at [740, 461] on input "checkbox" at bounding box center [736, 464] width 12 height 12
click at [738, 500] on div "Achinese" at bounding box center [829, 492] width 217 height 28
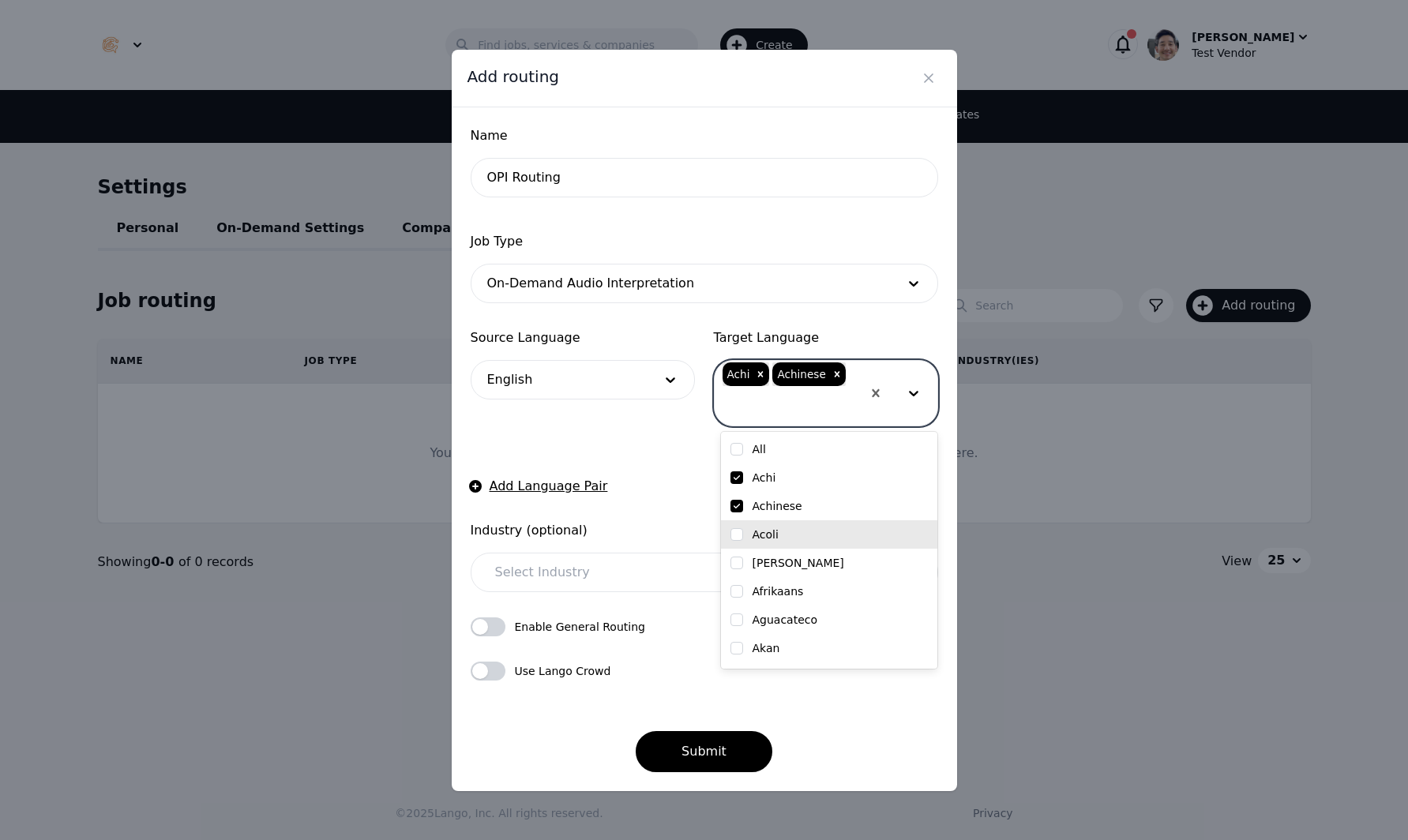
click at [733, 549] on div "[PERSON_NAME]" at bounding box center [829, 563] width 217 height 28
click at [730, 587] on input "checkbox" at bounding box center [736, 591] width 12 height 12
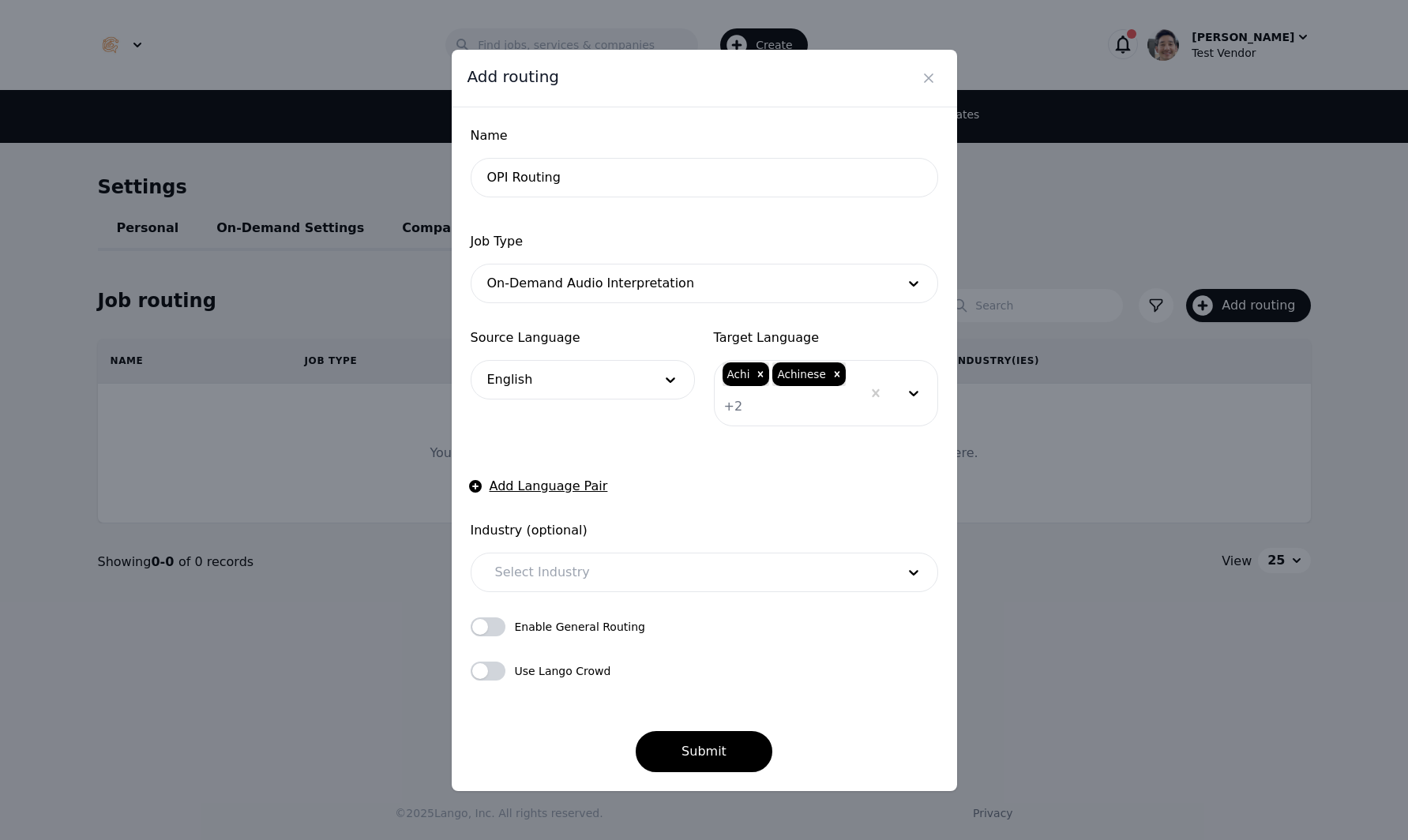
click at [867, 723] on div "Submit" at bounding box center [704, 739] width 468 height 66
click at [576, 489] on button "Add Language Pair" at bounding box center [539, 487] width 137 height 19
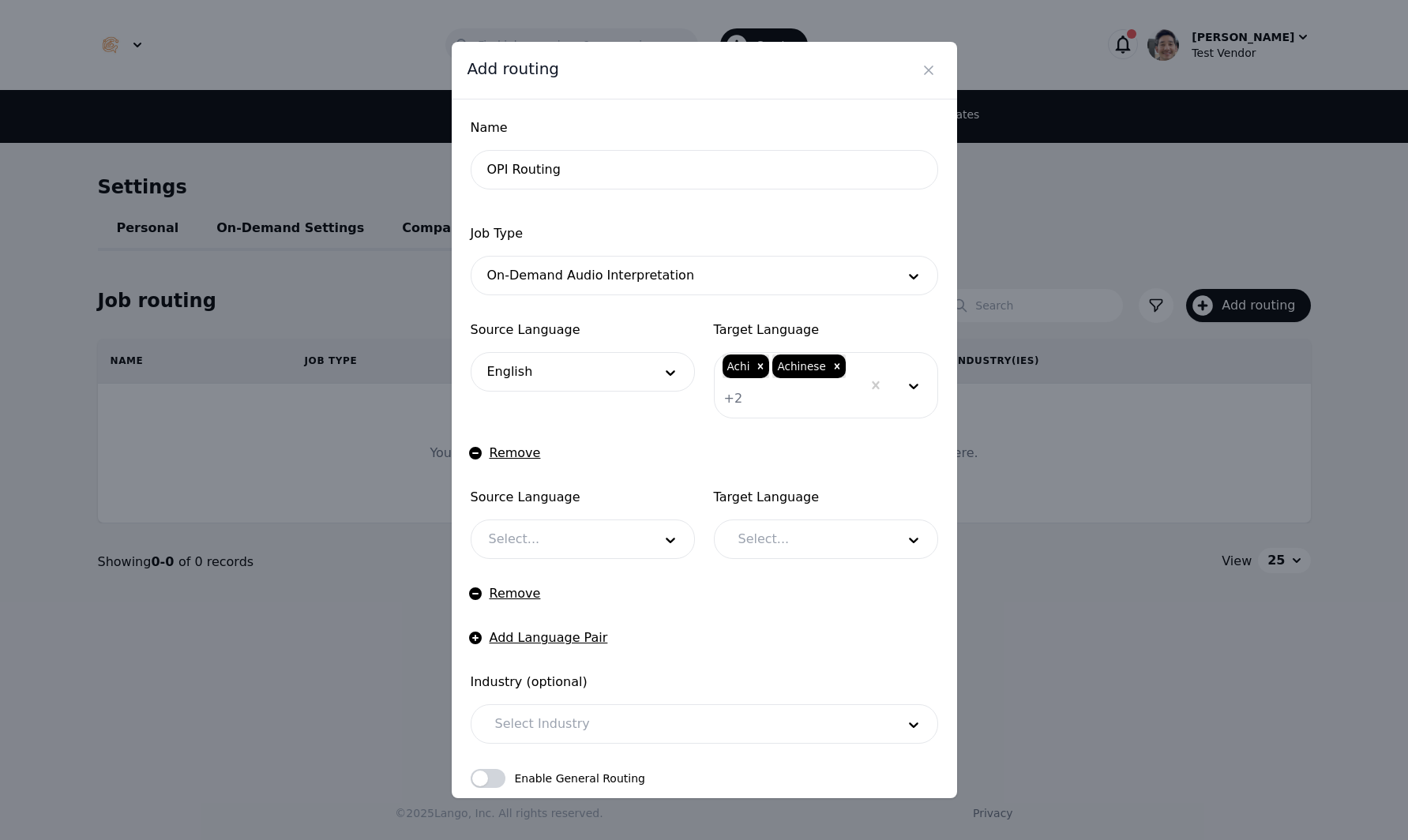
click at [582, 539] on div at bounding box center [558, 539] width 175 height 38
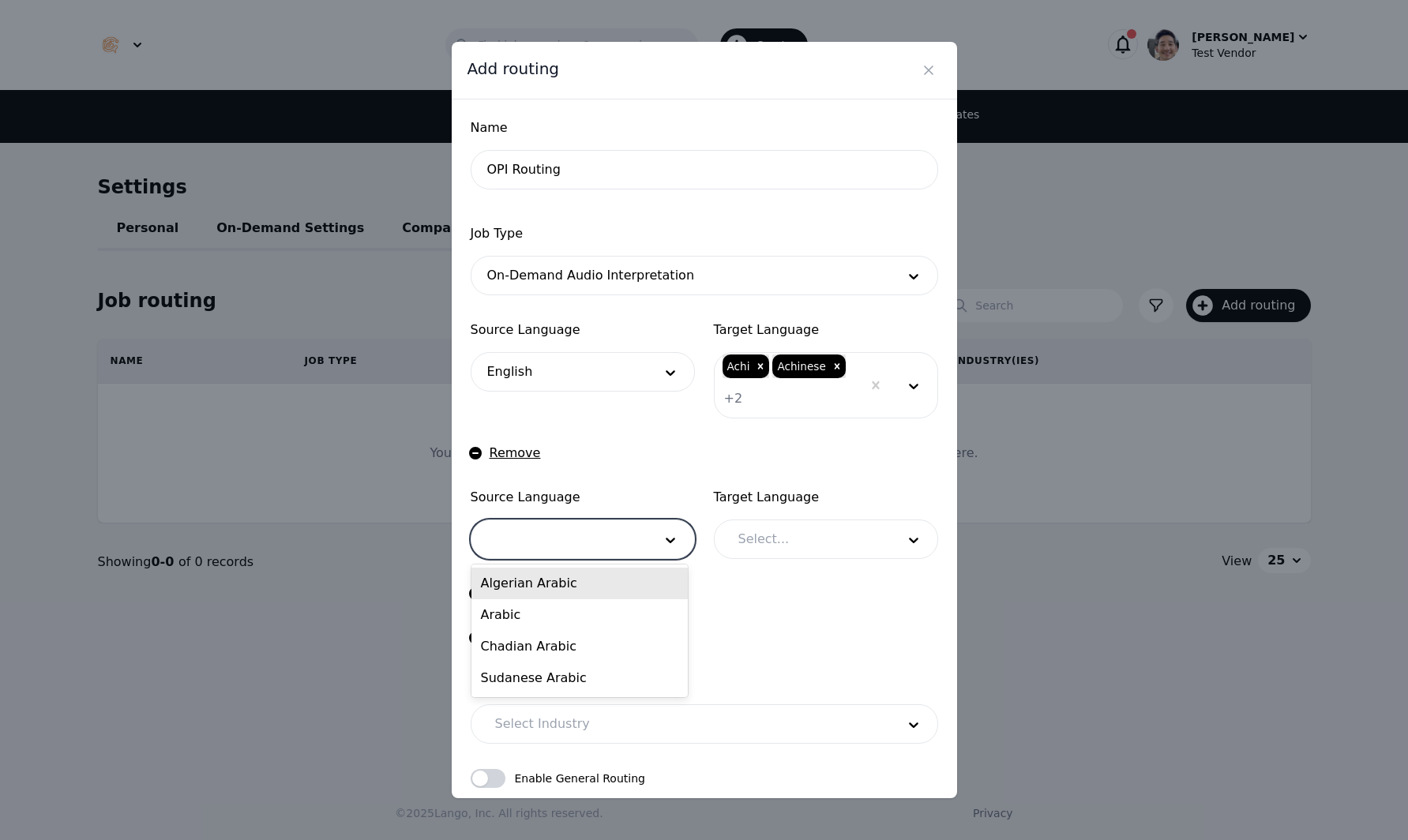
click at [758, 538] on div at bounding box center [806, 539] width 169 height 38
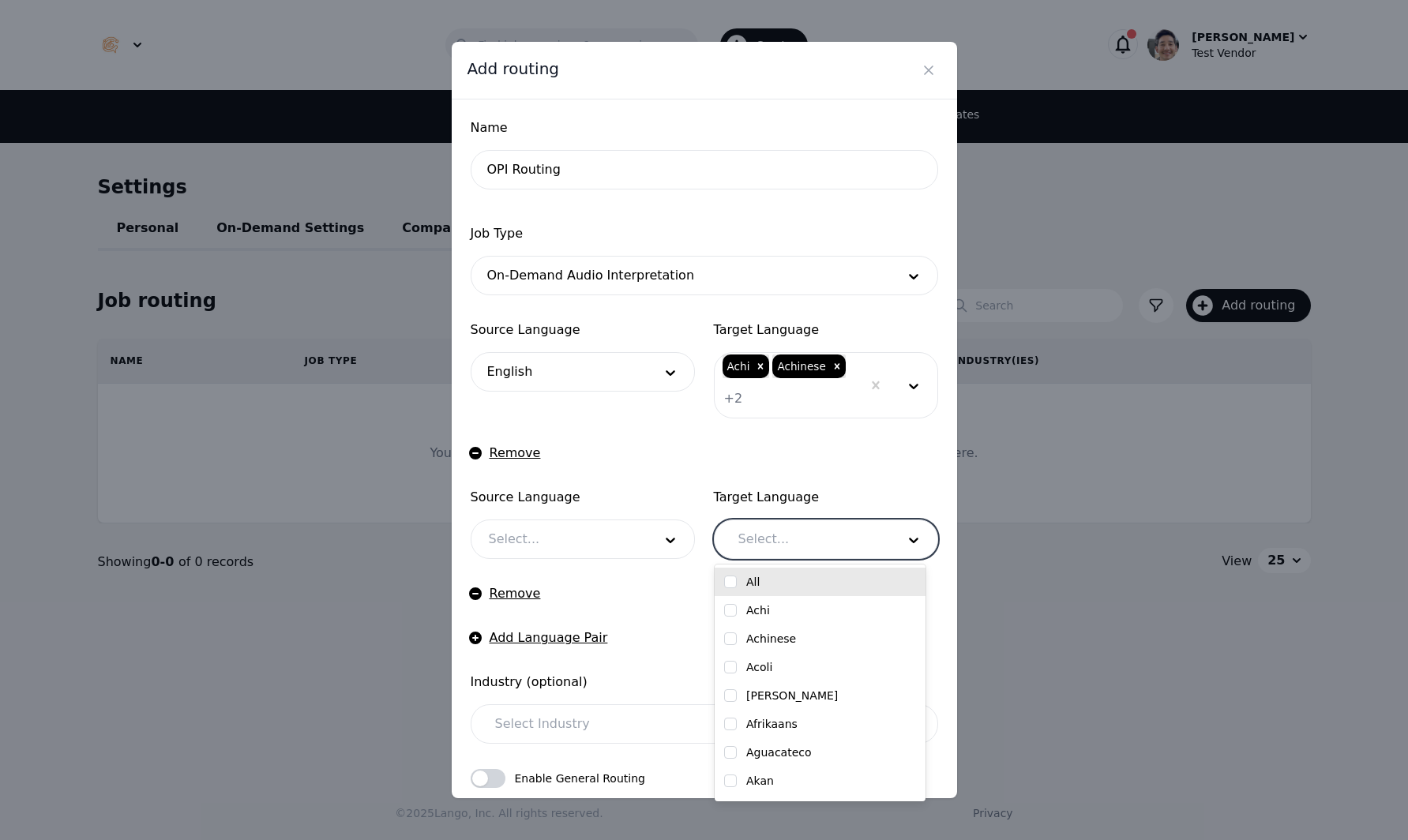
click at [726, 580] on input "checkbox" at bounding box center [730, 582] width 12 height 12
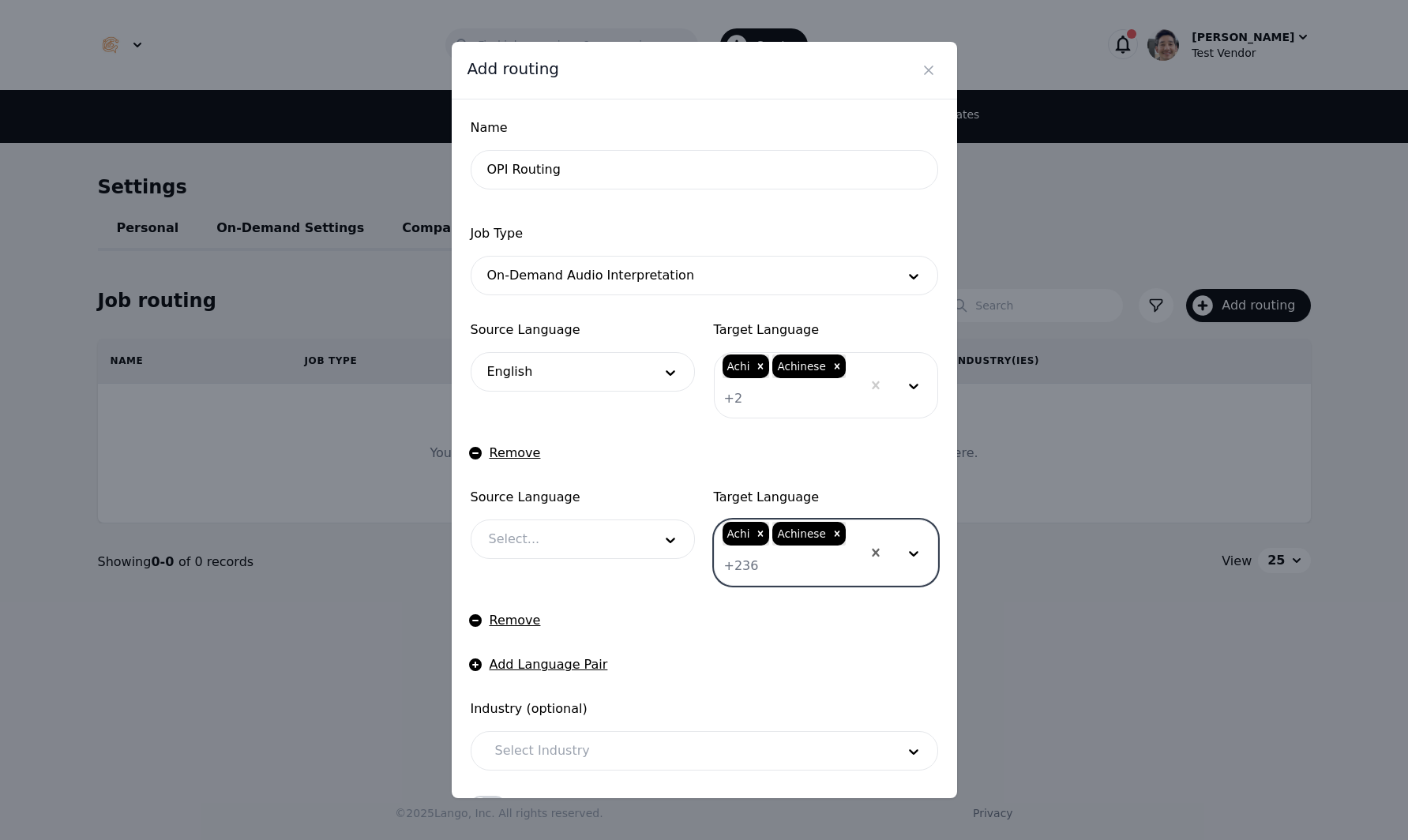
click at [785, 571] on div at bounding box center [809, 565] width 103 height 38
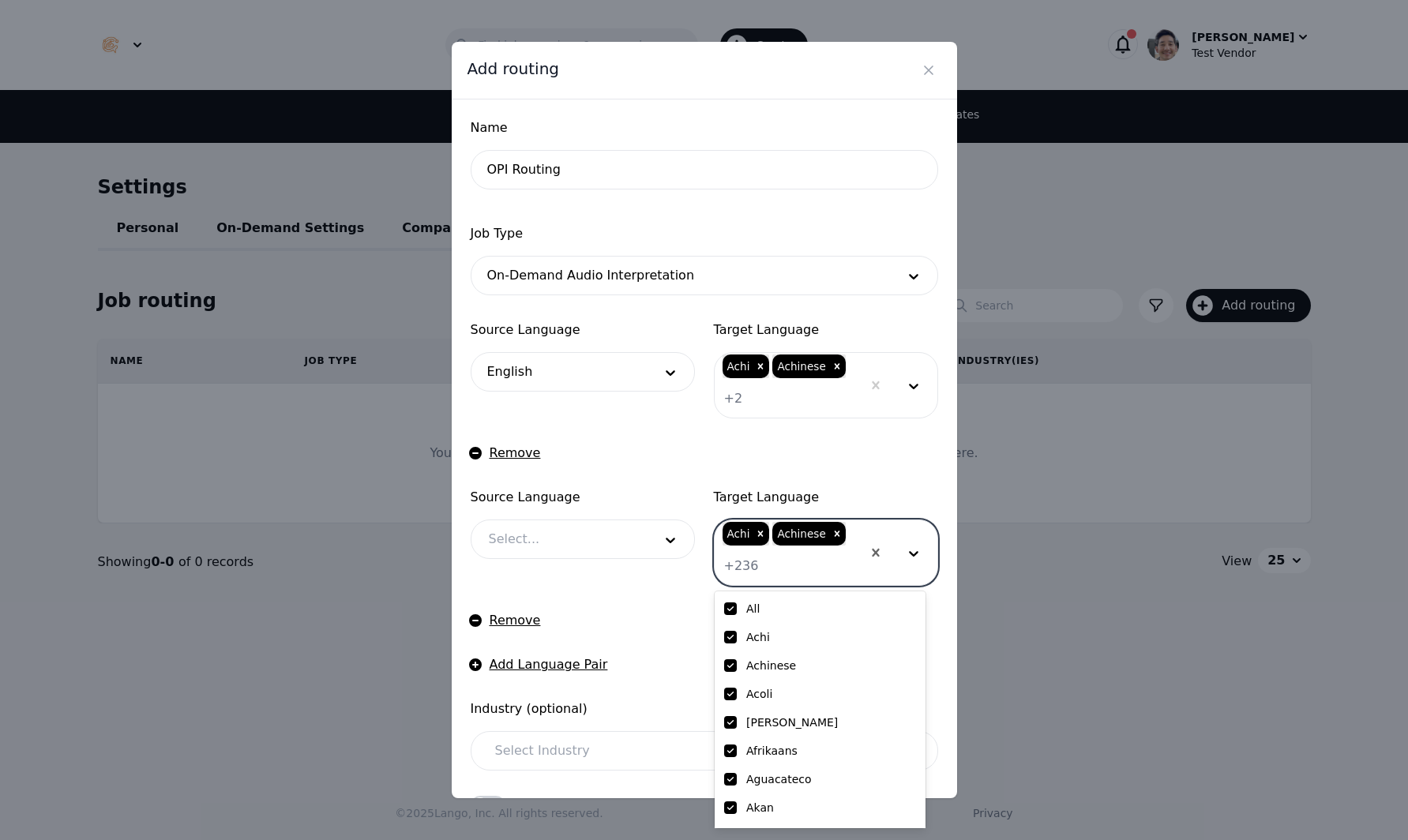
click at [785, 571] on div at bounding box center [809, 565] width 103 height 38
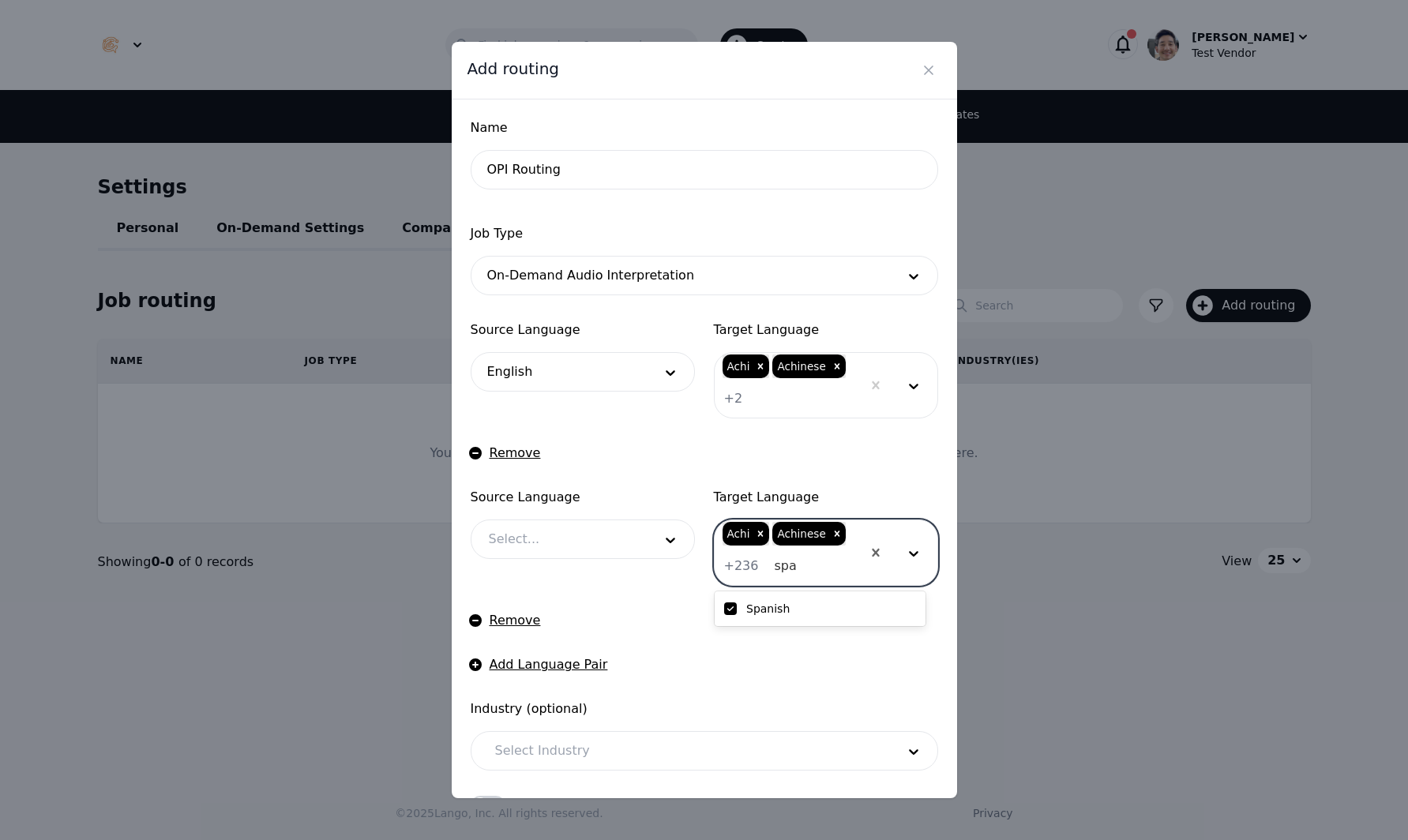
click at [823, 614] on div "Spanish" at bounding box center [820, 608] width 192 height 16
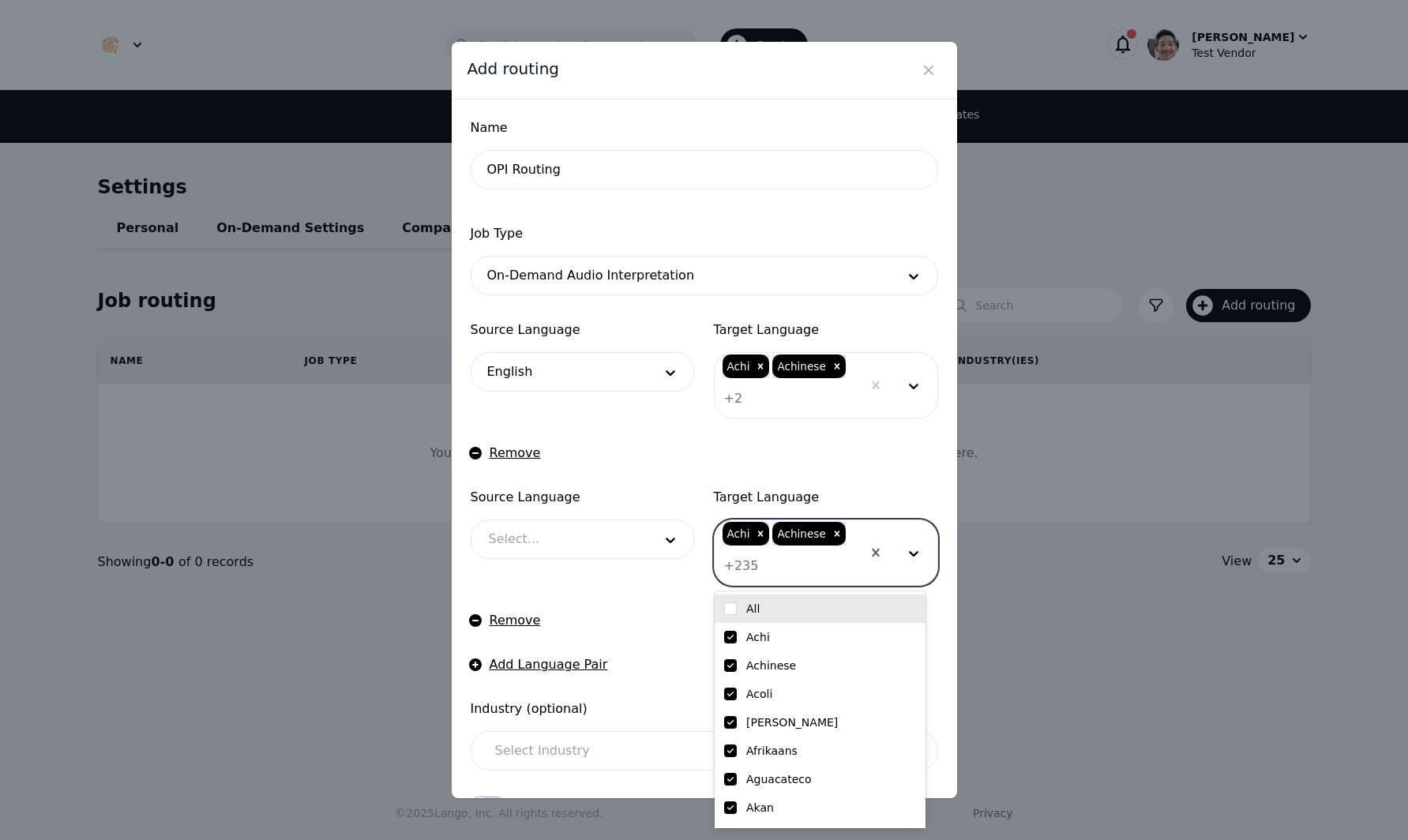
click at [903, 452] on div "Remove" at bounding box center [704, 453] width 468 height 19
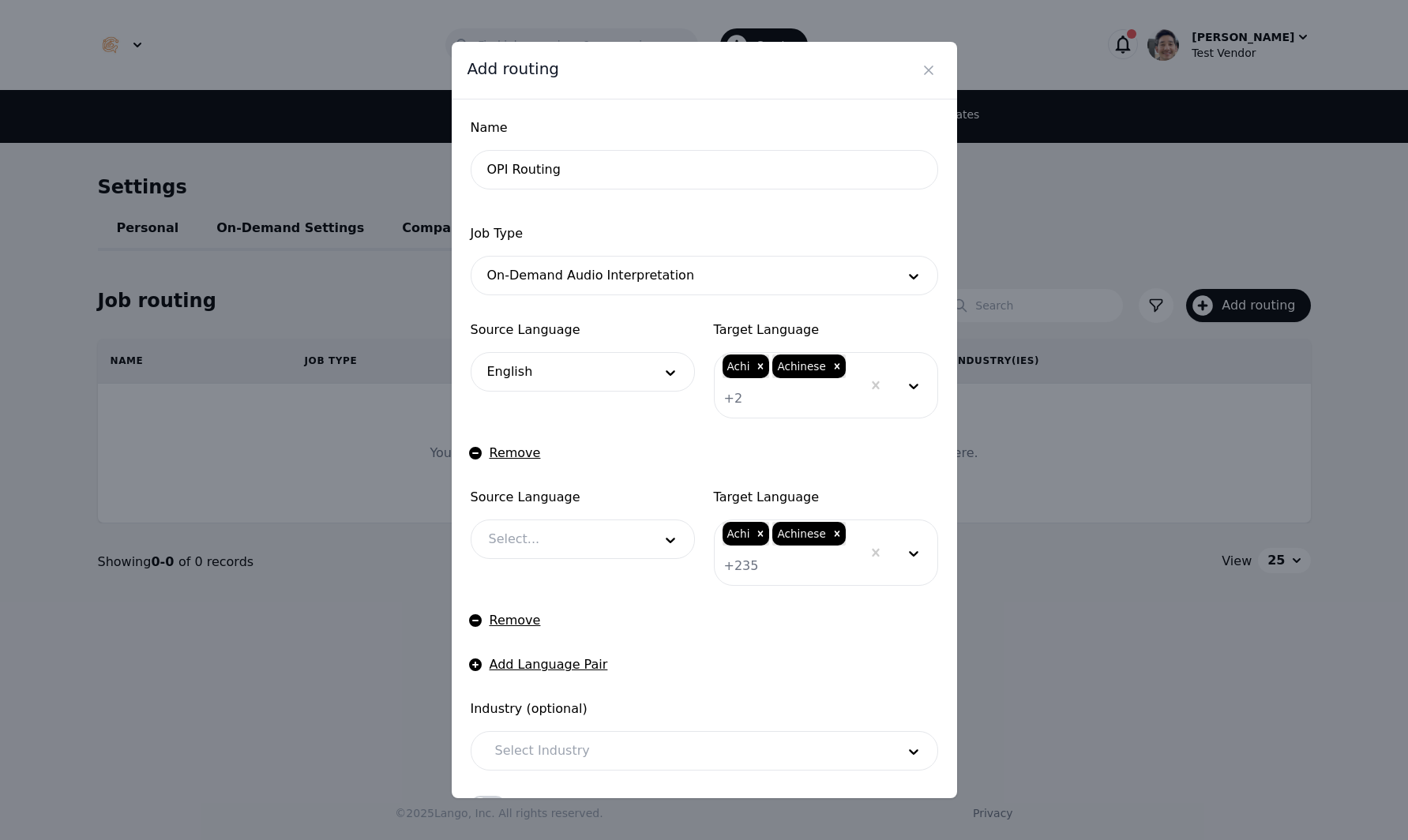
scroll to position [172, 0]
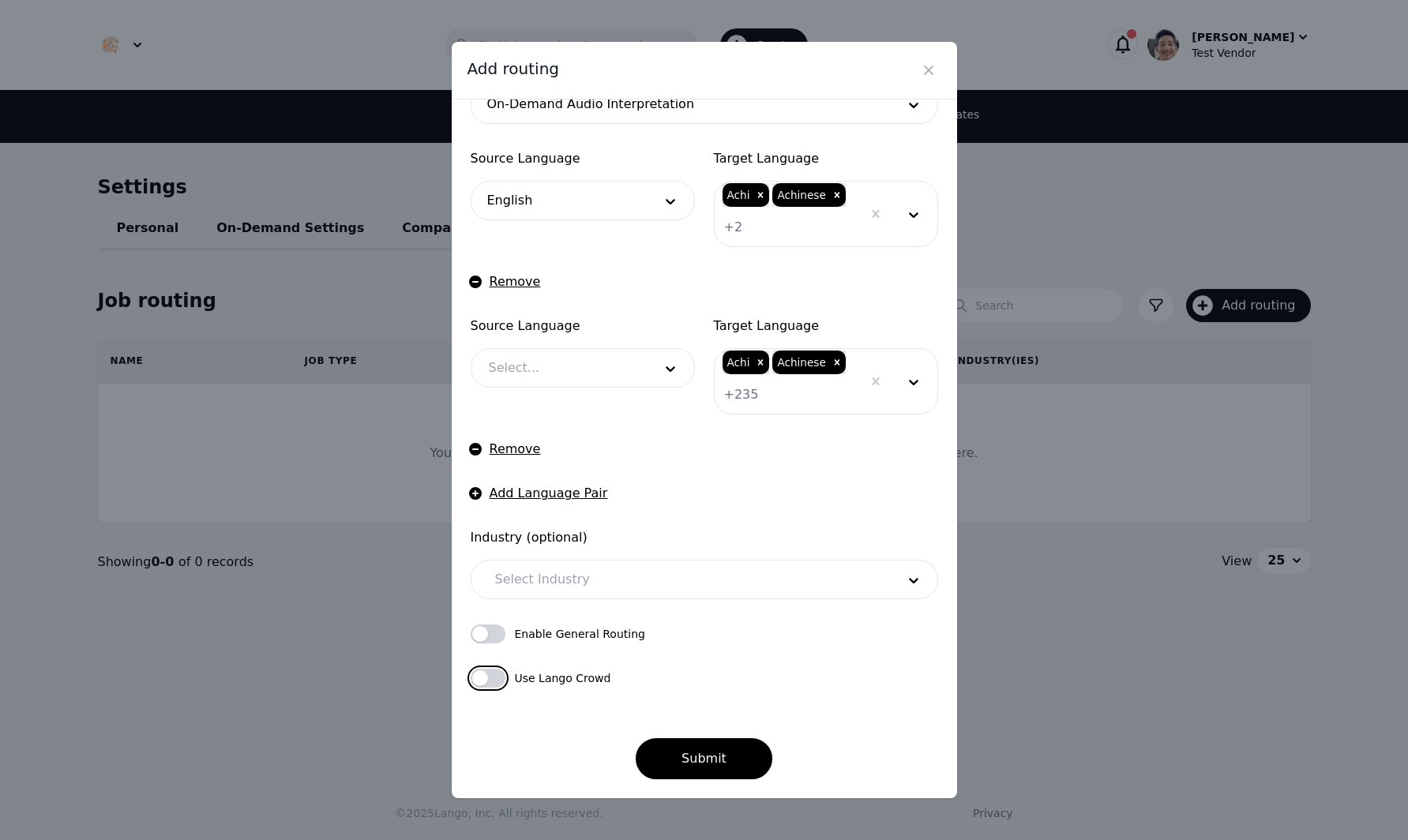
click at [485, 676] on button "button" at bounding box center [487, 679] width 34 height 19
drag, startPoint x: 485, startPoint y: 628, endPoint x: 497, endPoint y: 634, distance: 13.4
click at [487, 630] on button "button" at bounding box center [487, 634] width 34 height 19
click at [726, 772] on button "Submit" at bounding box center [704, 758] width 136 height 41
click at [610, 365] on div at bounding box center [558, 367] width 175 height 38
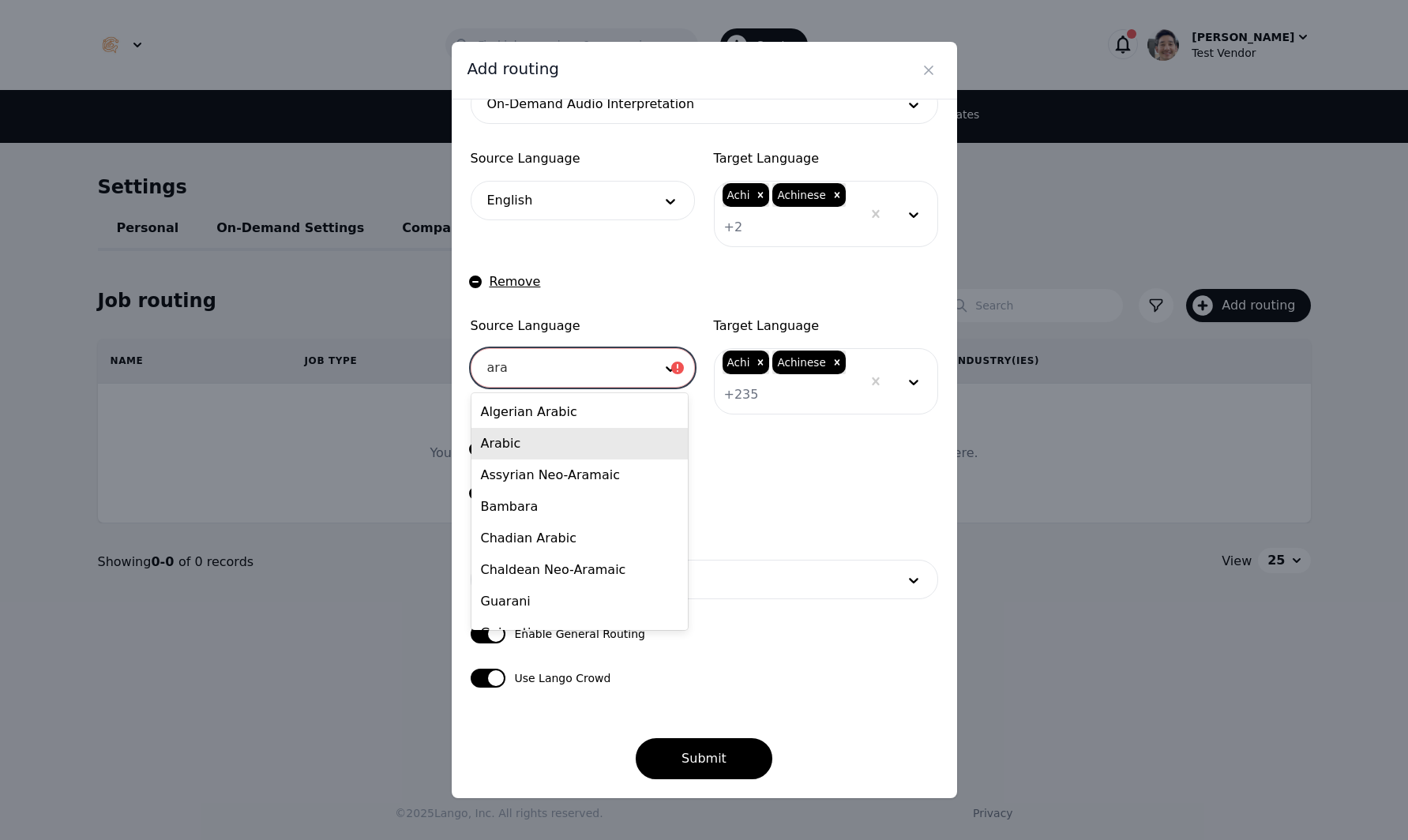
click at [559, 438] on div "Arabic" at bounding box center [579, 444] width 217 height 32
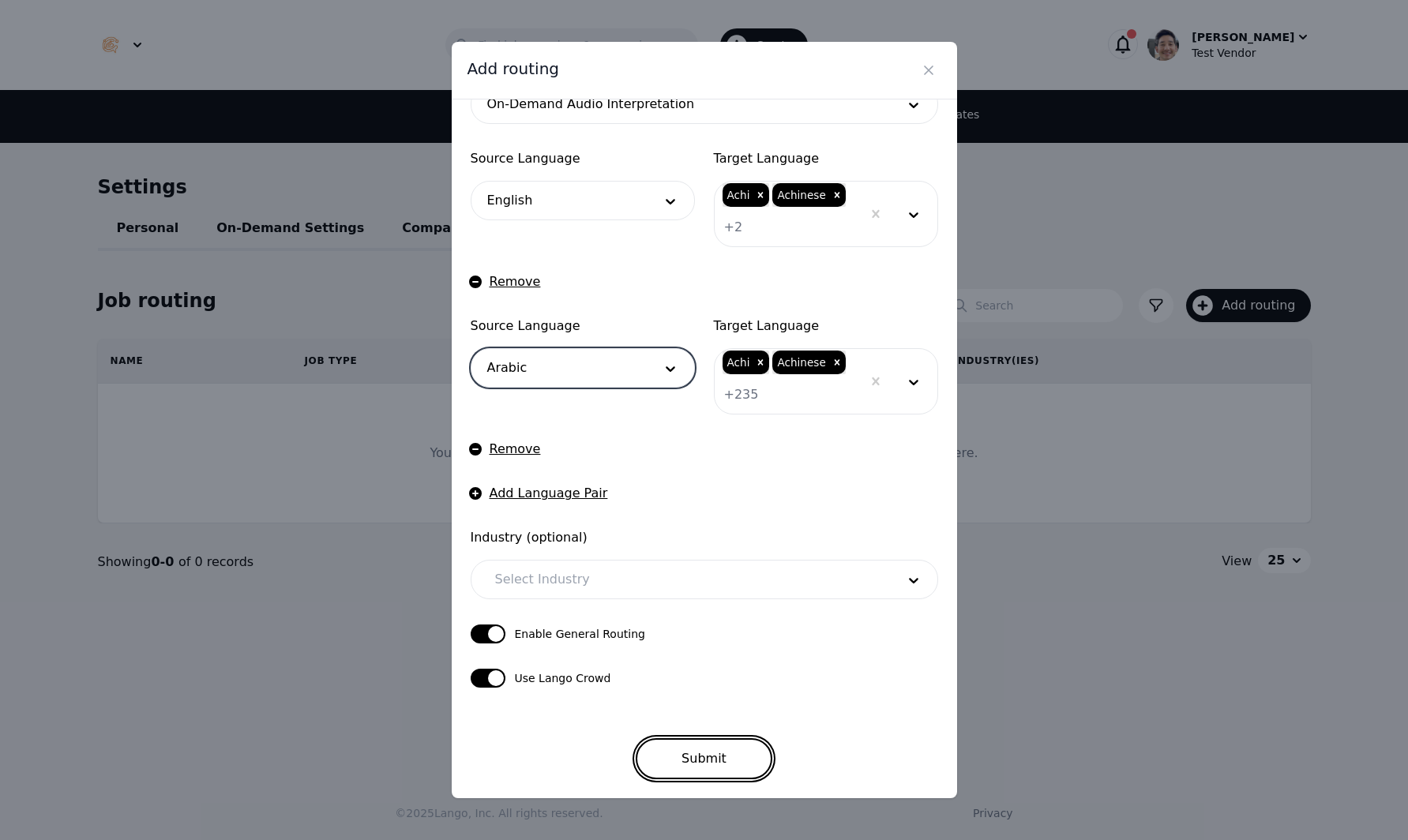
click at [720, 752] on button "Submit" at bounding box center [704, 758] width 136 height 41
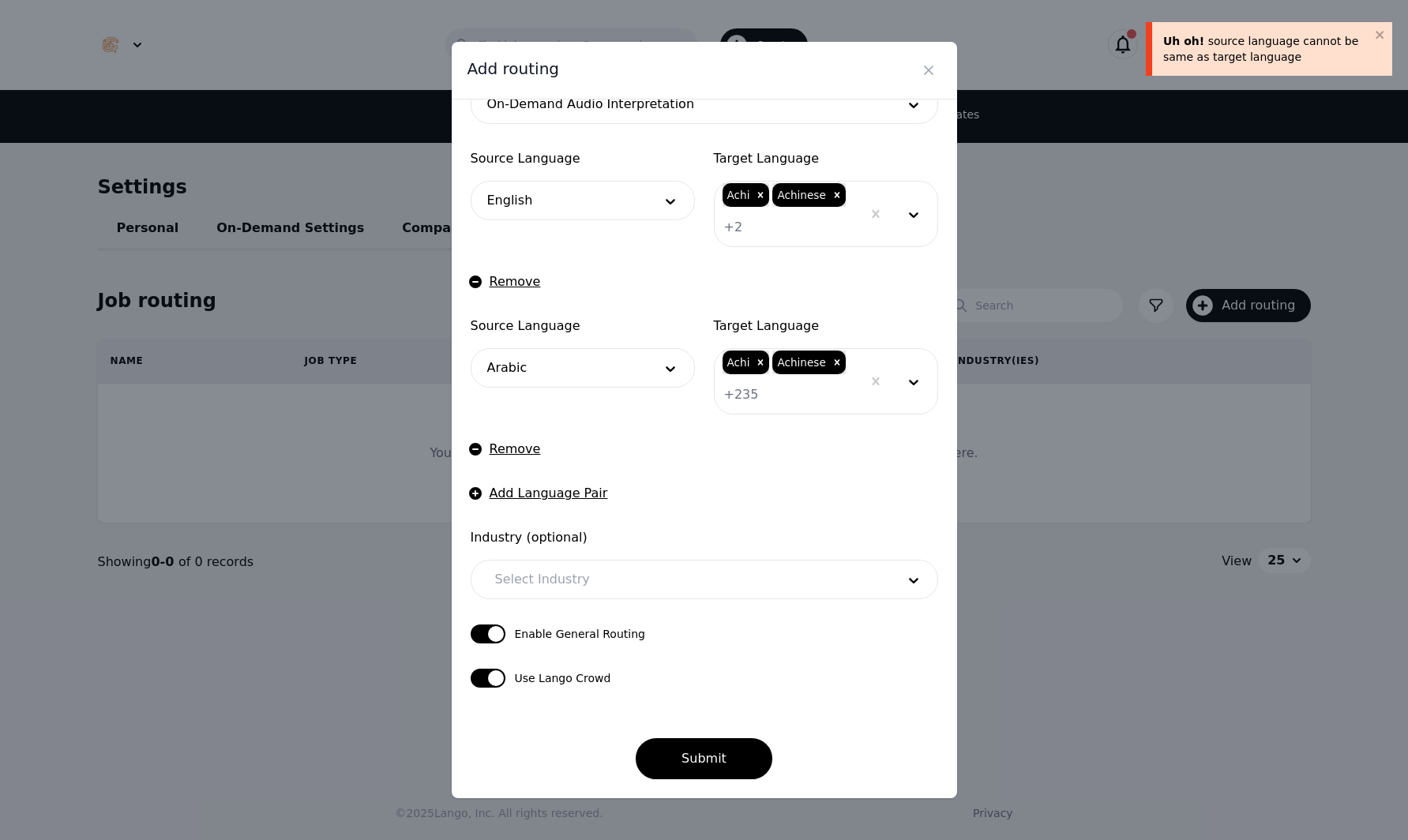
click at [804, 402] on div at bounding box center [809, 394] width 103 height 38
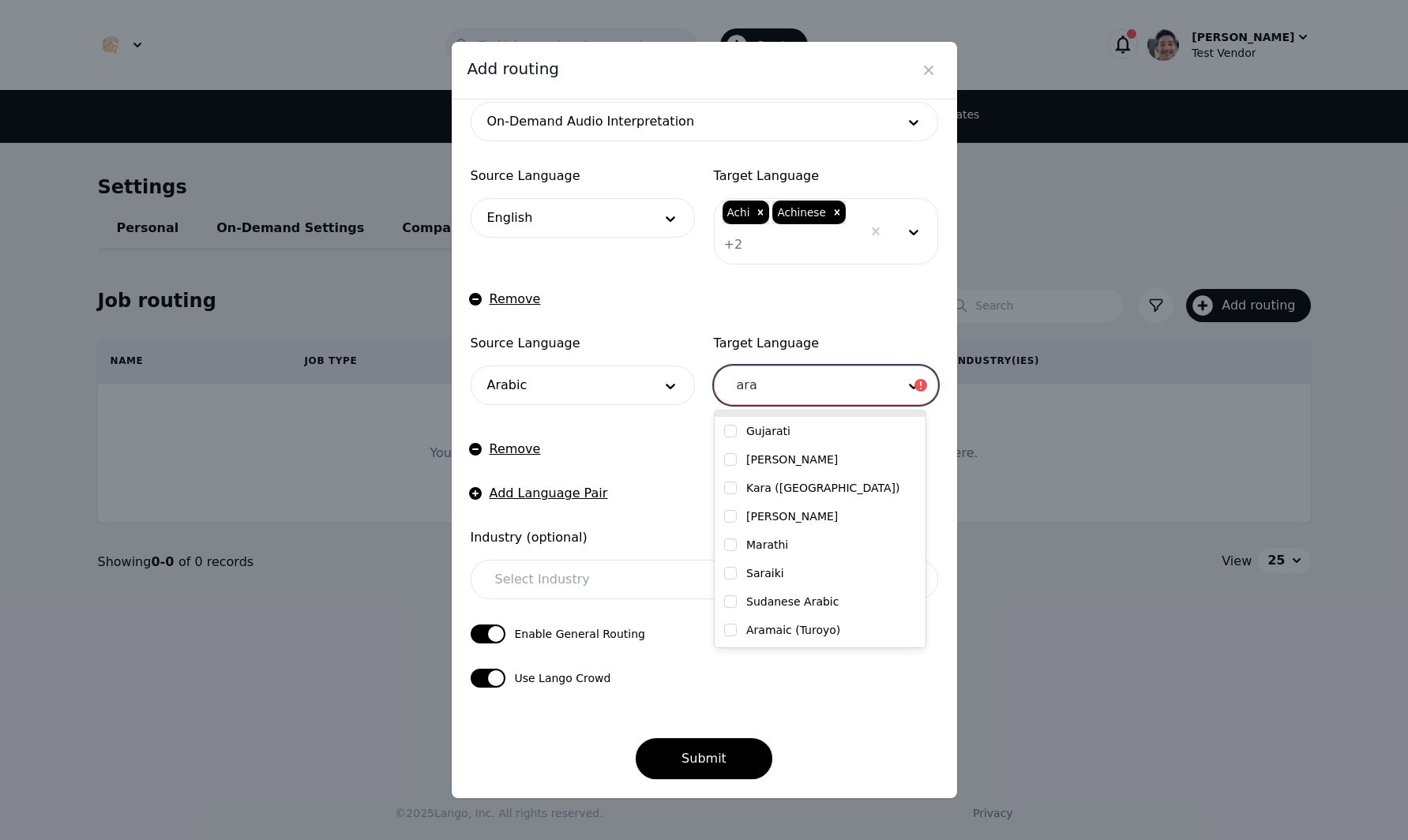
scroll to position [154, 0]
click at [868, 321] on form "Name OPI Routing Job Type On-Demand Audio Interpretation Source Language Englis…" at bounding box center [704, 372] width 468 height 814
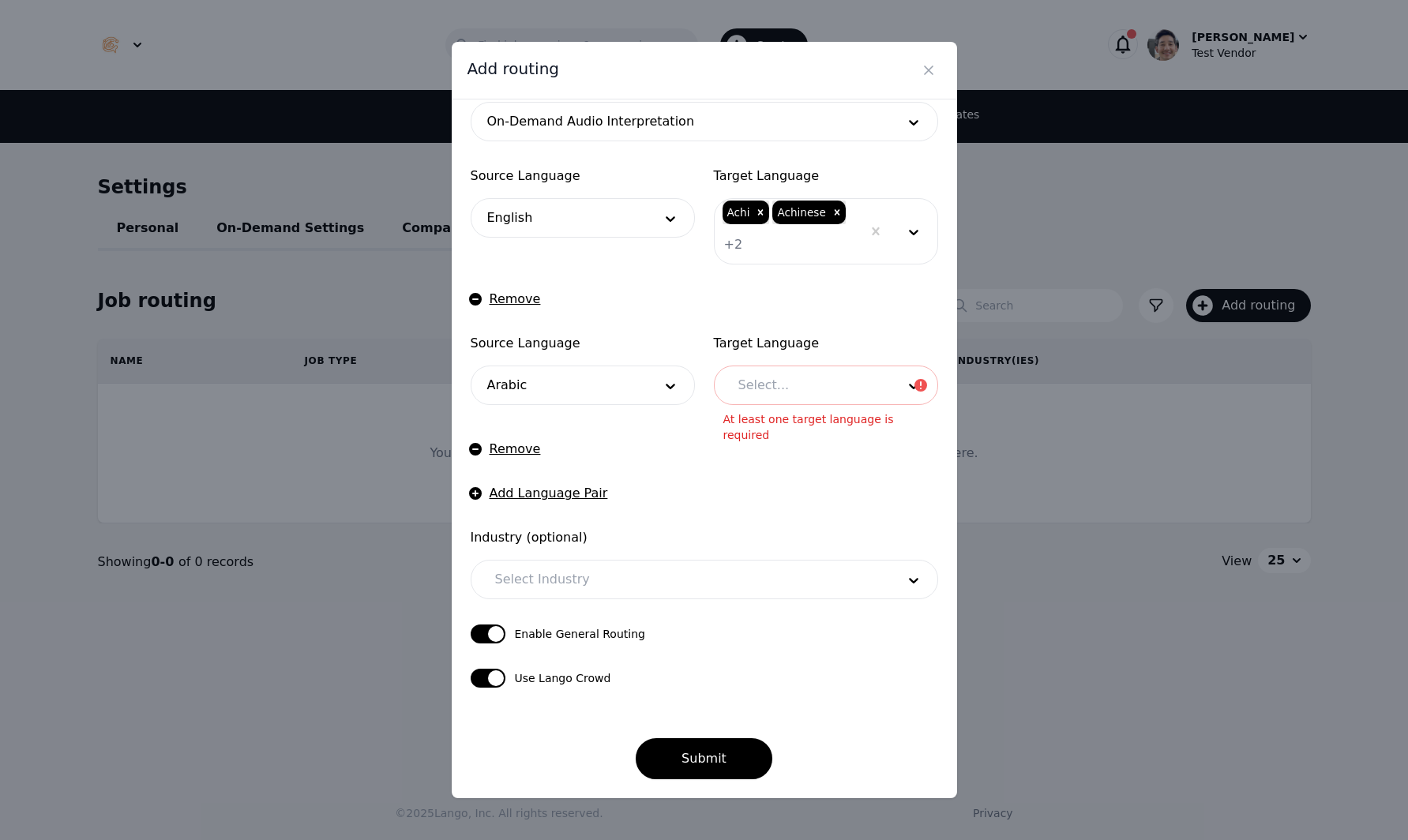
click at [864, 346] on span "Target Language" at bounding box center [826, 343] width 225 height 19
click at [483, 449] on button "Remove" at bounding box center [505, 449] width 70 height 19
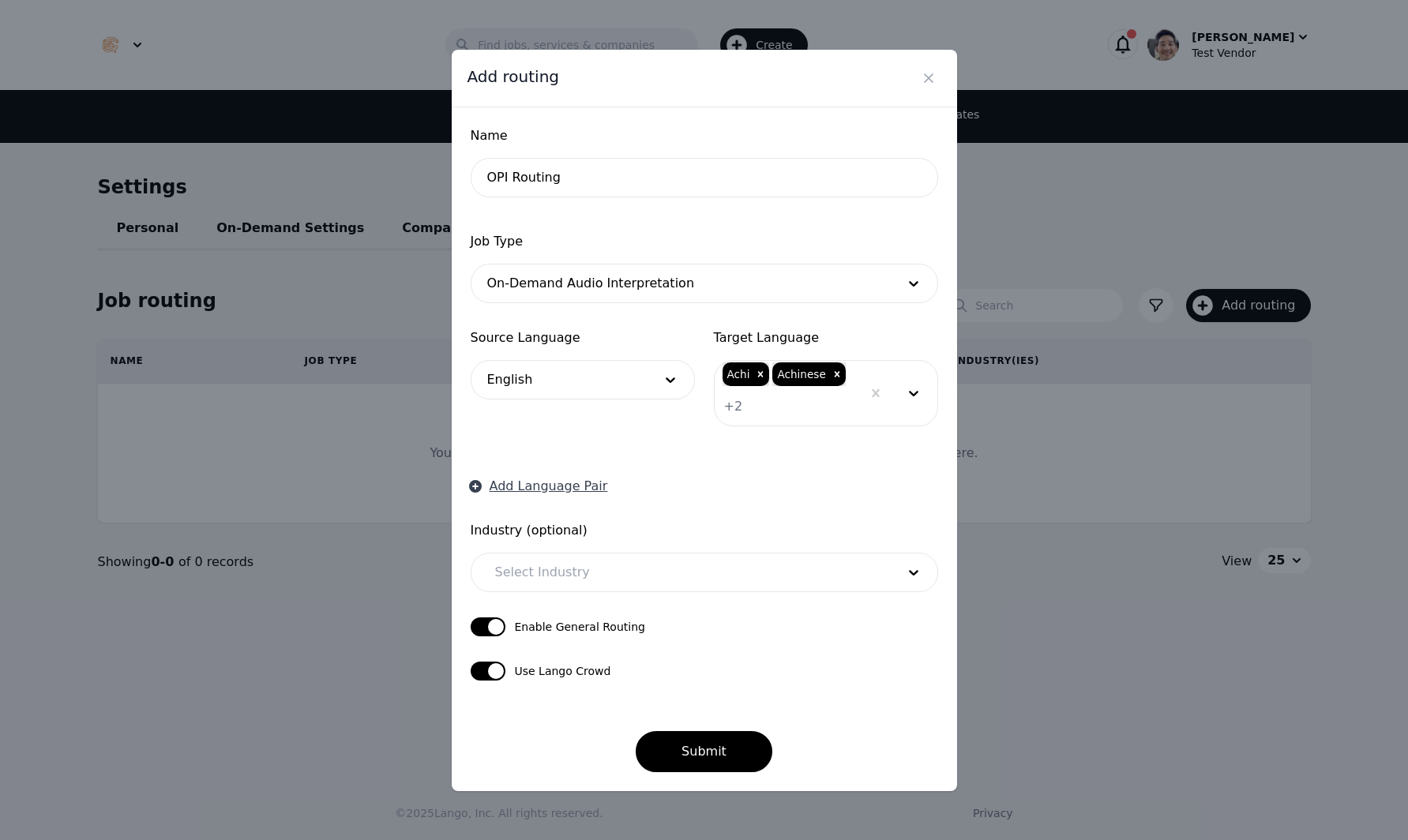
click at [531, 483] on button "Add Language Pair" at bounding box center [539, 487] width 137 height 19
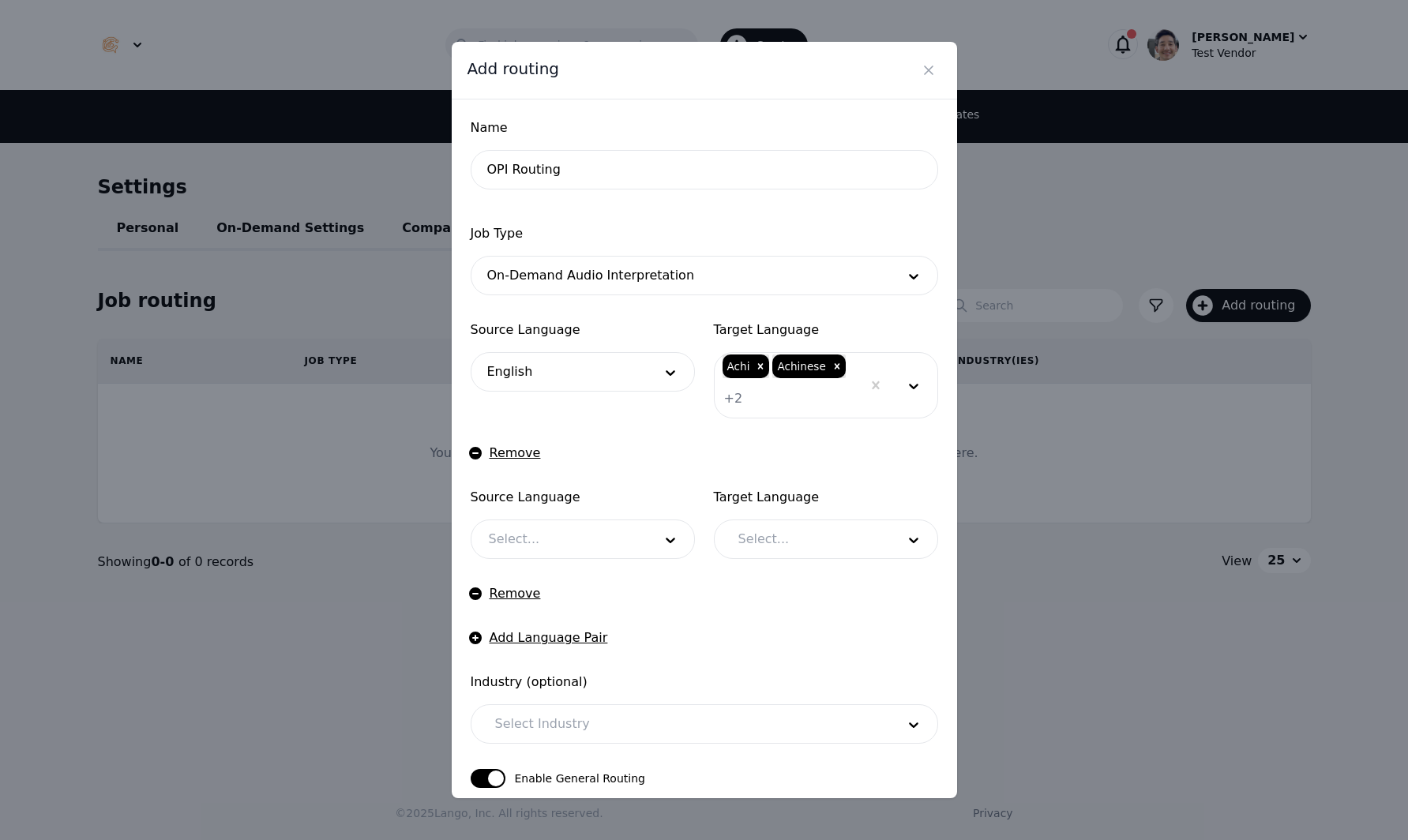
click at [532, 532] on div at bounding box center [558, 539] width 175 height 38
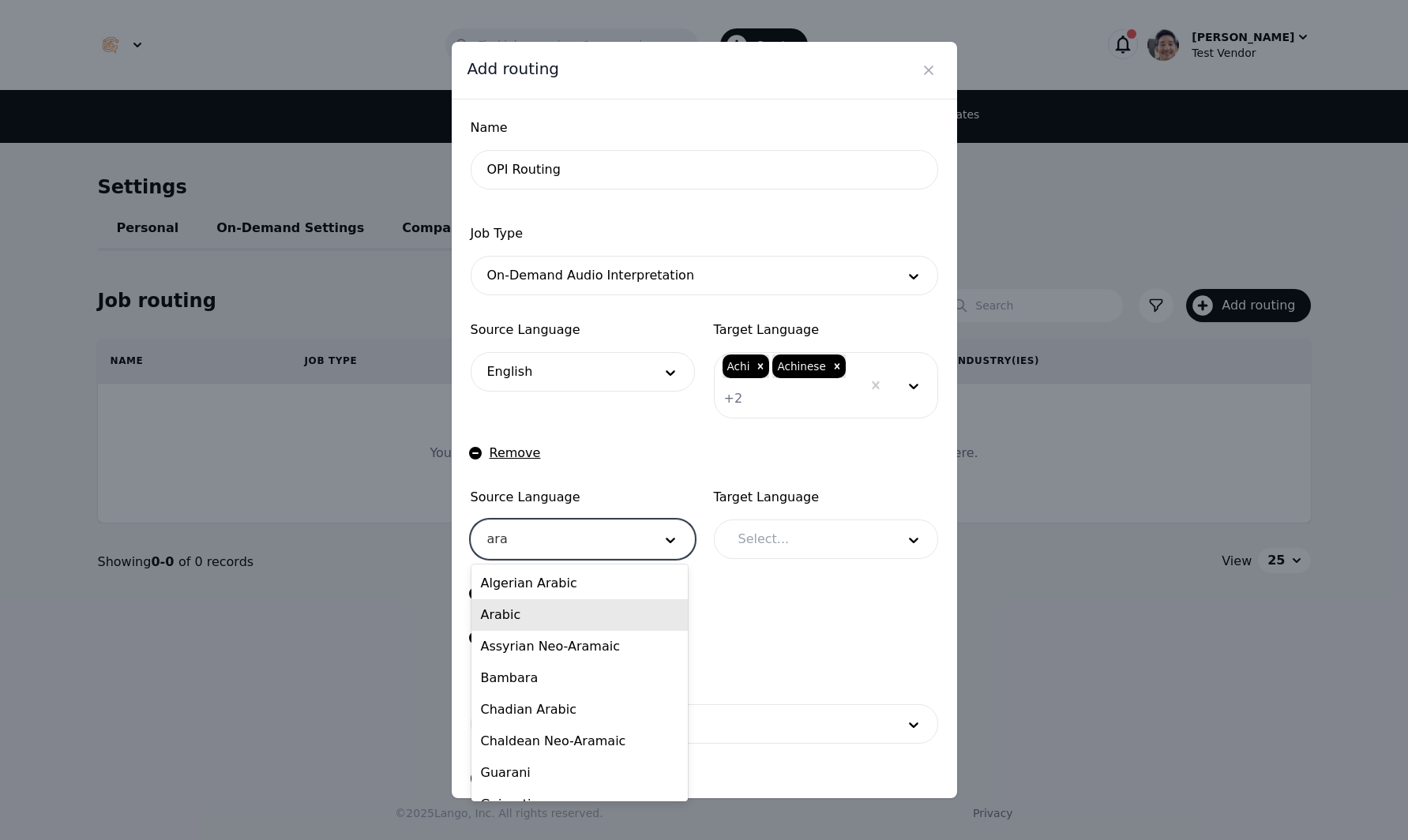
click at [531, 615] on div "Arabic" at bounding box center [579, 615] width 217 height 32
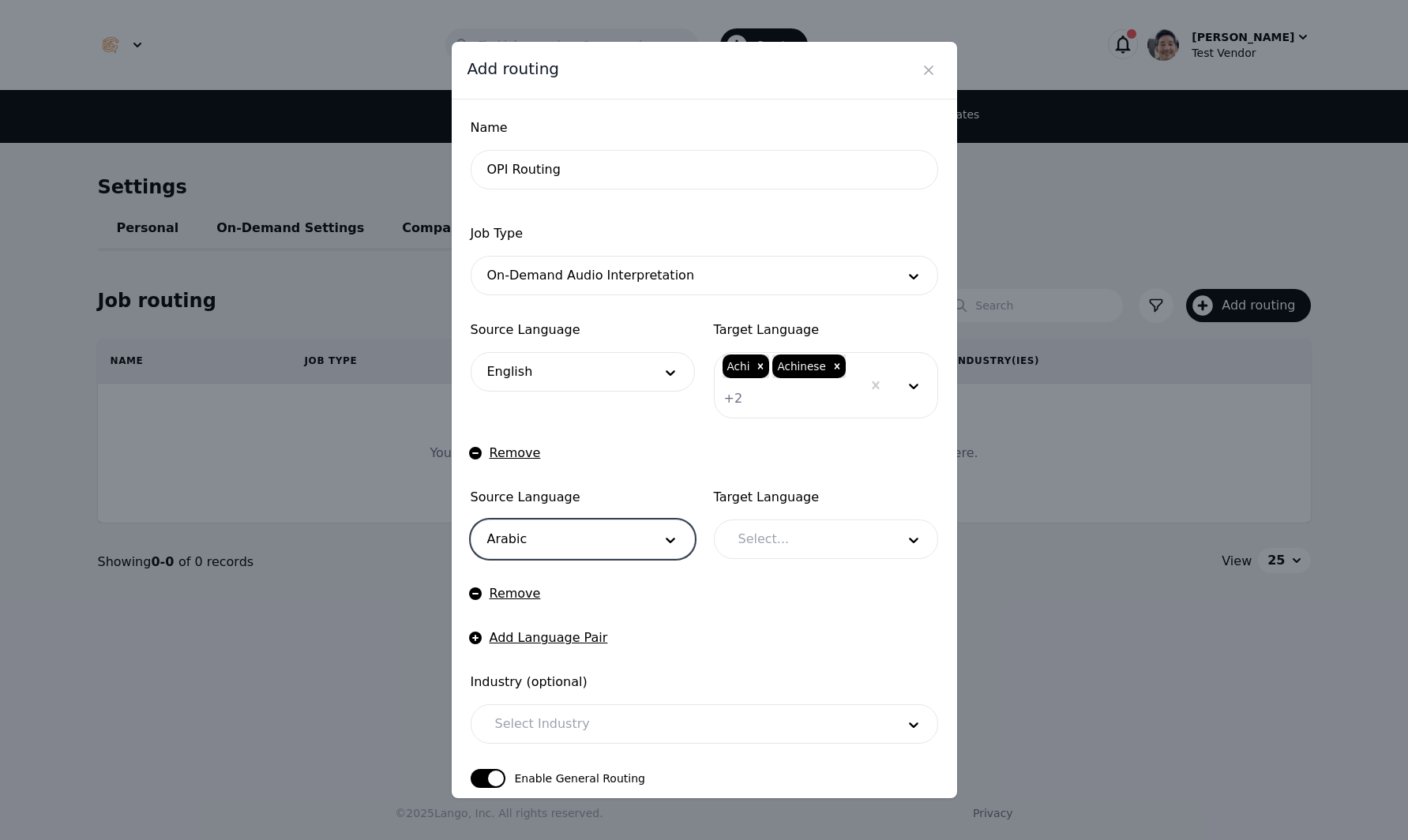
click at [823, 539] on div at bounding box center [806, 539] width 169 height 38
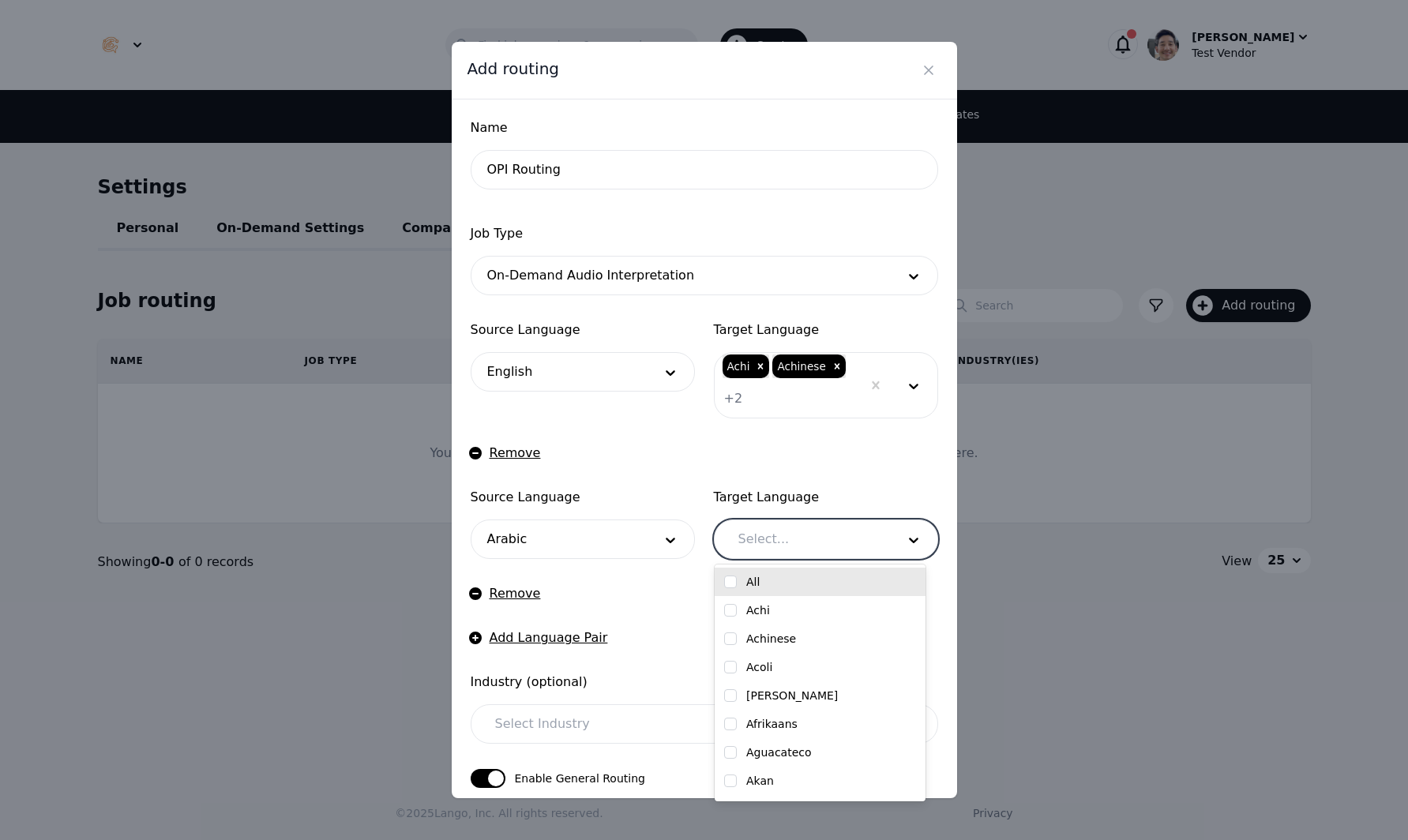
click at [732, 578] on input "checkbox" at bounding box center [730, 582] width 12 height 12
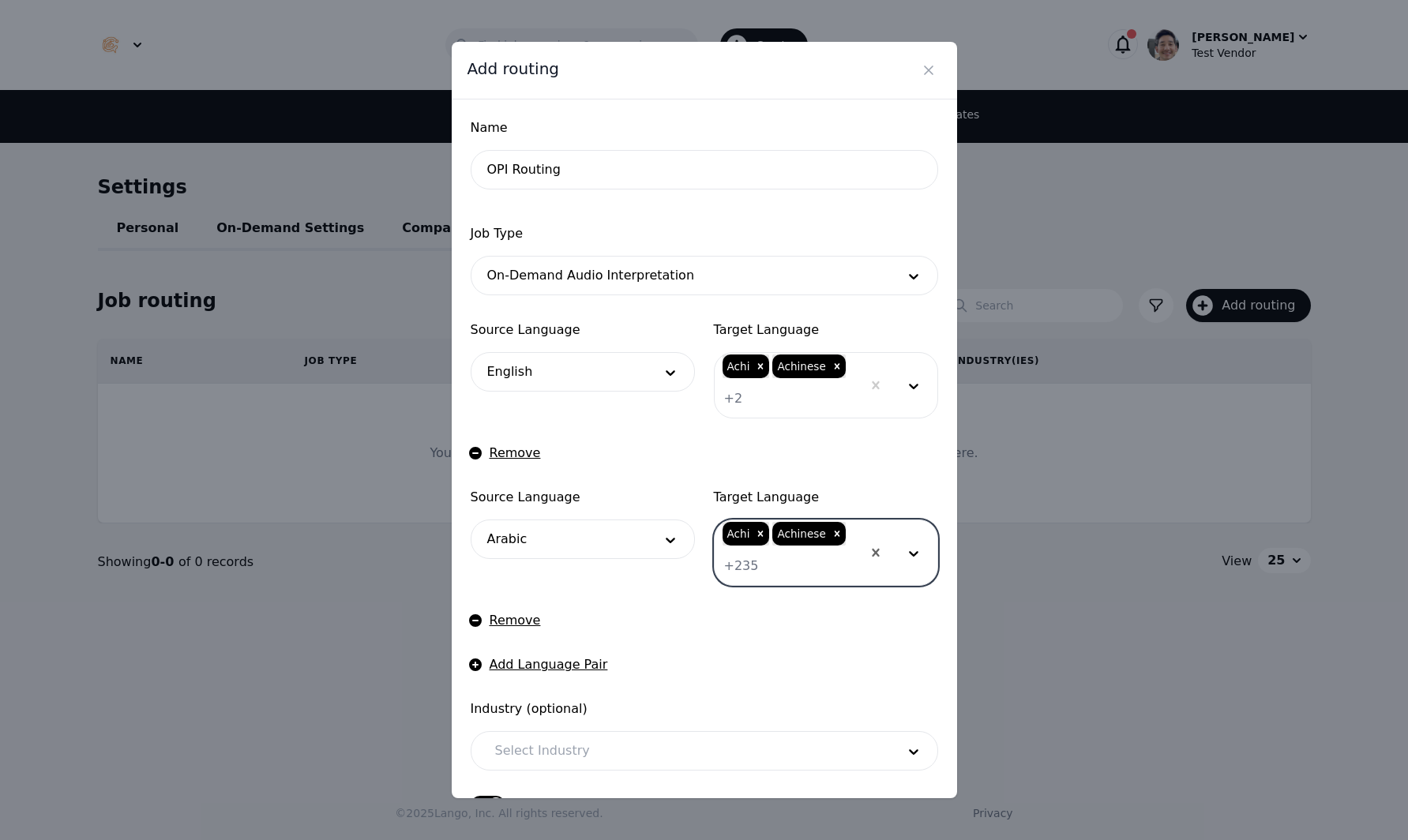
click at [779, 578] on div at bounding box center [809, 565] width 103 height 38
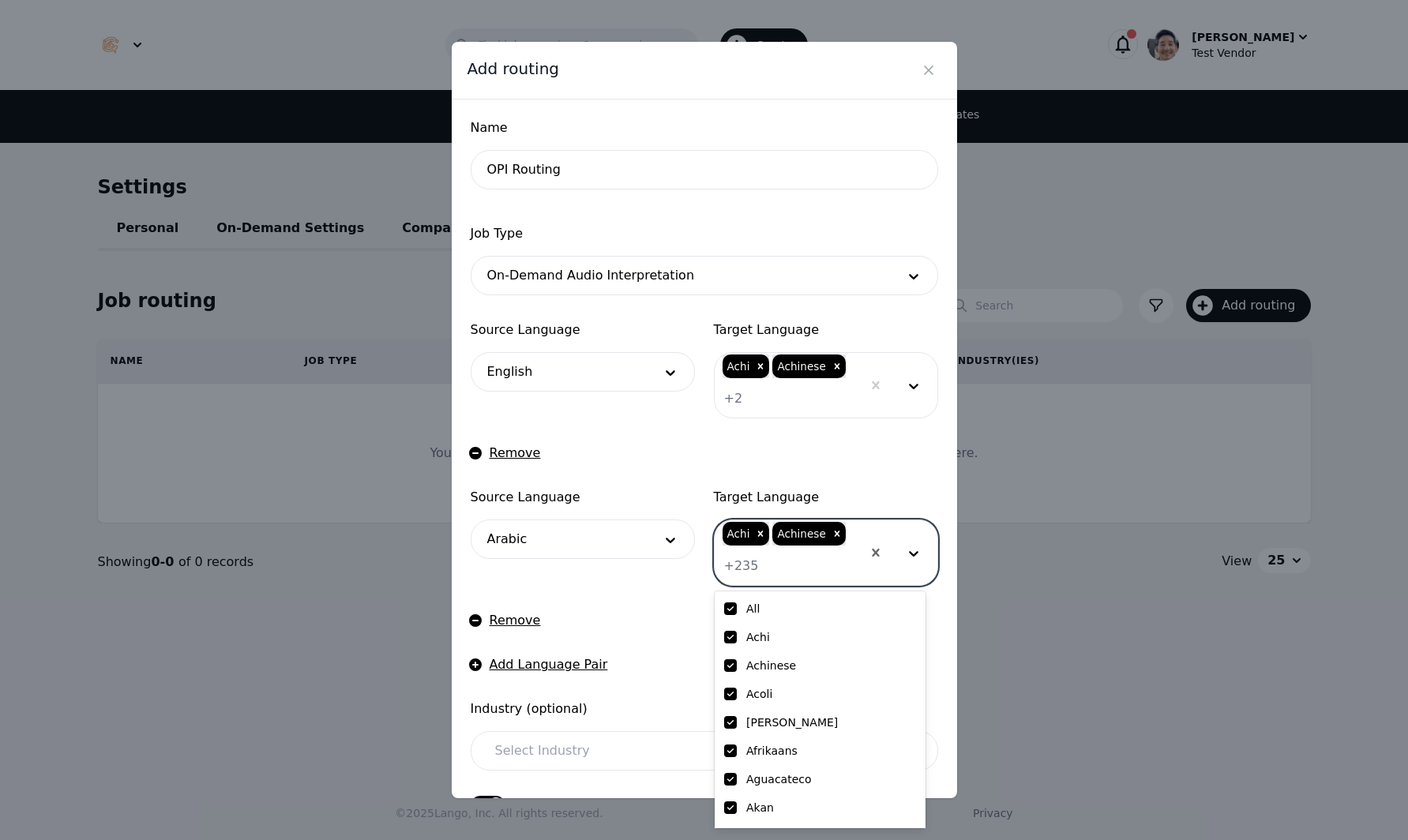
click at [779, 578] on div at bounding box center [809, 565] width 103 height 38
click at [887, 478] on form "Name OPI Routing Job Type On-Demand Audio Interpretation Source Language Englis…" at bounding box center [704, 534] width 468 height 832
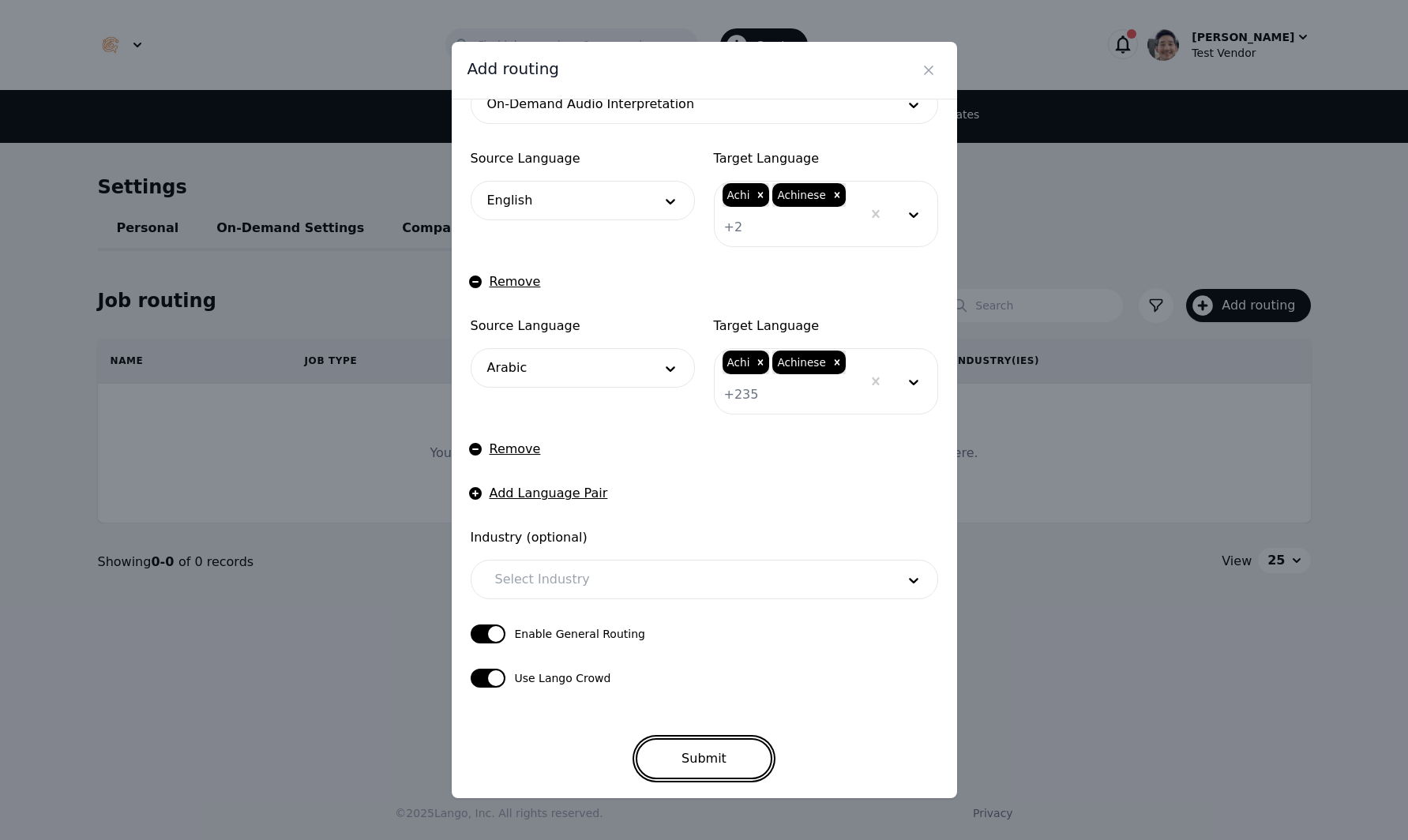
click at [696, 754] on button "Submit" at bounding box center [704, 758] width 136 height 41
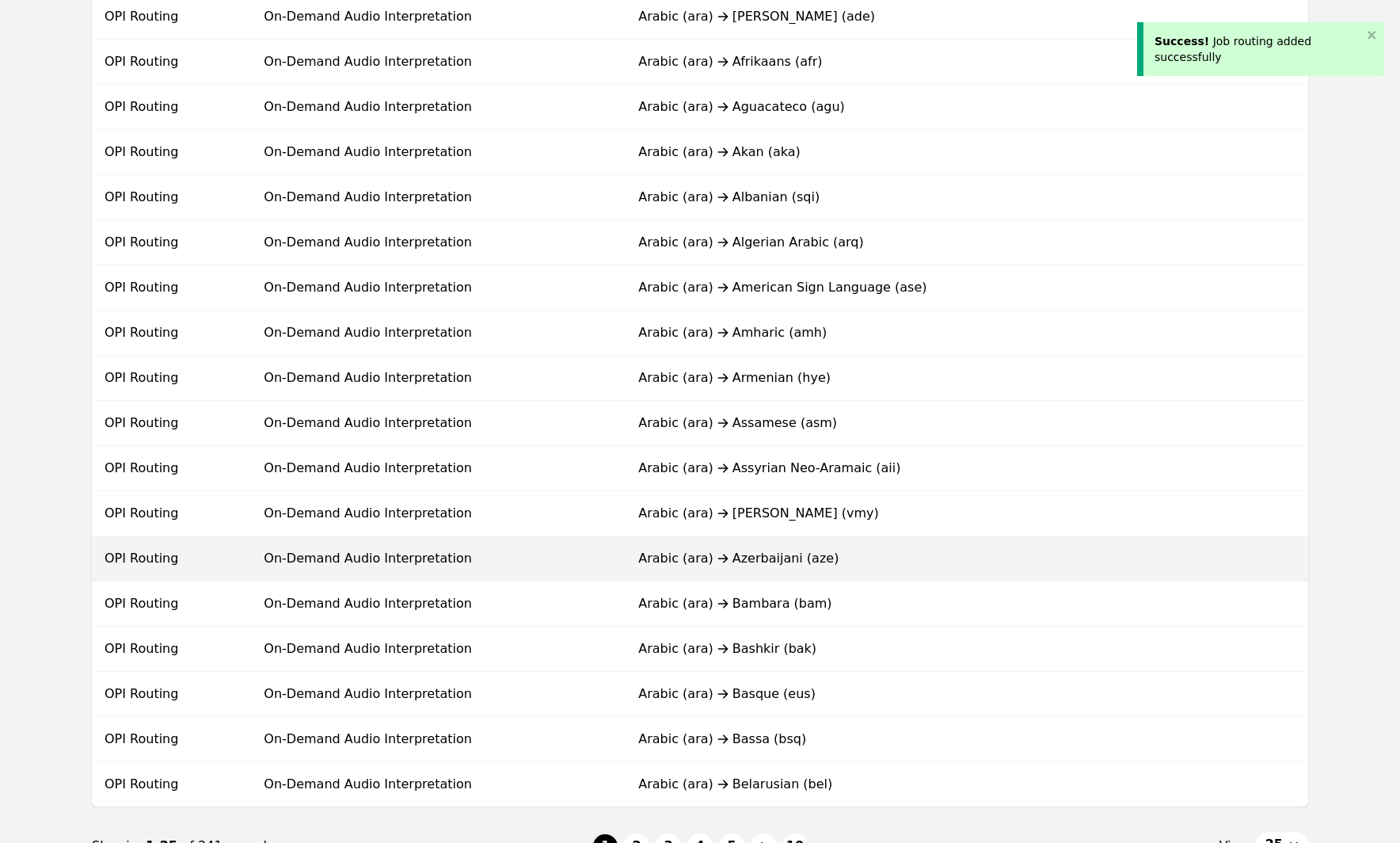
scroll to position [832, 0]
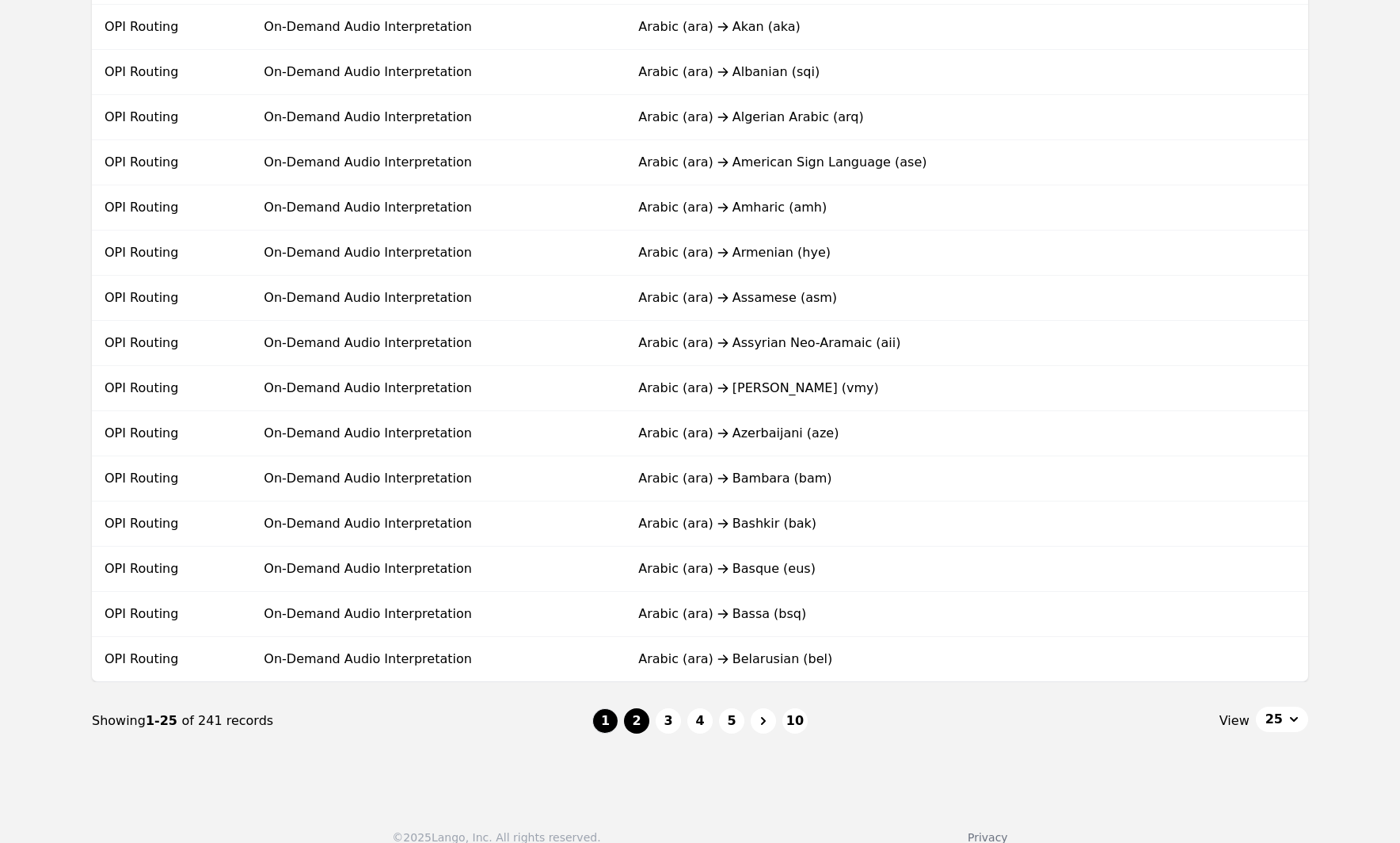
click at [635, 723] on button "2" at bounding box center [637, 721] width 26 height 26
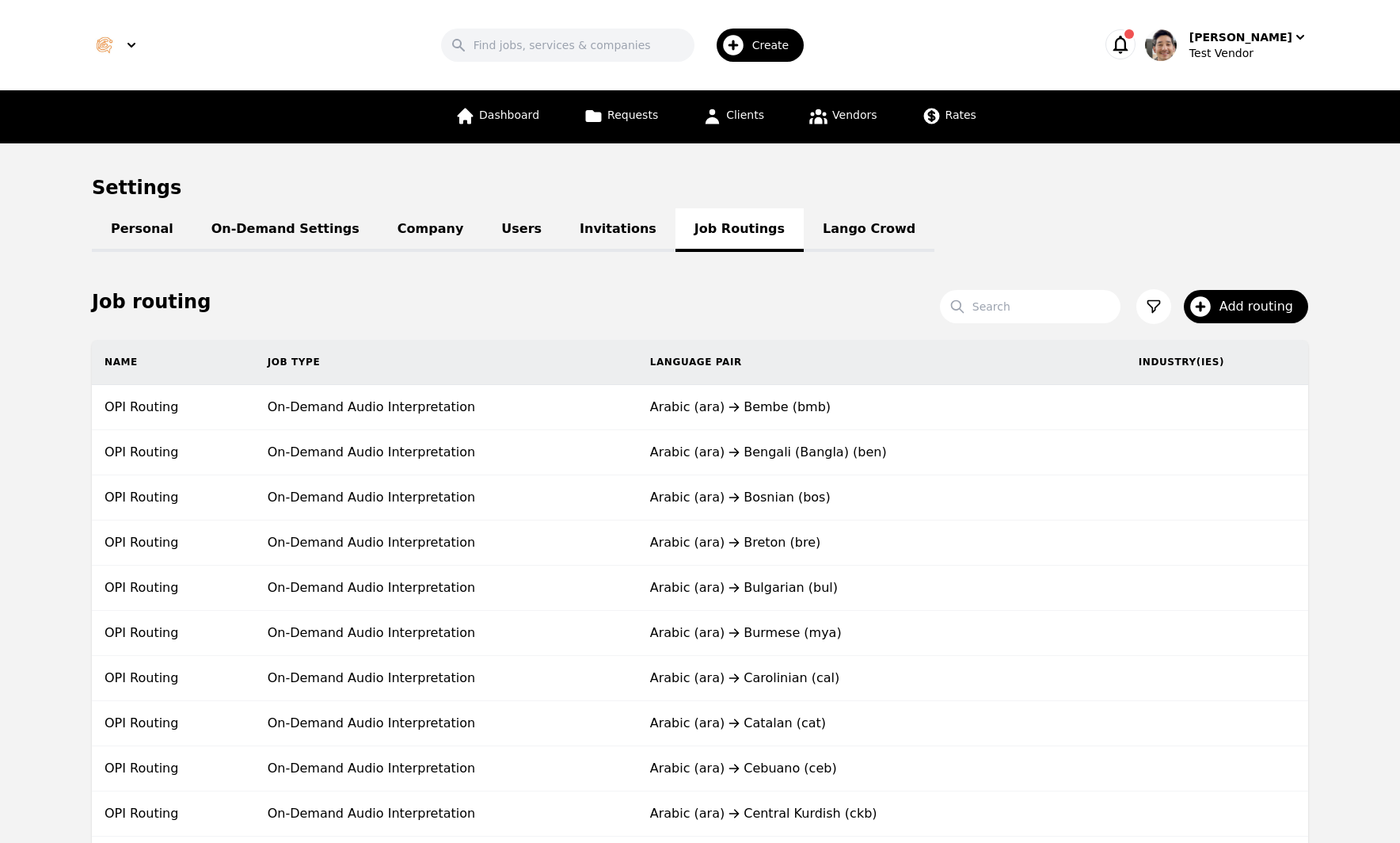
scroll to position [768, 0]
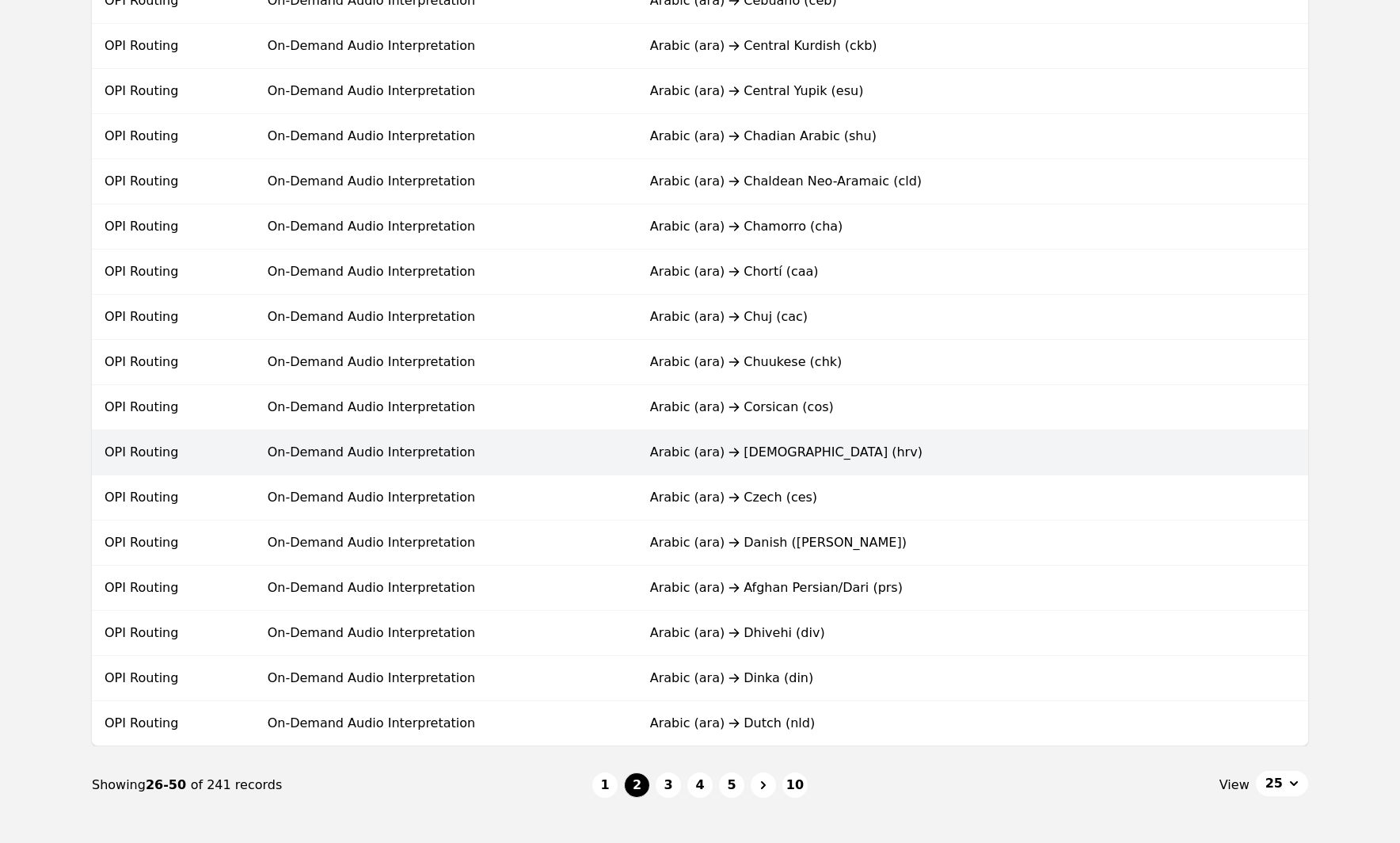
click at [683, 463] on td "Arabic (ara) Croatian (hrv)" at bounding box center [882, 452] width 488 height 45
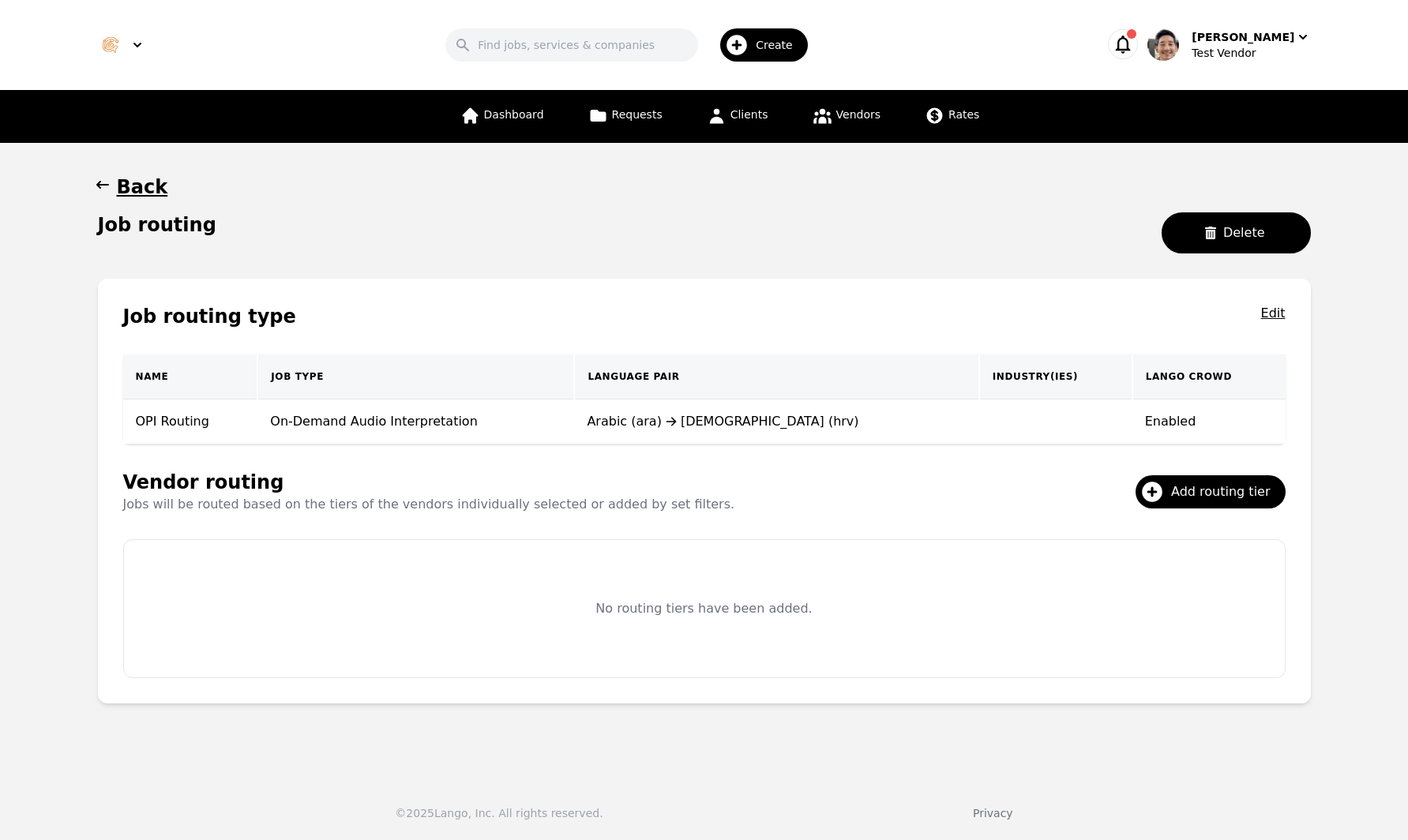
click at [796, 203] on div "Back Job routing Delete" at bounding box center [704, 220] width 1213 height 92
click at [807, 228] on div "Job routing Delete" at bounding box center [704, 239] width 1213 height 54
click at [1345, 533] on main "Back Job routing Delete Job routing type Edit Name Job Type Language Pair Indus…" at bounding box center [704, 454] width 1408 height 624
click at [868, 235] on div "Job routing Delete" at bounding box center [704, 239] width 1213 height 54
click at [857, 253] on div "Job routing Delete" at bounding box center [704, 239] width 1213 height 54
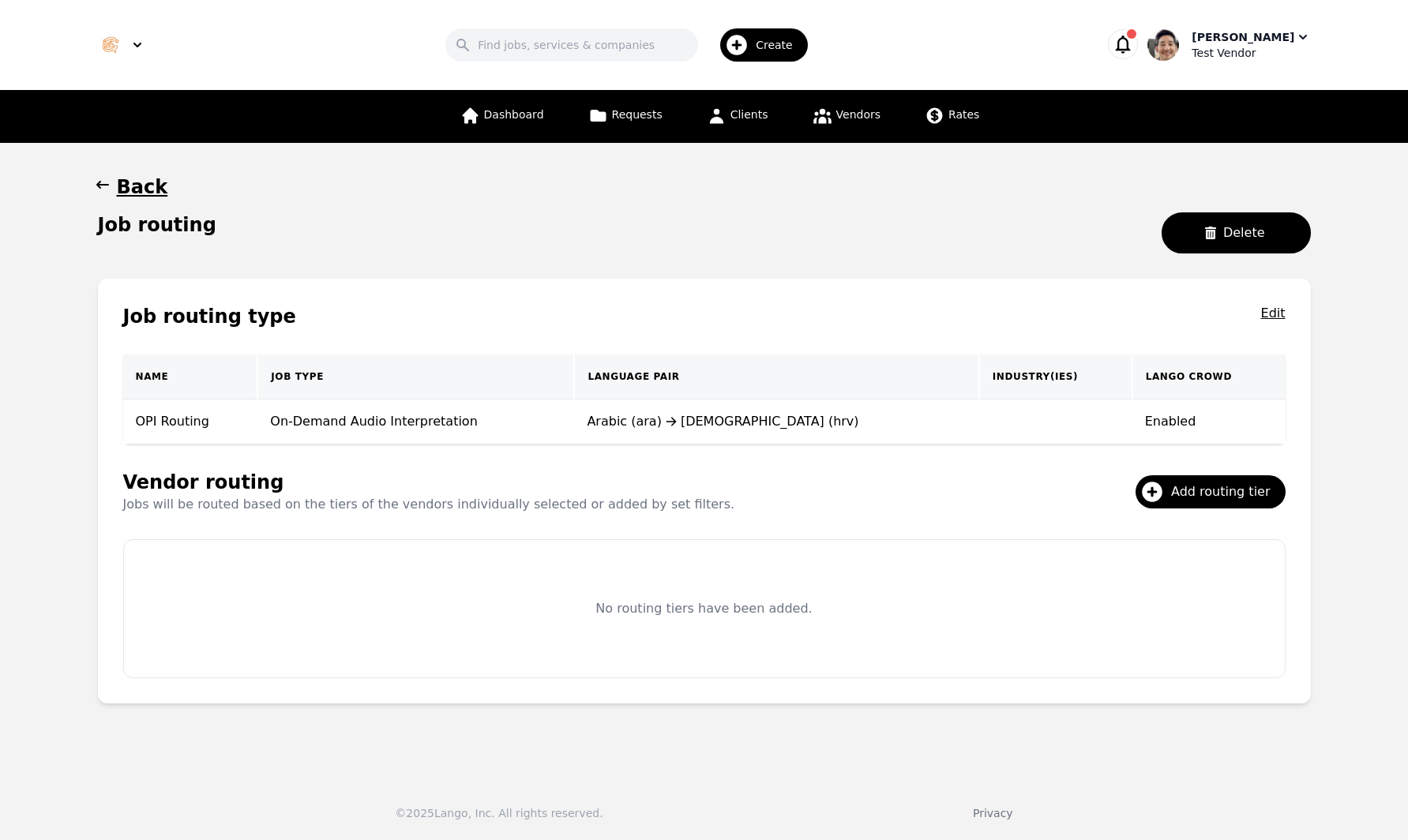
click at [1276, 49] on div "Test Vendor" at bounding box center [1250, 53] width 119 height 16
click at [473, 164] on main "Back Job routing Delete Job routing type Edit Name Job Type Language Pair Indus…" at bounding box center [704, 454] width 1408 height 624
click at [134, 176] on h1 "Back" at bounding box center [143, 187] width 51 height 26
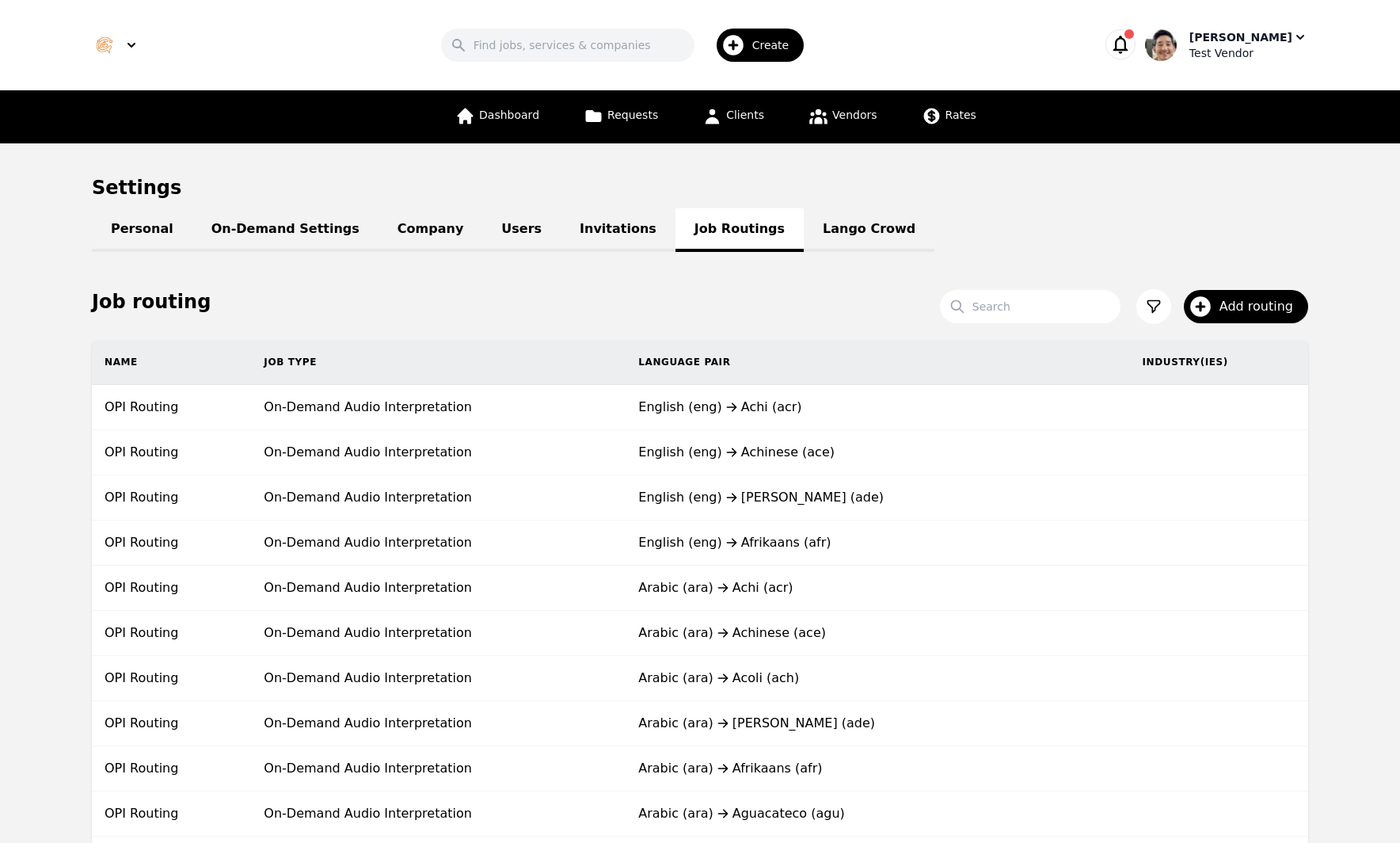
click at [1270, 37] on div "[PERSON_NAME]" at bounding box center [1241, 37] width 103 height 16
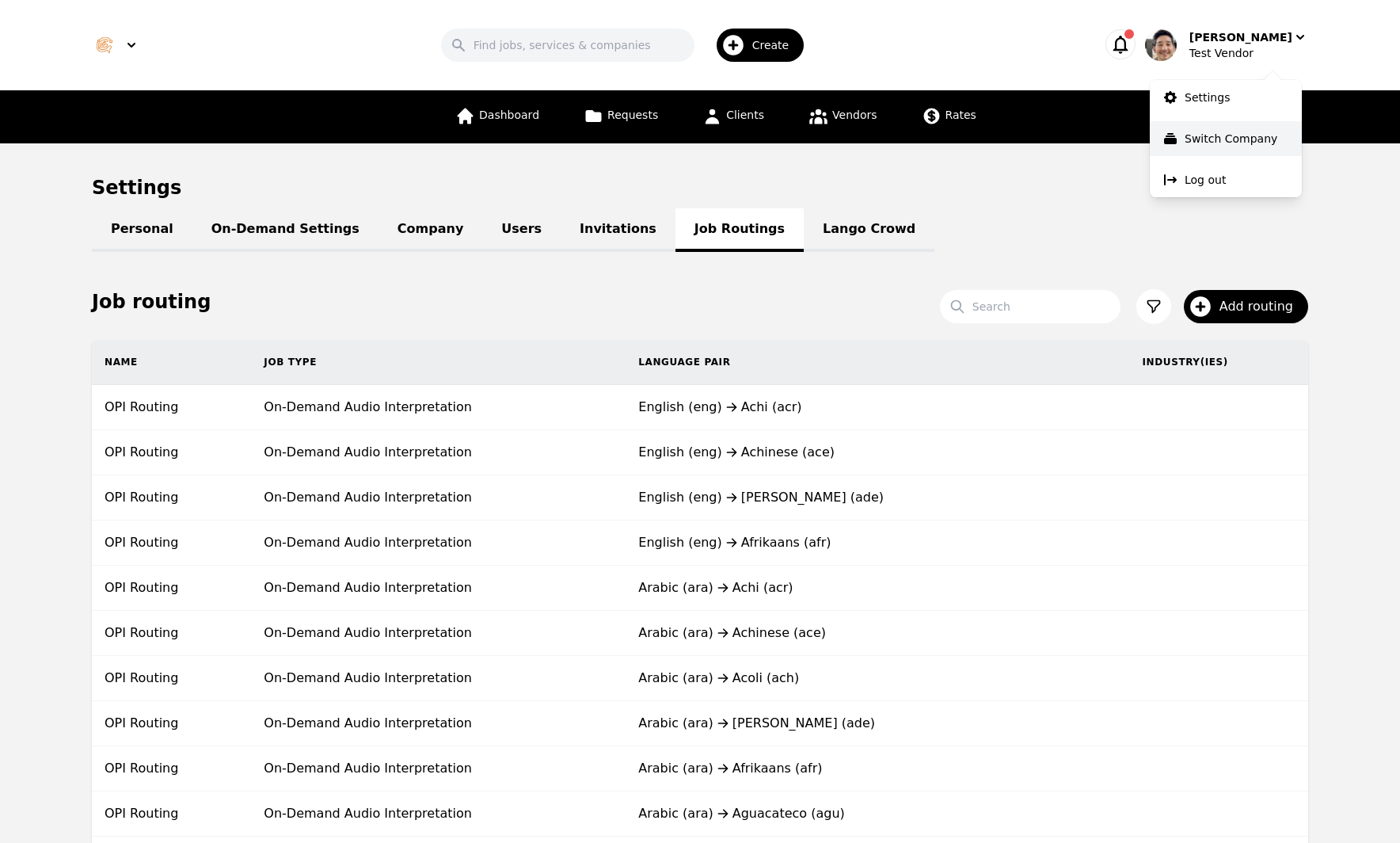
click at [1253, 142] on p "Switch Company" at bounding box center [1231, 139] width 93 height 16
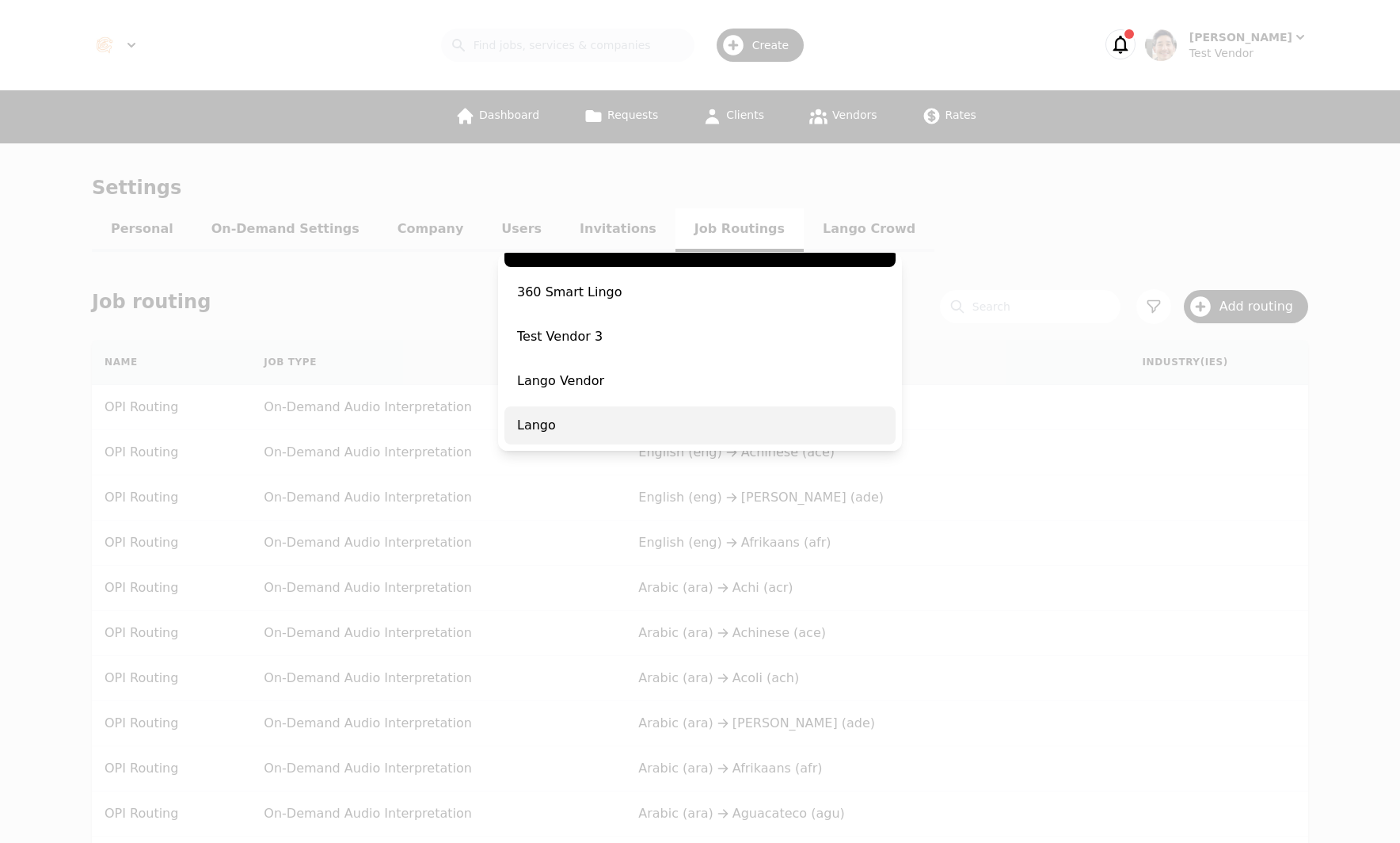
click at [600, 429] on span "Lango" at bounding box center [700, 425] width 391 height 38
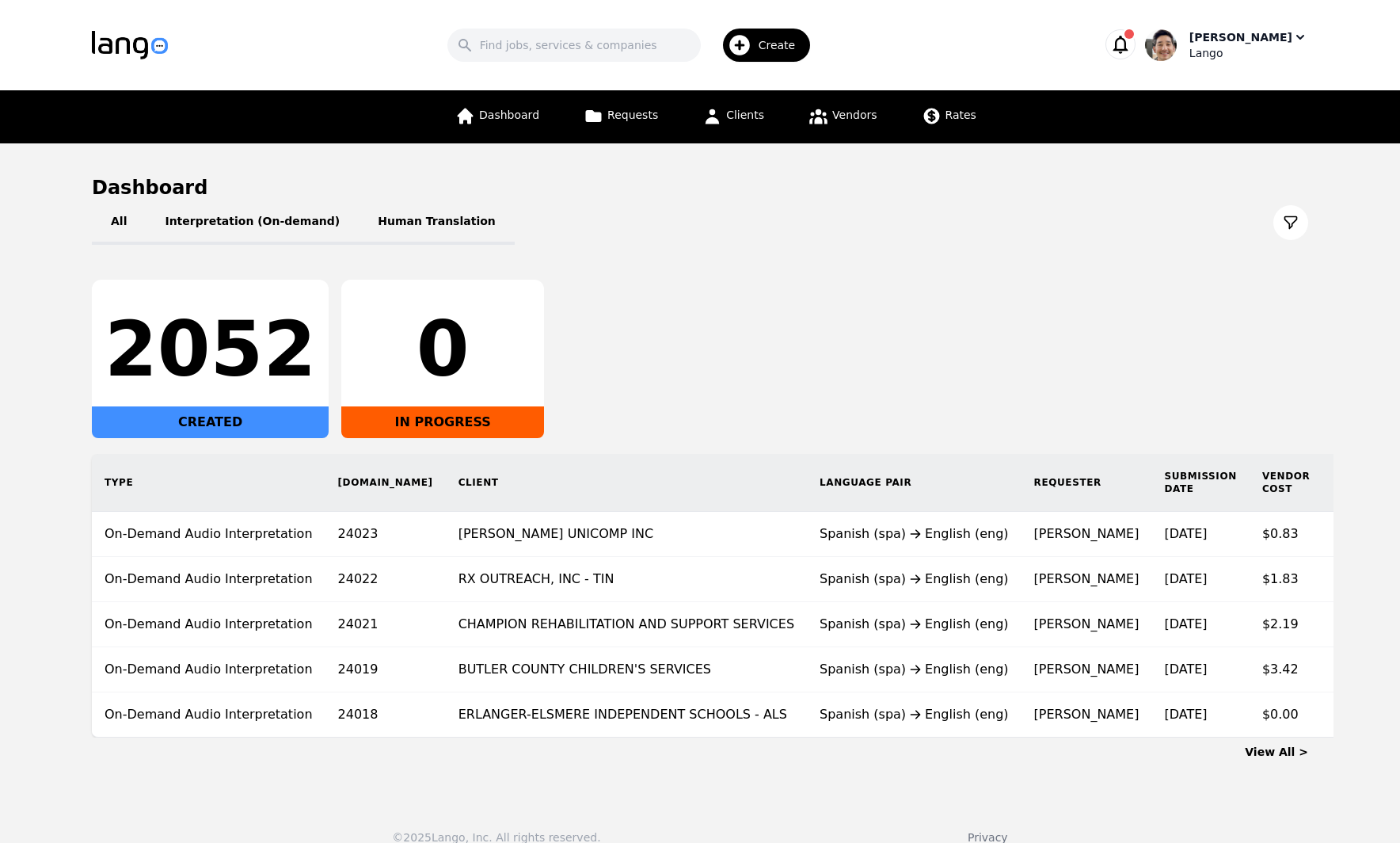
click at [1233, 49] on div "Lango" at bounding box center [1249, 53] width 119 height 16
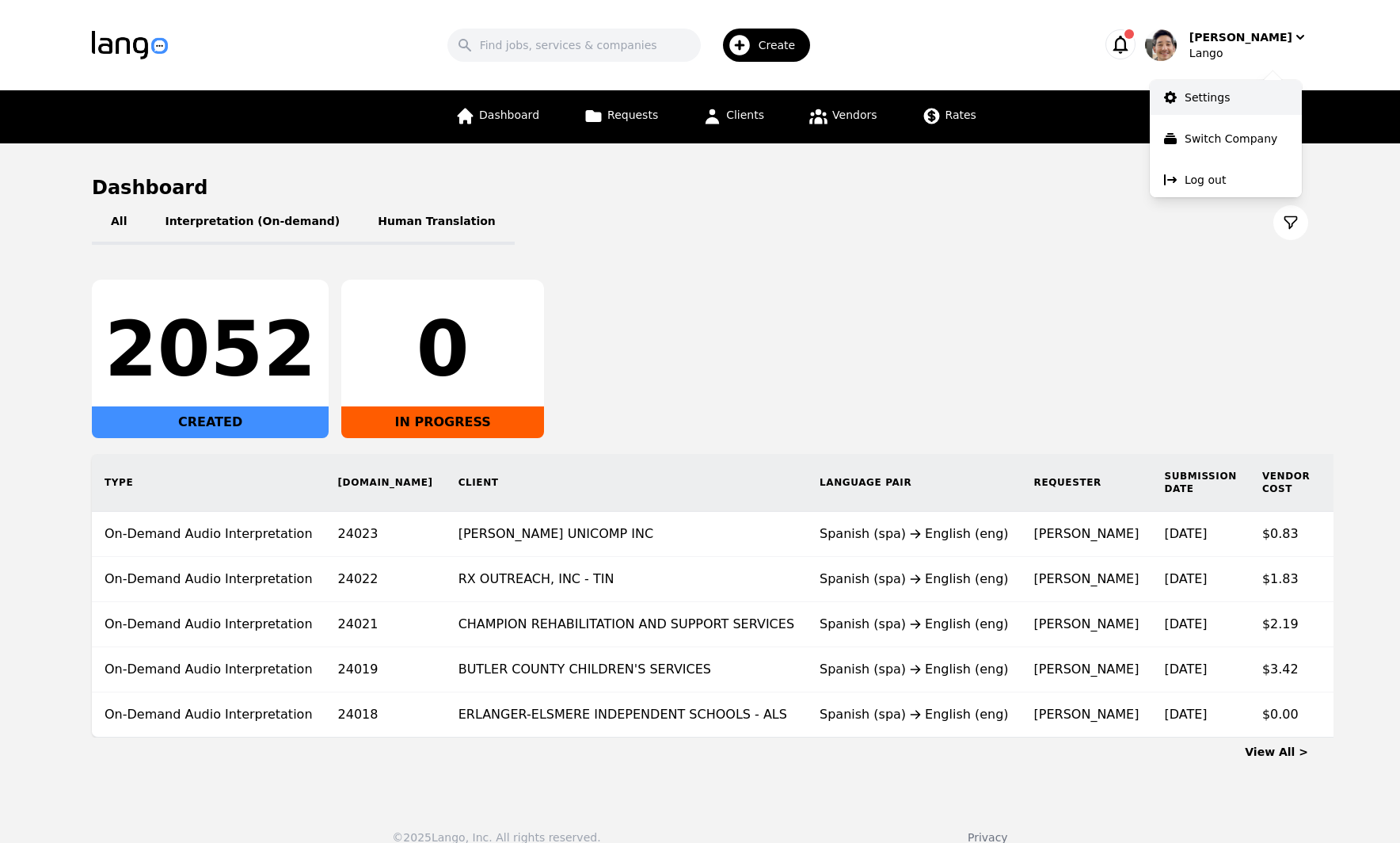
click at [1236, 98] on link "Settings" at bounding box center [1226, 97] width 152 height 34
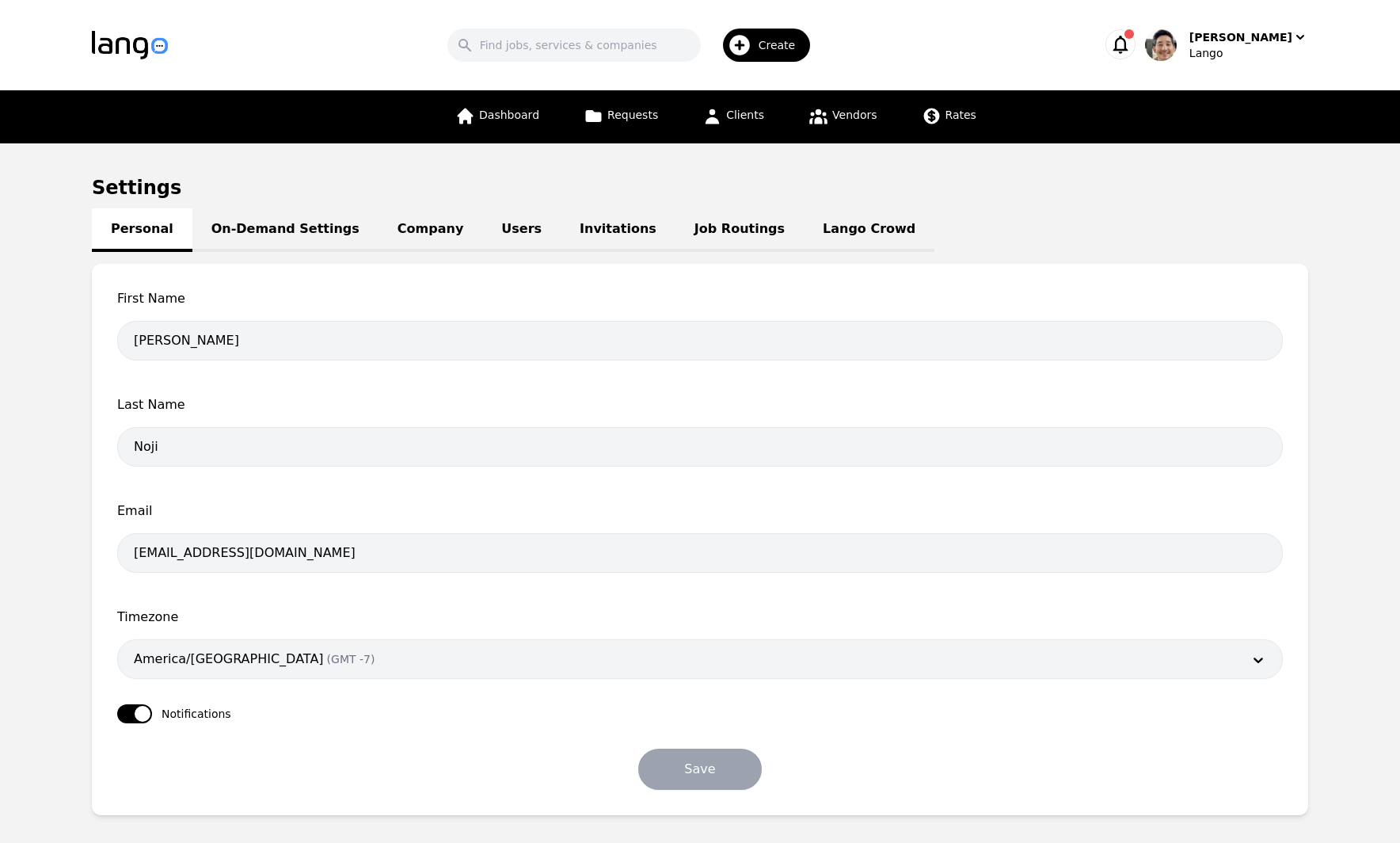
click at [685, 230] on link "Job Routings" at bounding box center [739, 230] width 128 height 43
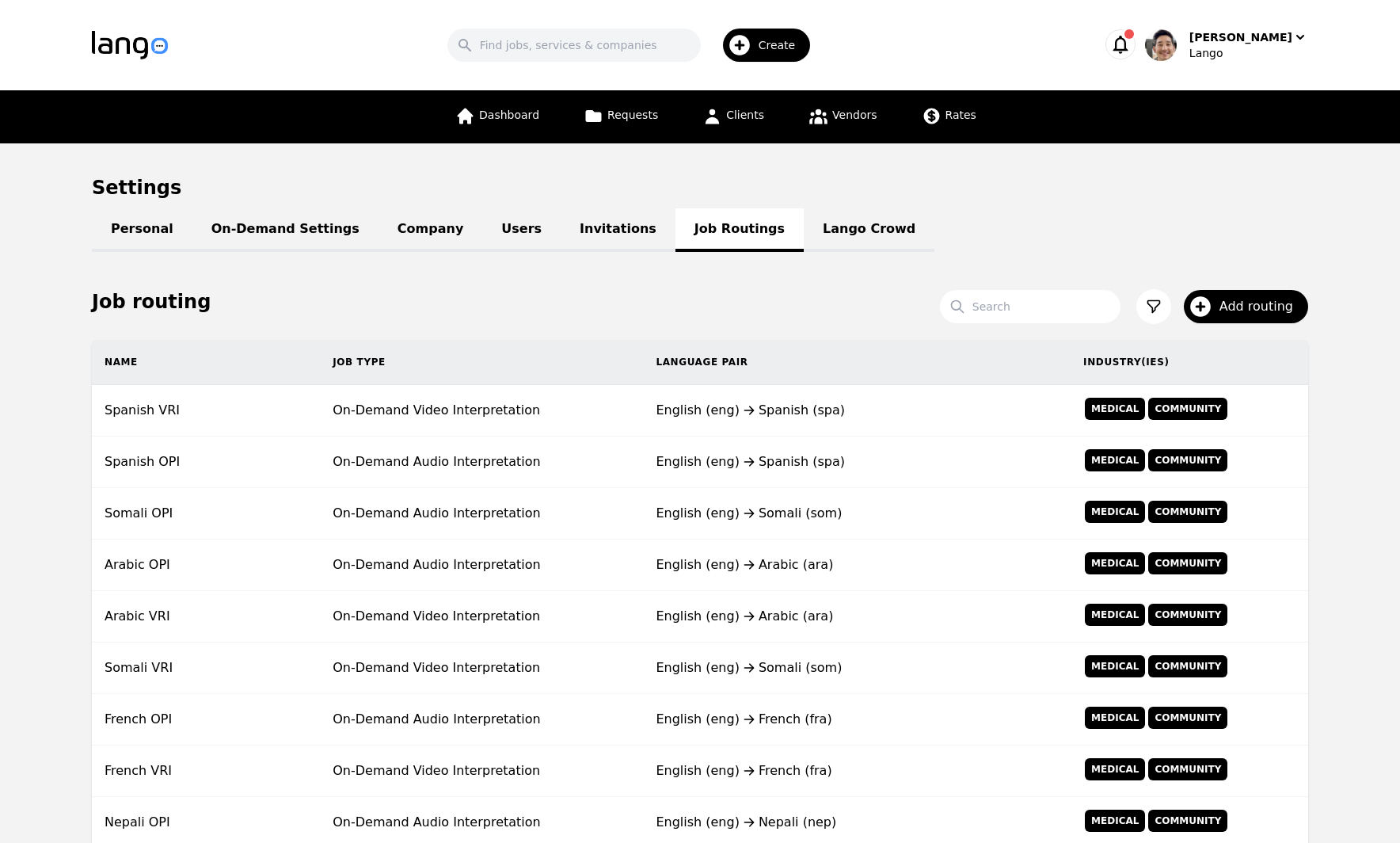
click at [1162, 139] on div "Dashboard Requests Clients Vendors Rates" at bounding box center [700, 117] width 963 height 53
click at [1240, 48] on div "Lango" at bounding box center [1249, 53] width 119 height 16
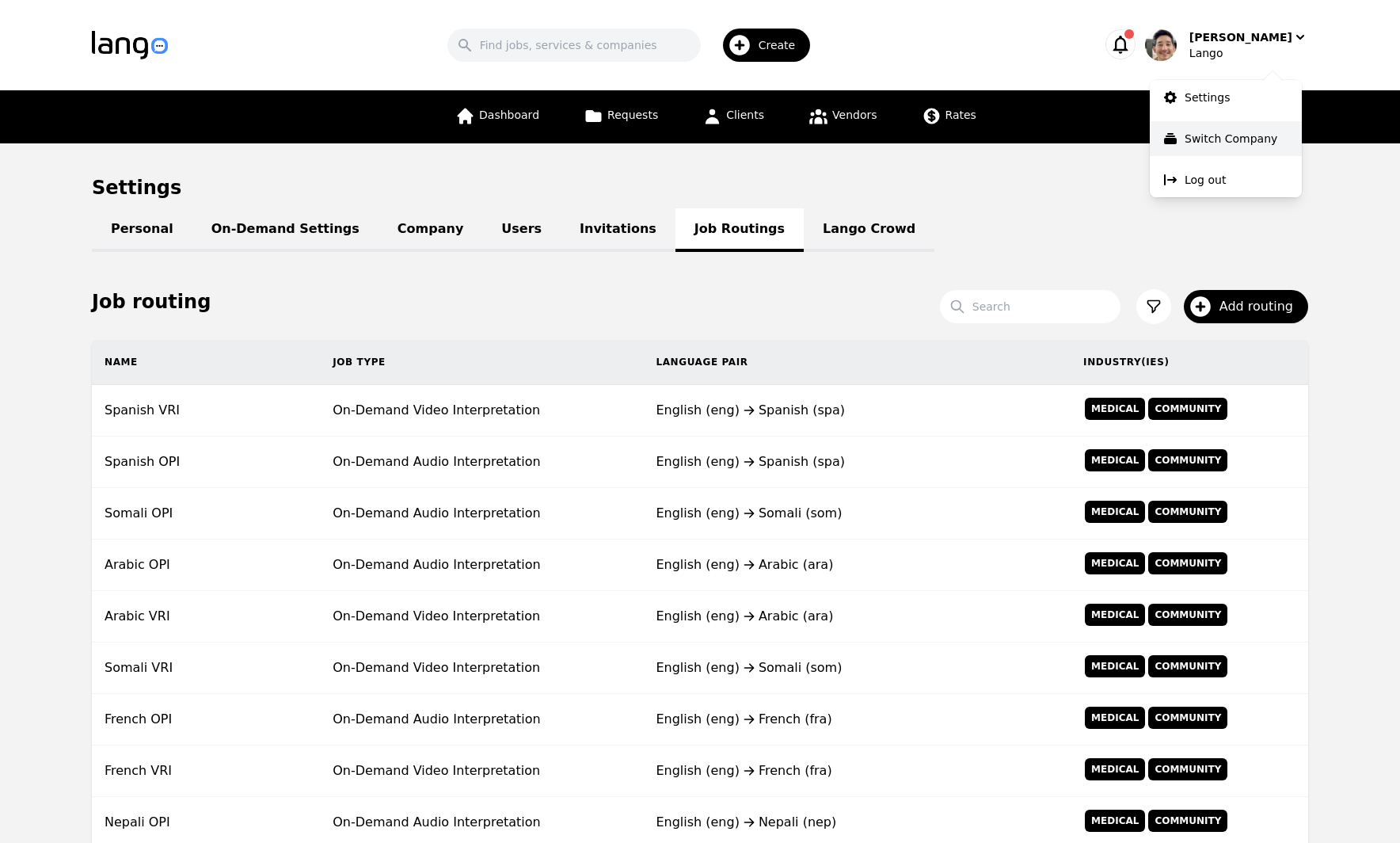
click at [1235, 127] on button "Switch Company" at bounding box center [1226, 138] width 152 height 34
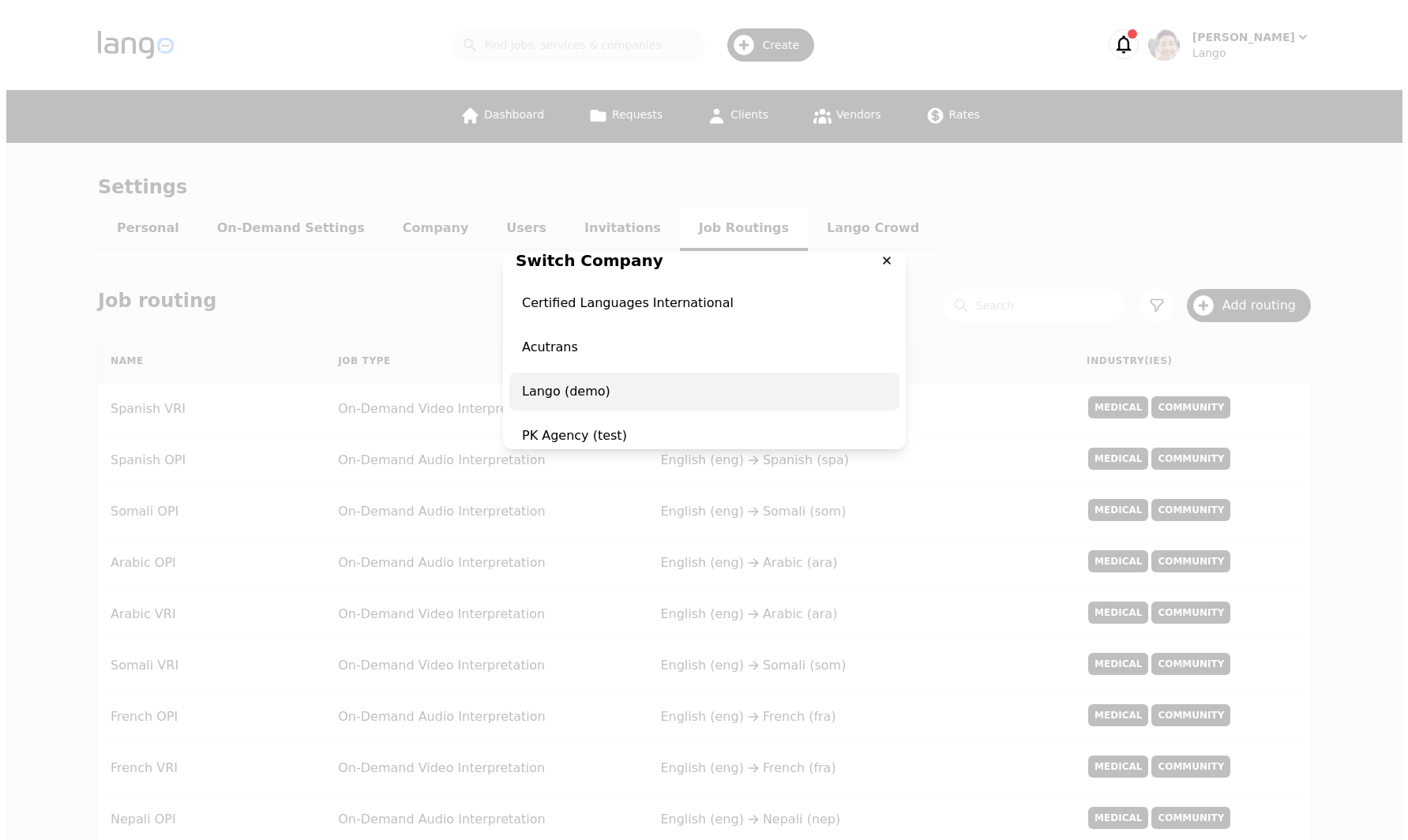
scroll to position [16, 0]
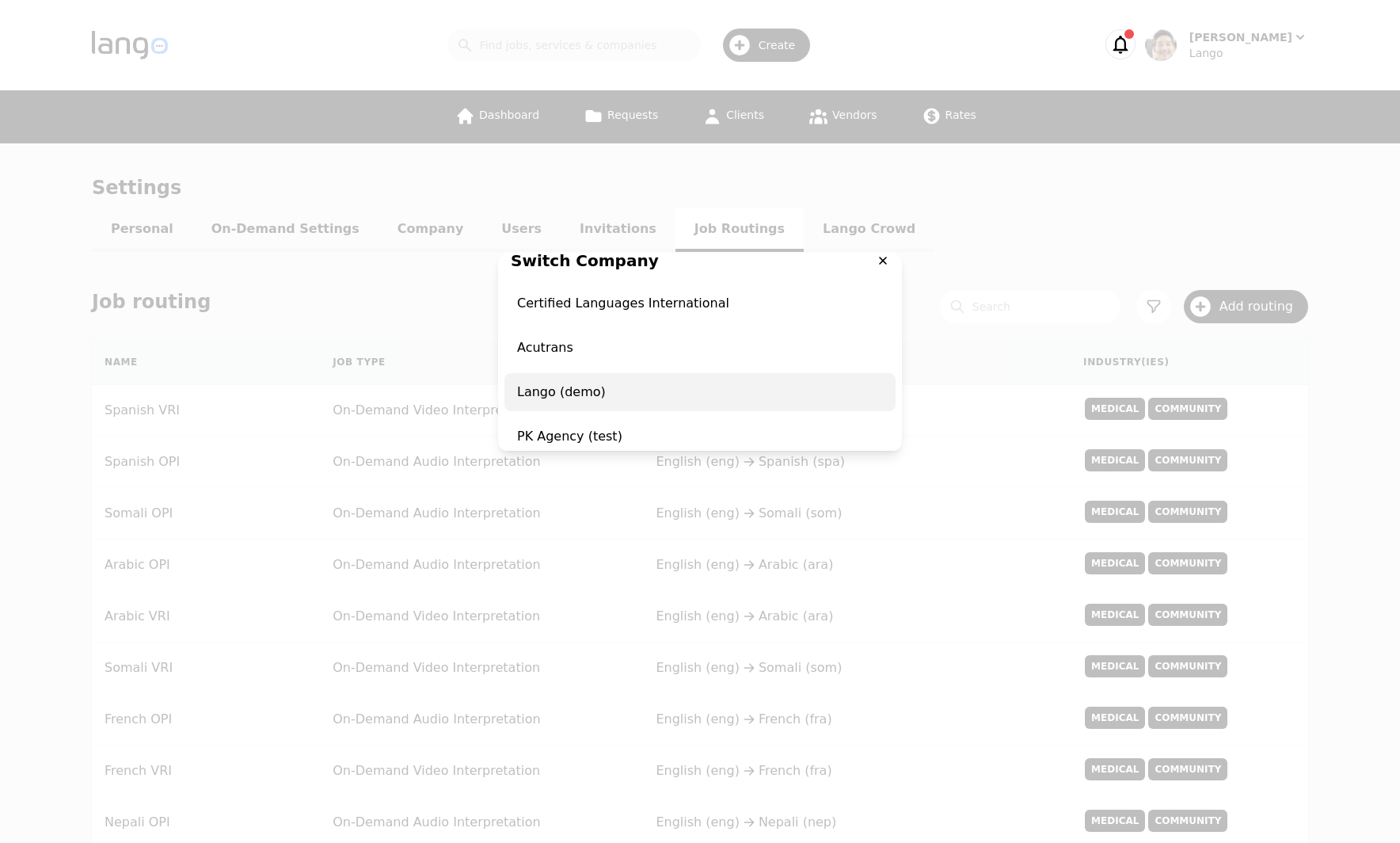
click at [691, 397] on span "Lango (demo)" at bounding box center [700, 391] width 391 height 38
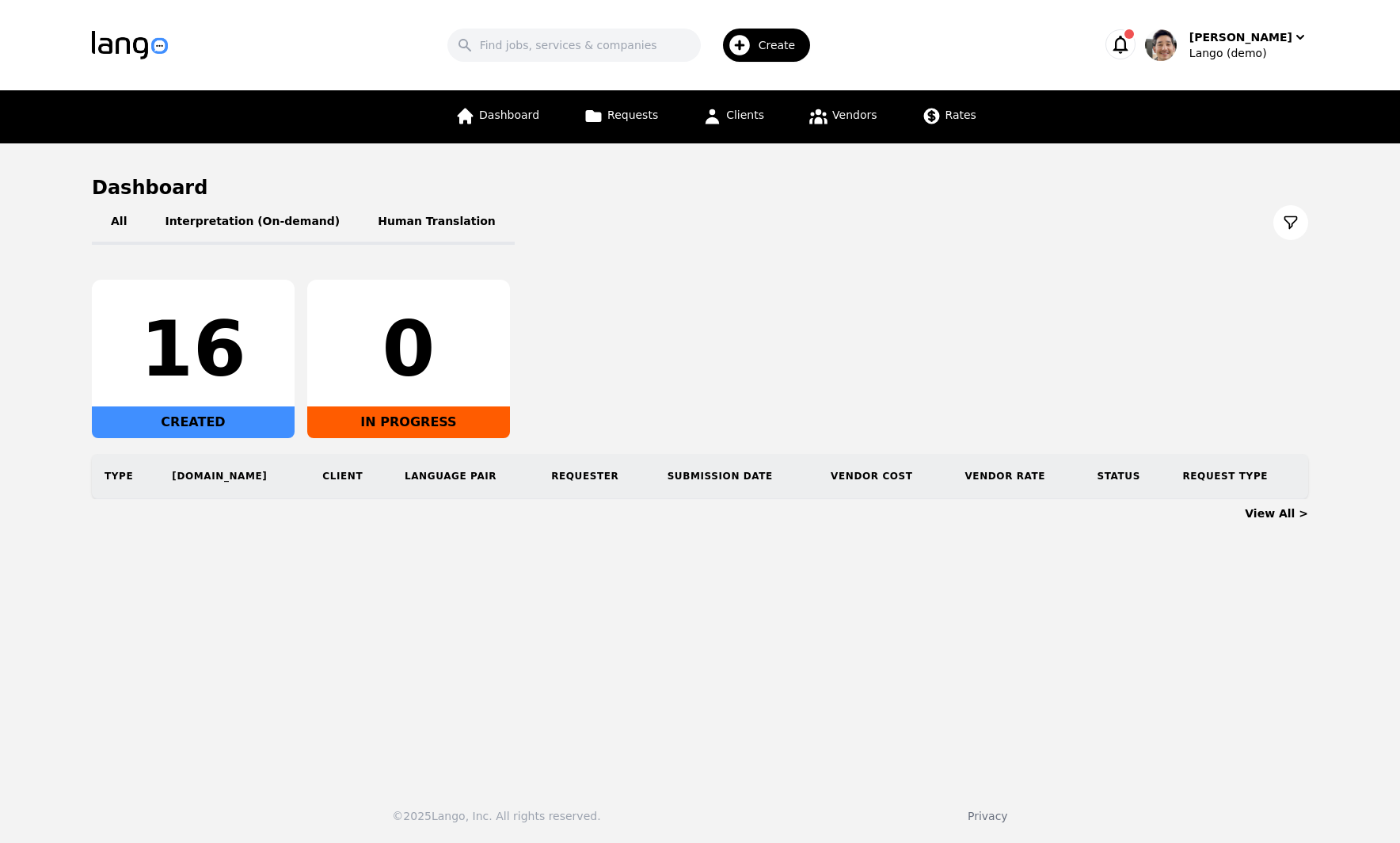
click at [1076, 259] on div "All Interpretation (On-demand) Human Translation 16 CREATED 0 IN PROGRESS Type …" at bounding box center [700, 350] width 1216 height 299
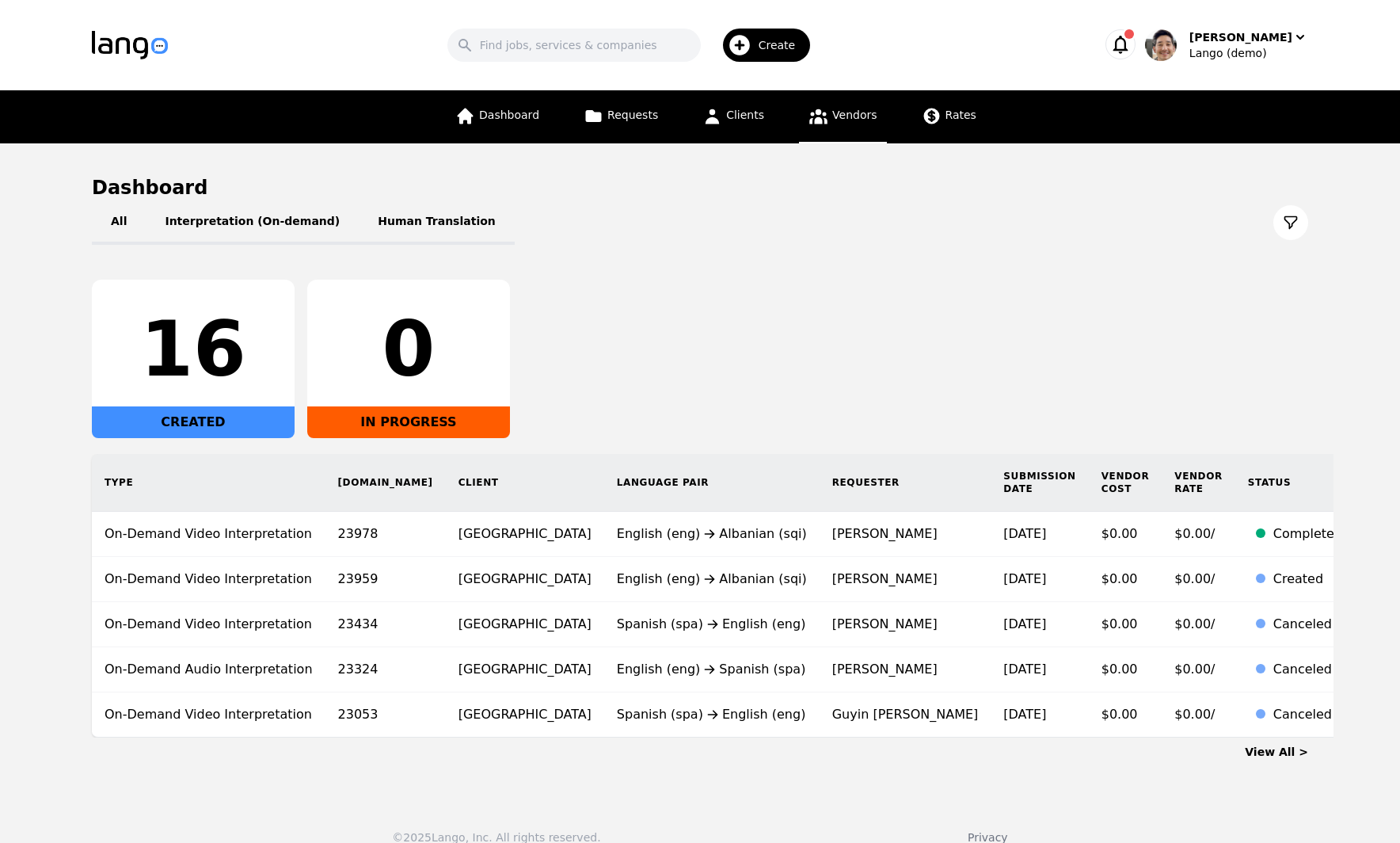
click at [859, 124] on link "Vendors" at bounding box center [843, 117] width 87 height 53
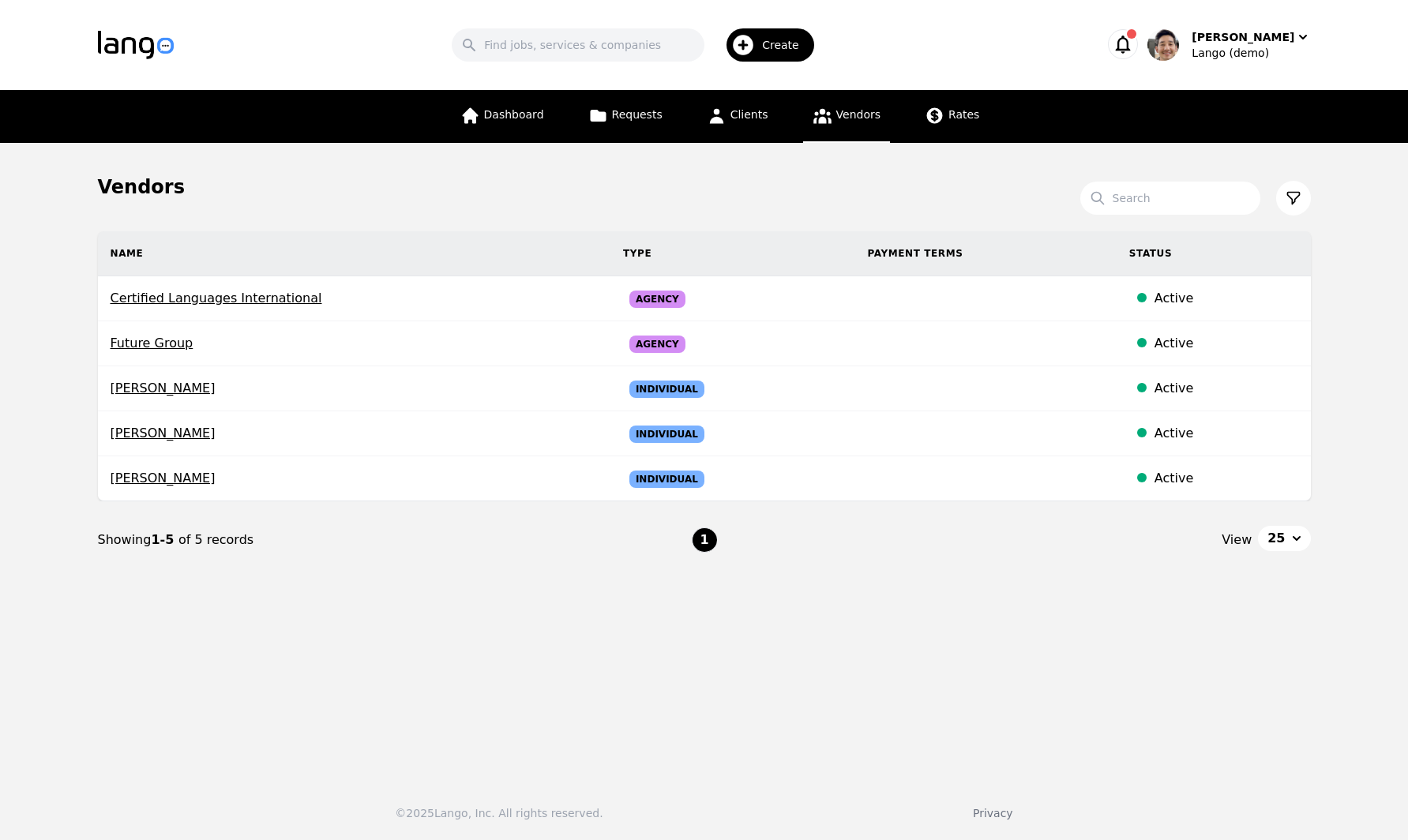
click at [1054, 167] on main "Vendors Search Name Type Payment Terms Status Certified Languages International…" at bounding box center [704, 454] width 1408 height 624
click at [950, 111] on span "Rates" at bounding box center [963, 114] width 31 height 12
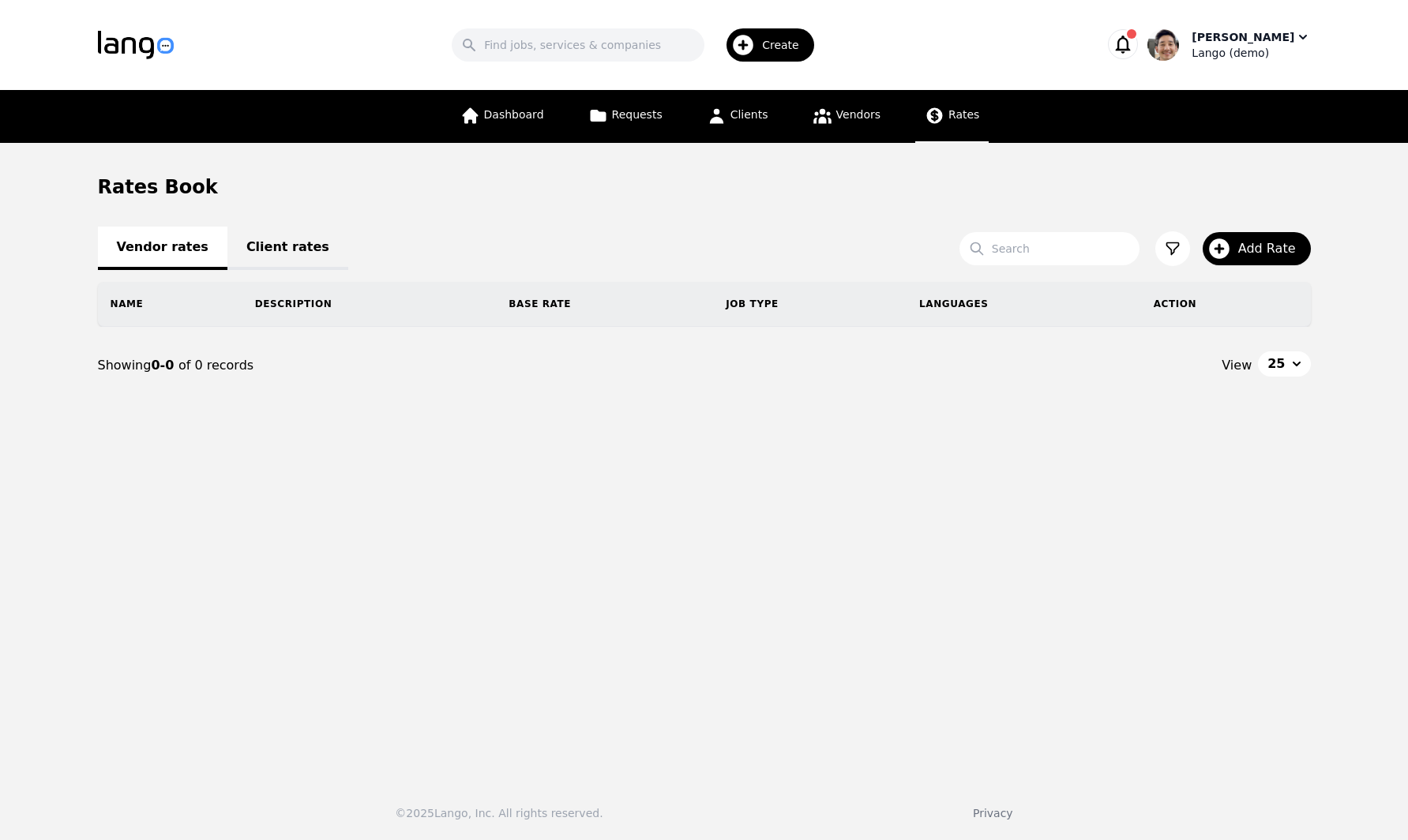
click at [1305, 48] on div "Lango (demo)" at bounding box center [1250, 53] width 119 height 16
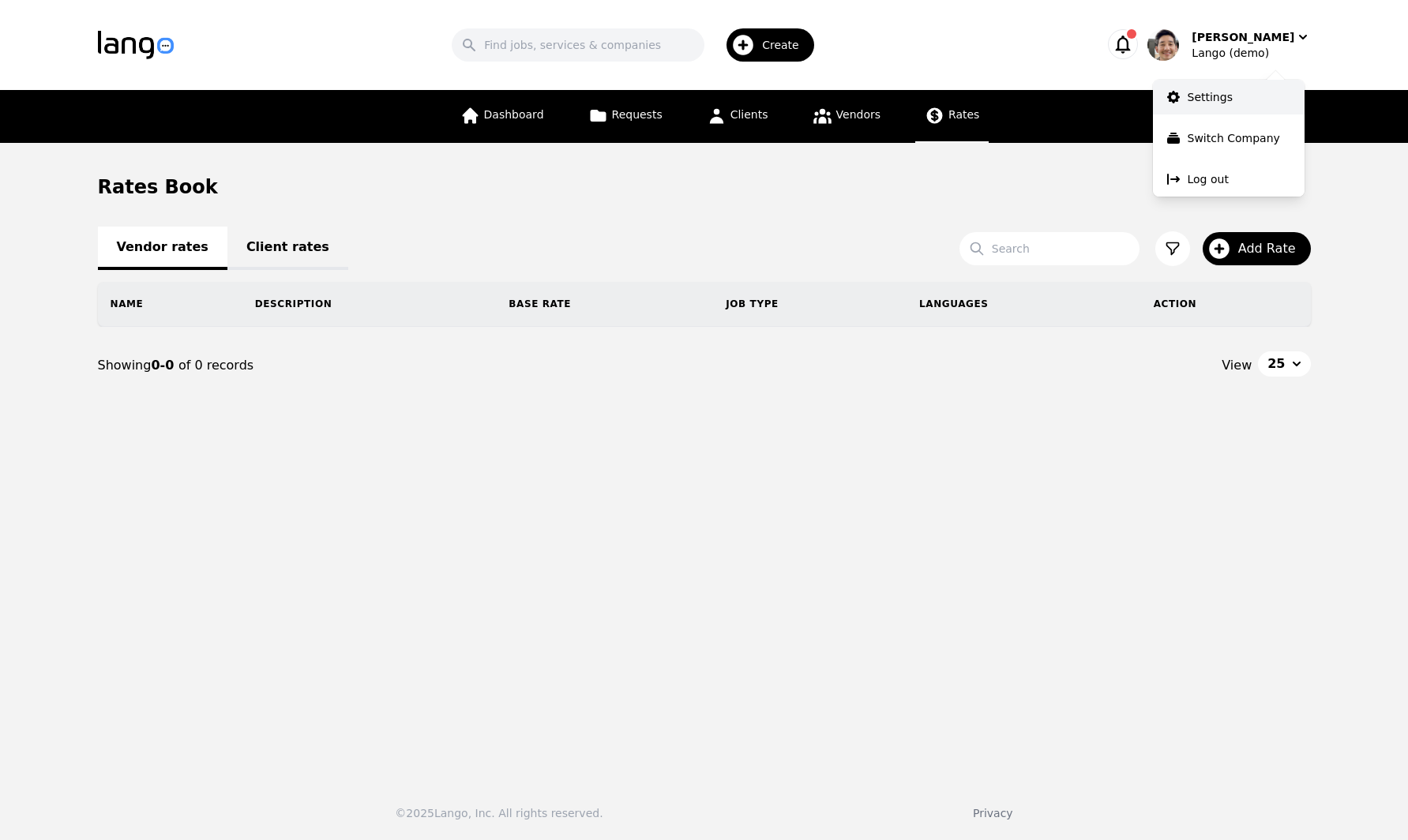
click at [1218, 97] on p "Settings" at bounding box center [1210, 97] width 45 height 16
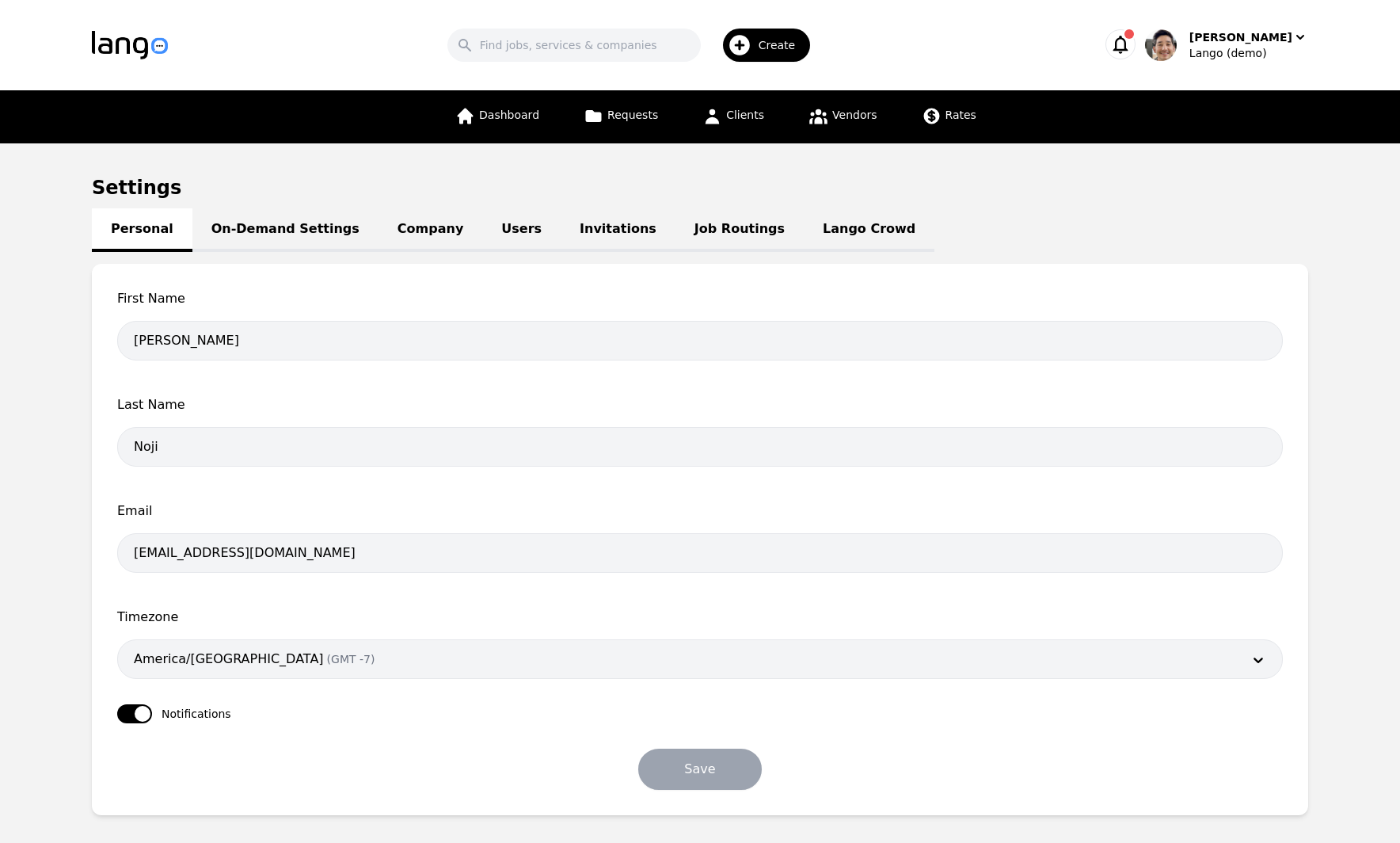
click at [692, 234] on link "Job Routings" at bounding box center [739, 230] width 128 height 43
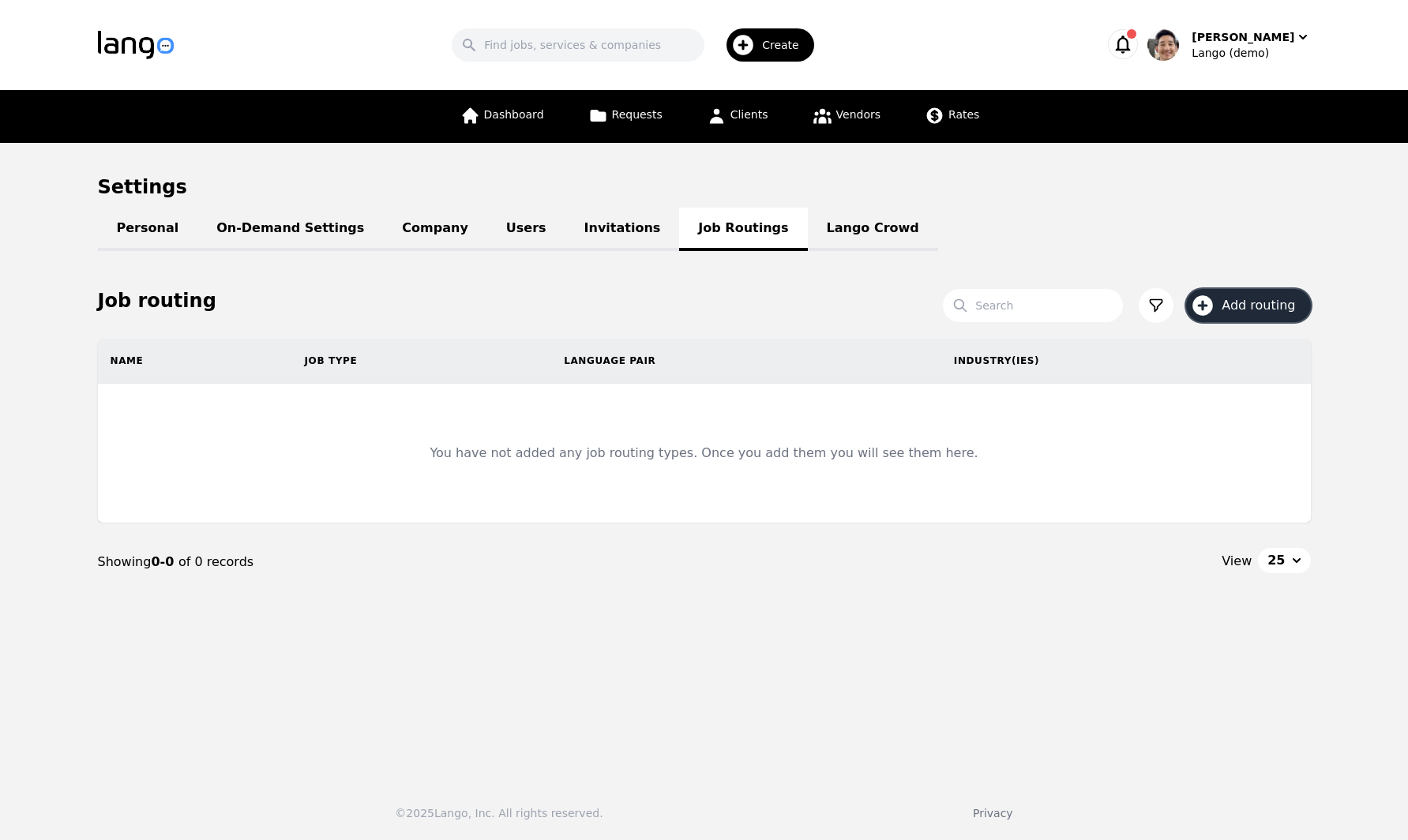
click at [1286, 306] on span "Add routing" at bounding box center [1264, 306] width 85 height 19
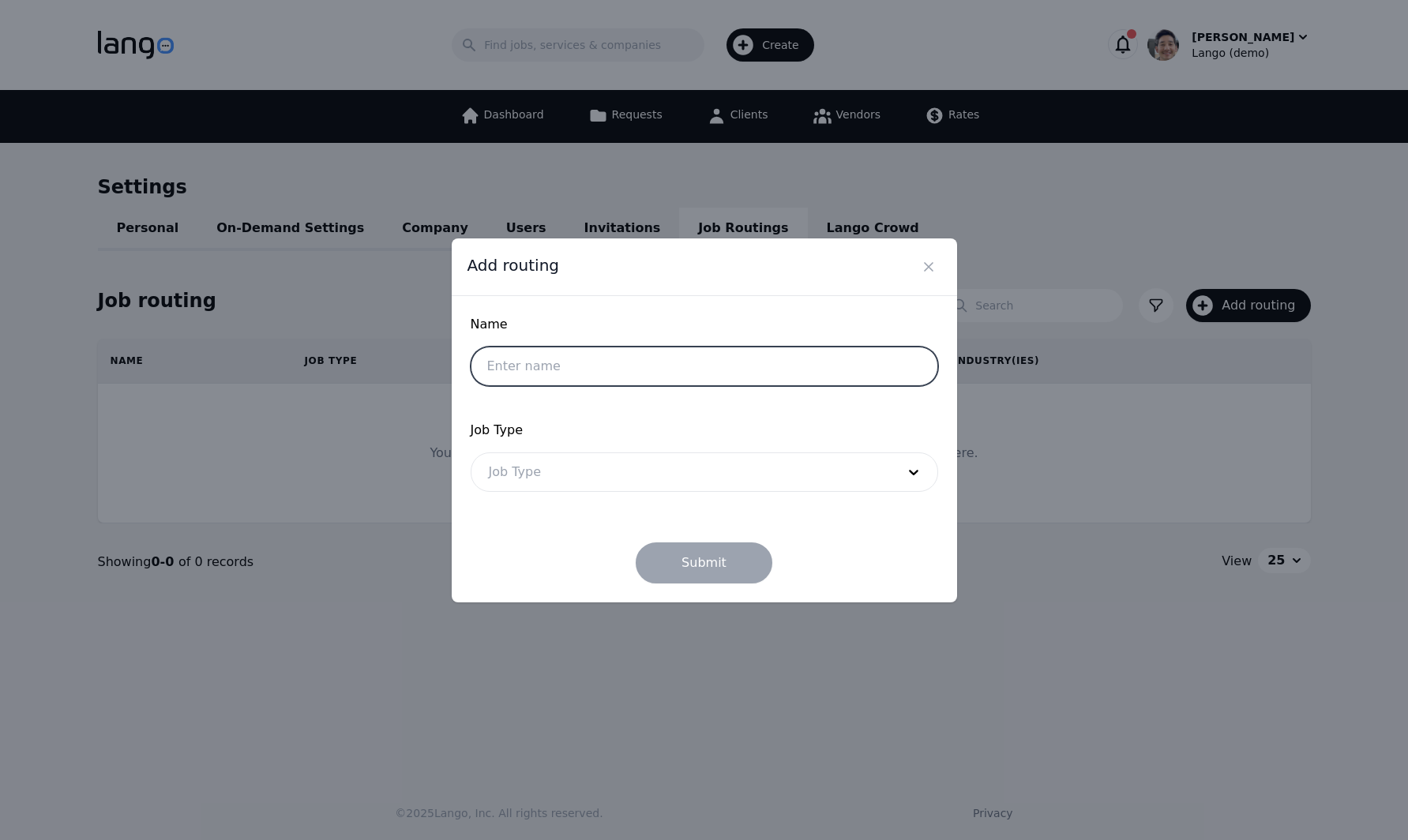
click at [610, 359] on input "text" at bounding box center [704, 366] width 468 height 40
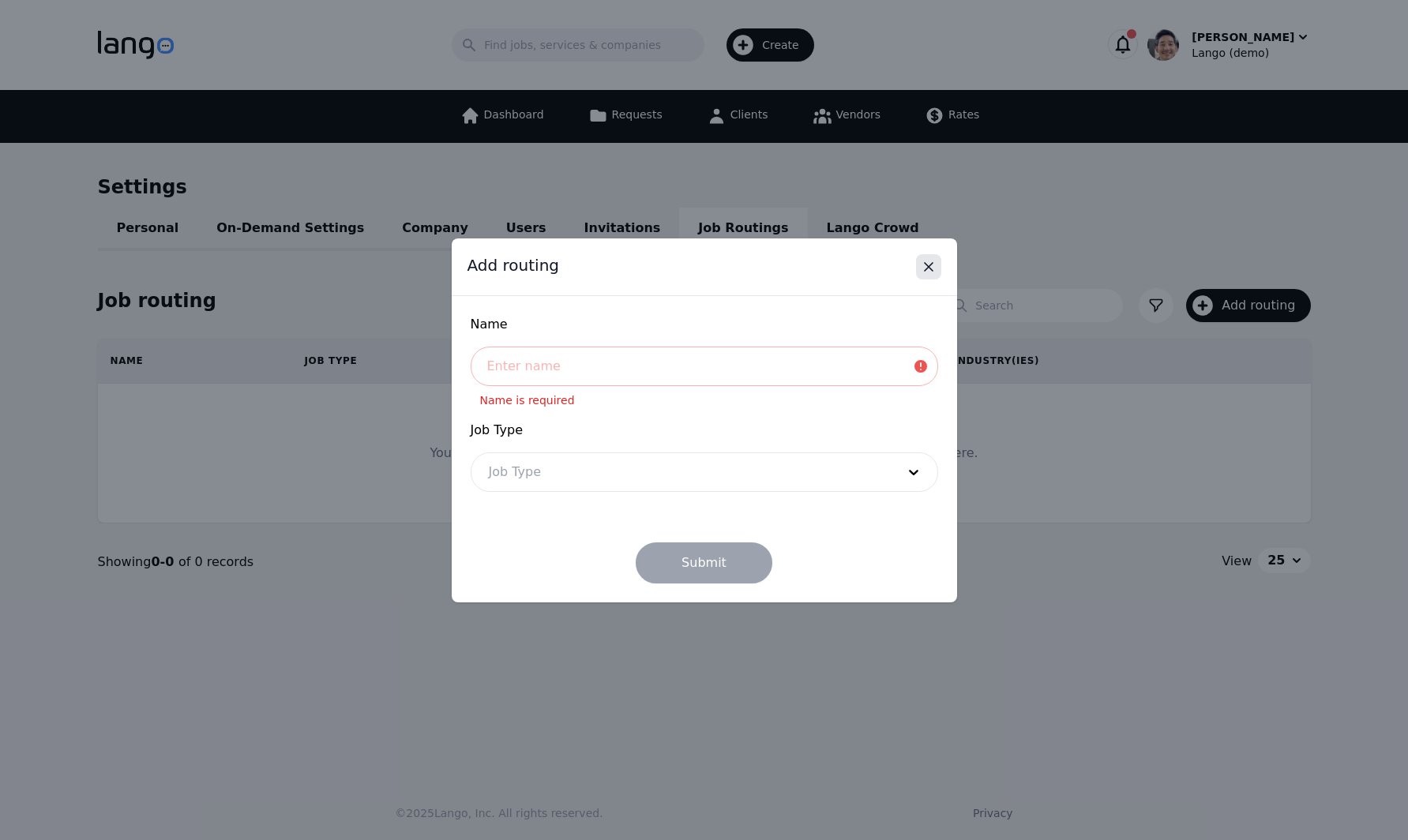
click at [934, 266] on icon "Close" at bounding box center [929, 267] width 16 height 16
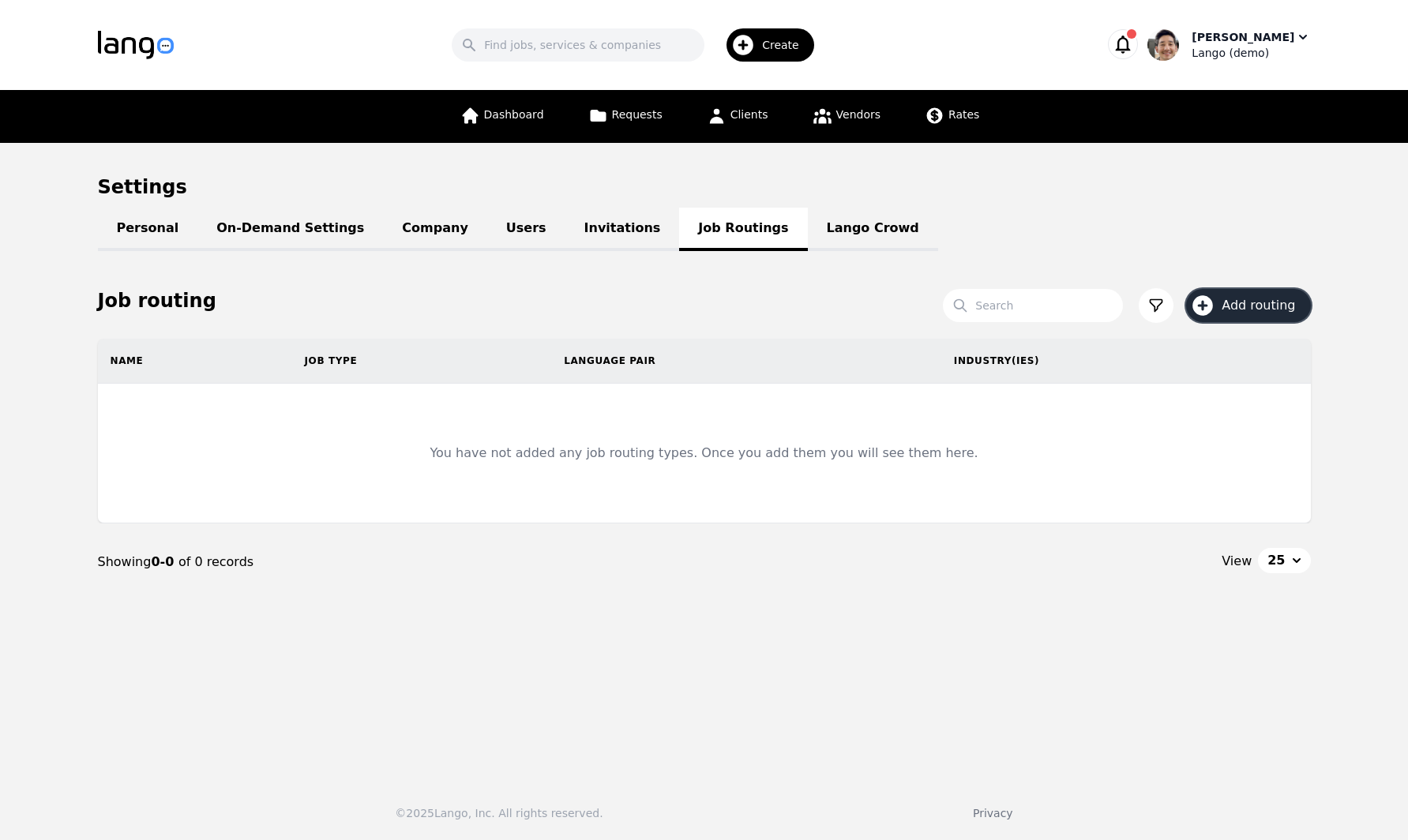
click at [1288, 53] on div "Lango (demo)" at bounding box center [1250, 53] width 119 height 16
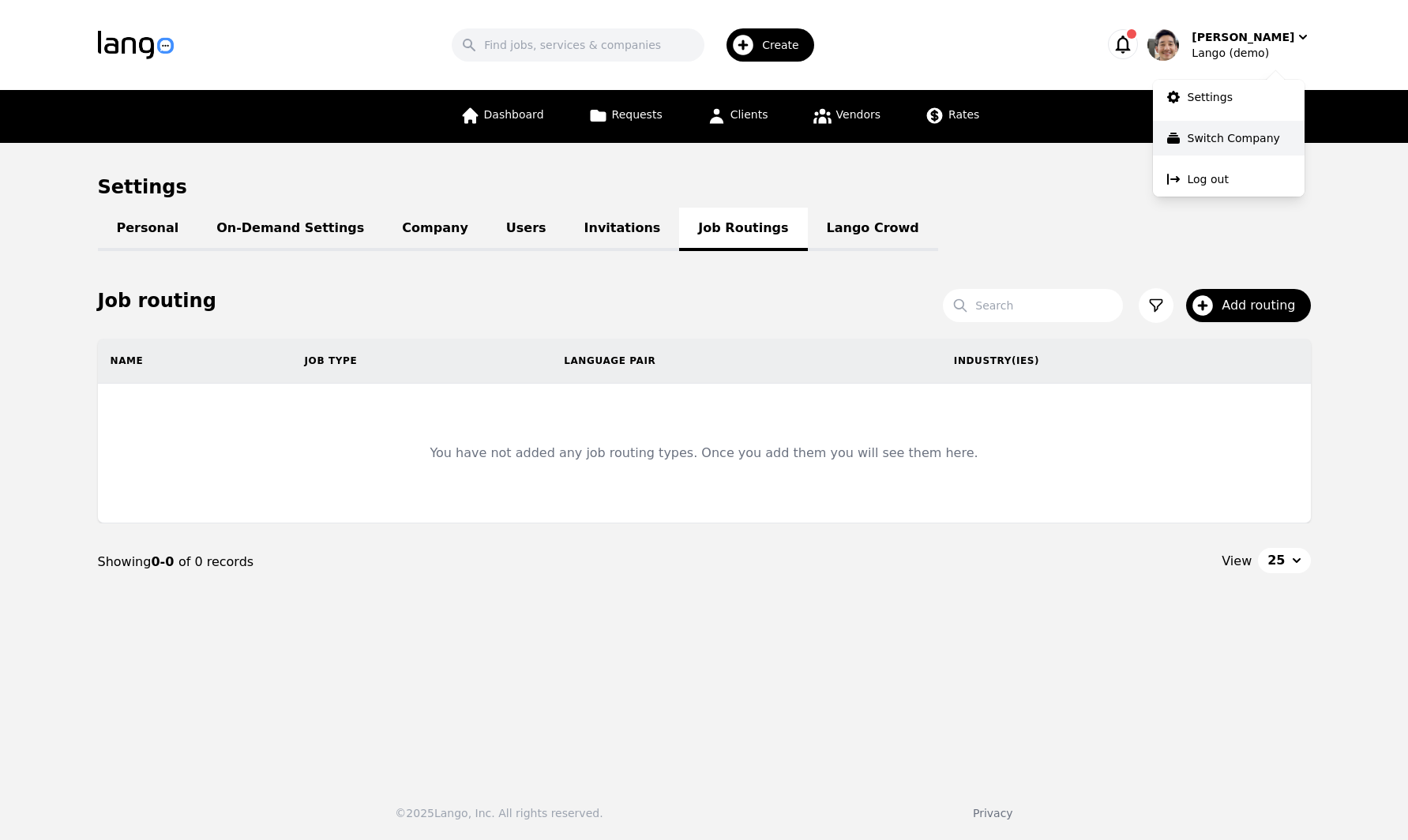
click at [1262, 133] on p "Switch Company" at bounding box center [1234, 138] width 92 height 16
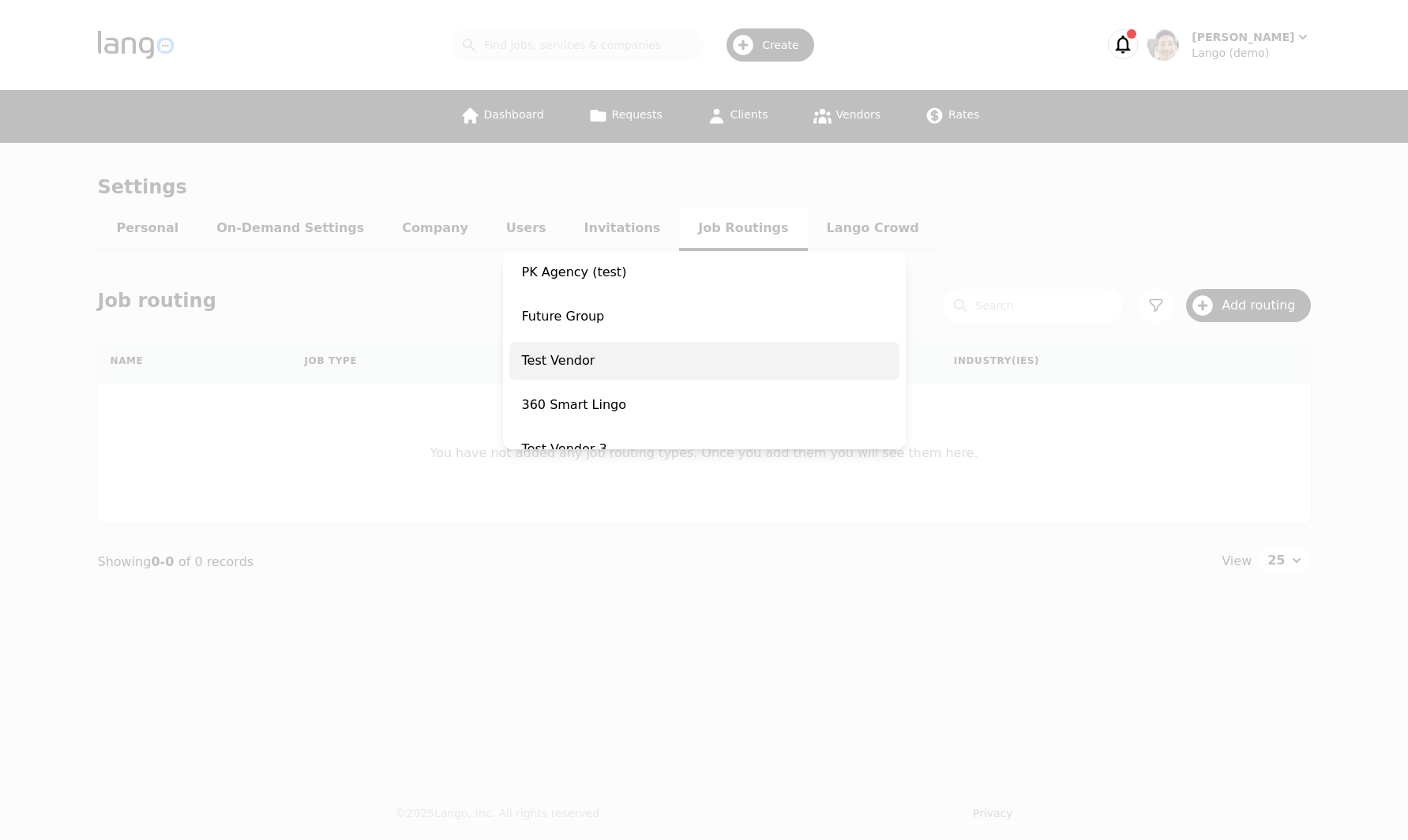
click at [669, 373] on span "Test Vendor" at bounding box center [704, 360] width 390 height 38
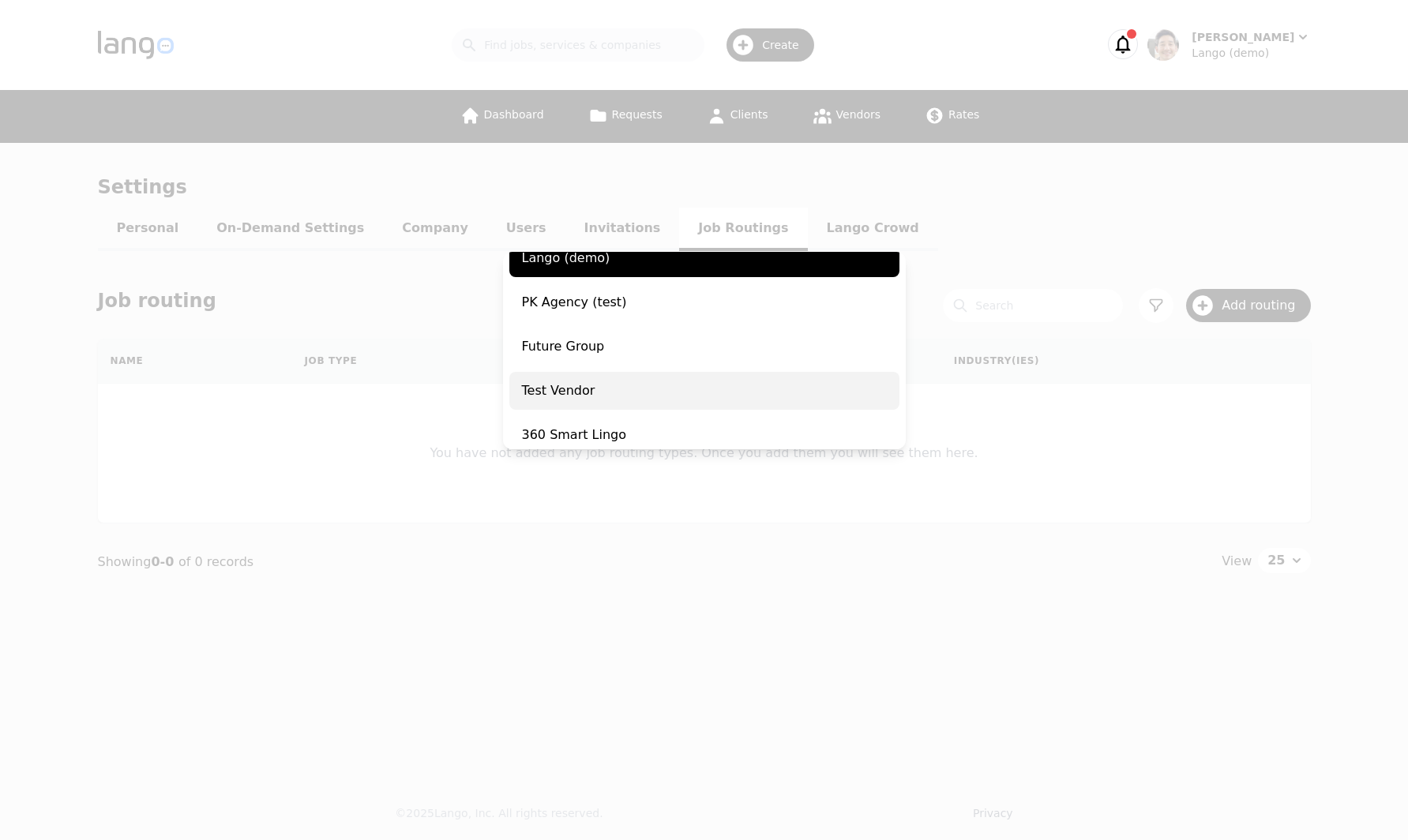
scroll to position [209, 0]
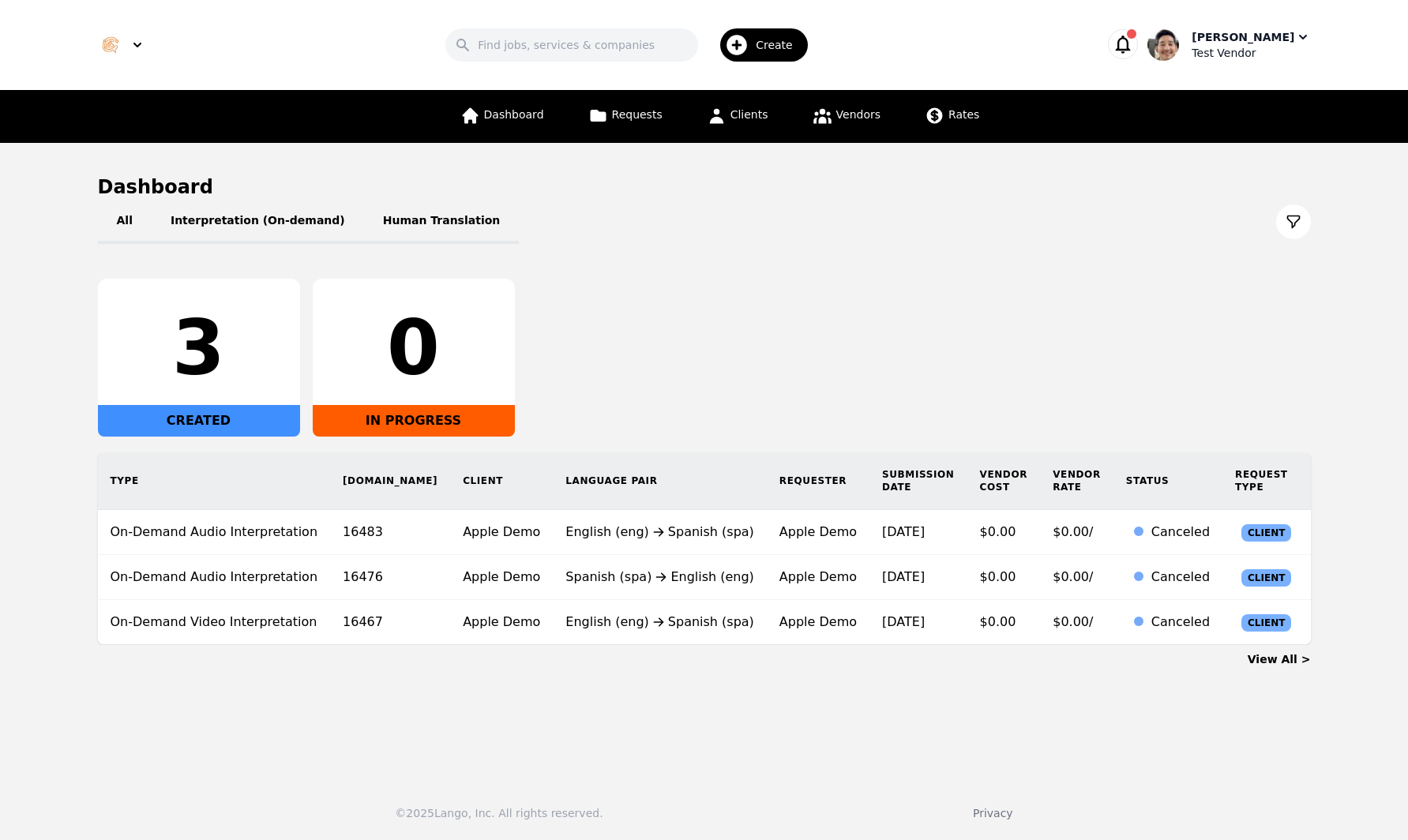
click at [1235, 47] on div "Daniel Noji Test Vendor" at bounding box center [1228, 45] width 163 height 32
click at [1234, 96] on link "Settings" at bounding box center [1228, 97] width 151 height 34
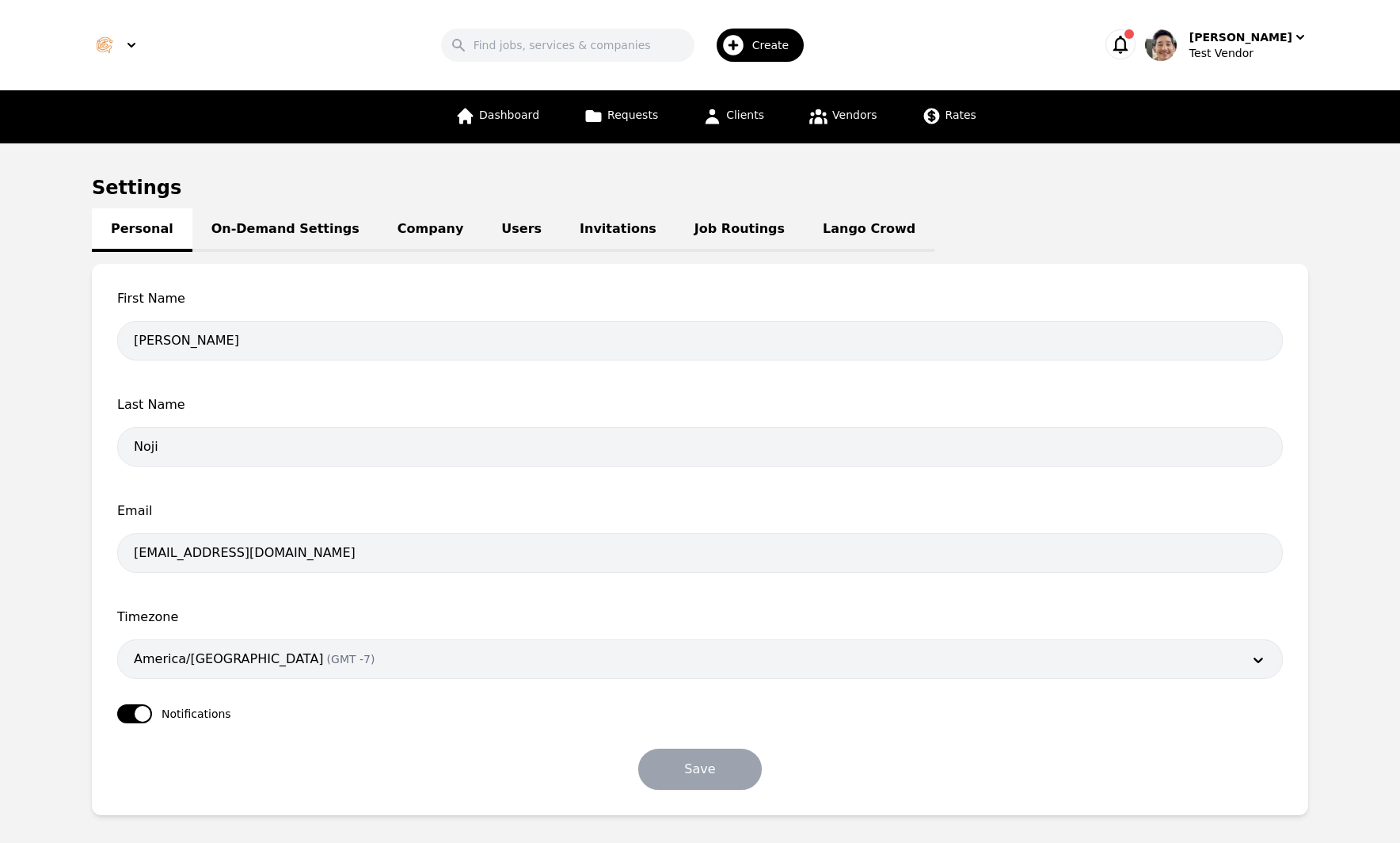
click at [698, 226] on link "Job Routings" at bounding box center [739, 230] width 128 height 43
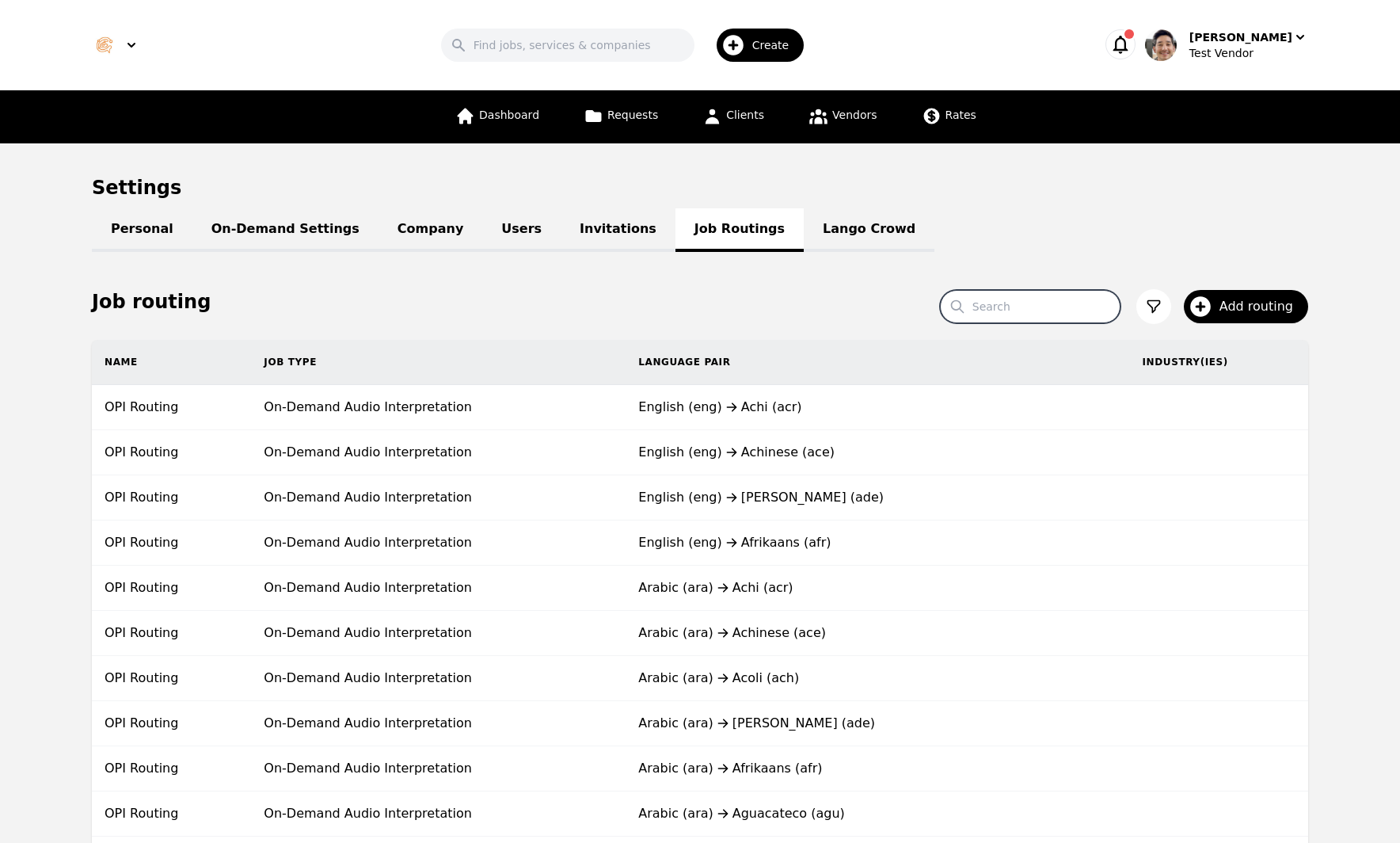
click at [1061, 311] on input "Search" at bounding box center [1030, 307] width 180 height 34
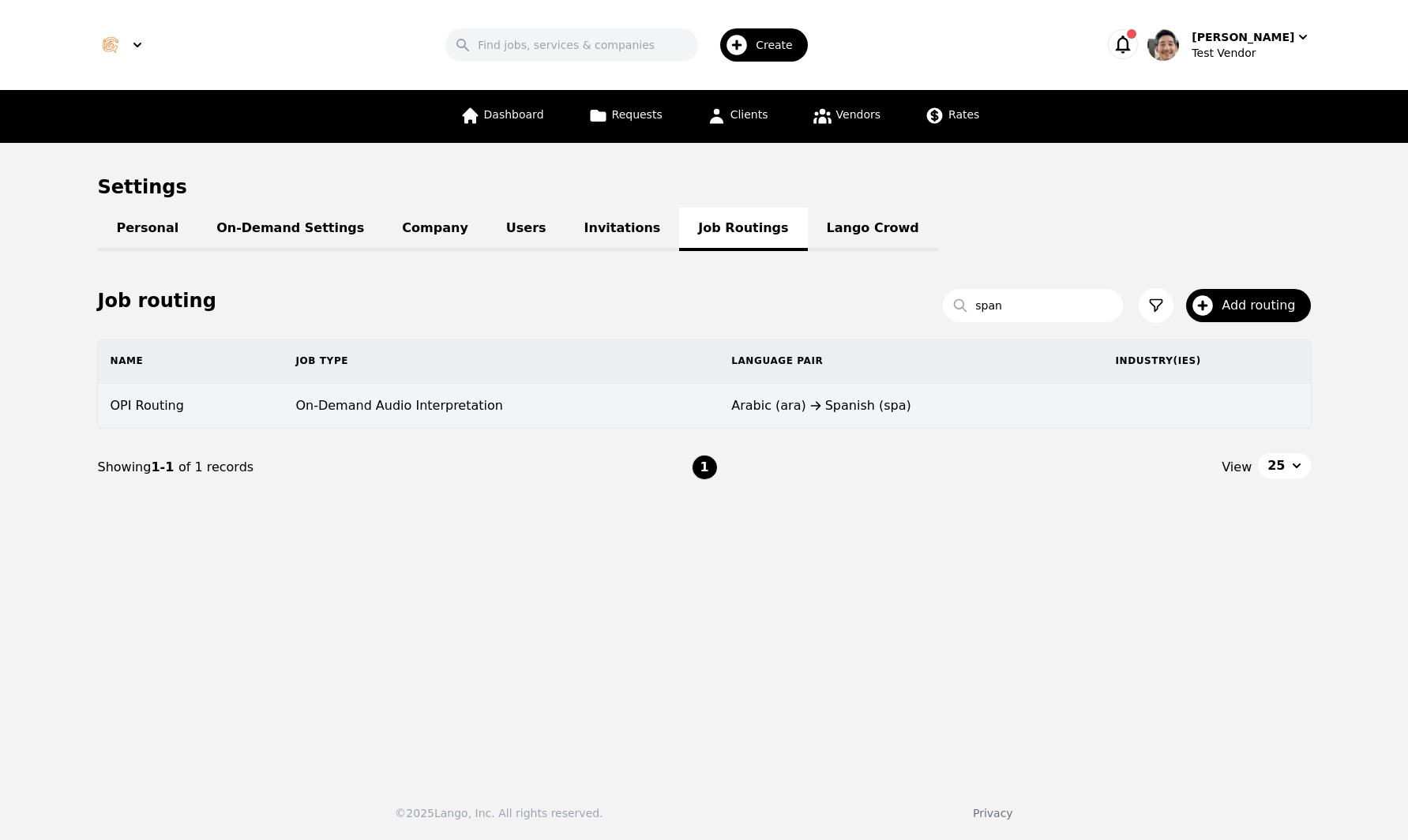
click at [862, 402] on div "Arabic (ara) Spanish (spa)" at bounding box center [910, 406] width 358 height 19
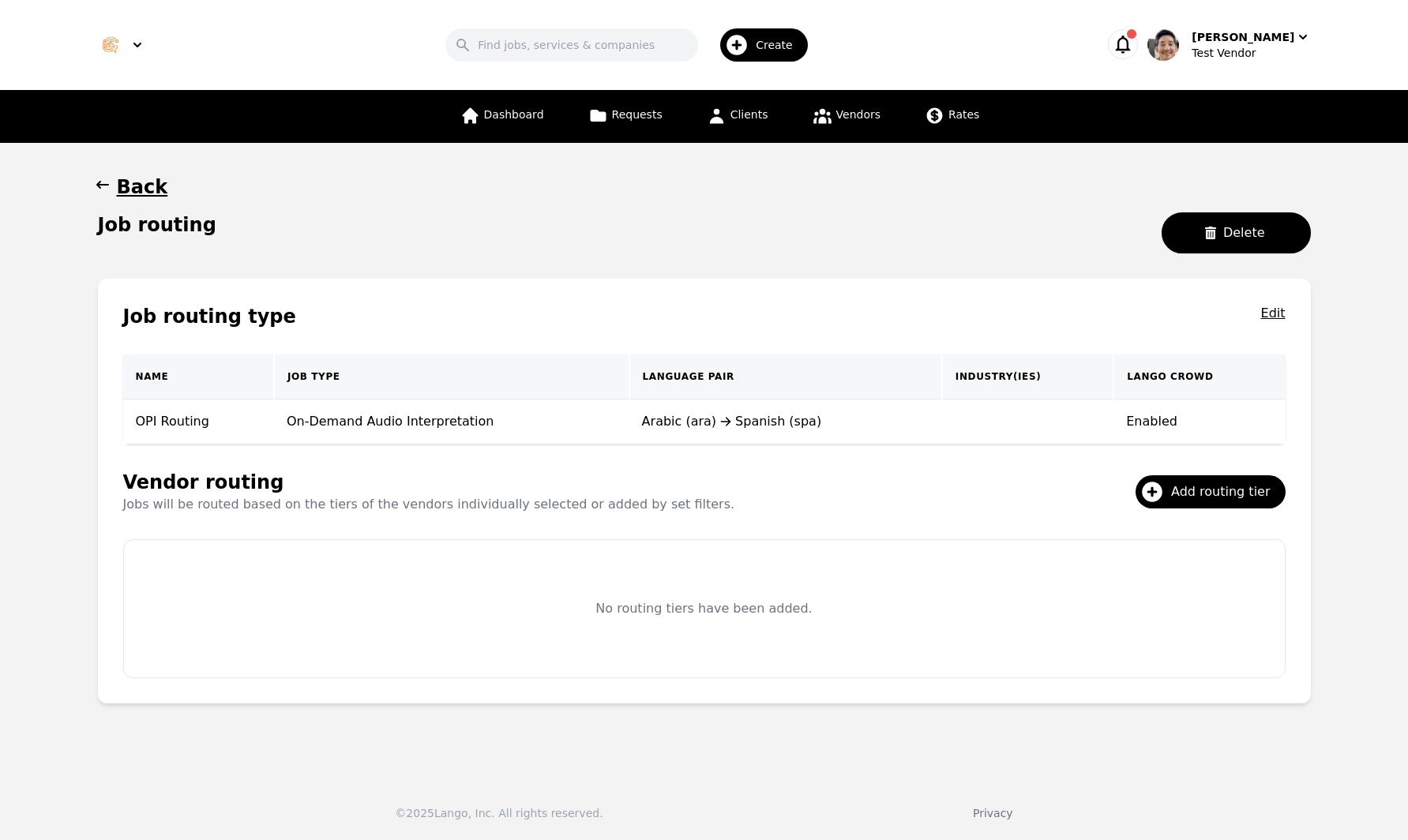
click at [1310, 425] on div "Name Job Type Language Pair Industry(ies) Lango Crowd OPI Routing On-Demand Aud…" at bounding box center [704, 399] width 1213 height 103
click at [1220, 497] on span "Add routing tier" at bounding box center [1226, 492] width 110 height 19
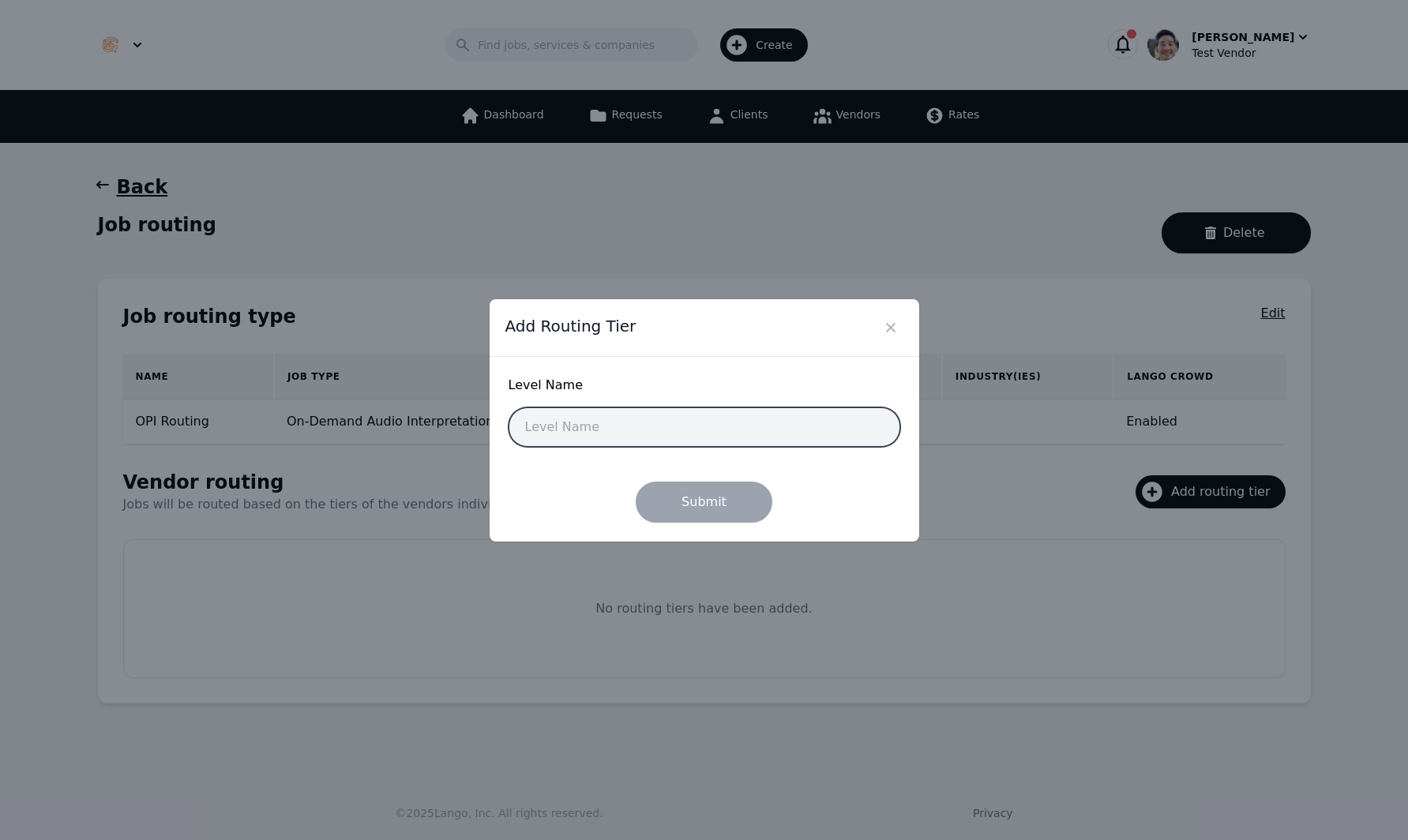
click at [660, 438] on input "text" at bounding box center [704, 427] width 392 height 40
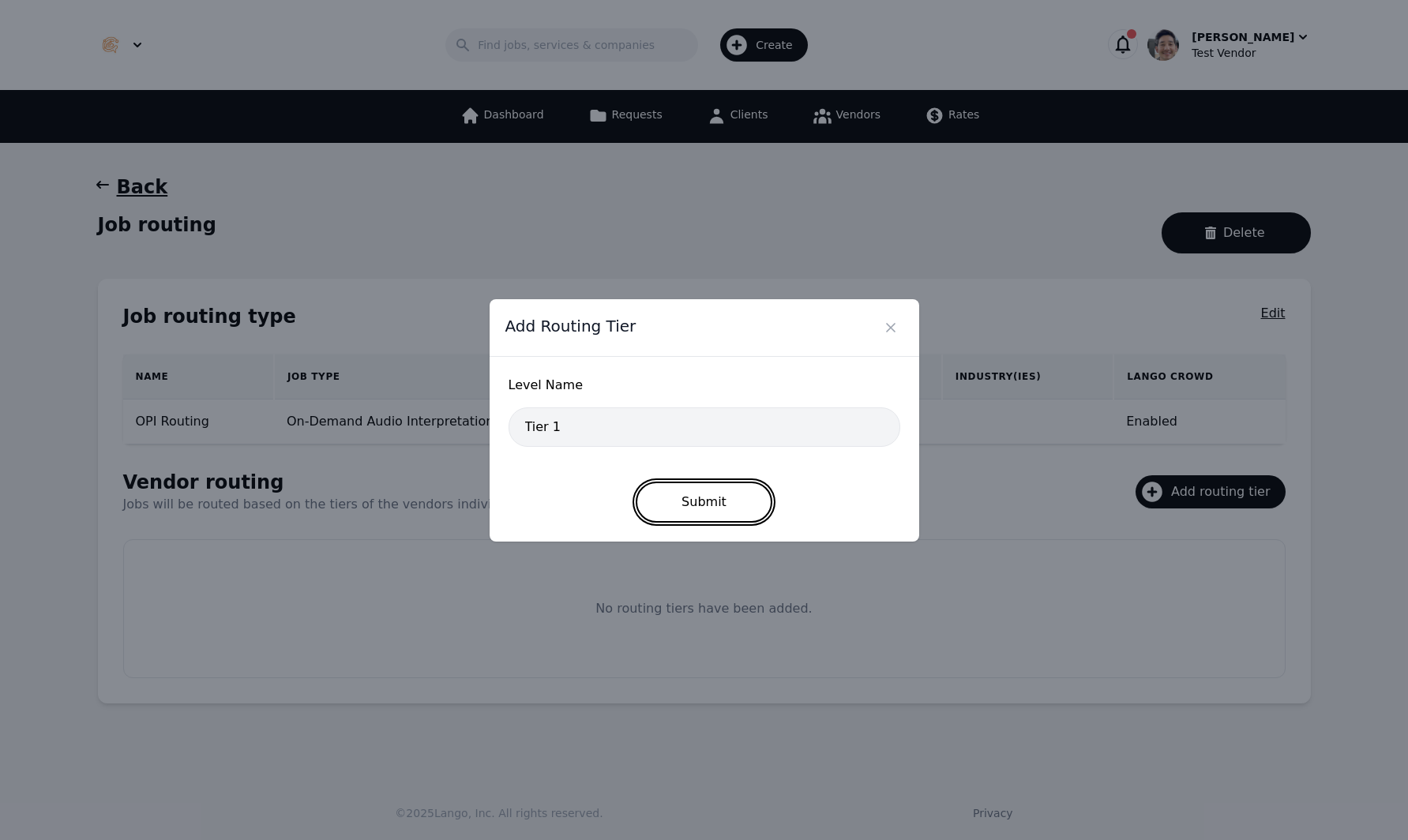
click at [716, 494] on button "Submit" at bounding box center [704, 502] width 136 height 41
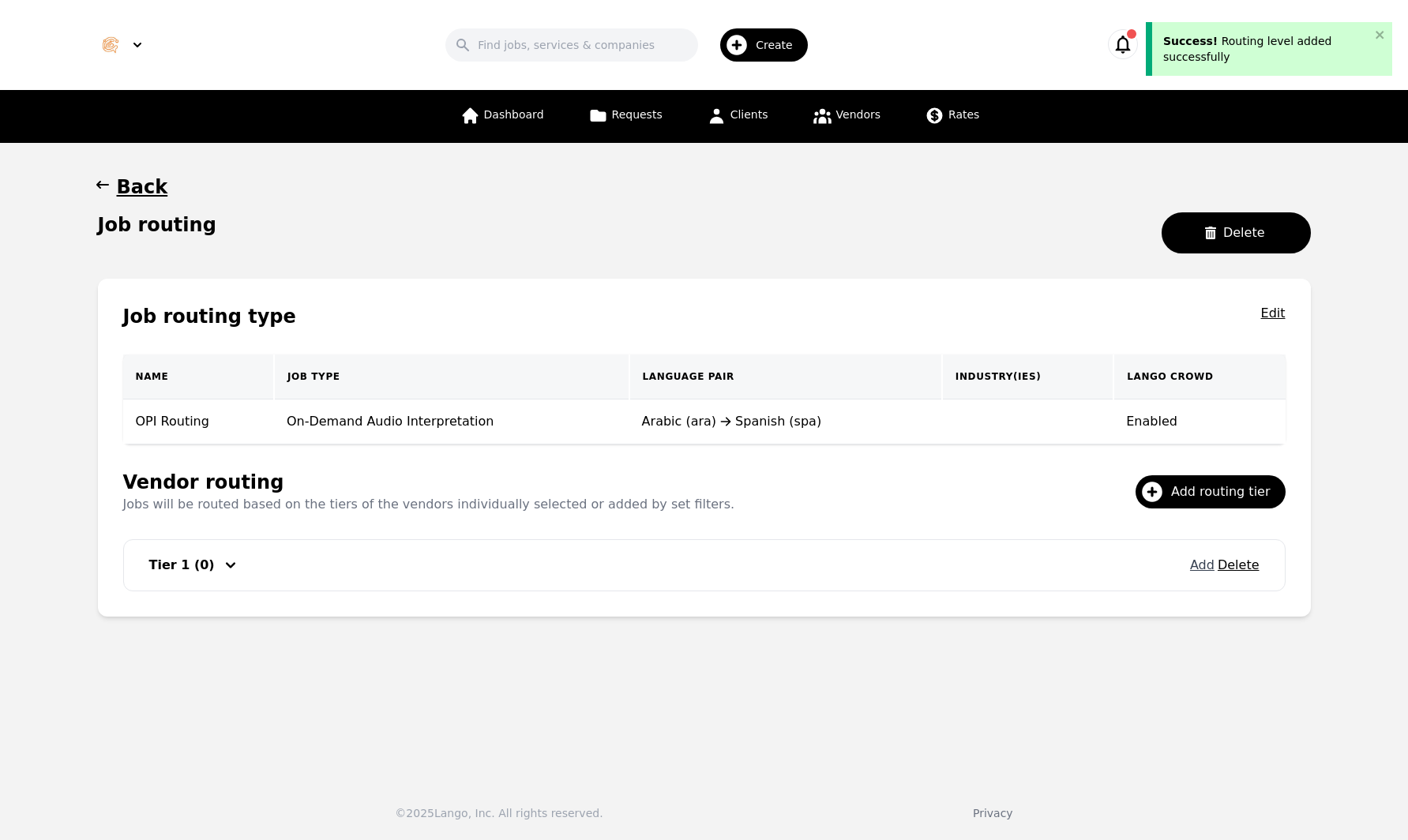
click at [1203, 566] on button "Add" at bounding box center [1202, 565] width 25 height 19
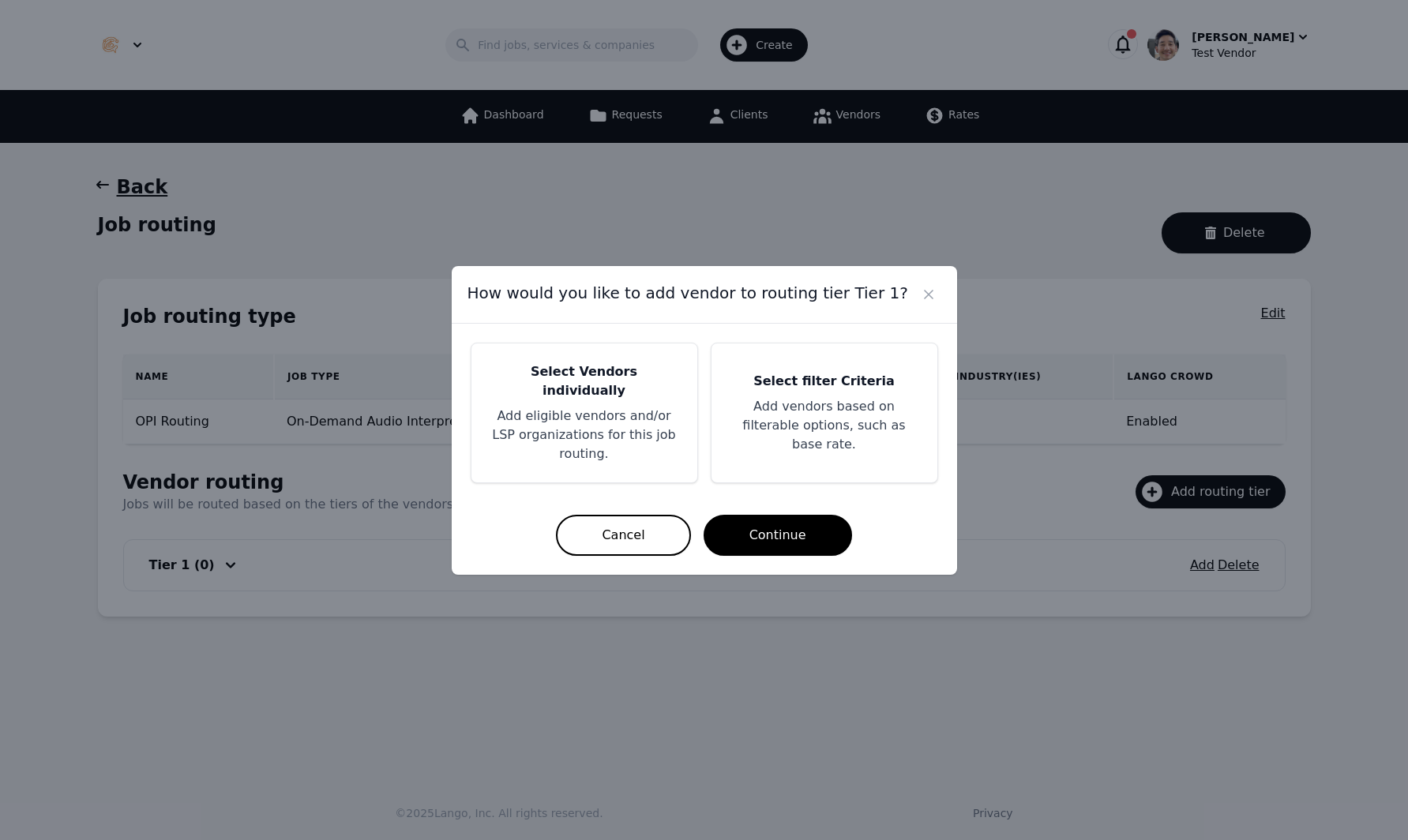
click at [621, 424] on p "Add eligible vendors and/or LSP organizations for this job routing." at bounding box center [584, 435] width 188 height 57
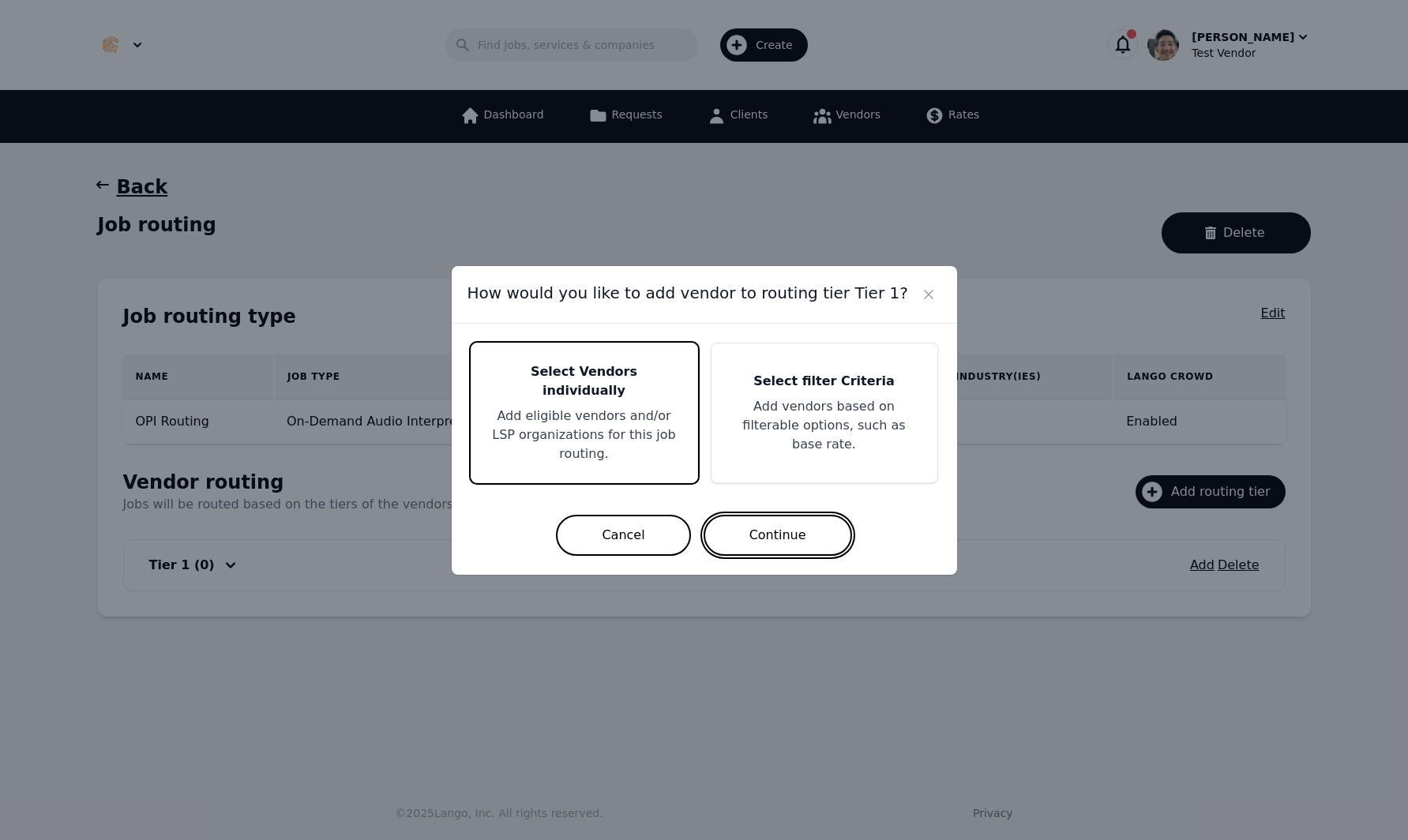
click at [812, 538] on button "Continue" at bounding box center [778, 535] width 149 height 41
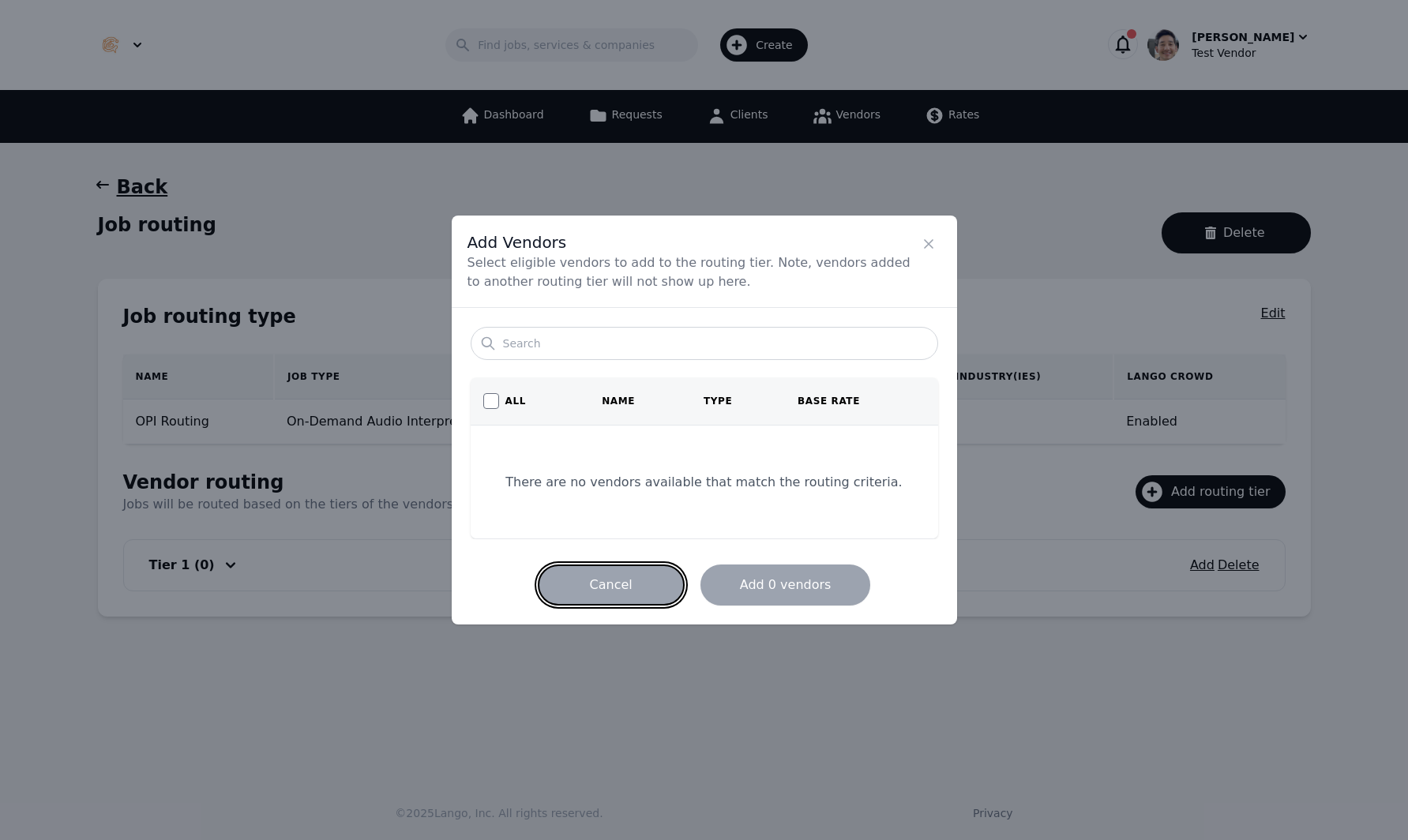
click at [576, 580] on button "Cancel" at bounding box center [611, 585] width 147 height 41
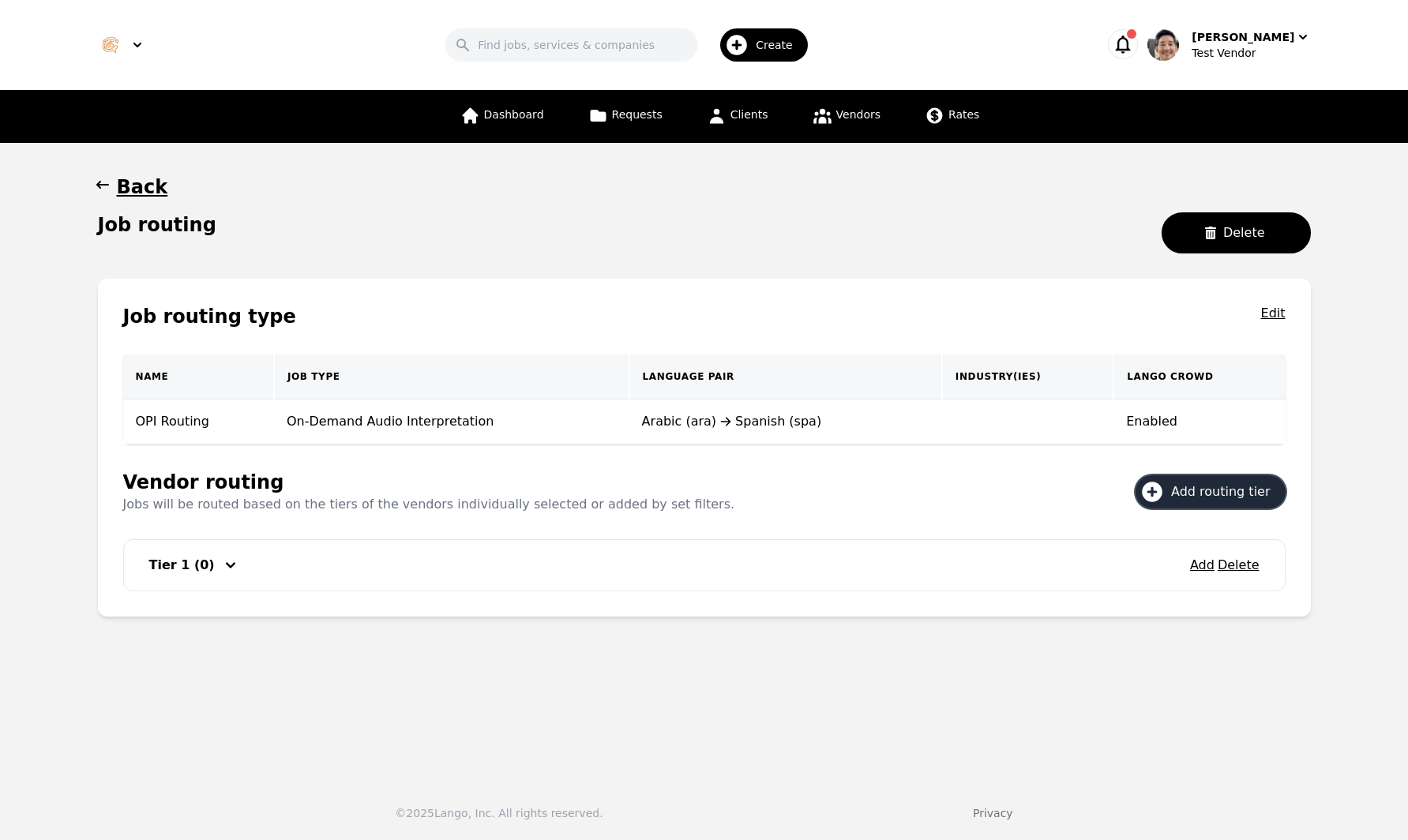
click at [1226, 485] on span "Add routing tier" at bounding box center [1226, 492] width 110 height 19
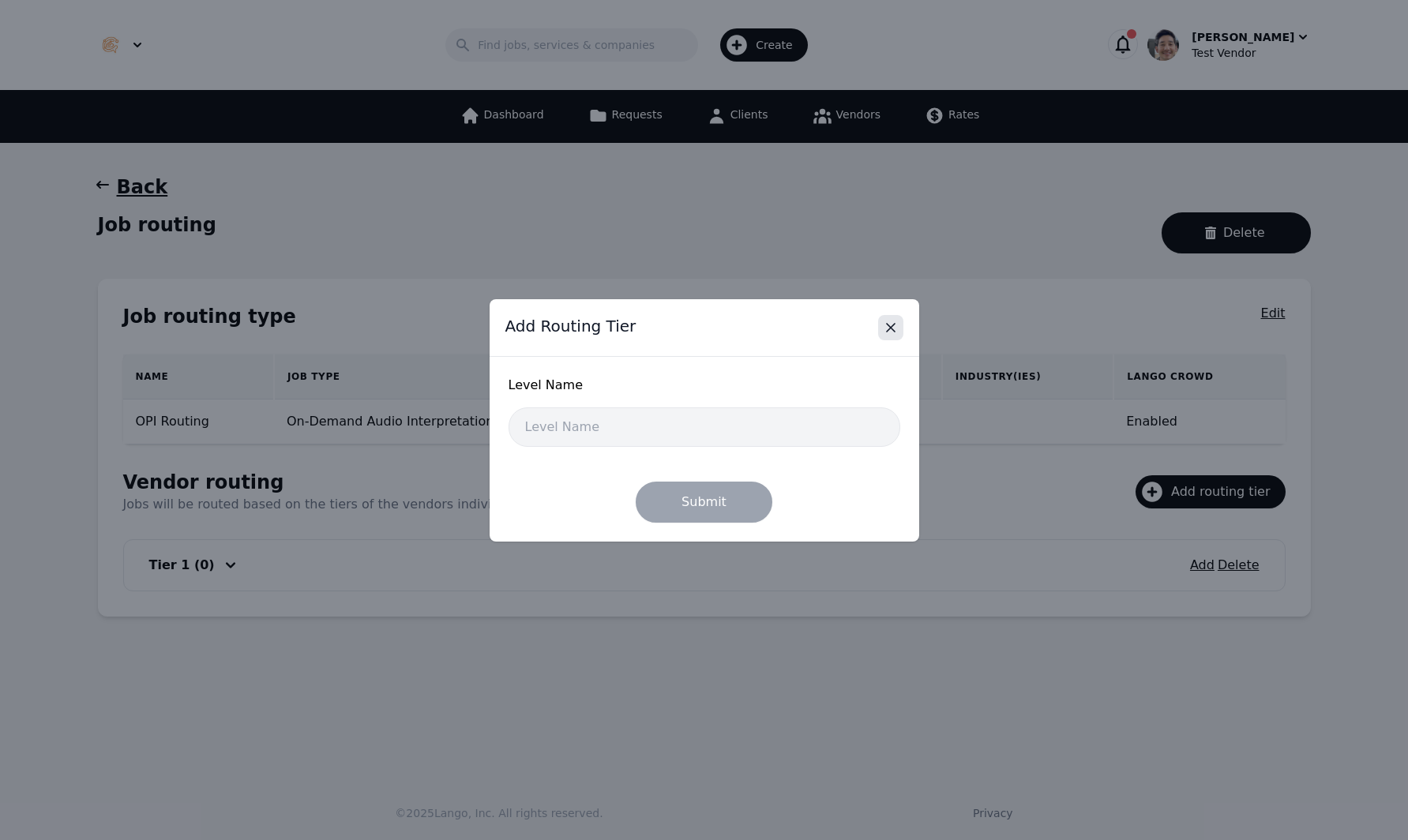
click at [879, 334] on button "Close" at bounding box center [890, 328] width 26 height 26
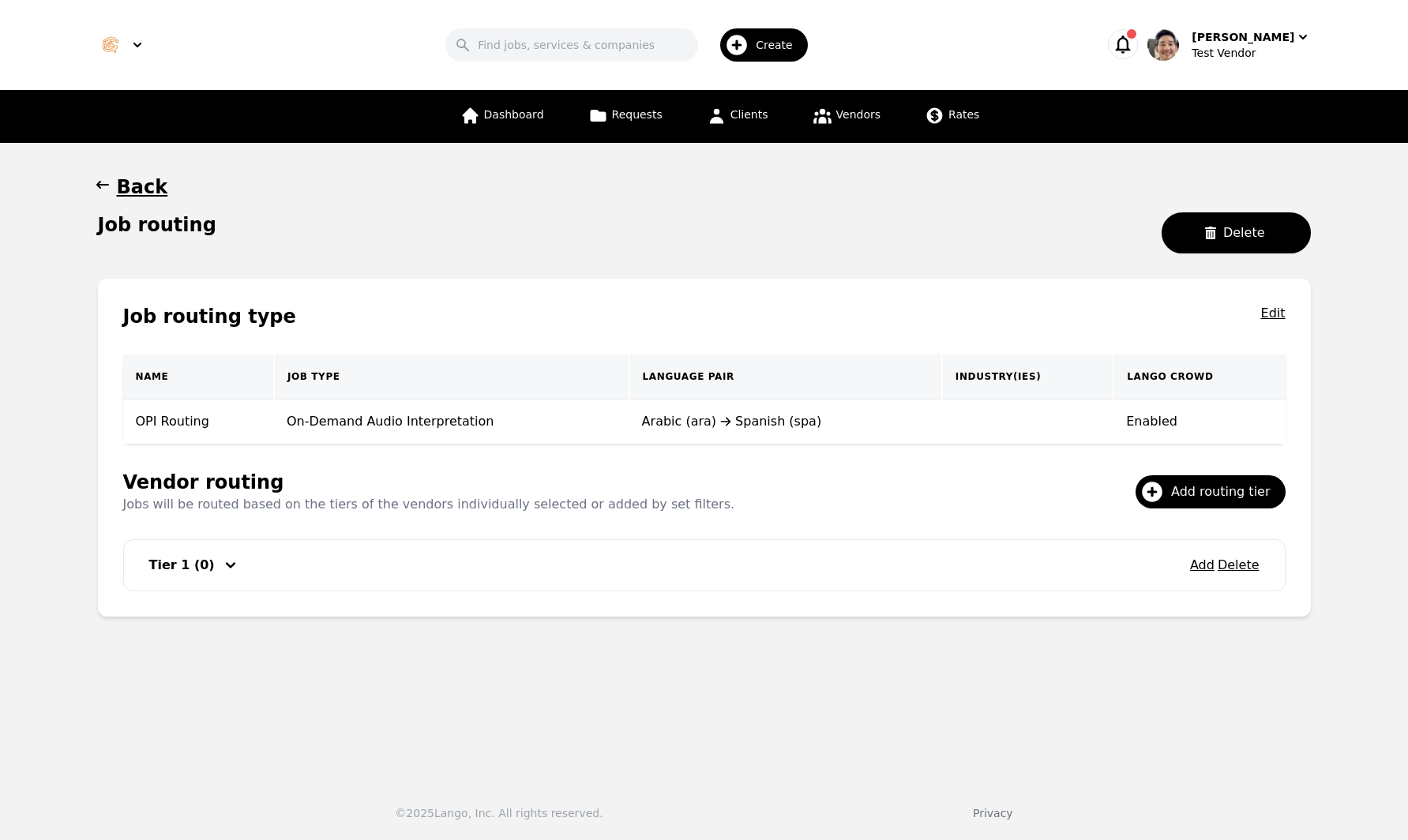
drag, startPoint x: 1119, startPoint y: 684, endPoint x: 1242, endPoint y: 539, distance: 190.1
click at [1120, 682] on main "Back Job routing Delete Job routing type Edit Name Job Type Language Pair Indus…" at bounding box center [704, 454] width 1408 height 624
click at [1210, 564] on button "Add" at bounding box center [1202, 565] width 25 height 19
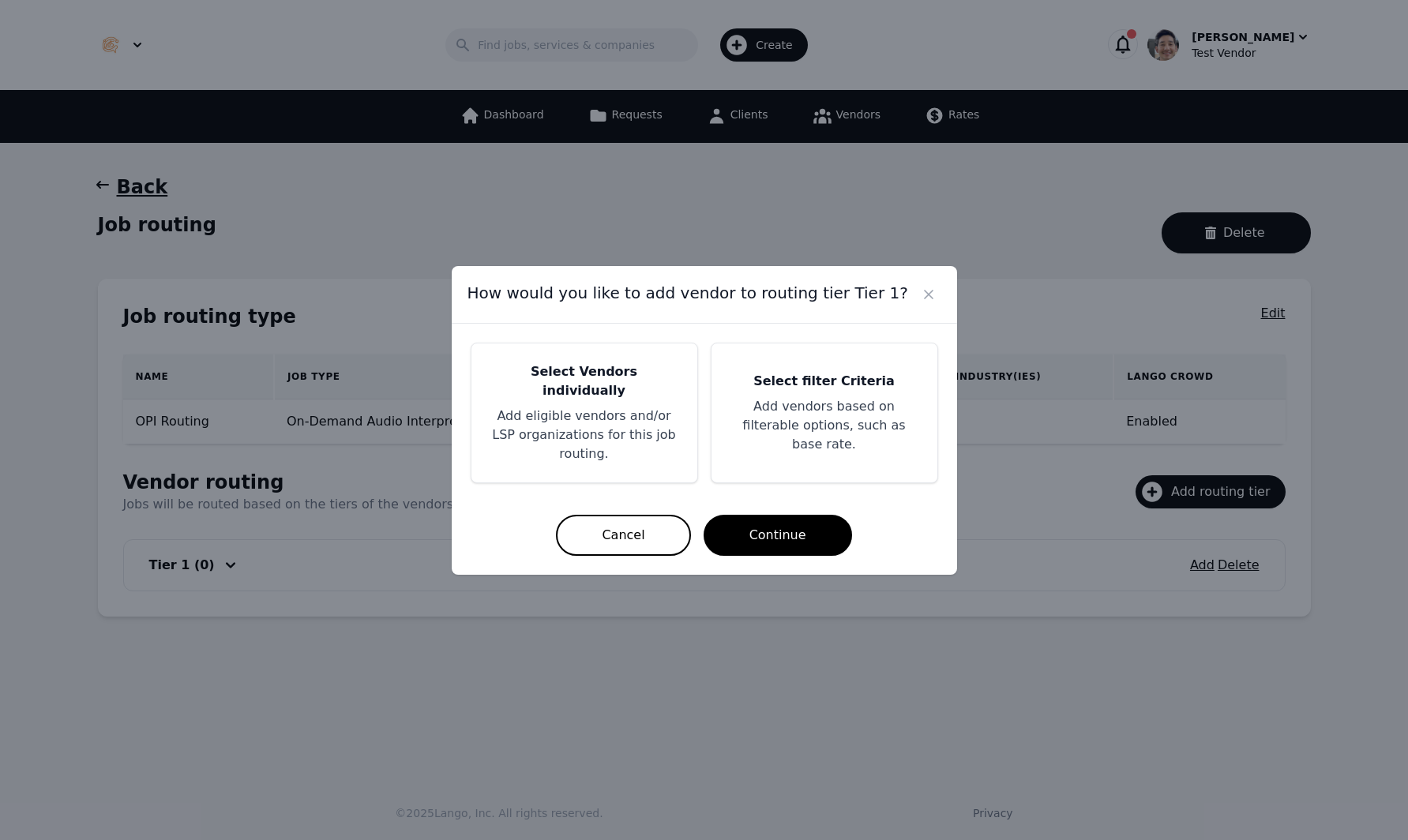
click at [851, 424] on p "Add vendors based on filterable options, such as base rate." at bounding box center [823, 425] width 188 height 57
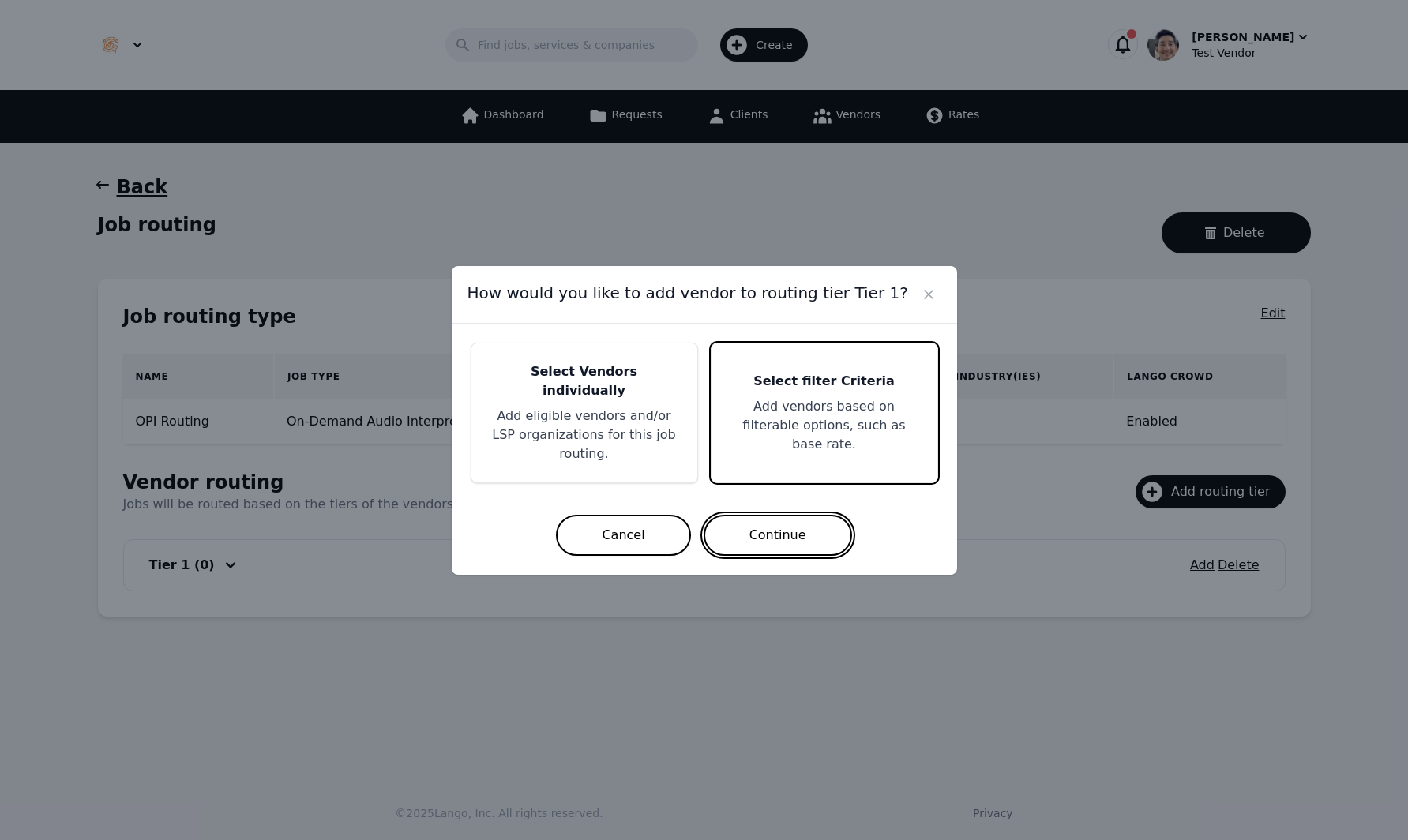
click at [785, 515] on button "Continue" at bounding box center [778, 535] width 149 height 41
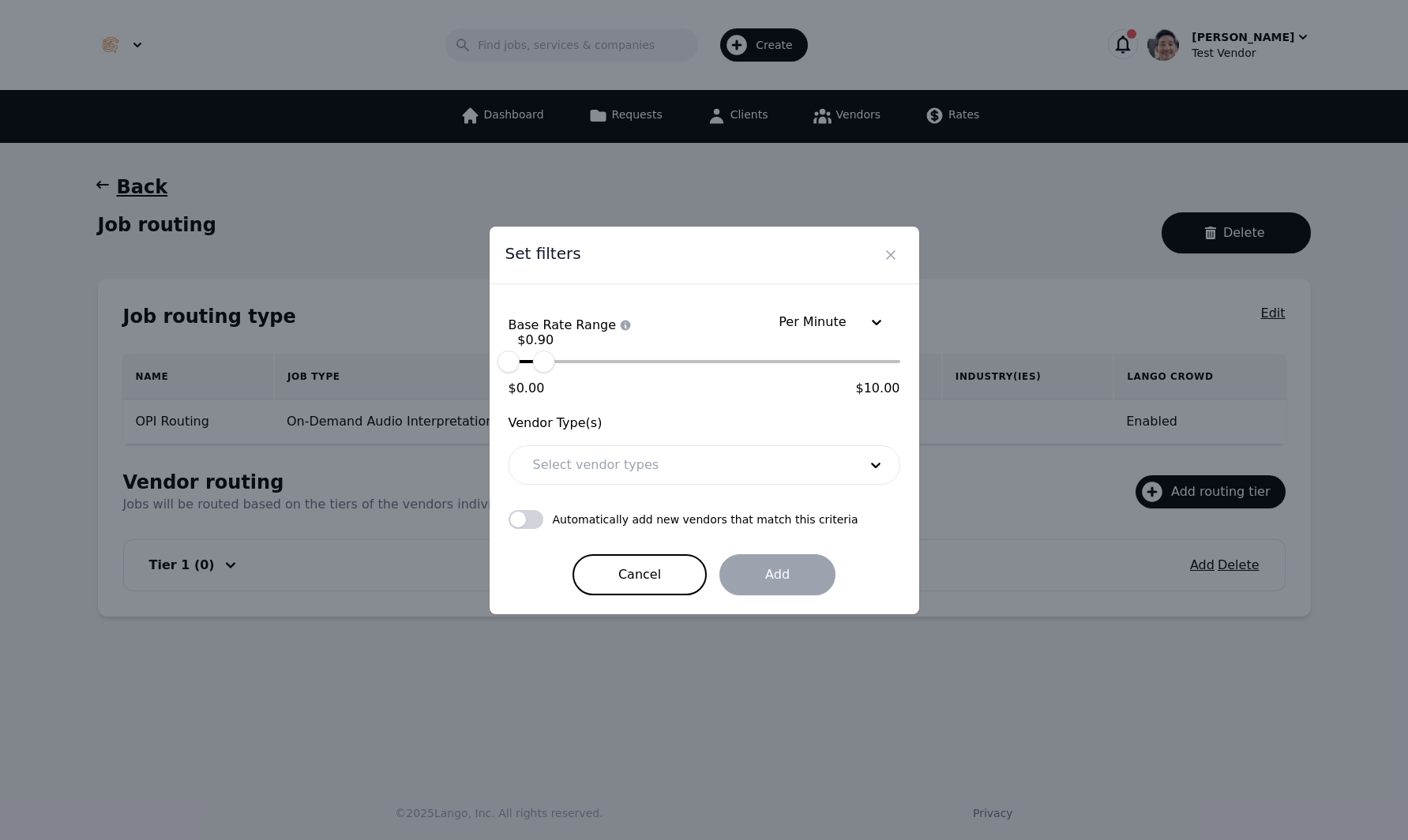
drag, startPoint x: 900, startPoint y: 370, endPoint x: 543, endPoint y: 367, distance: 357.0
click at [543, 367] on div "$ 0.90" at bounding box center [542, 361] width 22 height 22
drag, startPoint x: 549, startPoint y: 365, endPoint x: 571, endPoint y: 365, distance: 22.0
click at [571, 365] on div "$ 1.38" at bounding box center [562, 361] width 22 height 22
click at [655, 457] on div at bounding box center [684, 465] width 336 height 38
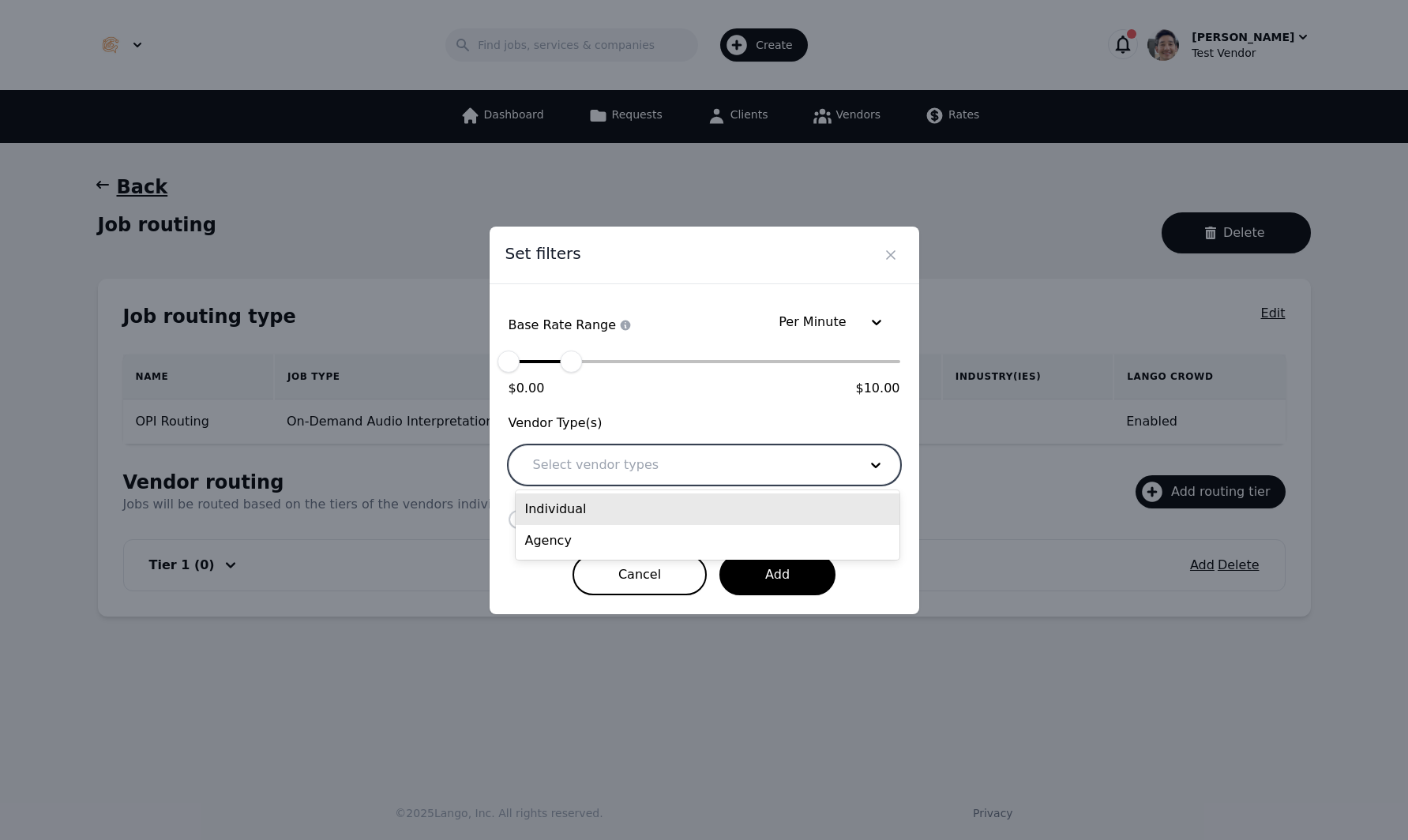
click at [640, 512] on div "Individual" at bounding box center [708, 509] width 384 height 32
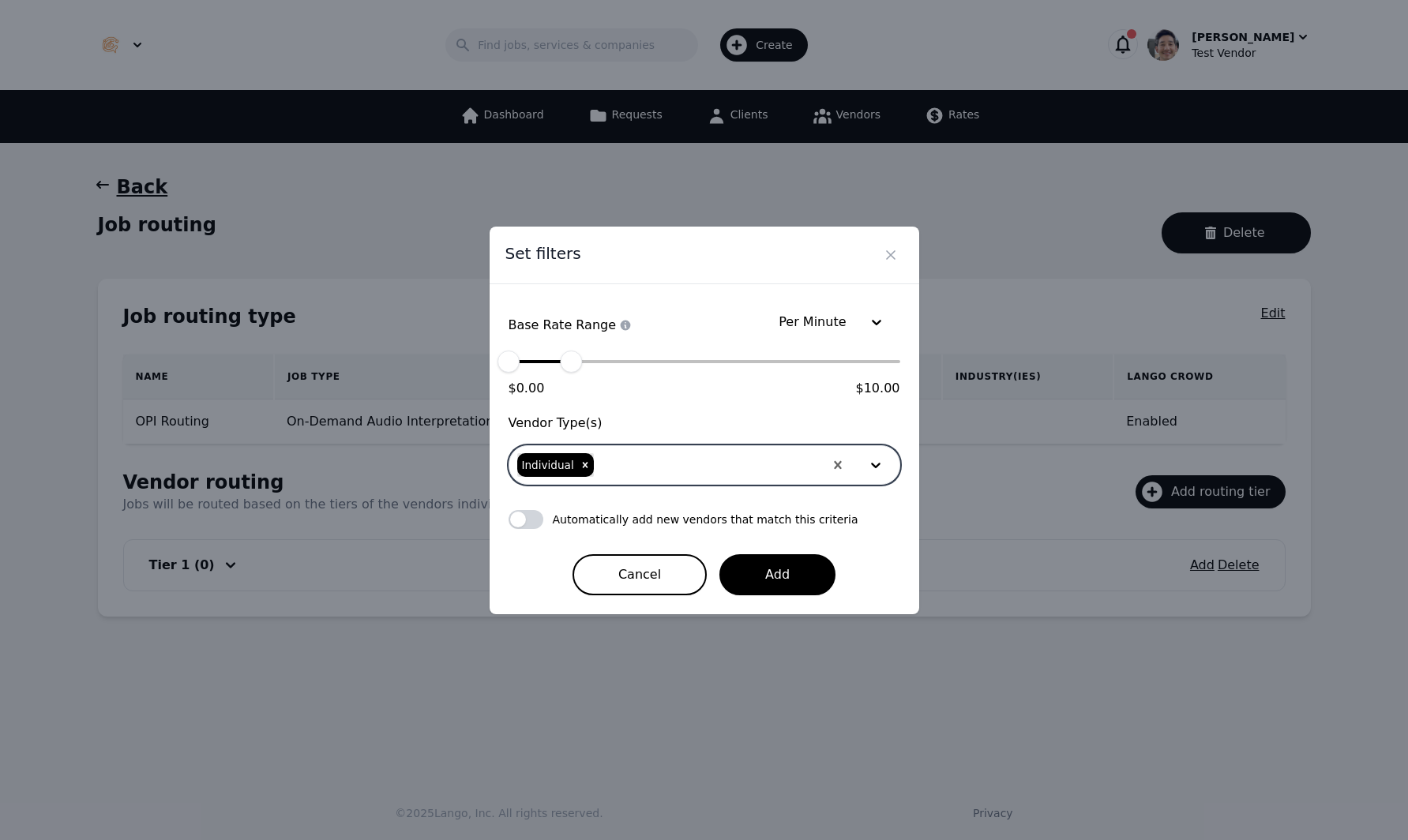
click at [658, 468] on div at bounding box center [709, 465] width 228 height 38
click at [637, 511] on div "Agency" at bounding box center [708, 509] width 384 height 32
click at [526, 522] on button "button" at bounding box center [525, 519] width 34 height 19
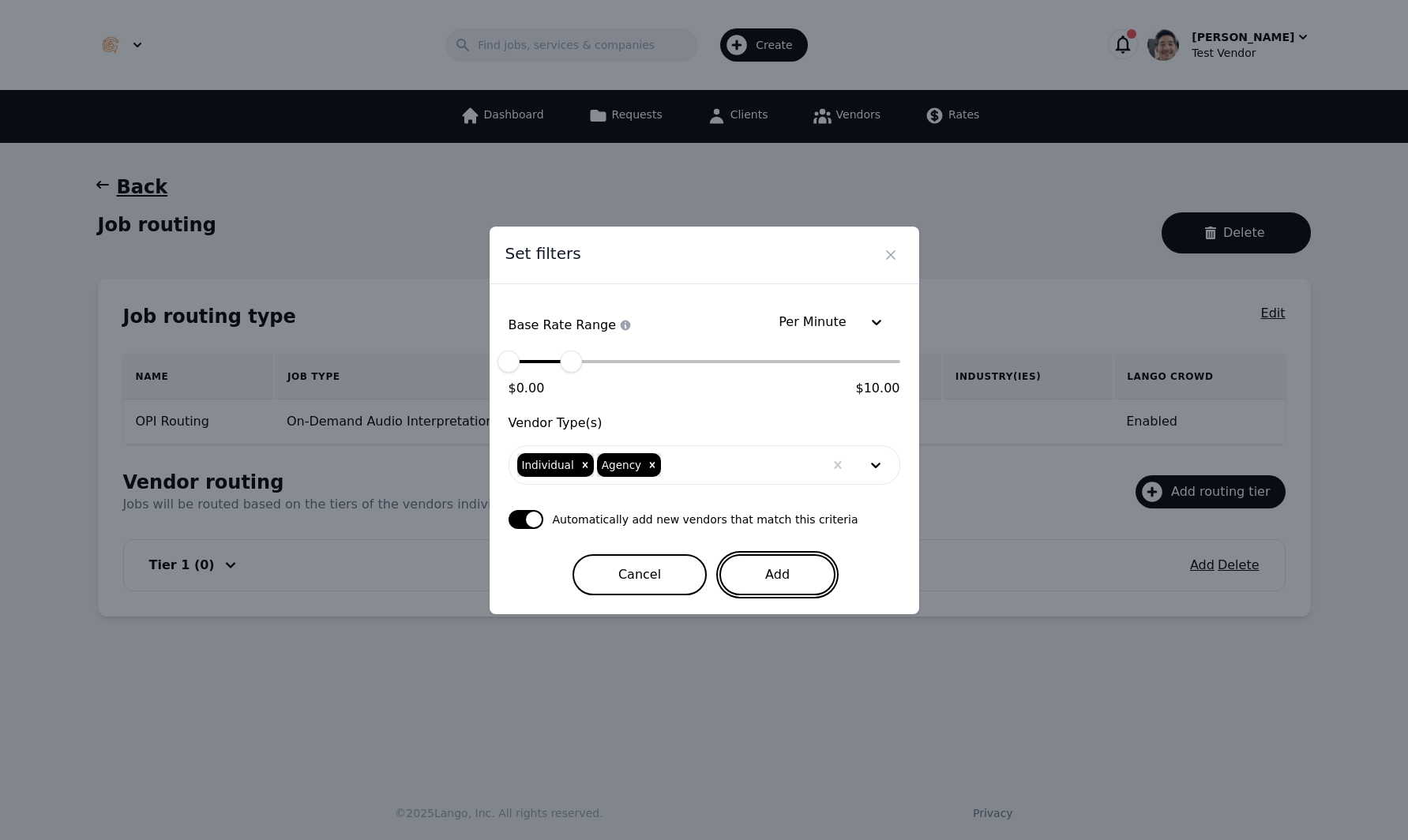
click at [800, 570] on button "Add" at bounding box center [778, 575] width 116 height 41
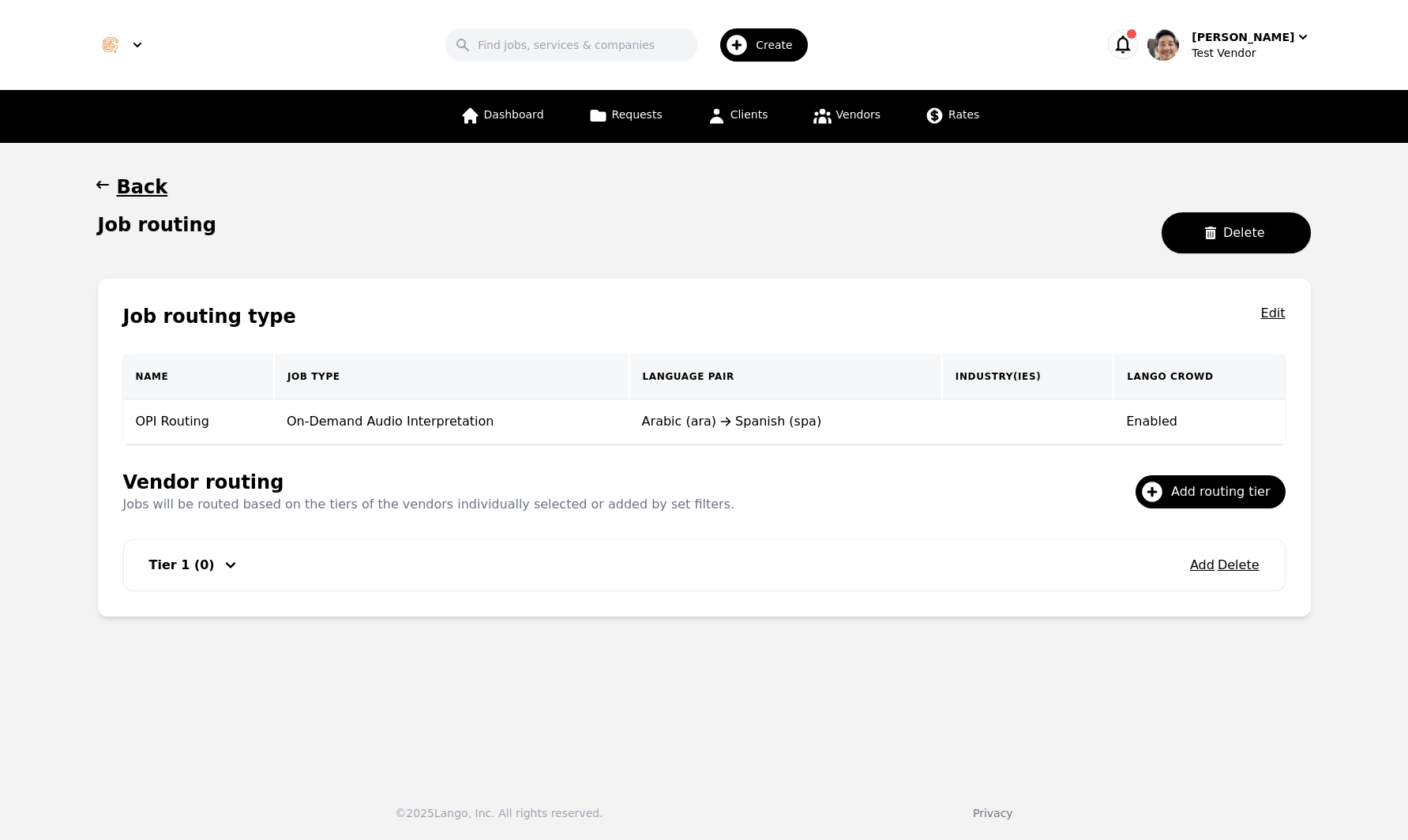
click at [810, 718] on main "Back Job routing Delete Job routing type Edit Name Job Type Language Pair Indus…" at bounding box center [704, 454] width 1408 height 624
click at [604, 233] on div "Job routing Delete" at bounding box center [704, 239] width 1213 height 54
click at [593, 238] on div "Job routing Delete" at bounding box center [704, 239] width 1213 height 54
